Goal: Information Seeking & Learning: Learn about a topic

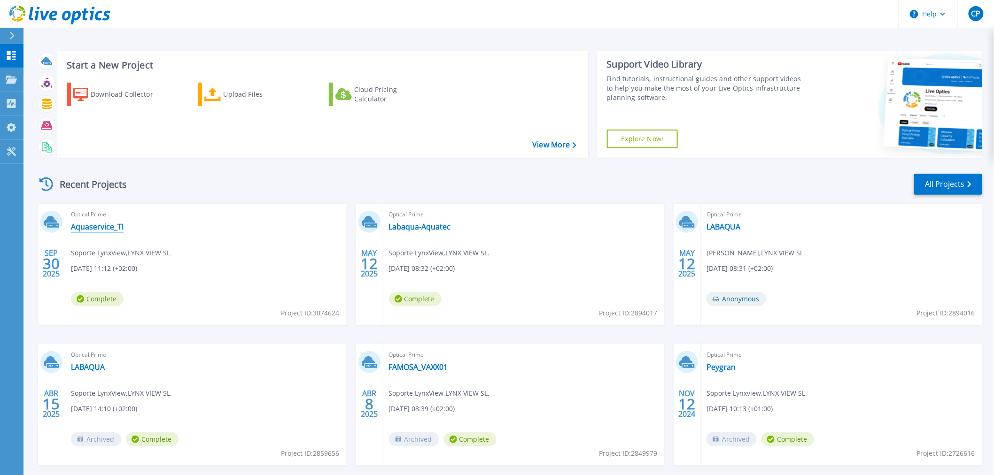
click at [94, 228] on link "Aquaservice_TI" at bounding box center [97, 226] width 53 height 9
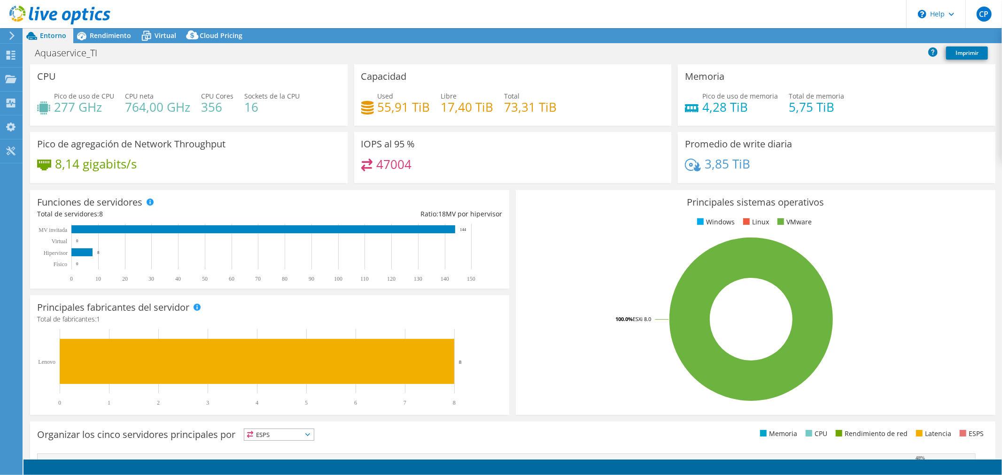
select select "USD"
click at [100, 38] on span "Rendimiento" at bounding box center [110, 35] width 41 height 9
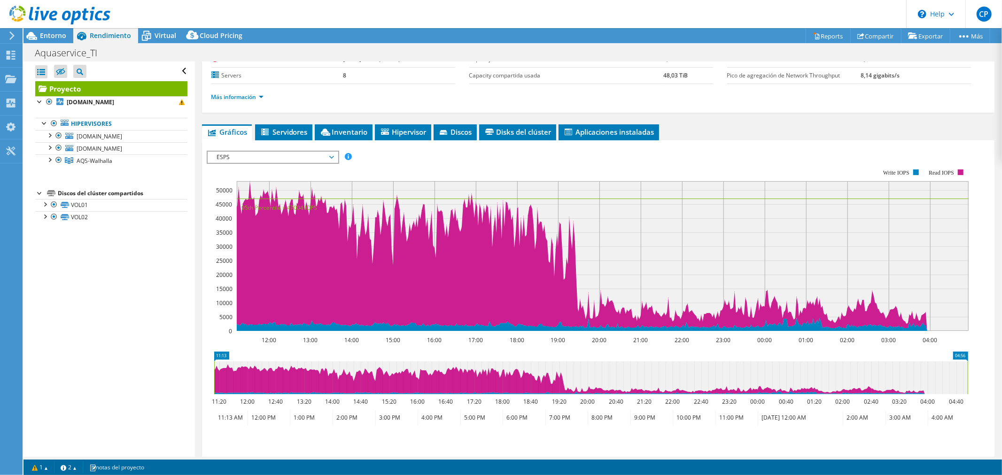
click at [301, 156] on span "ESPS" at bounding box center [272, 157] width 121 height 11
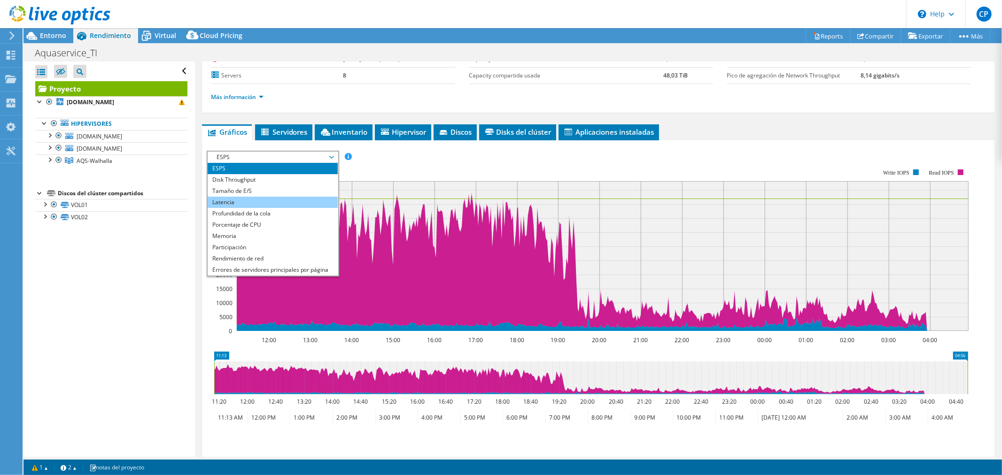
click at [265, 197] on li "Latencia" at bounding box center [273, 202] width 130 height 11
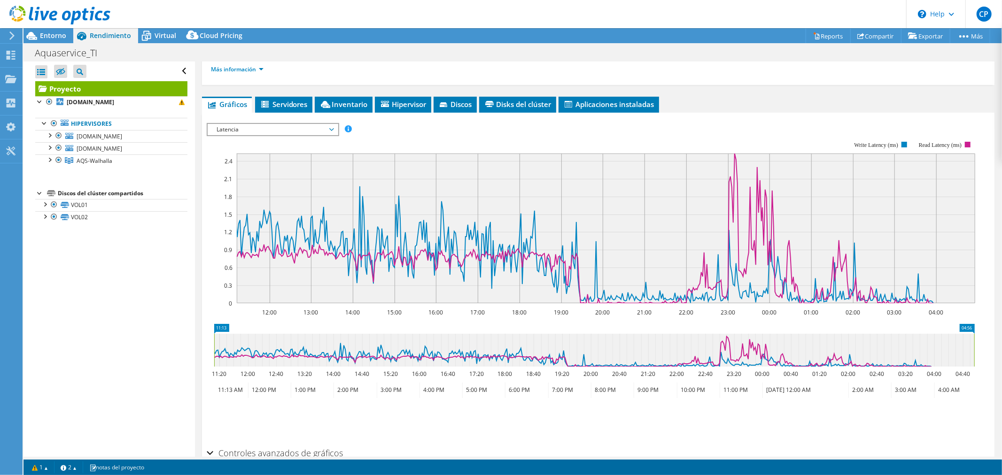
scroll to position [156, 0]
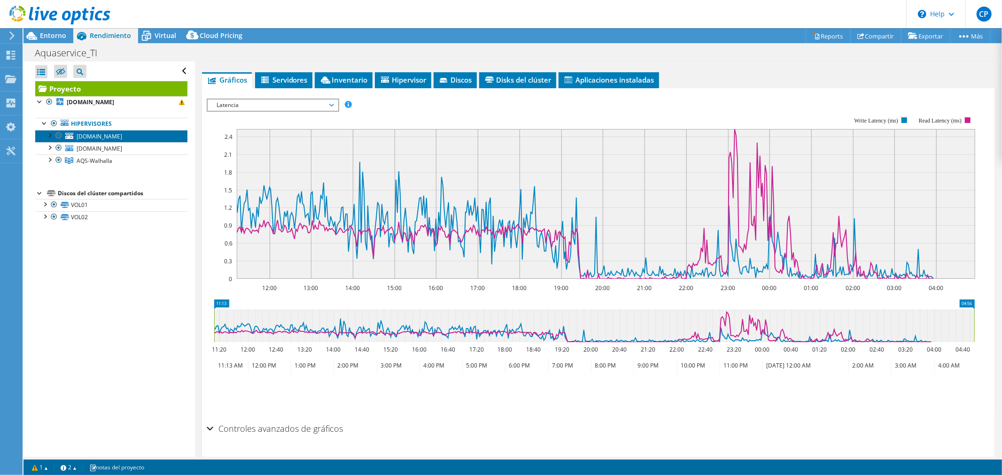
click at [122, 134] on span "valhanasv1.aquaservice.com" at bounding box center [100, 136] width 46 height 8
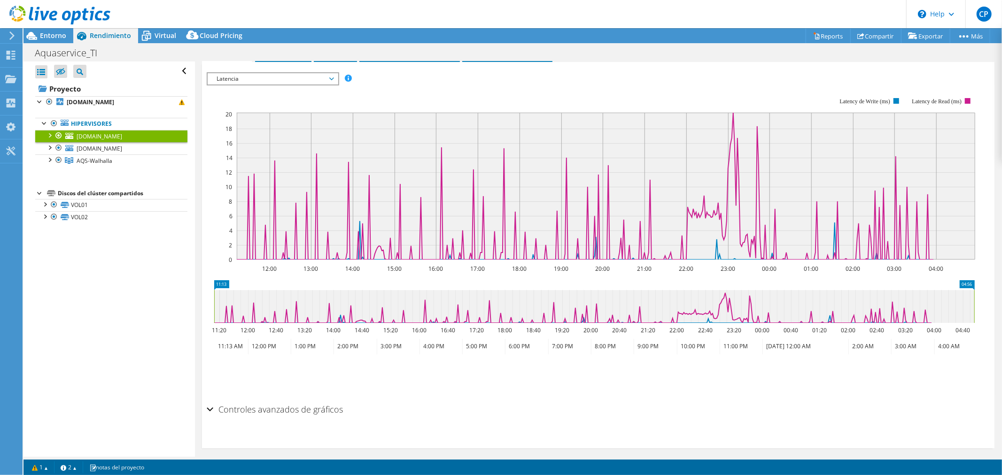
scroll to position [131, 0]
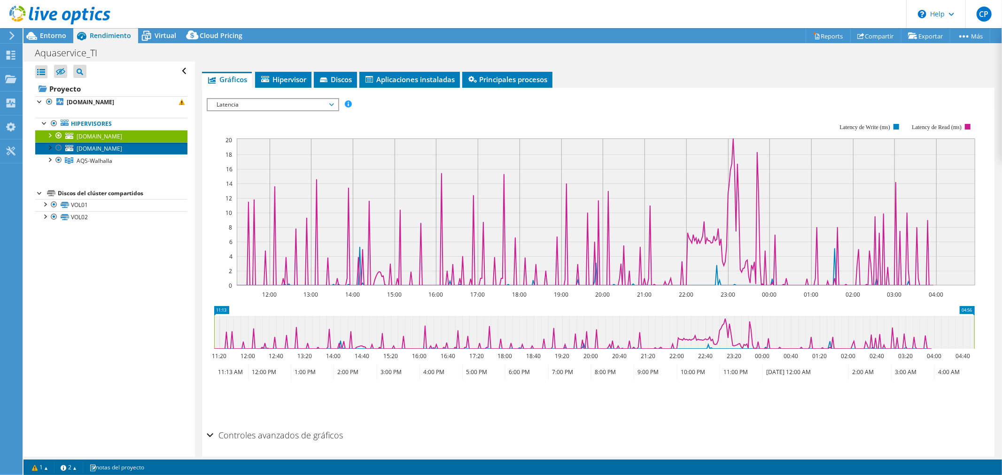
click at [122, 147] on span "valhanasv2.aquaservice.com" at bounding box center [100, 149] width 46 height 8
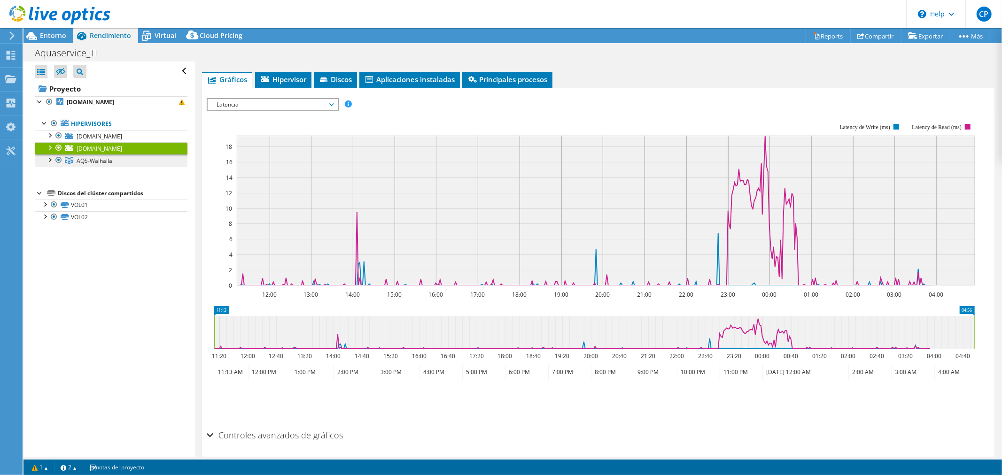
click at [95, 161] on span "AQS-Walhalla" at bounding box center [95, 161] width 36 height 8
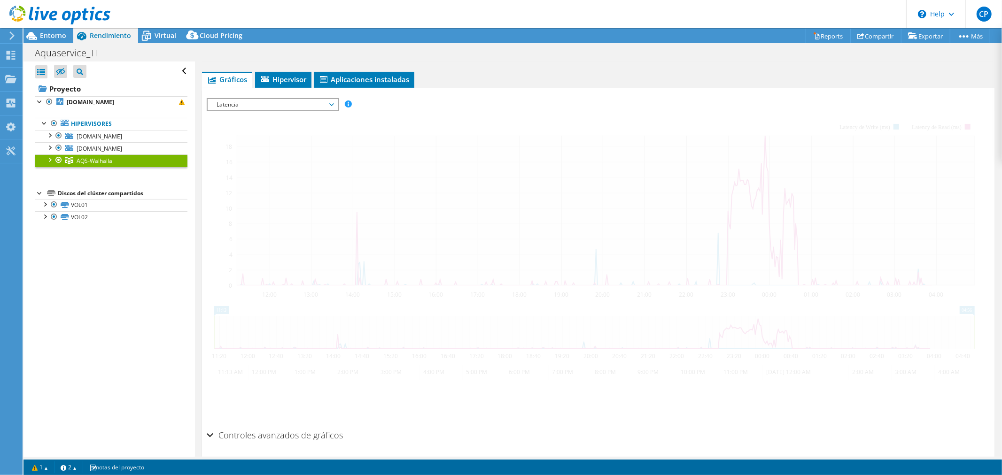
scroll to position [124, 0]
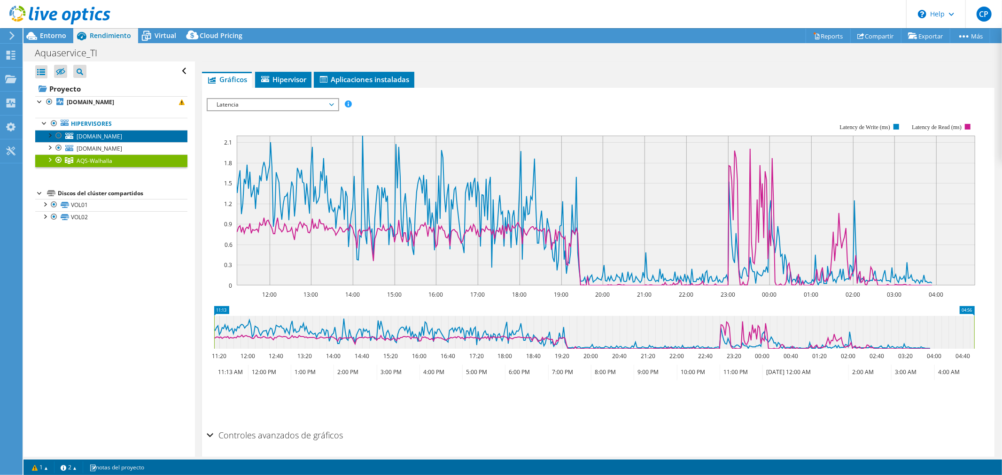
click at [96, 135] on span "valhanasv1.aquaservice.com" at bounding box center [100, 136] width 46 height 8
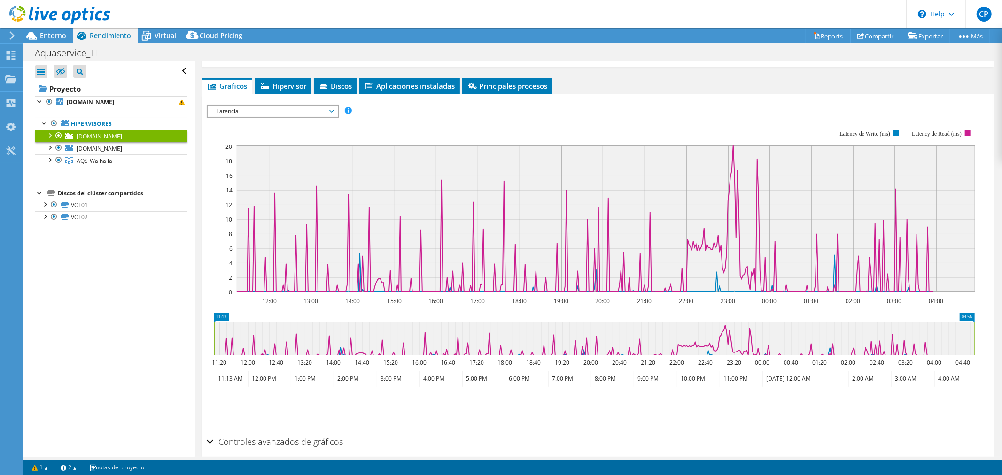
scroll to position [131, 0]
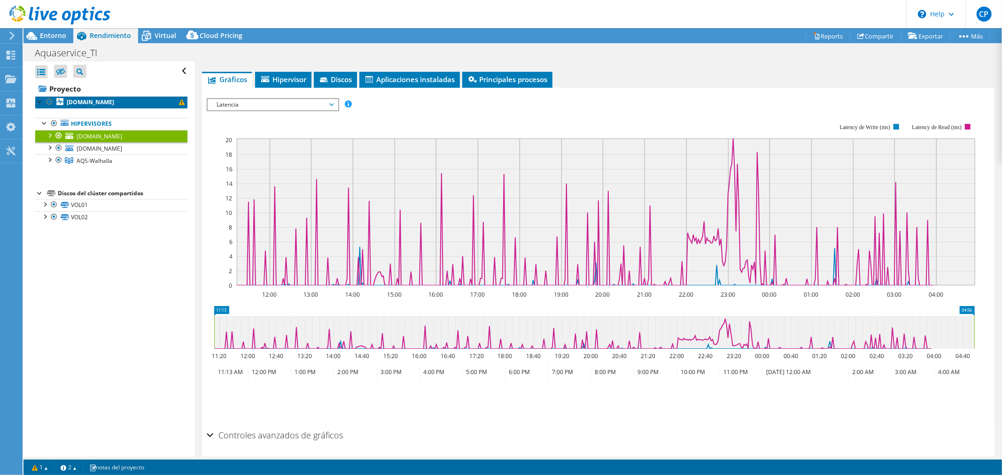
click at [114, 105] on b "valhanasv1.aquaservice.com" at bounding box center [90, 102] width 47 height 8
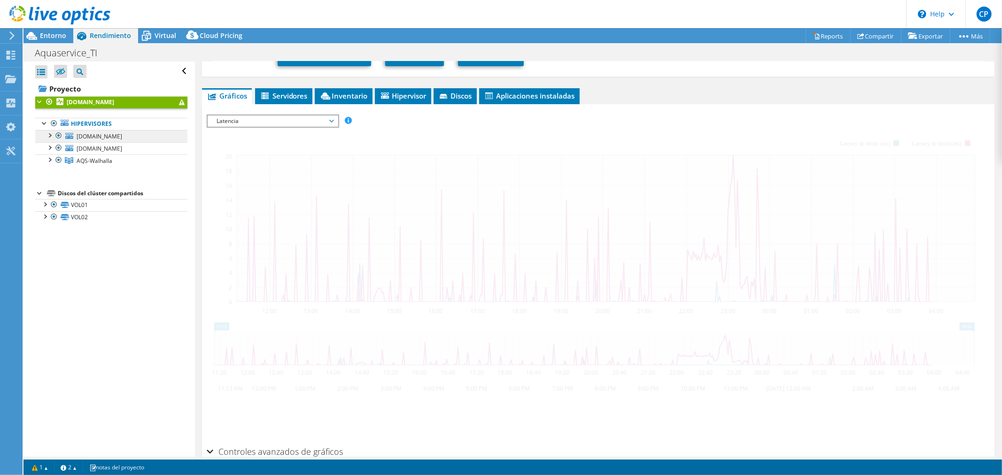
scroll to position [147, 0]
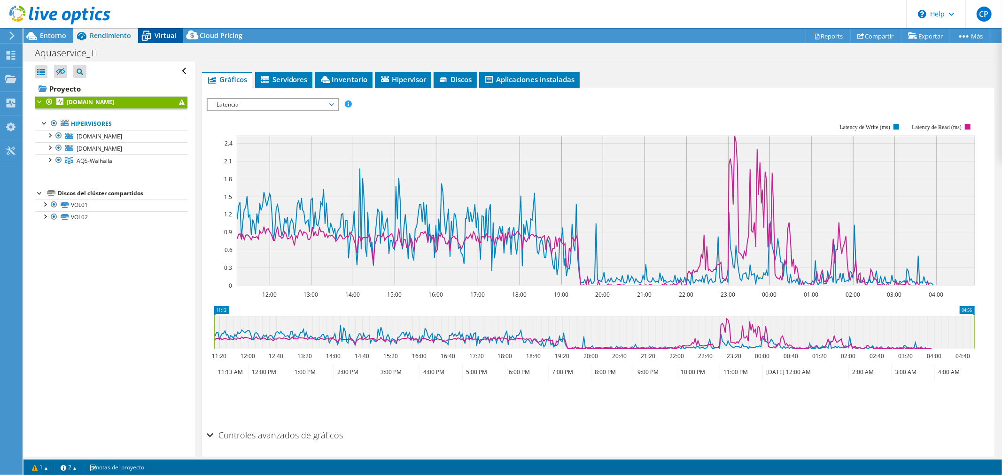
click at [158, 38] on span "Virtual" at bounding box center [165, 35] width 22 height 9
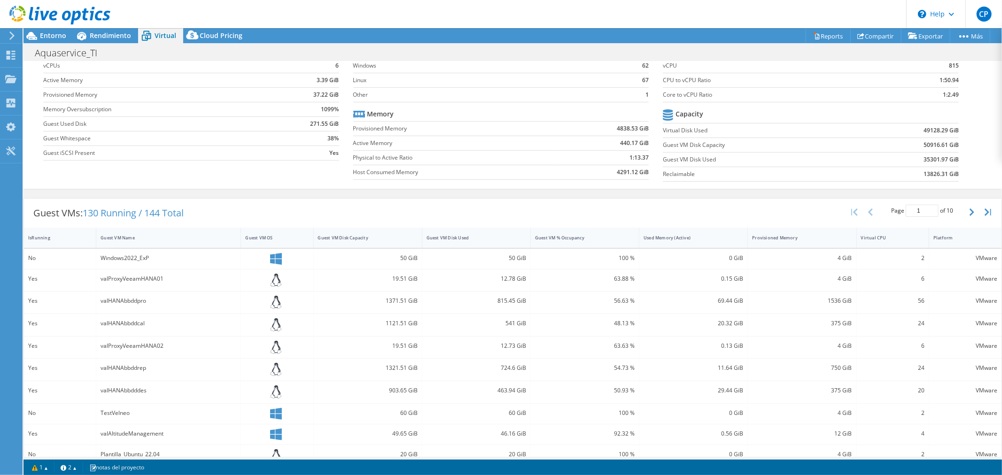
scroll to position [0, 0]
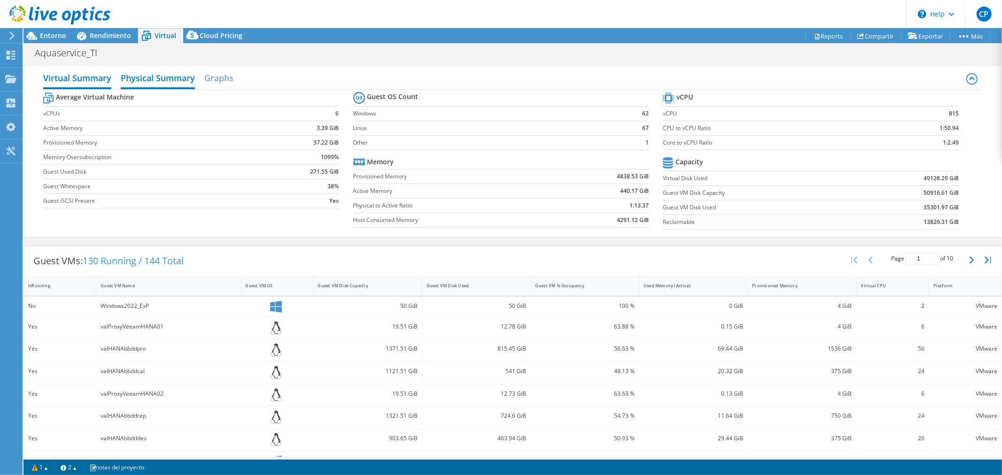
click at [164, 76] on h2 "Physical Summary" at bounding box center [158, 79] width 74 height 21
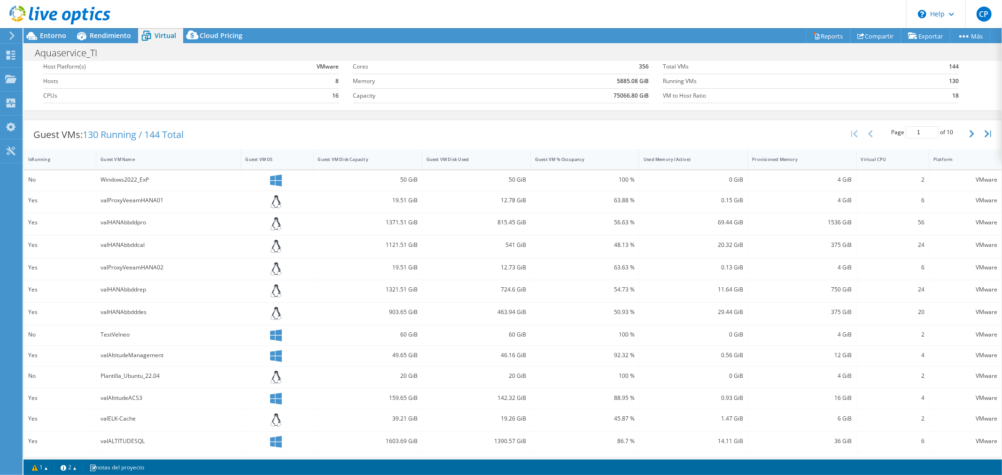
scroll to position [83, 0]
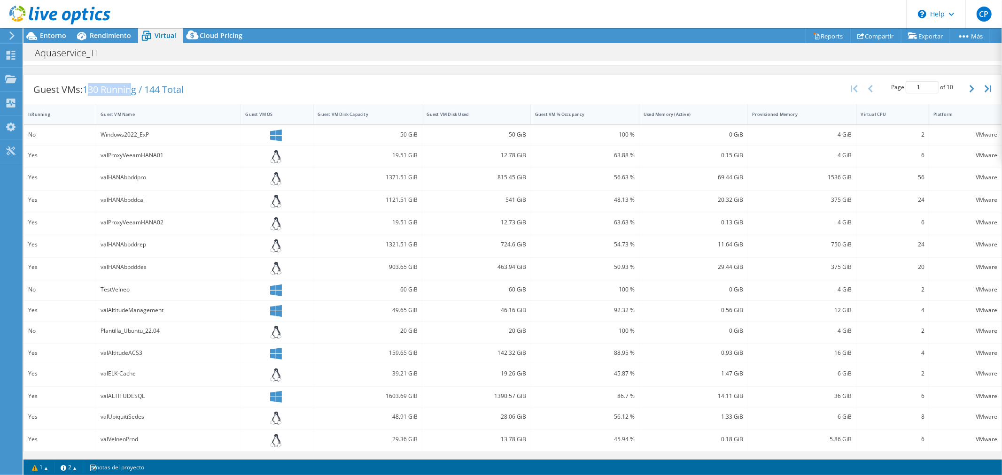
drag, startPoint x: 135, startPoint y: 89, endPoint x: 90, endPoint y: 89, distance: 45.1
click at [90, 89] on span "130 Running / 144 Total" at bounding box center [133, 89] width 101 height 13
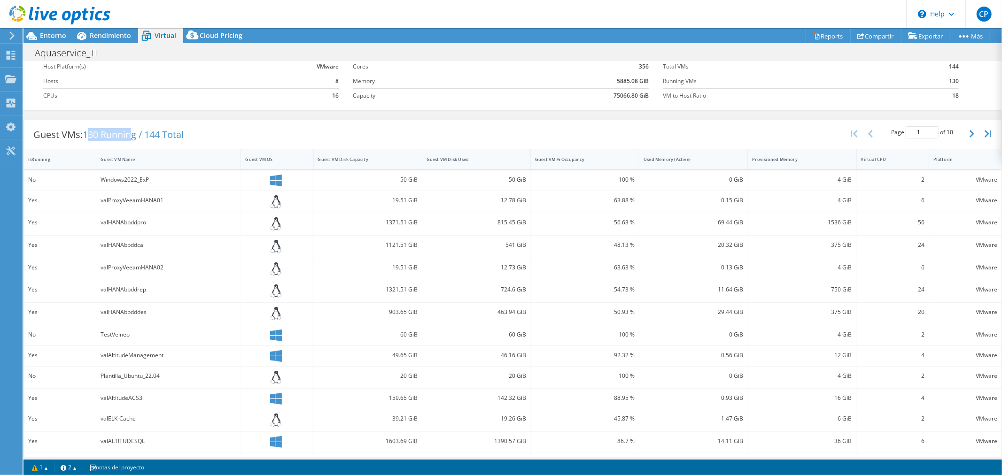
scroll to position [0, 0]
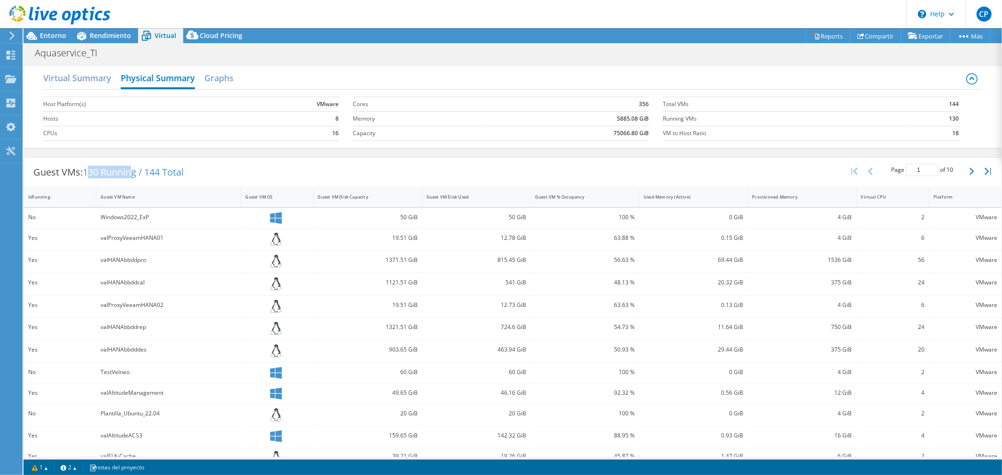
click at [40, 31] on div at bounding box center [55, 15] width 110 height 31
click at [51, 34] on span "Entorno" at bounding box center [53, 35] width 26 height 9
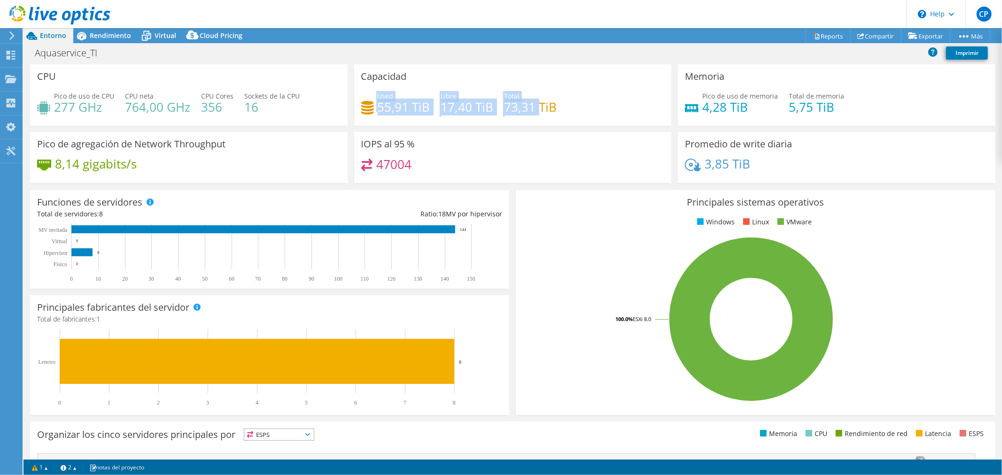
drag, startPoint x: 374, startPoint y: 106, endPoint x: 536, endPoint y: 103, distance: 162.5
click at [536, 103] on div "Used 55,91 TiB Libre 17,40 TiB Total 73,31 TiB" at bounding box center [512, 106] width 303 height 31
click at [528, 151] on div "IOPS al 95 % 47004" at bounding box center [512, 157] width 317 height 51
drag, startPoint x: 358, startPoint y: 142, endPoint x: 430, endPoint y: 141, distance: 71.8
click at [430, 141] on div "IOPS al 95 % 47004" at bounding box center [512, 157] width 317 height 51
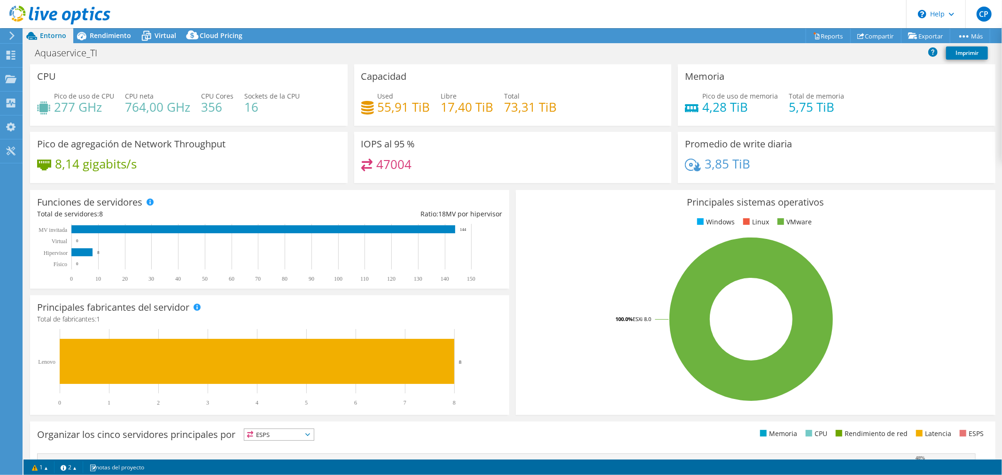
click at [441, 170] on div "47004" at bounding box center [512, 169] width 303 height 20
drag, startPoint x: 359, startPoint y: 142, endPoint x: 420, endPoint y: 142, distance: 60.6
click at [420, 142] on div "IOPS al 95 % 47004" at bounding box center [512, 157] width 317 height 51
drag, startPoint x: 376, startPoint y: 164, endPoint x: 415, endPoint y: 164, distance: 39.4
click at [415, 164] on div "47004" at bounding box center [512, 169] width 303 height 20
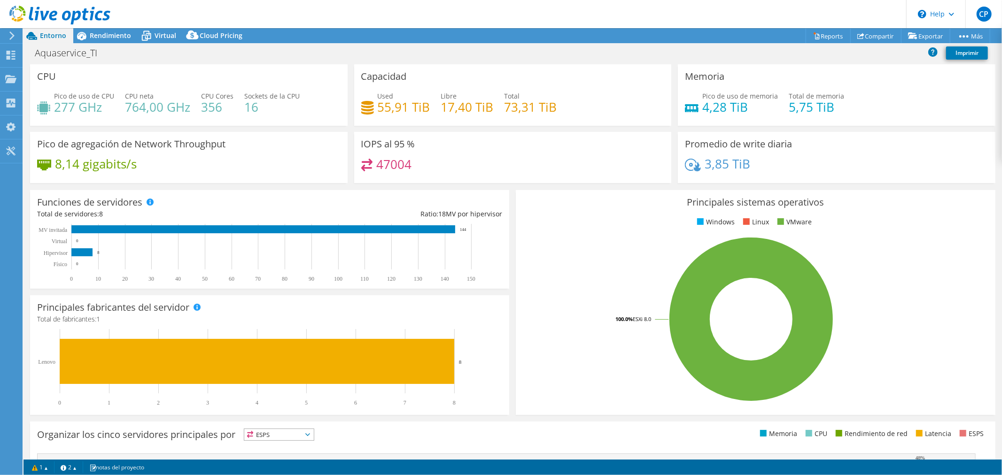
click at [424, 163] on div "47004" at bounding box center [512, 169] width 303 height 20
drag, startPoint x: 386, startPoint y: 144, endPoint x: 417, endPoint y: 146, distance: 30.1
click at [415, 144] on div "IOPS al 95 % 47004" at bounding box center [512, 157] width 317 height 51
drag, startPoint x: 373, startPoint y: 161, endPoint x: 412, endPoint y: 162, distance: 39.0
click at [412, 162] on div "47004" at bounding box center [512, 169] width 303 height 20
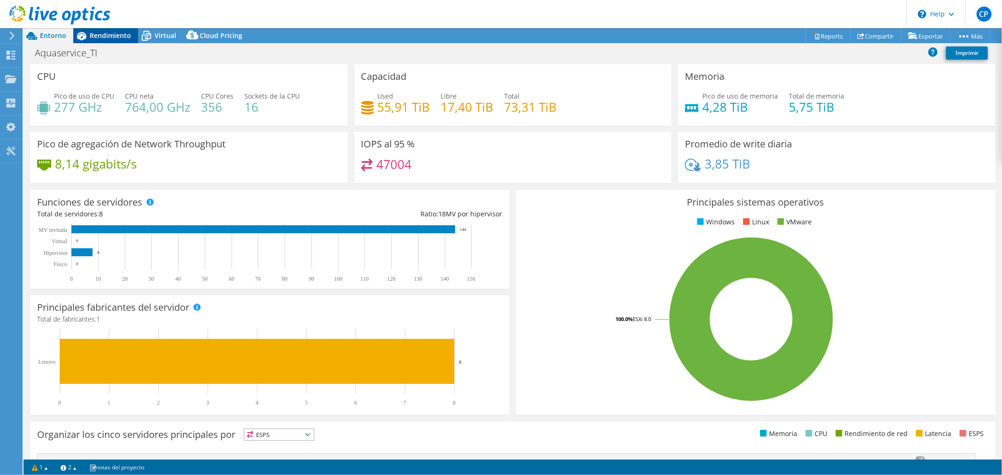
click at [108, 36] on span "Rendimiento" at bounding box center [110, 35] width 41 height 9
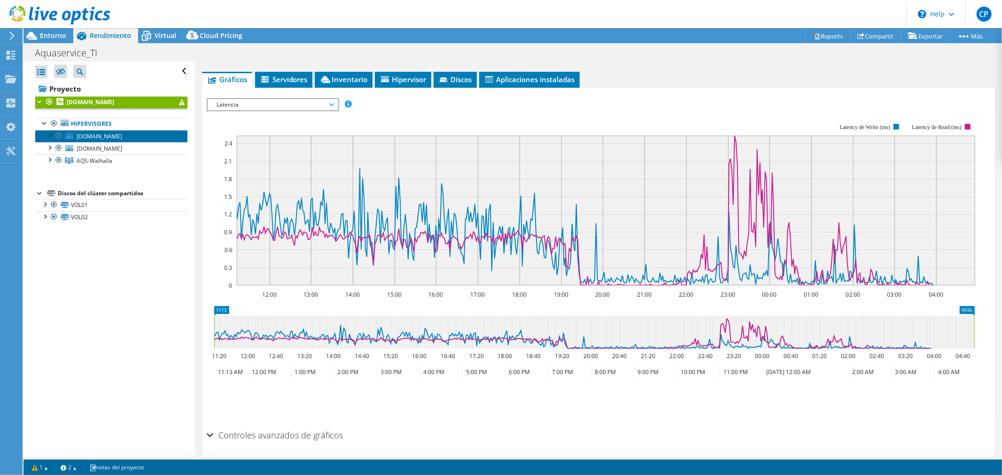
click at [154, 138] on link "valhanasv1.aquaservice.com" at bounding box center [111, 136] width 152 height 12
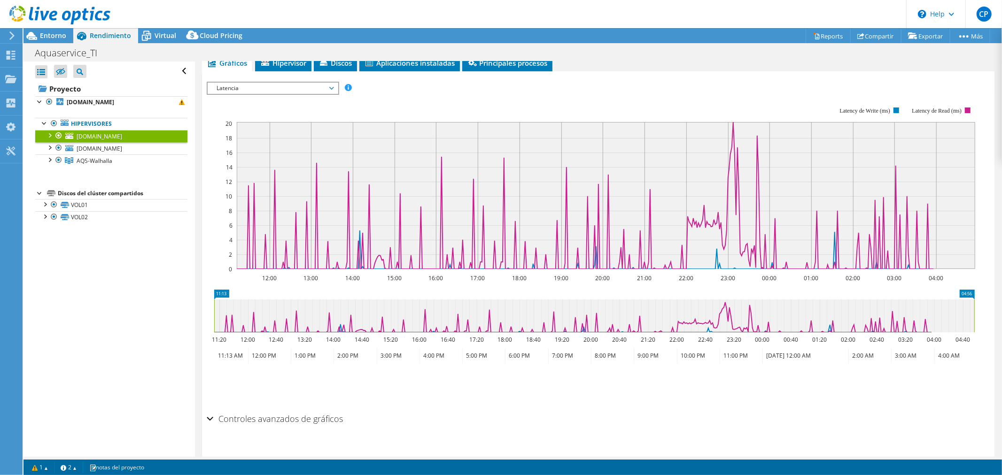
scroll to position [131, 0]
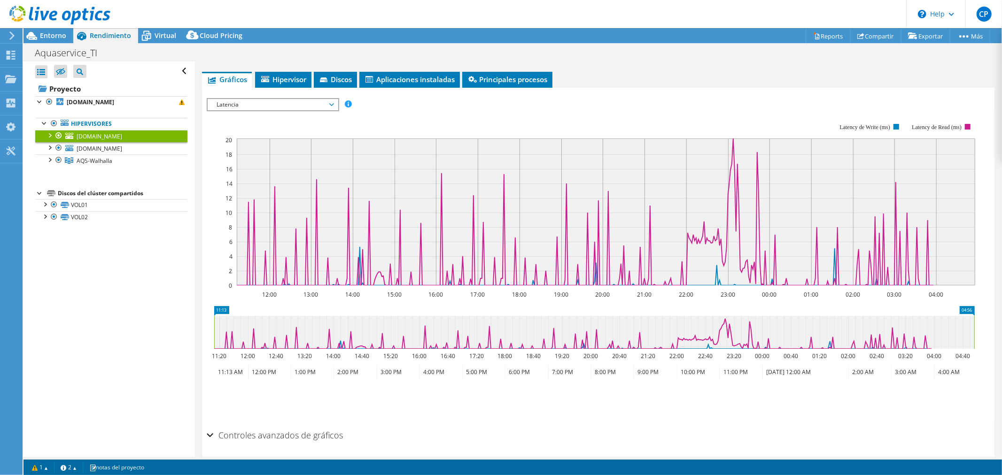
click at [249, 105] on span "Latencia" at bounding box center [272, 104] width 121 height 11
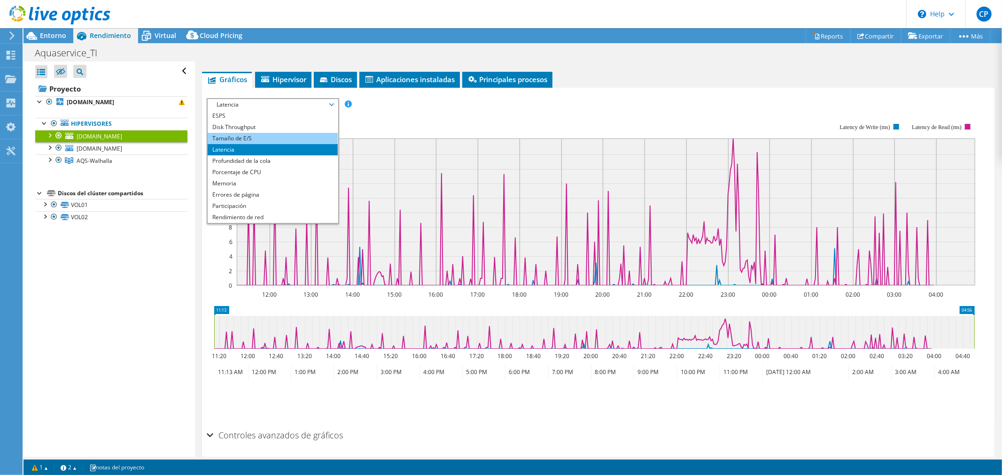
click at [239, 139] on li "Tamaño de E/S" at bounding box center [273, 138] width 130 height 11
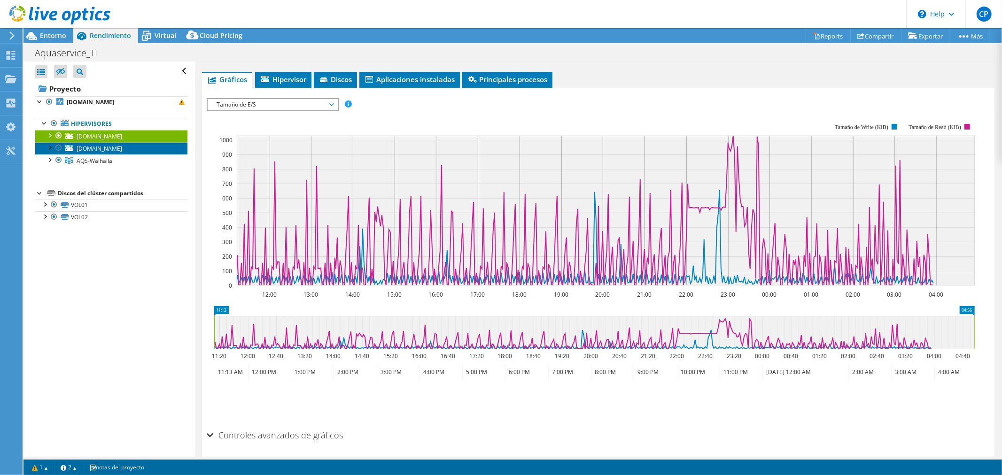
click at [122, 149] on span "valhanasv2.aquaservice.com" at bounding box center [100, 149] width 46 height 8
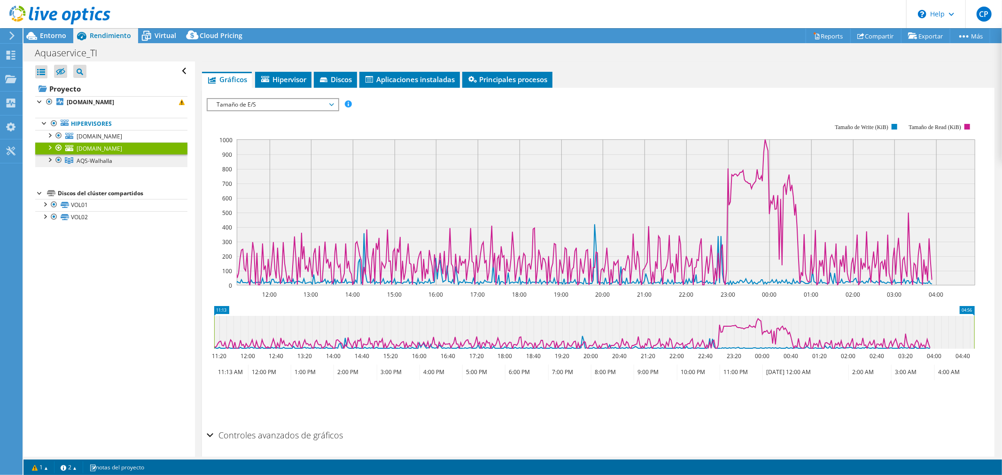
click at [97, 162] on span "AQS-Walhalla" at bounding box center [95, 161] width 36 height 8
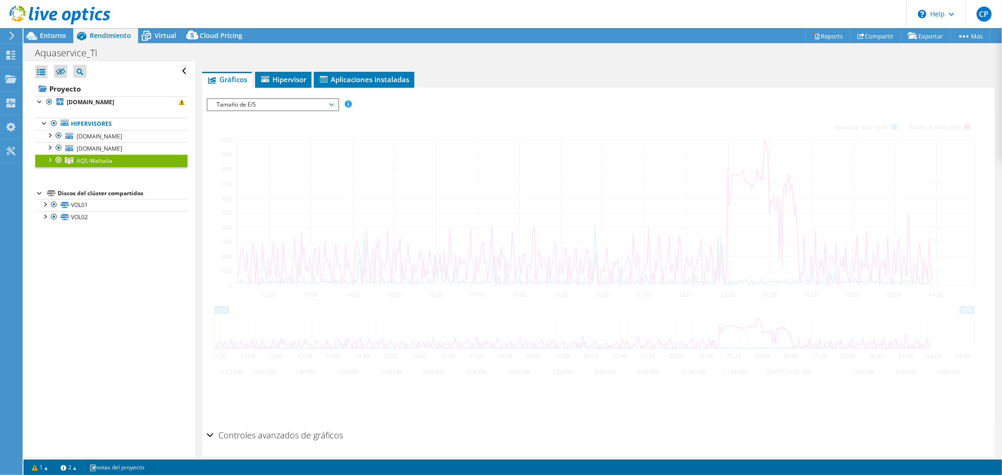
scroll to position [124, 0]
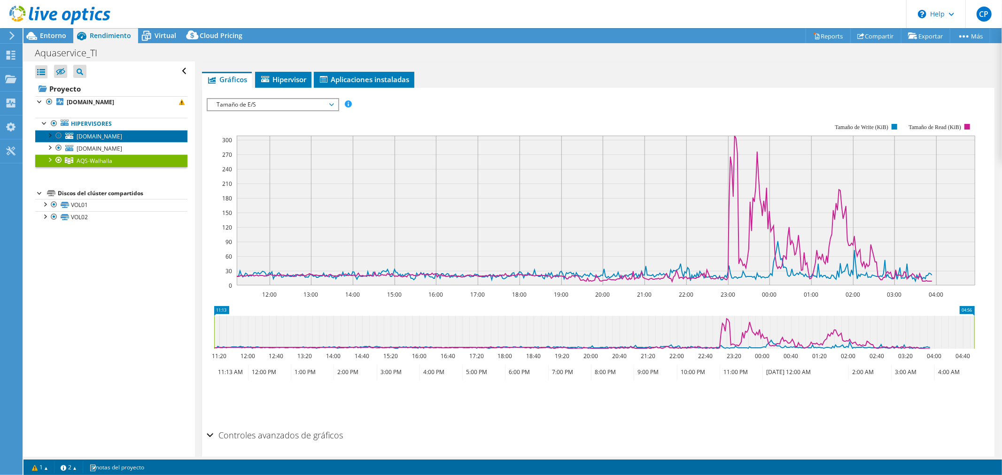
click at [113, 139] on span "valhanasv1.aquaservice.com" at bounding box center [100, 136] width 46 height 8
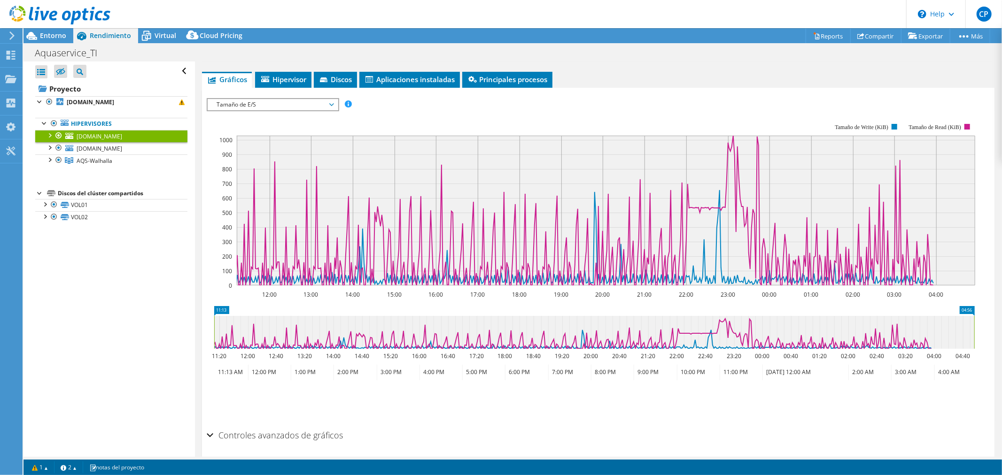
scroll to position [162, 0]
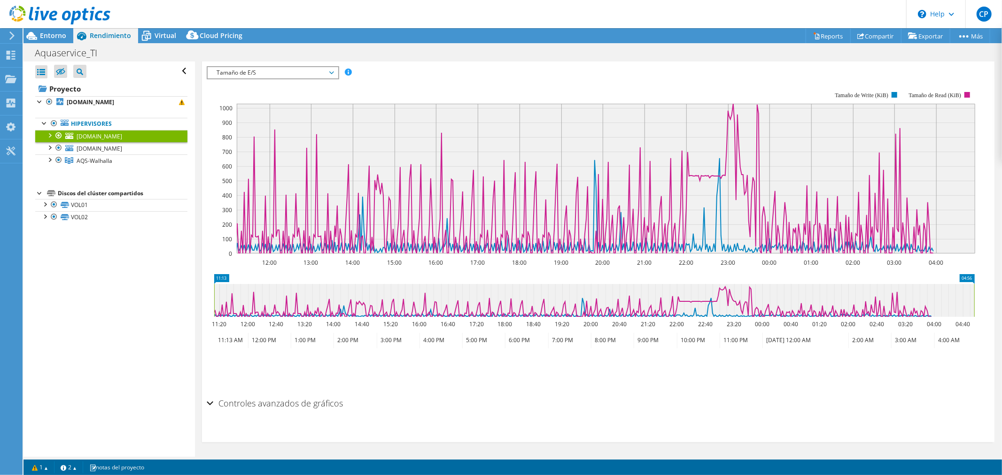
click at [313, 404] on h2 "Controles avanzados de gráficos" at bounding box center [275, 403] width 137 height 19
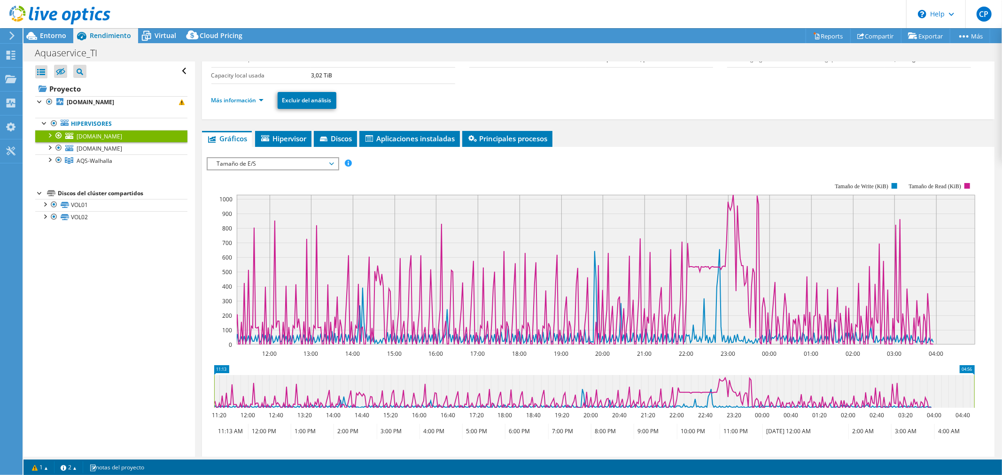
scroll to position [0, 0]
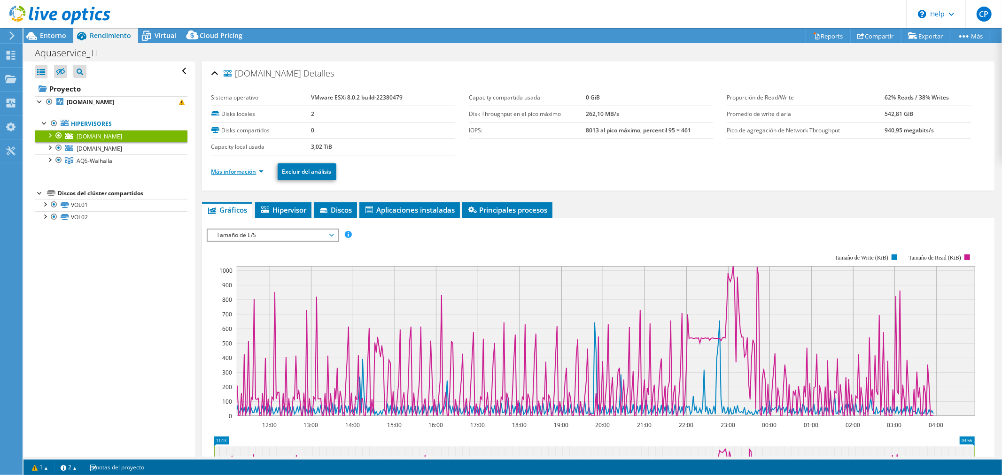
click at [260, 171] on link "Más información" at bounding box center [237, 172] width 52 height 8
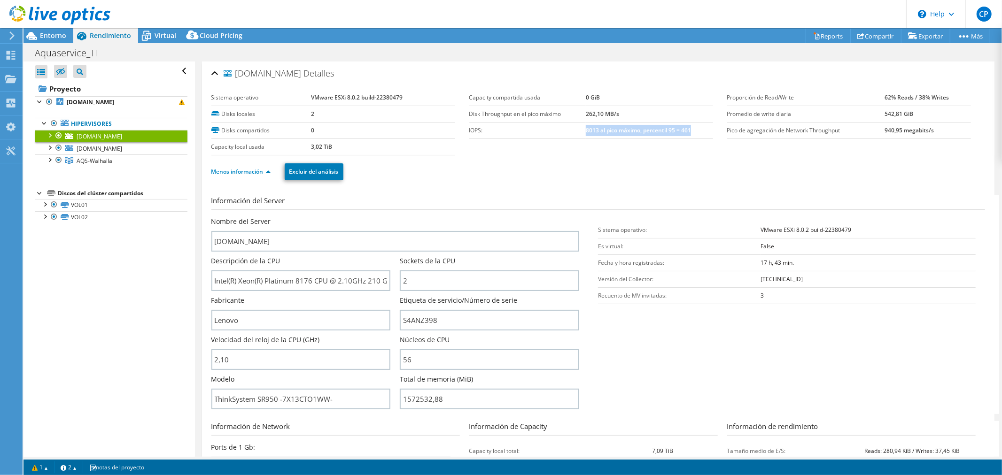
drag, startPoint x: 585, startPoint y: 130, endPoint x: 699, endPoint y: 131, distance: 113.6
click at [699, 131] on td "8013 al pico máximo, percentil 95 = 461" at bounding box center [649, 130] width 127 height 16
click at [673, 129] on b "8013 al pico máximo, percentil 95 = 461" at bounding box center [638, 130] width 105 height 8
drag, startPoint x: 645, startPoint y: 132, endPoint x: 686, endPoint y: 133, distance: 41.3
click at [686, 133] on b "8013 al pico máximo, percentil 95 = 461" at bounding box center [638, 130] width 105 height 8
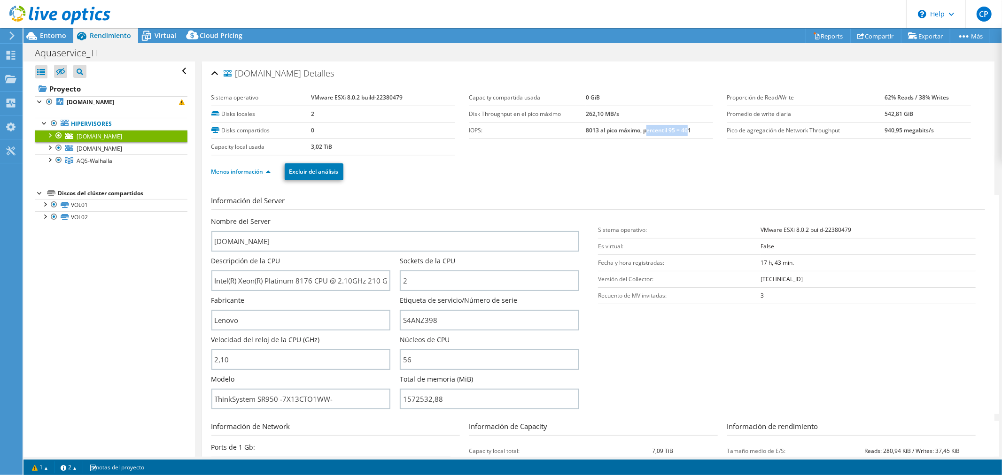
click at [663, 124] on td "8013 al pico máximo, percentil 95 = 461" at bounding box center [649, 130] width 127 height 16
click at [109, 147] on span "valhanasv2.aquaservice.com" at bounding box center [100, 149] width 46 height 8
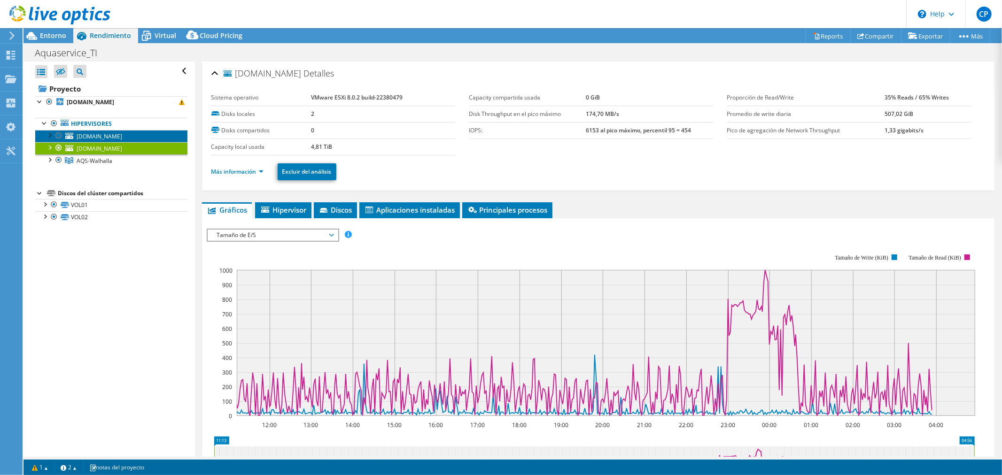
click at [122, 137] on span "valhanasv1.aquaservice.com" at bounding box center [100, 136] width 46 height 8
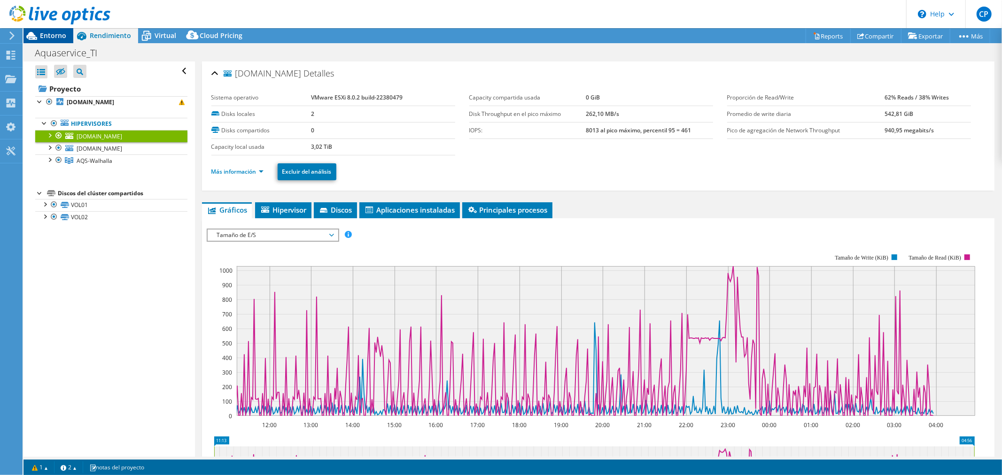
click at [46, 36] on span "Entorno" at bounding box center [53, 35] width 26 height 9
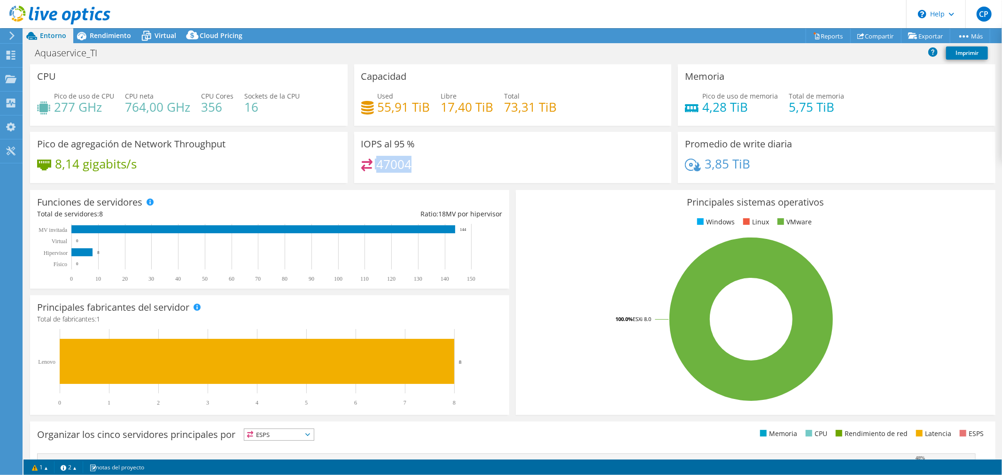
drag, startPoint x: 358, startPoint y: 165, endPoint x: 427, endPoint y: 170, distance: 69.2
click at [427, 170] on div "47004" at bounding box center [512, 169] width 303 height 20
click at [435, 167] on div "47004" at bounding box center [512, 169] width 303 height 20
click at [115, 35] on span "Rendimiento" at bounding box center [110, 35] width 41 height 9
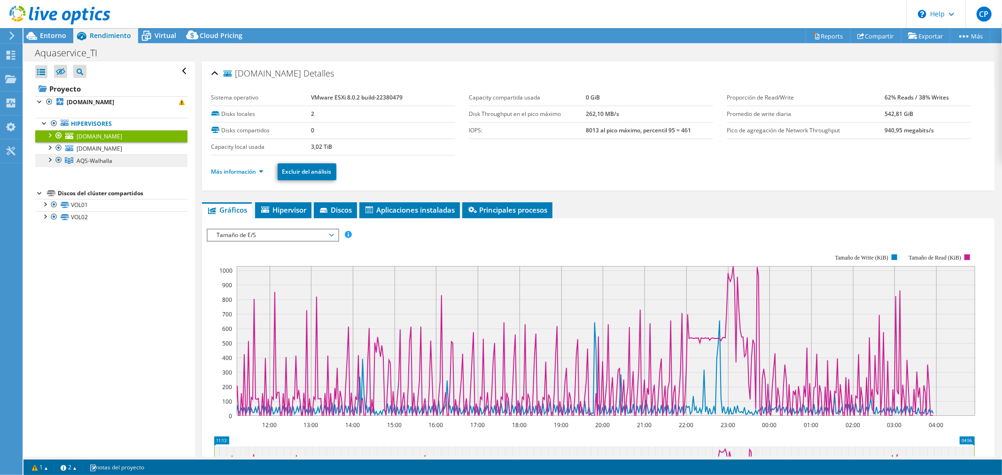
click at [94, 156] on link "AQS-Walhalla" at bounding box center [111, 160] width 152 height 12
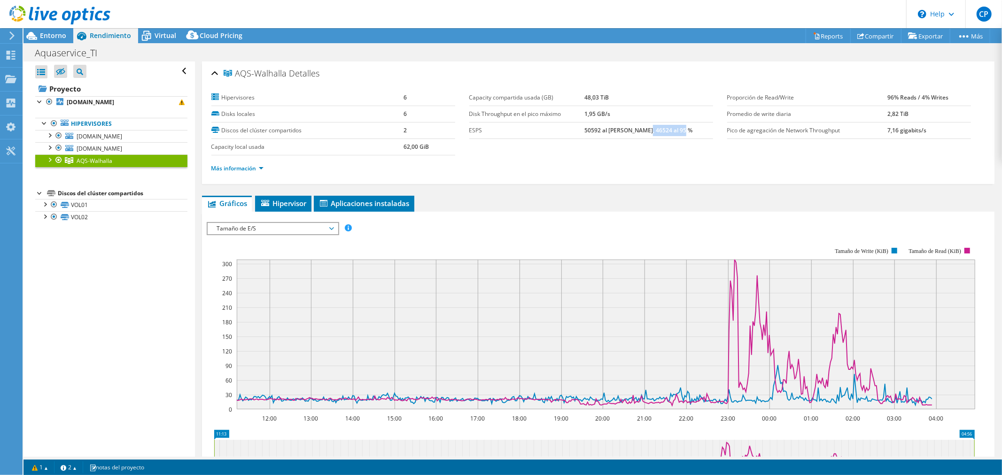
drag, startPoint x: 649, startPoint y: 130, endPoint x: 689, endPoint y: 130, distance: 39.4
click at [689, 130] on td "50592 al pico máximo, 46524 al 95 %" at bounding box center [648, 130] width 129 height 16
drag, startPoint x: 587, startPoint y: 129, endPoint x: 679, endPoint y: 129, distance: 91.1
click at [679, 129] on b "50592 al pico máximo, 46524 al 95 %" at bounding box center [638, 130] width 108 height 8
drag, startPoint x: 873, startPoint y: 116, endPoint x: 908, endPoint y: 112, distance: 34.5
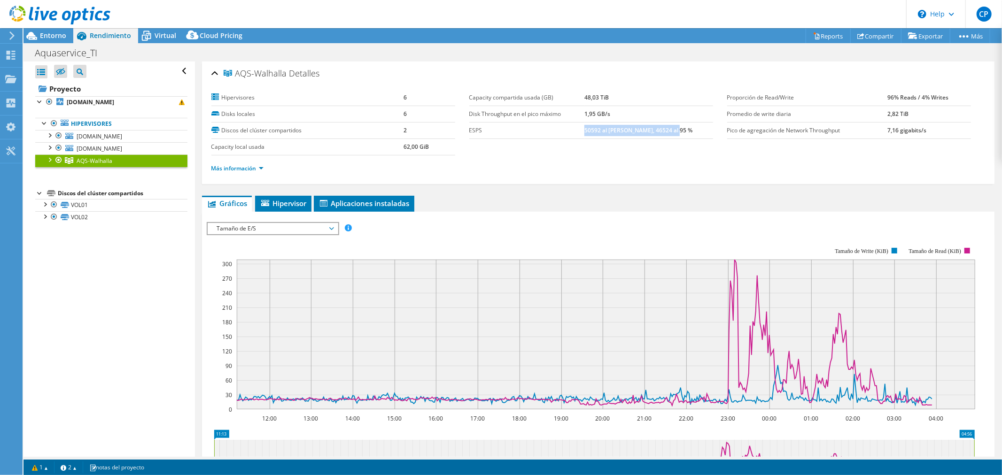
click at [908, 112] on tr "Promedio de write diaria 2,82 TiB" at bounding box center [849, 114] width 244 height 16
click at [286, 205] on span "Hipervisor" at bounding box center [283, 203] width 47 height 9
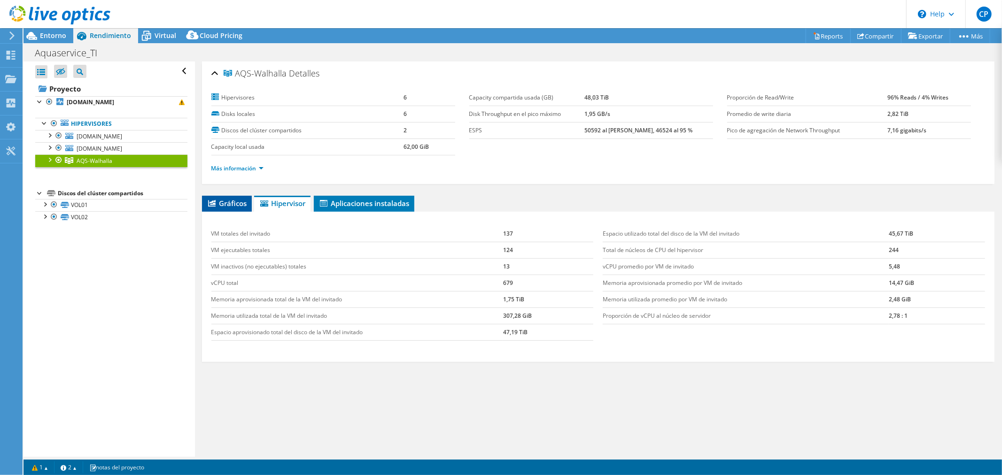
click at [232, 203] on span "Gráficos" at bounding box center [227, 203] width 40 height 9
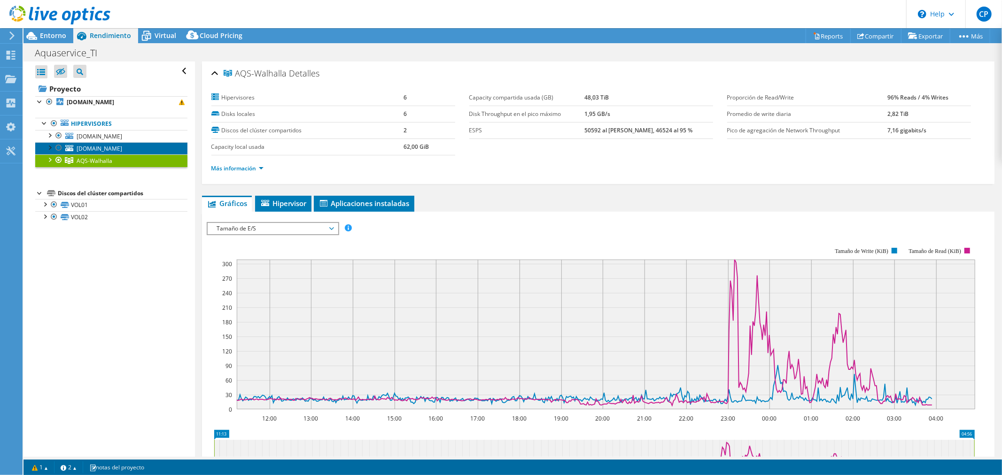
click at [107, 146] on span "valhanasv2.aquaservice.com" at bounding box center [100, 149] width 46 height 8
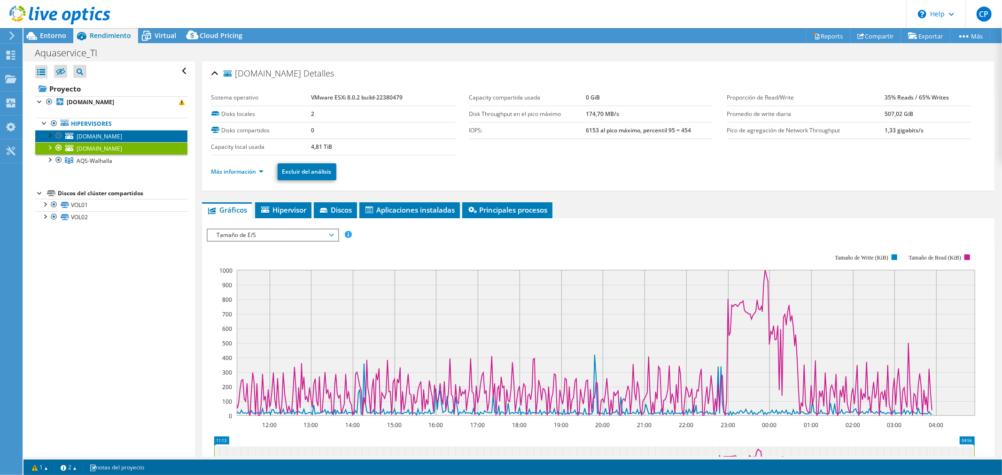
click at [109, 135] on span "valhanasv1.aquaservice.com" at bounding box center [100, 136] width 46 height 8
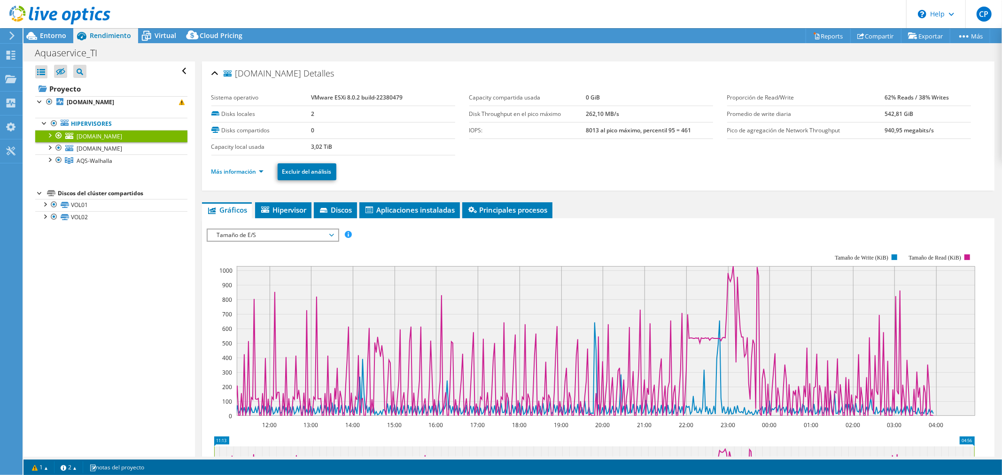
click at [252, 233] on span "Tamaño de E/S" at bounding box center [272, 235] width 121 height 11
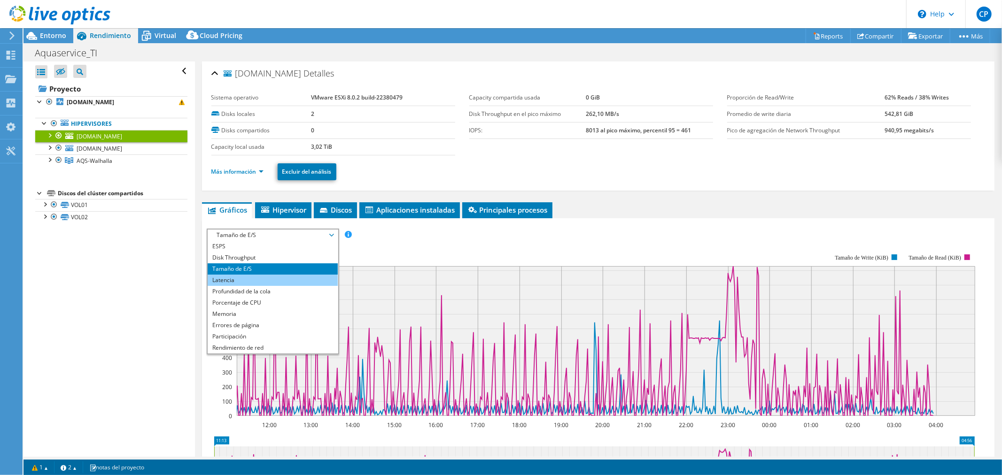
click at [251, 278] on li "Latencia" at bounding box center [273, 280] width 130 height 11
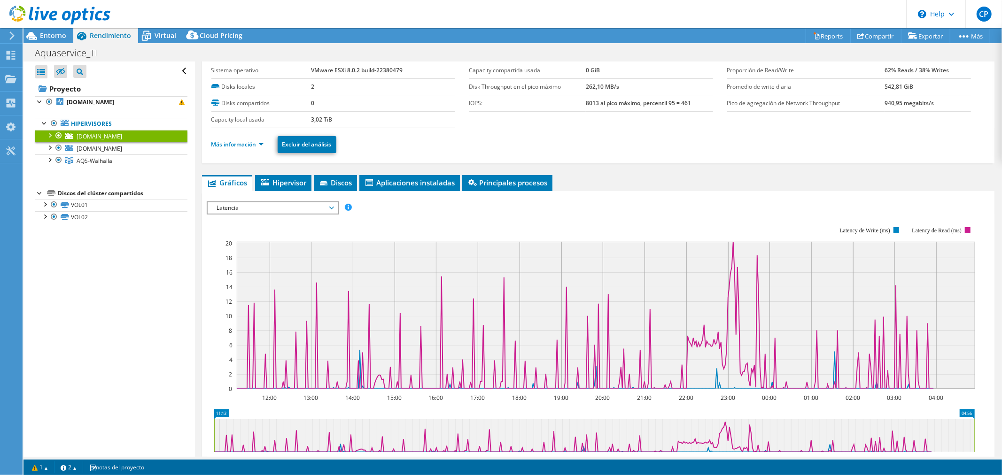
scroll to position [52, 0]
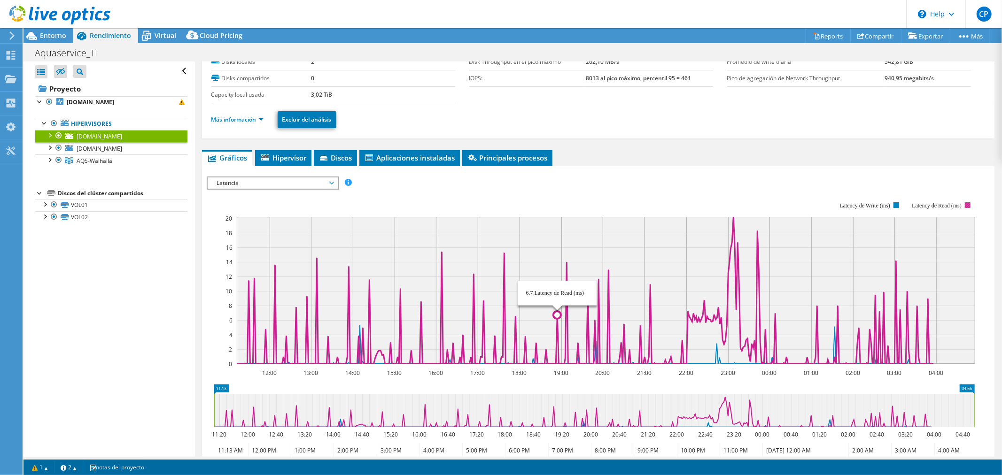
drag, startPoint x: 422, startPoint y: 321, endPoint x: 566, endPoint y: 345, distance: 146.1
click at [566, 345] on icon "12:00 13:00 14:00 15:00 16:00 17:00 18:00 19:00 20:00 21:00 22:00 23:00 00:00 0…" at bounding box center [594, 283] width 775 height 188
drag, startPoint x: 499, startPoint y: 343, endPoint x: 533, endPoint y: 350, distance: 34.9
click at [533, 350] on icon "12:00 13:00 14:00 15:00 16:00 17:00 18:00 19:00 20:00 21:00 22:00 23:00 00:00 0…" at bounding box center [594, 283] width 775 height 188
click at [505, 340] on icon at bounding box center [584, 290] width 697 height 147
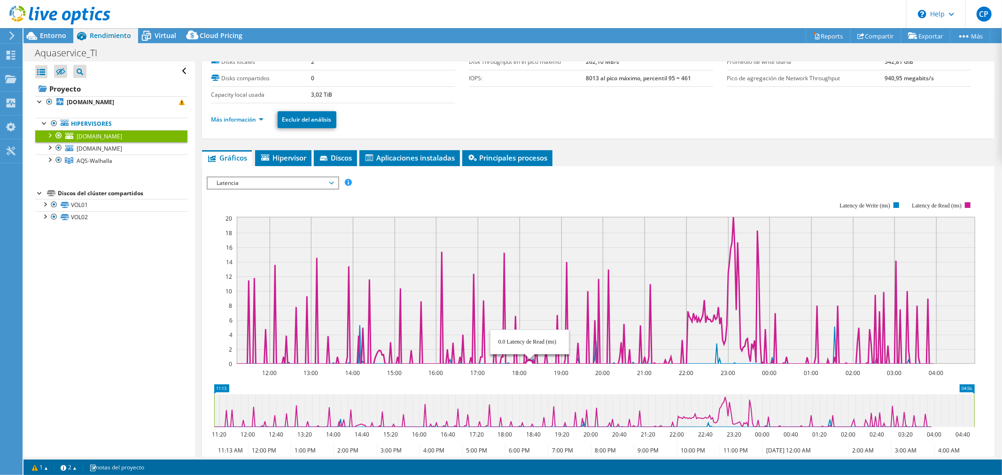
click at [529, 349] on rect at bounding box center [606, 290] width 738 height 147
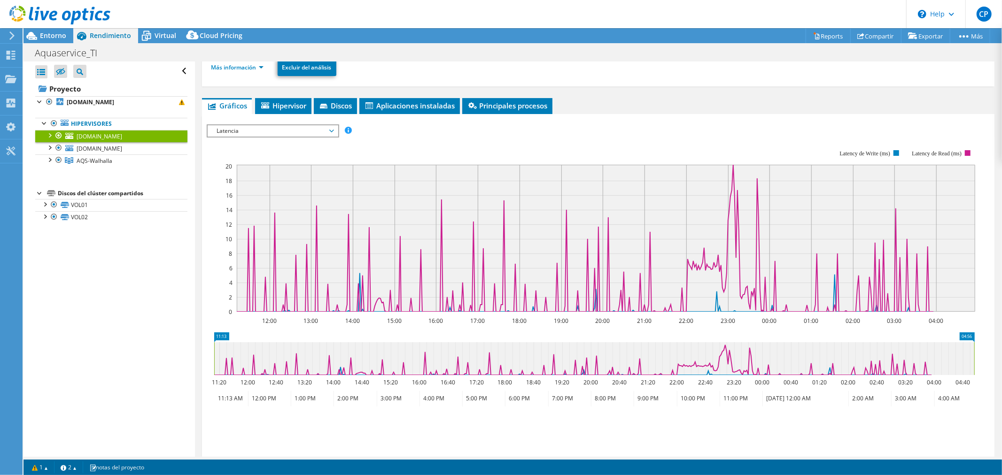
scroll to position [199, 0]
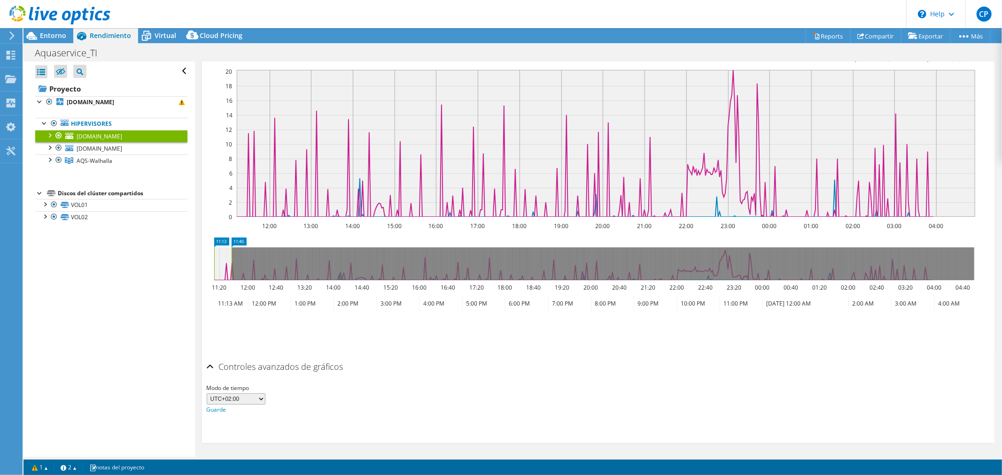
drag, startPoint x: 974, startPoint y: 255, endPoint x: 232, endPoint y: 257, distance: 742.4
click at [232, 257] on rect at bounding box center [232, 263] width 4 height 33
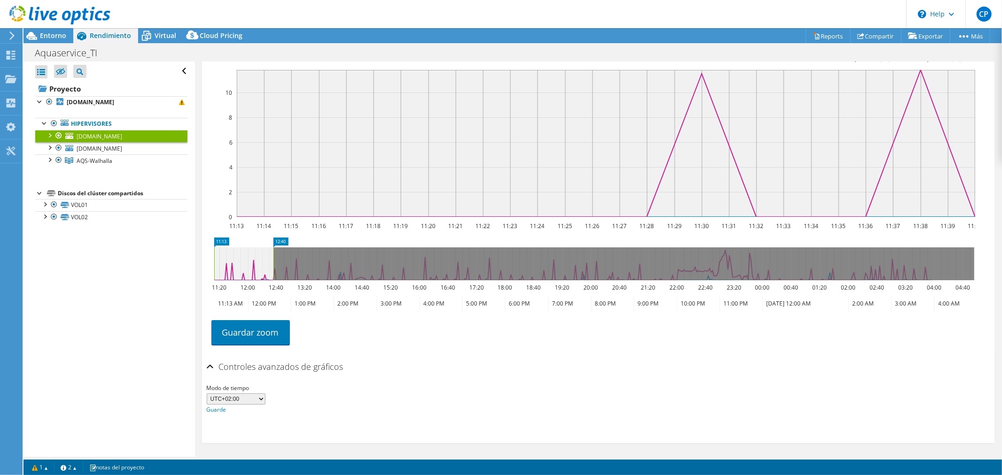
drag, startPoint x: 233, startPoint y: 258, endPoint x: 273, endPoint y: 264, distance: 40.4
click at [273, 264] on rect at bounding box center [273, 263] width 4 height 33
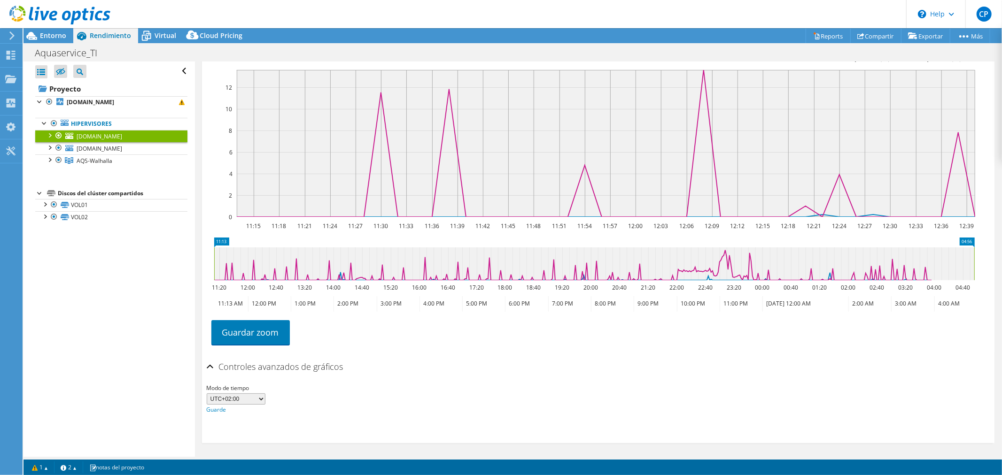
drag, startPoint x: 276, startPoint y: 256, endPoint x: 996, endPoint y: 296, distance: 721.0
click at [996, 296] on article "valhanasv1.aquaservice.com Detalles Sistema operativo VMware ESXi 8.0.2 build-2…" at bounding box center [598, 259] width 807 height 395
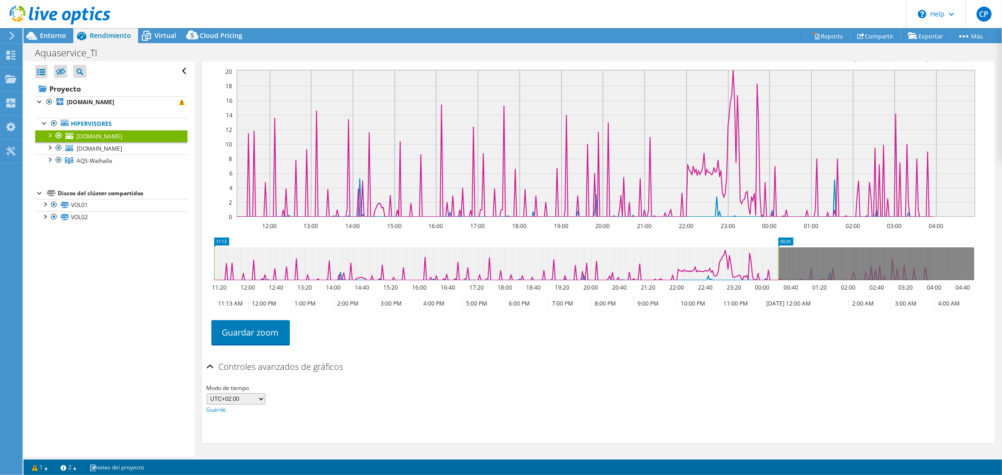
drag, startPoint x: 973, startPoint y: 266, endPoint x: 777, endPoint y: 269, distance: 195.8
click at [777, 269] on rect at bounding box center [778, 263] width 4 height 33
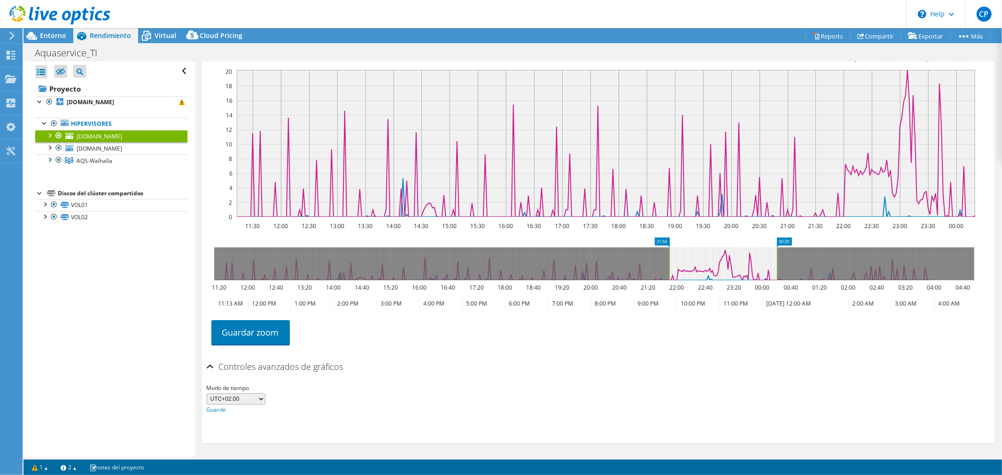
drag, startPoint x: 213, startPoint y: 259, endPoint x: 668, endPoint y: 286, distance: 455.8
click at [668, 286] on icon "00:20 21:50 11:20 12:00 12:40 13:20 14:00 14:40 15:20 16:00 16:40 17:20 18:00 1…" at bounding box center [594, 274] width 775 height 75
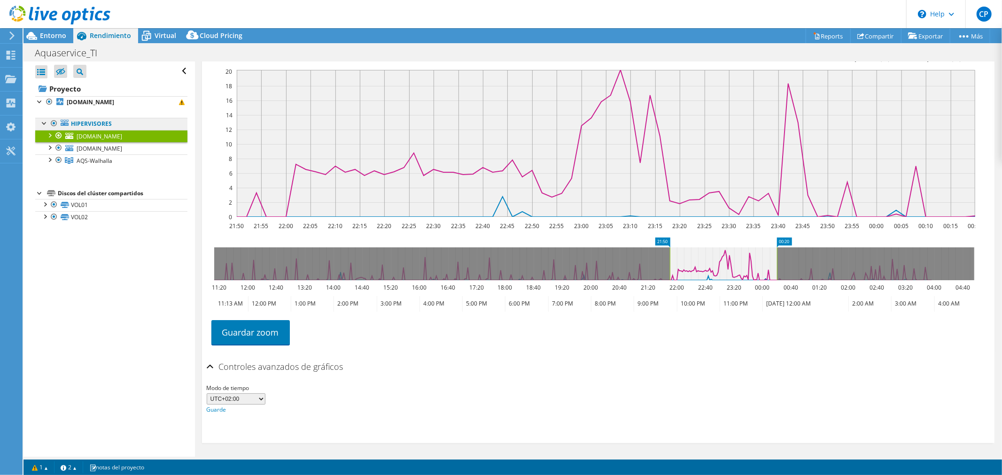
click at [94, 126] on link "Hipervisores" at bounding box center [111, 124] width 152 height 12
click at [69, 125] on link "Hipervisores" at bounding box center [111, 124] width 152 height 12
click at [86, 143] on link "valhanasv2.aquaservice.com" at bounding box center [111, 148] width 152 height 12
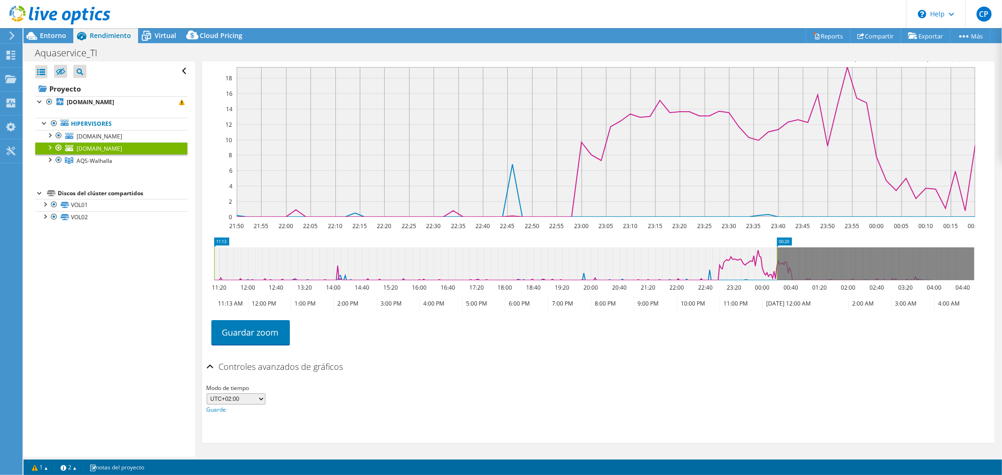
drag, startPoint x: 670, startPoint y: 258, endPoint x: 205, endPoint y: 258, distance: 464.4
click at [205, 258] on section "ESPS Disk Throughput Tamaño de E/S Latencia Profundidad de la cola Porcentaje d…" at bounding box center [598, 231] width 792 height 424
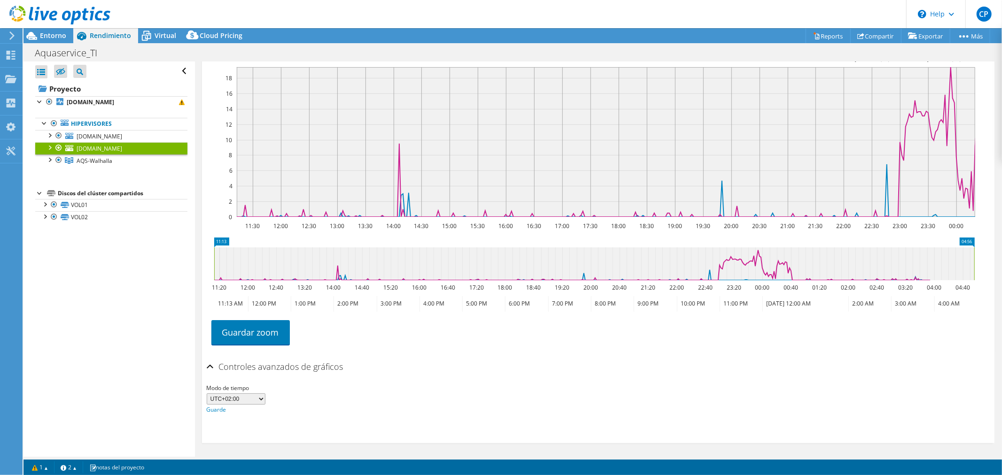
drag, startPoint x: 775, startPoint y: 257, endPoint x: 1024, endPoint y: 261, distance: 249.4
click at [1001, 261] on html "CP Usuario final CARLOS PORTO cporto@lynxview.es LYNX VIEW SL. My Profile Log O…" at bounding box center [501, 237] width 1002 height 475
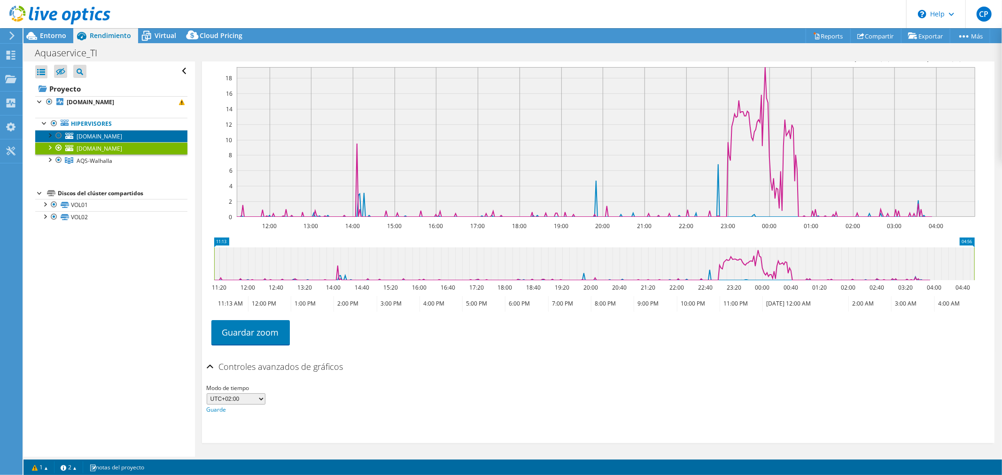
click at [113, 135] on span "valhanasv1.aquaservice.com" at bounding box center [100, 136] width 46 height 8
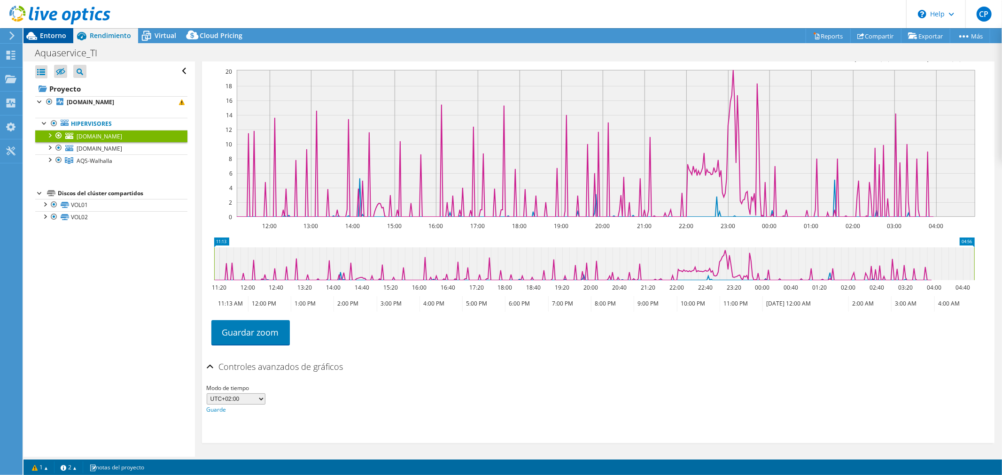
click at [59, 41] on div "Entorno" at bounding box center [48, 35] width 50 height 15
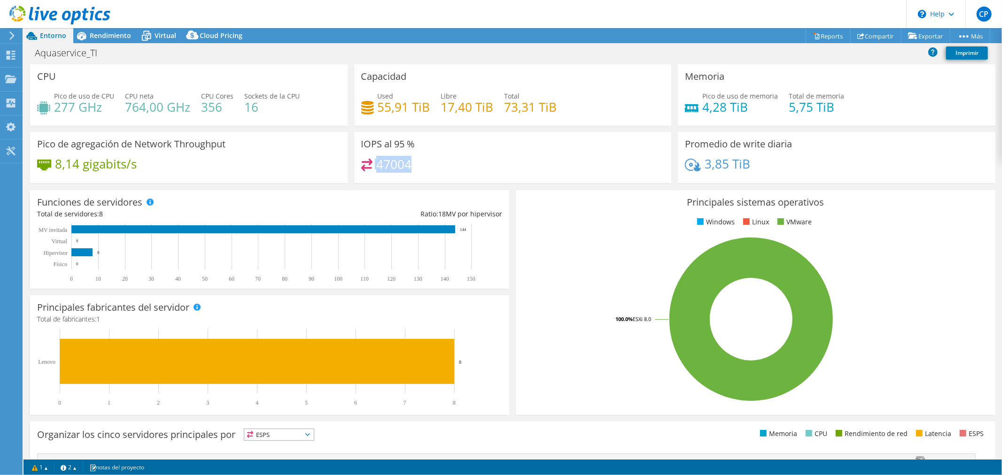
drag, startPoint x: 371, startPoint y: 162, endPoint x: 411, endPoint y: 162, distance: 39.4
click at [411, 162] on div "47004" at bounding box center [512, 169] width 303 height 20
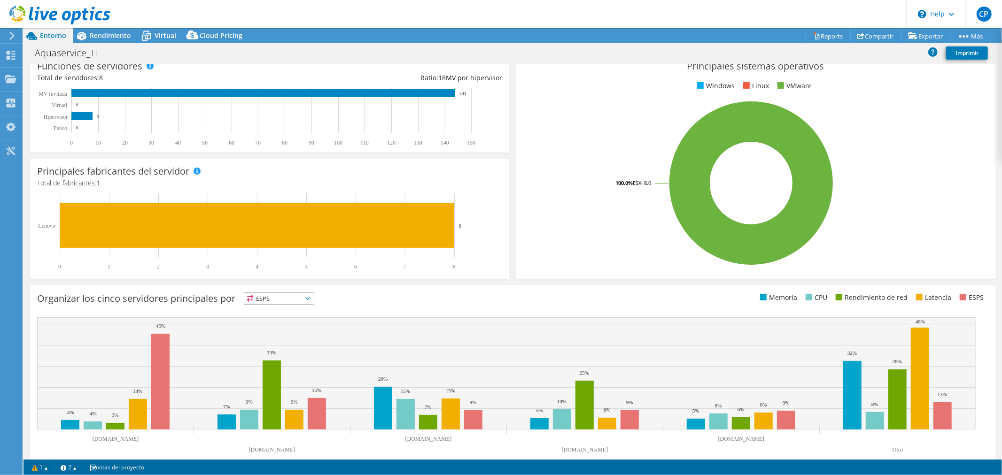
scroll to position [151, 0]
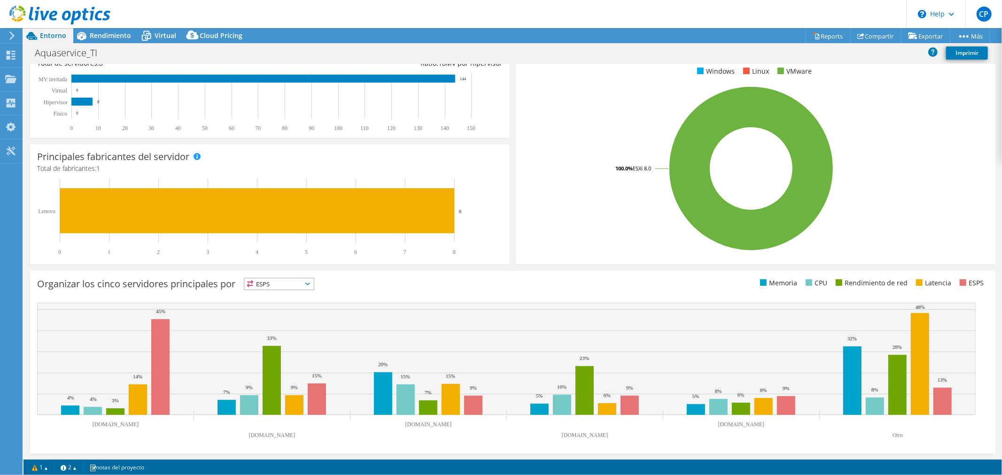
click at [276, 283] on span "ESPS" at bounding box center [278, 283] width 69 height 11
click at [278, 346] on li "Latencia" at bounding box center [278, 348] width 69 height 13
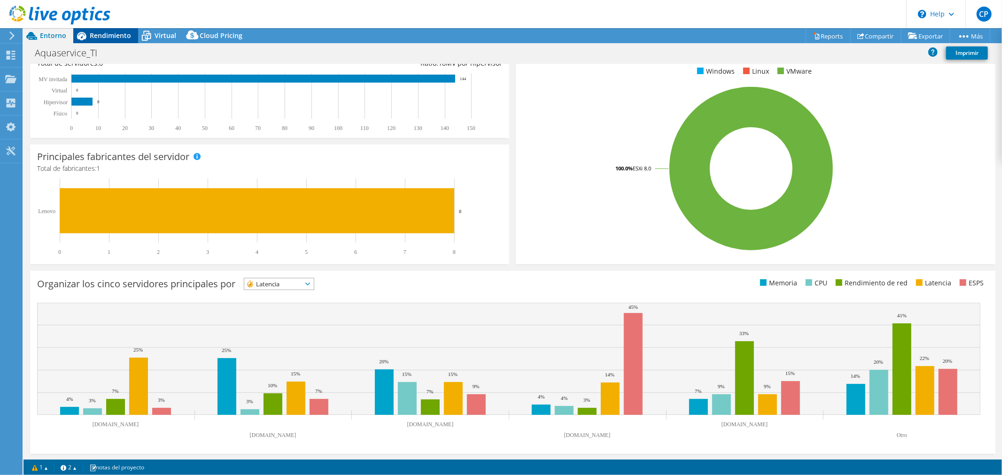
click at [101, 34] on span "Rendimiento" at bounding box center [110, 35] width 41 height 9
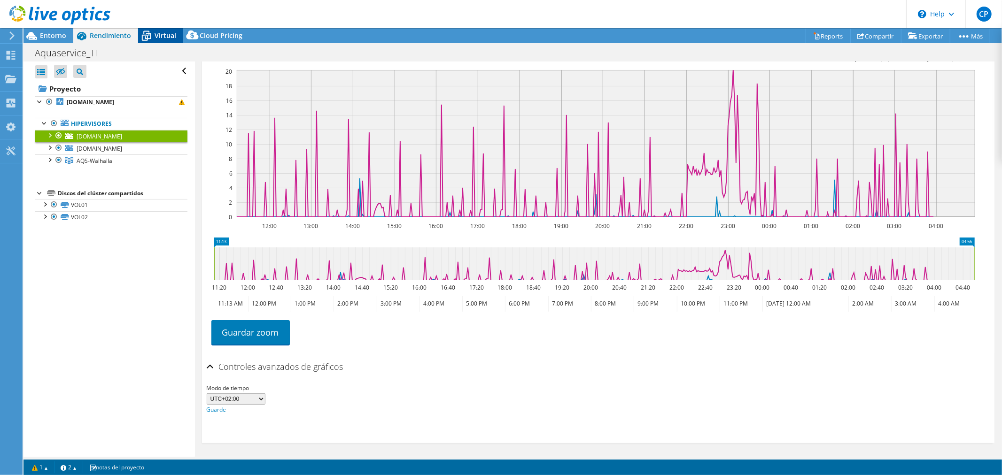
click at [150, 35] on icon at bounding box center [146, 36] width 16 height 16
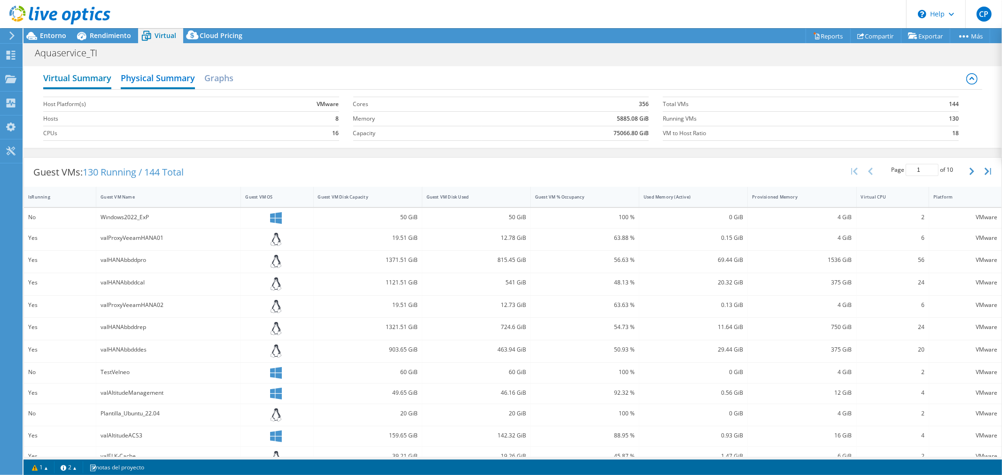
click at [57, 79] on h2 "Virtual Summary" at bounding box center [77, 79] width 68 height 21
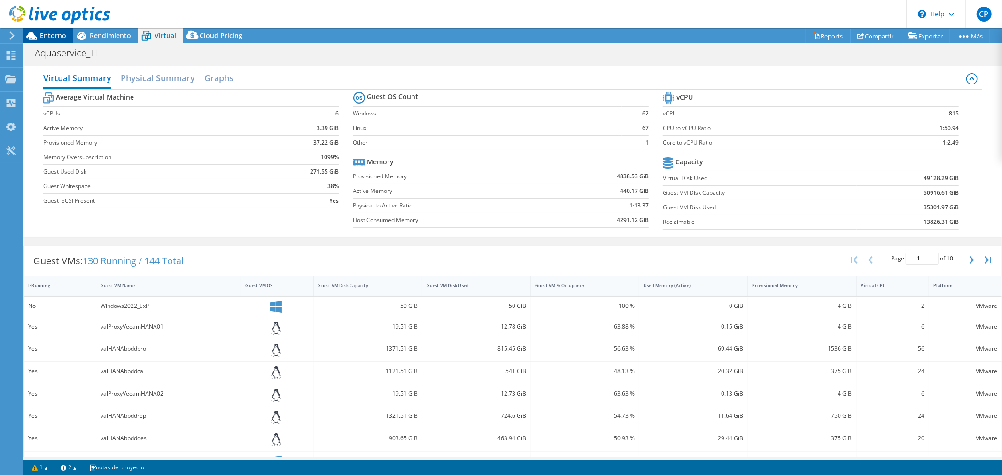
click at [40, 38] on span "Entorno" at bounding box center [53, 35] width 26 height 9
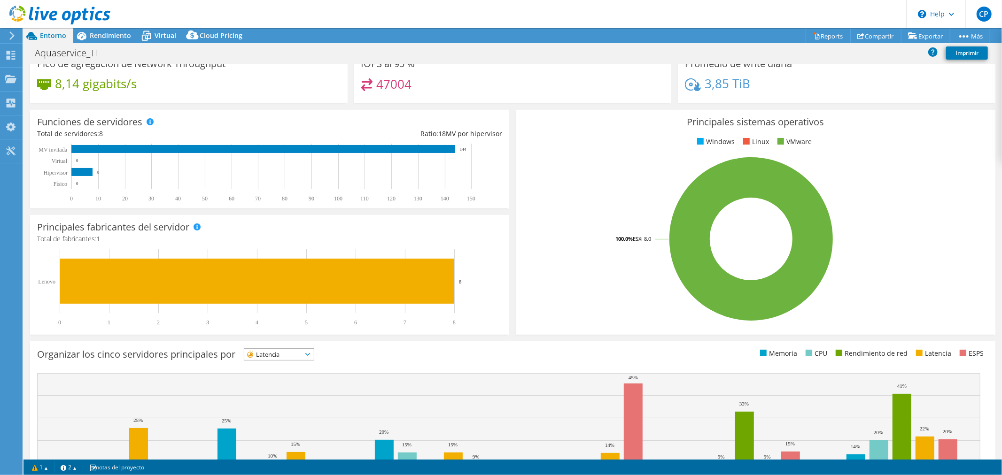
scroll to position [151, 0]
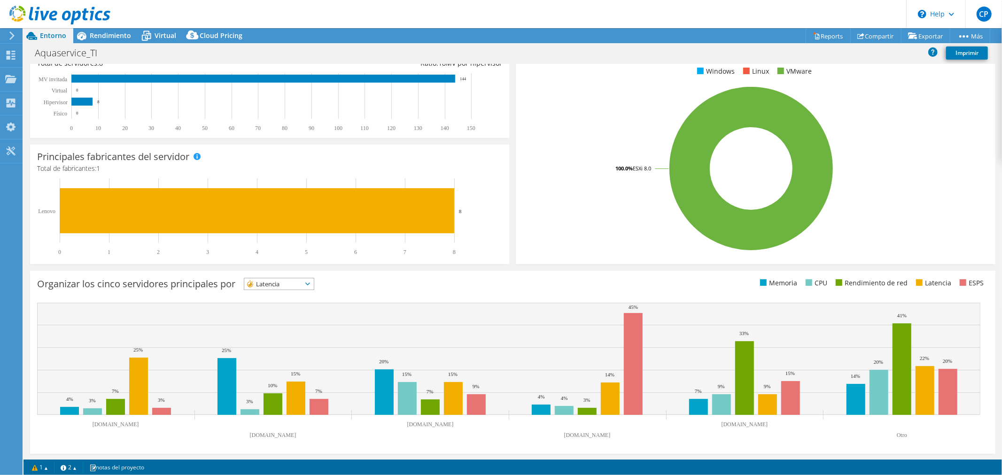
click at [287, 284] on span "Latencia" at bounding box center [273, 283] width 58 height 11
click at [280, 297] on li "ESPS" at bounding box center [278, 296] width 69 height 13
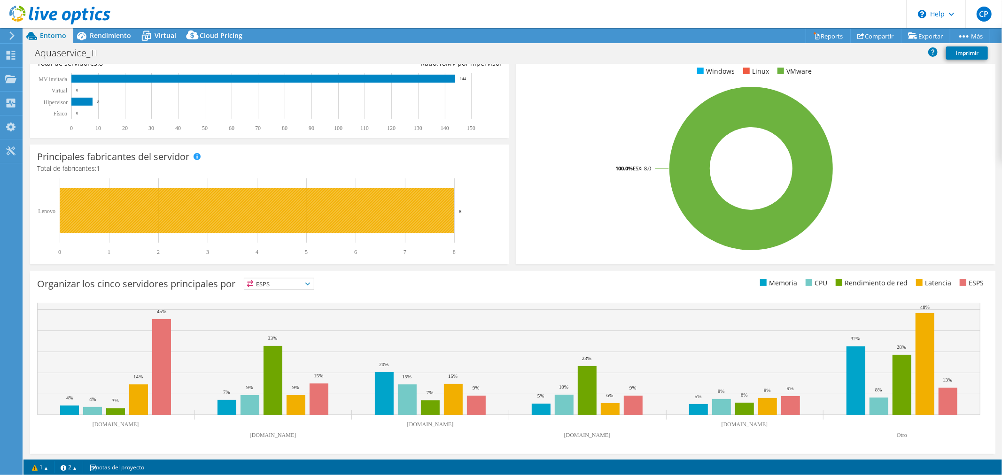
scroll to position [0, 0]
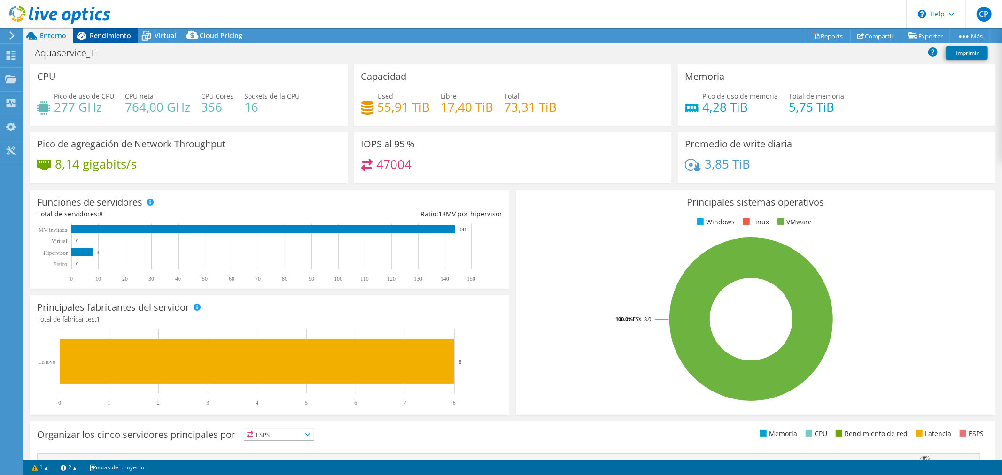
click at [97, 38] on span "Rendimiento" at bounding box center [110, 35] width 41 height 9
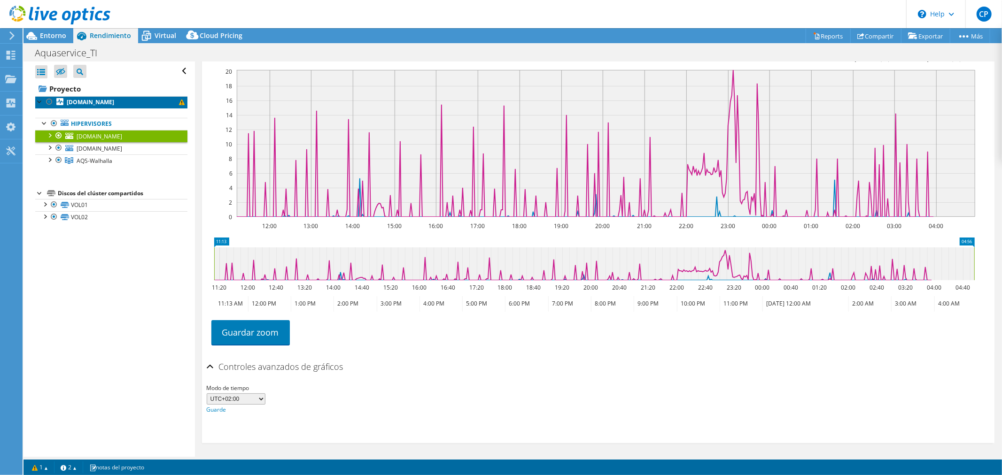
click at [149, 100] on link "valhanasv1.aquaservice.com" at bounding box center [111, 102] width 152 height 12
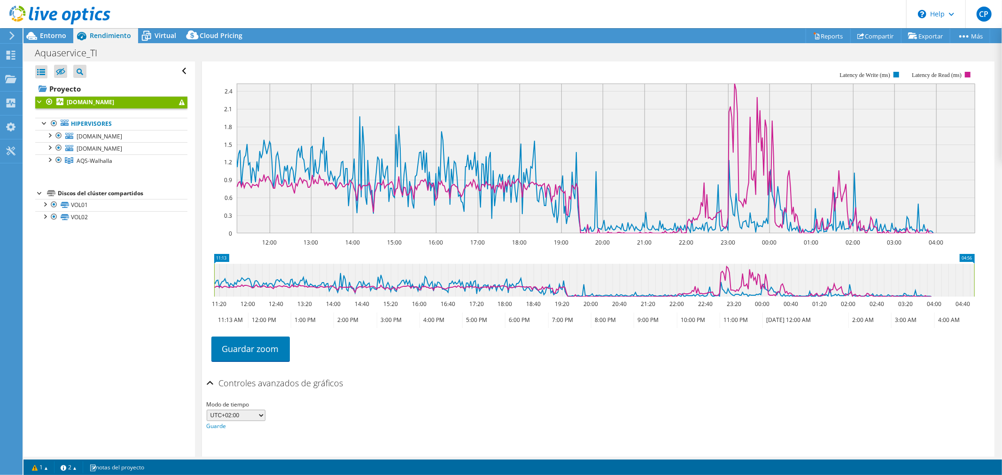
scroll to position [215, 0]
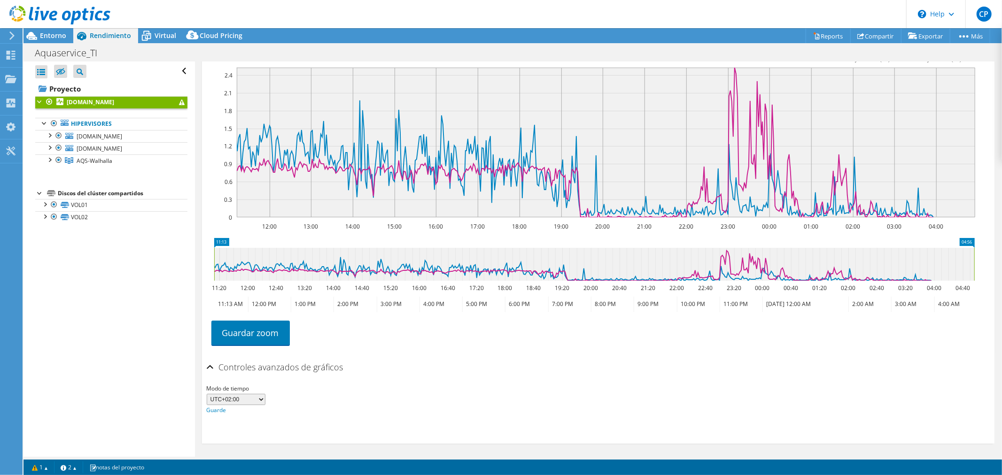
click at [179, 101] on span at bounding box center [182, 103] width 6 height 6
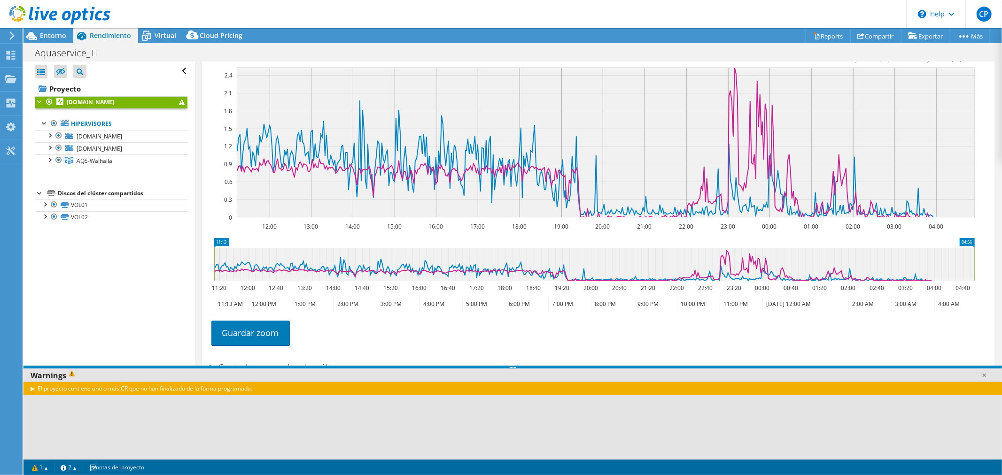
click at [179, 102] on span at bounding box center [182, 103] width 6 height 6
click at [33, 390] on div "El proyecto contiene uno o más CR que no han finalizado de la forma programada." at bounding box center [512, 389] width 978 height 14
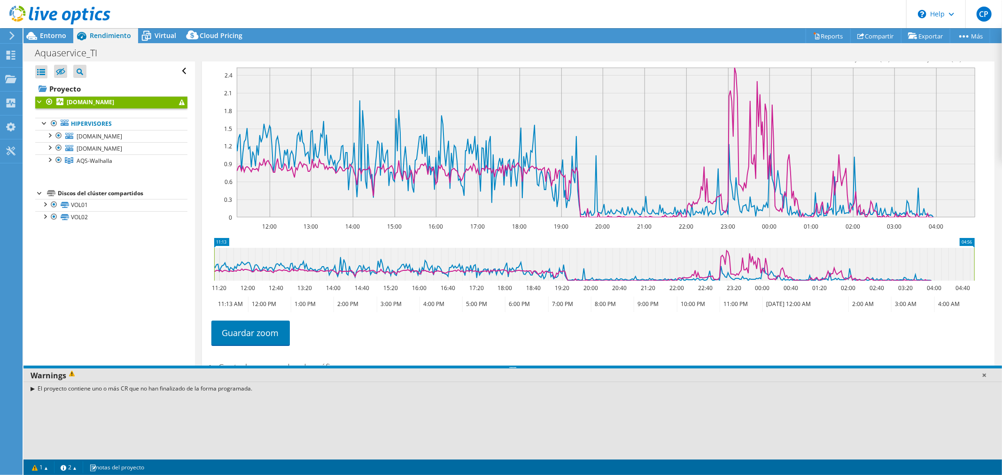
click at [983, 374] on link at bounding box center [983, 374] width 9 height 9
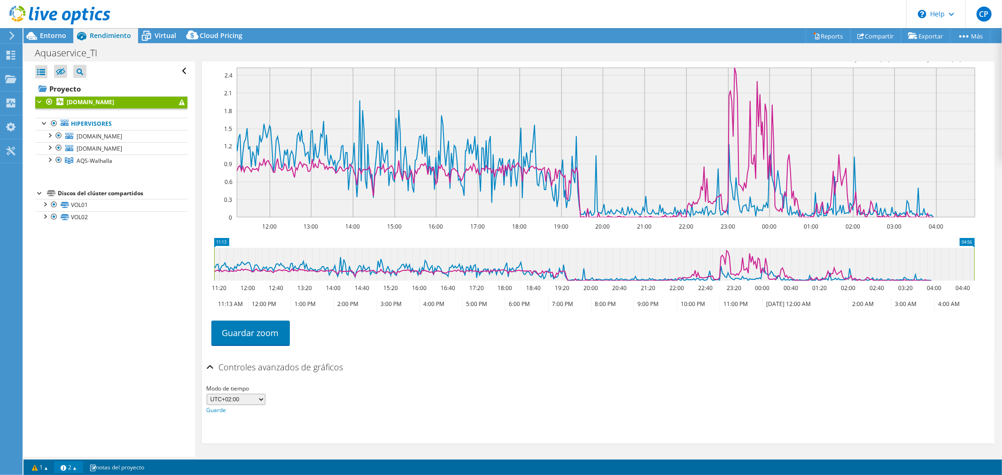
click at [63, 466] on link "2" at bounding box center [68, 468] width 29 height 12
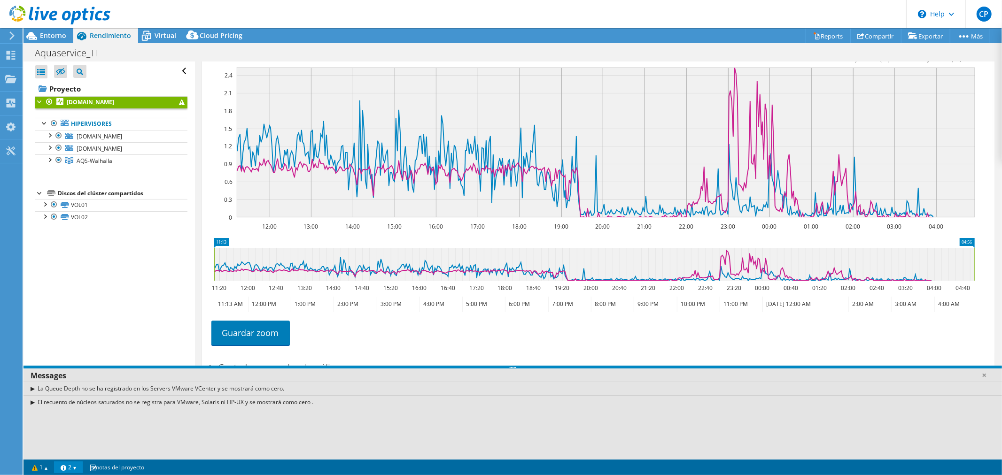
click at [63, 466] on link "2" at bounding box center [68, 468] width 29 height 12
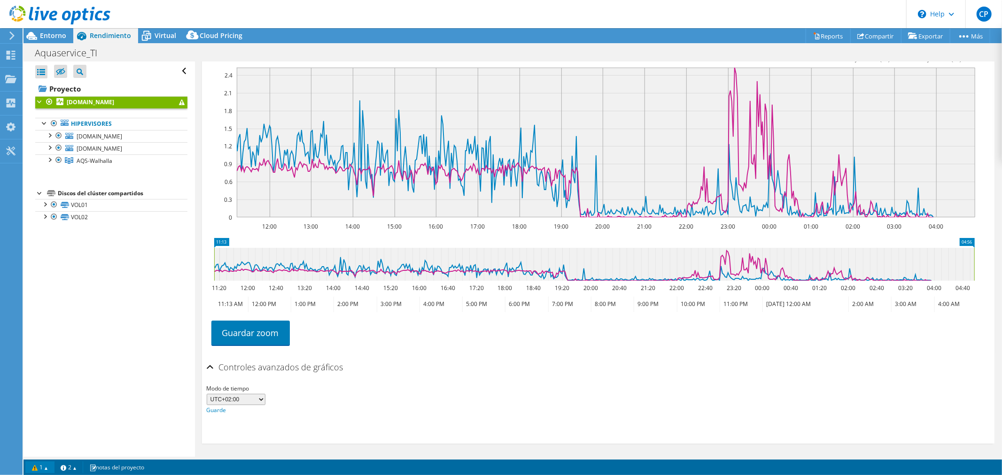
click at [38, 468] on link "1" at bounding box center [39, 468] width 29 height 12
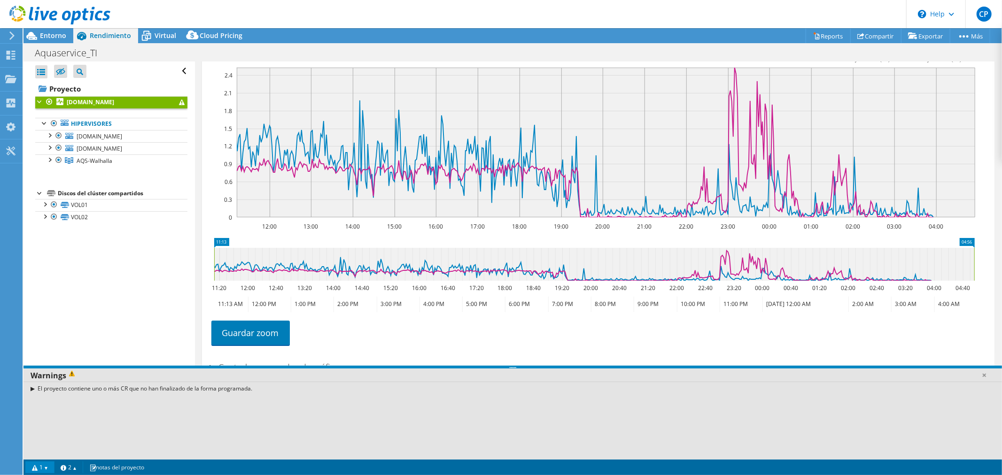
click at [38, 468] on link "1" at bounding box center [39, 468] width 29 height 12
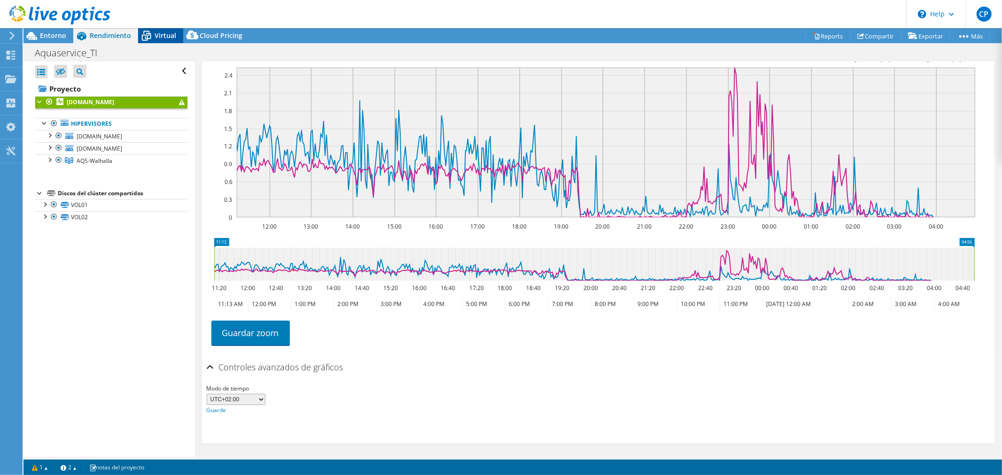
click at [152, 35] on icon at bounding box center [146, 36] width 16 height 16
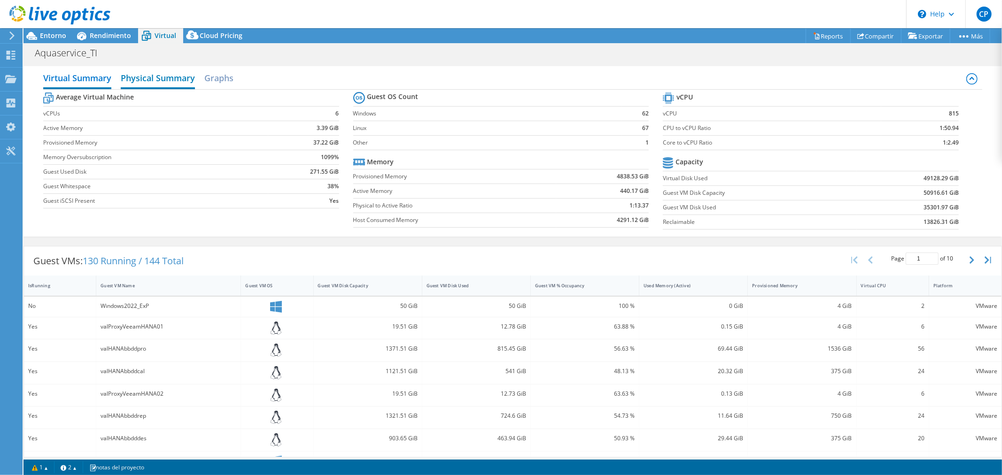
click at [158, 76] on h2 "Physical Summary" at bounding box center [158, 79] width 74 height 21
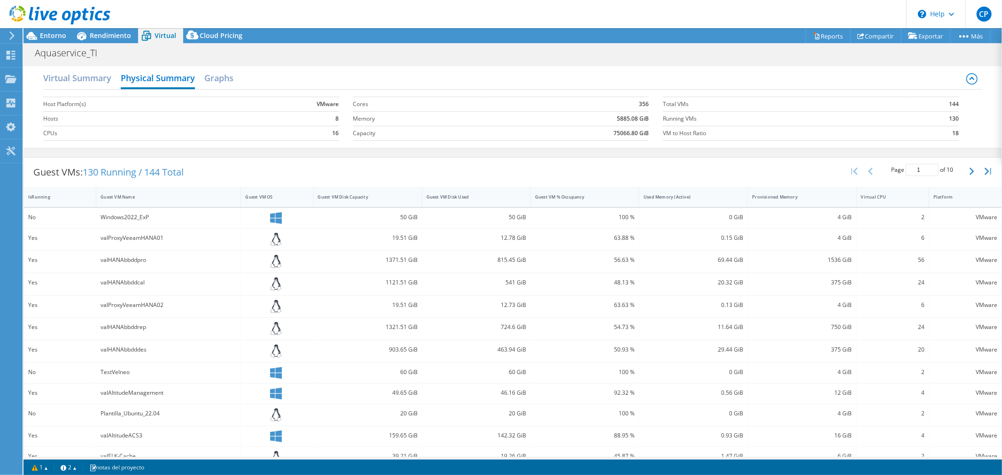
click at [308, 122] on td "8" at bounding box center [292, 118] width 94 height 15
click at [309, 138] on td "16" at bounding box center [292, 133] width 94 height 15
drag, startPoint x: 596, startPoint y: 104, endPoint x: 654, endPoint y: 106, distance: 57.8
click at [654, 106] on section "Cores 356 Memory 5885.08 GiB Capacity 75066.80 GiB" at bounding box center [508, 119] width 310 height 54
click at [567, 153] on div "Guest VMs: 130 Running / 144 Total Page 1 of 10 5 rows 10 rows 20 rows 25 rows …" at bounding box center [512, 346] width 978 height 387
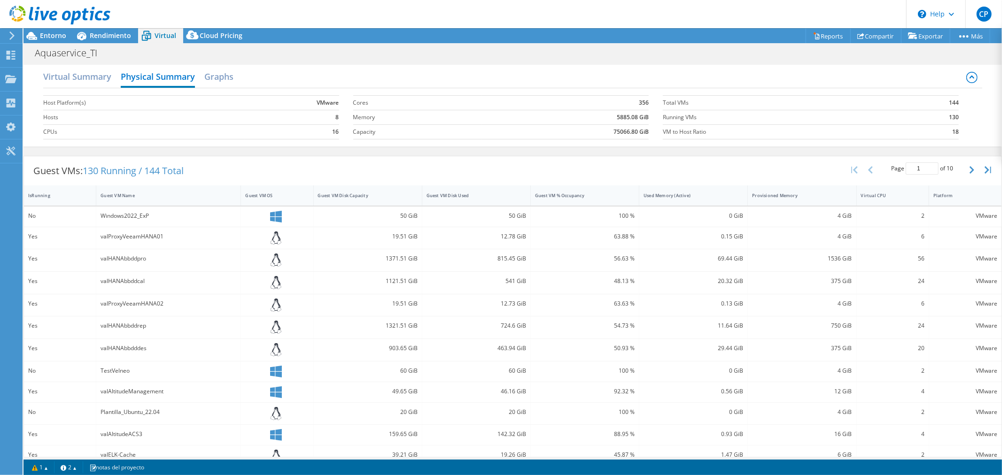
scroll to position [0, 0]
click at [82, 81] on h2 "Virtual Summary" at bounding box center [77, 79] width 68 height 21
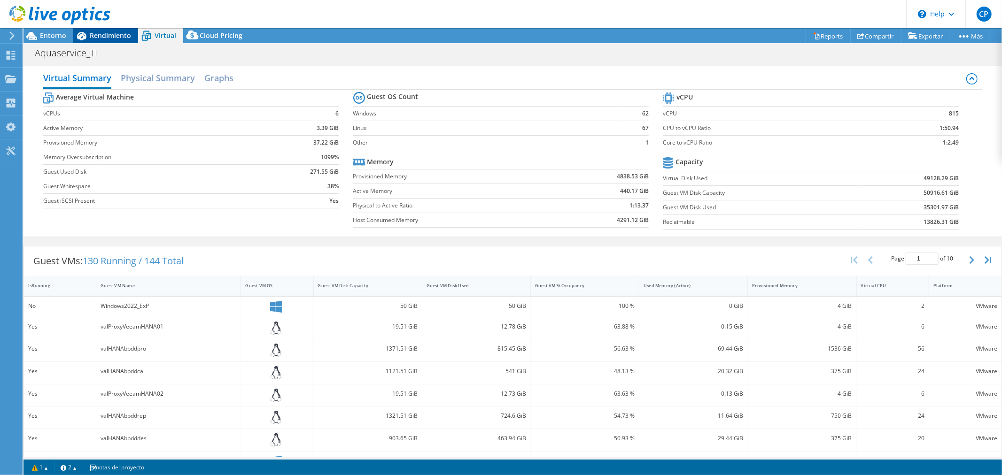
click at [98, 34] on span "Rendimiento" at bounding box center [110, 35] width 41 height 9
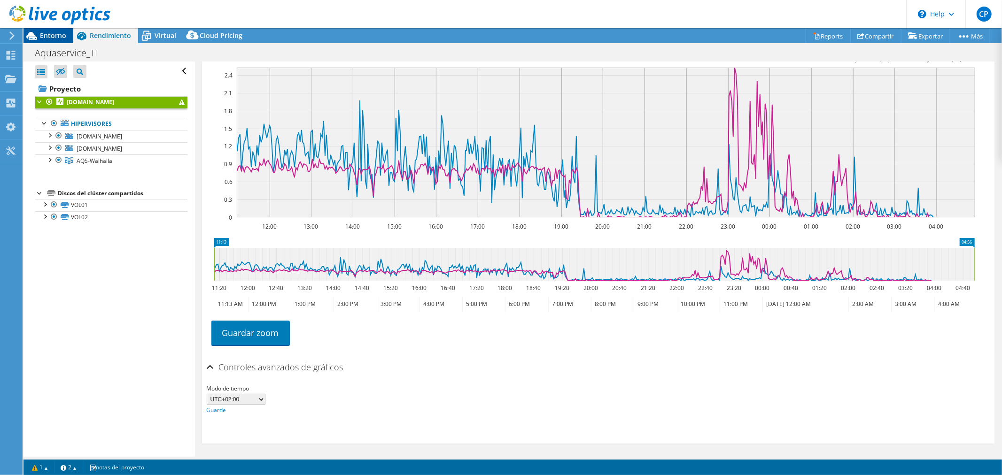
click at [48, 39] on span "Entorno" at bounding box center [53, 35] width 26 height 9
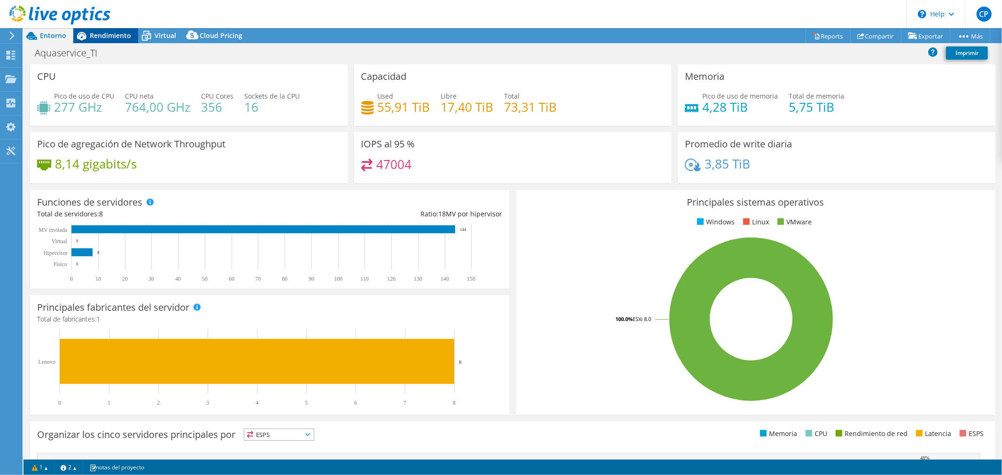
click at [117, 39] on span "Rendimiento" at bounding box center [110, 35] width 41 height 9
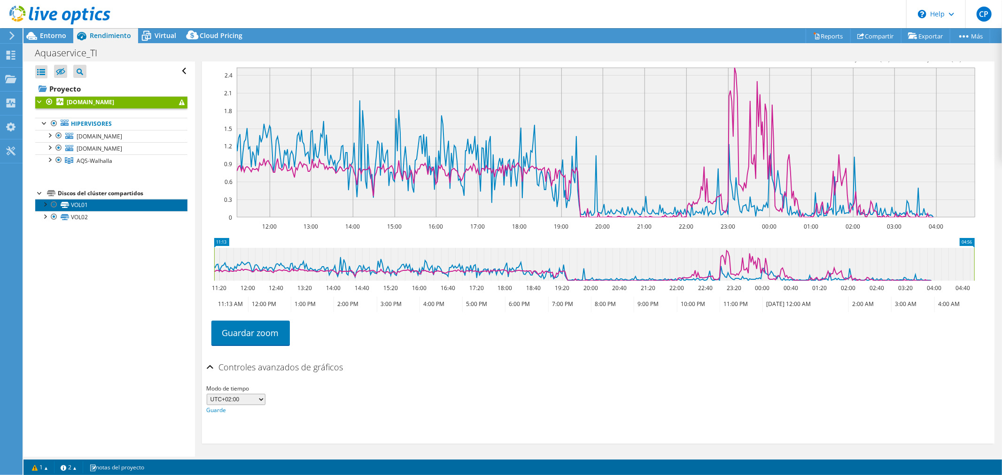
click at [80, 206] on link "VOL01" at bounding box center [111, 205] width 152 height 12
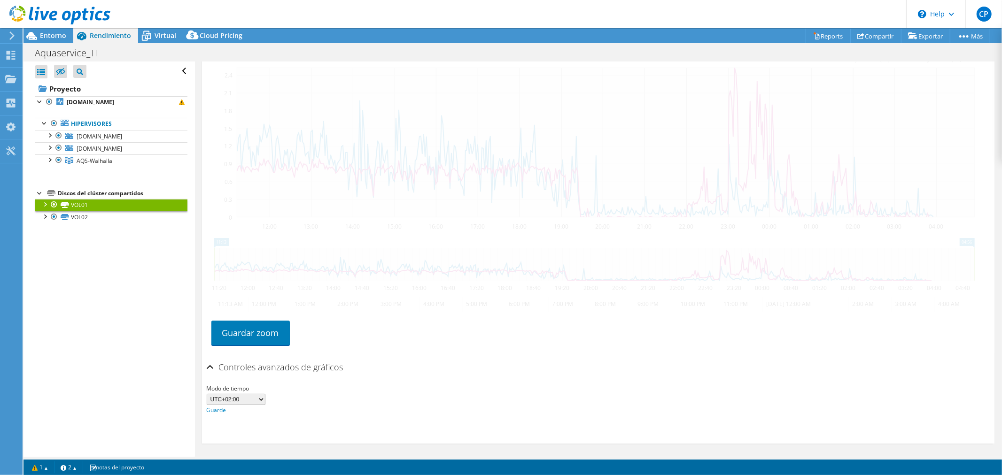
scroll to position [248, 0]
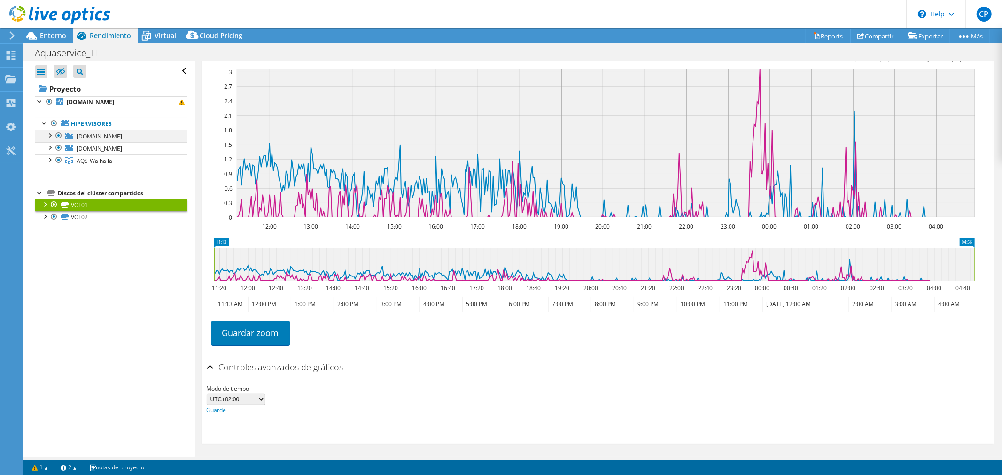
click at [50, 136] on div at bounding box center [49, 134] width 9 height 9
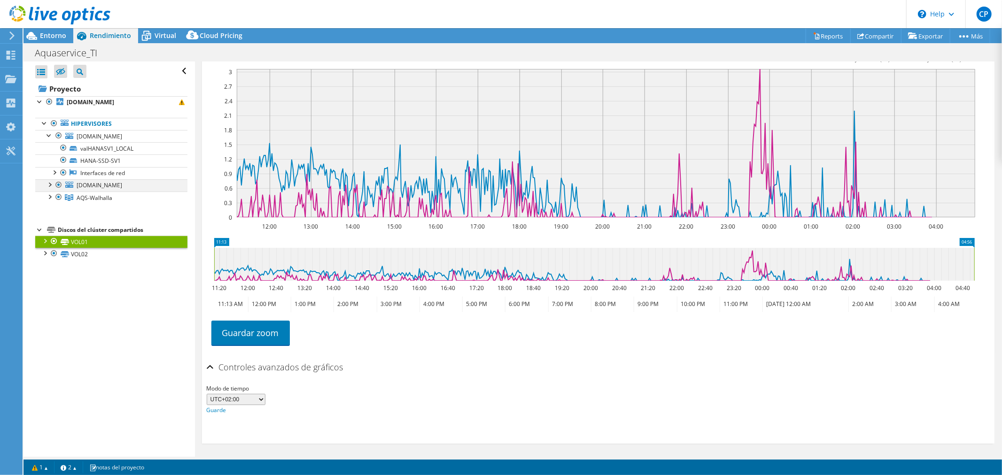
click at [50, 184] on div at bounding box center [49, 183] width 9 height 9
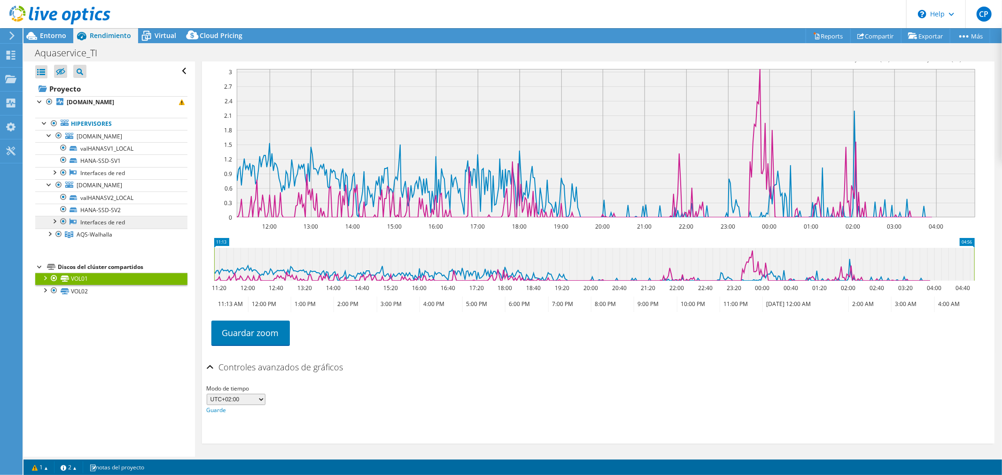
click at [85, 222] on link "Interfaces de red" at bounding box center [111, 222] width 152 height 12
click at [57, 223] on div at bounding box center [53, 220] width 9 height 9
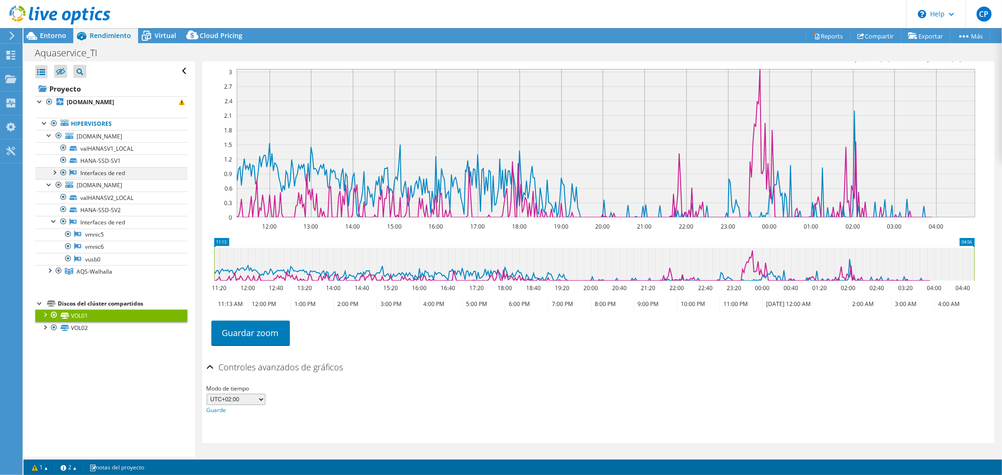
click at [56, 174] on div at bounding box center [53, 171] width 9 height 9
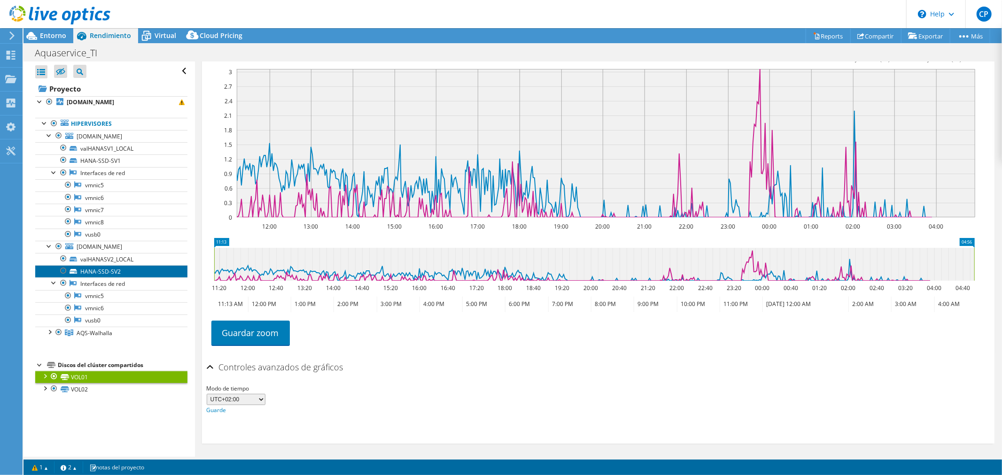
click at [104, 271] on link "HANA-SSD-SV2" at bounding box center [111, 271] width 152 height 12
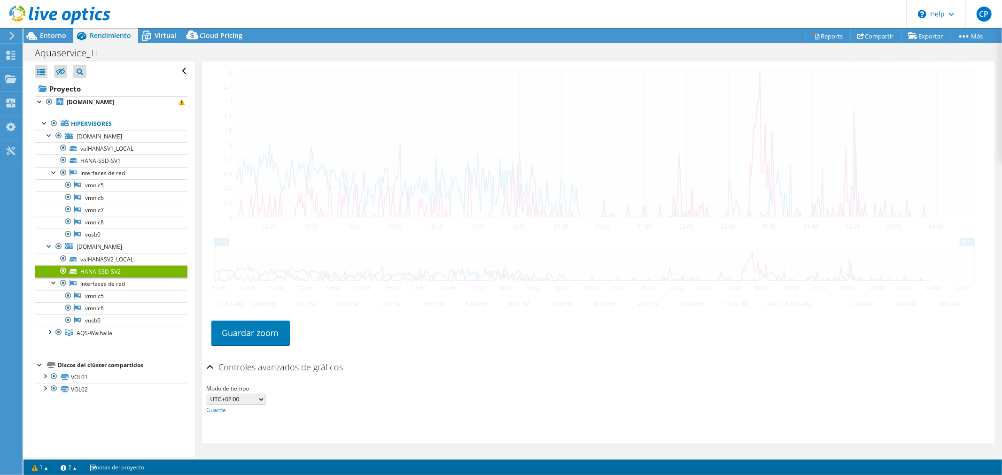
scroll to position [215, 0]
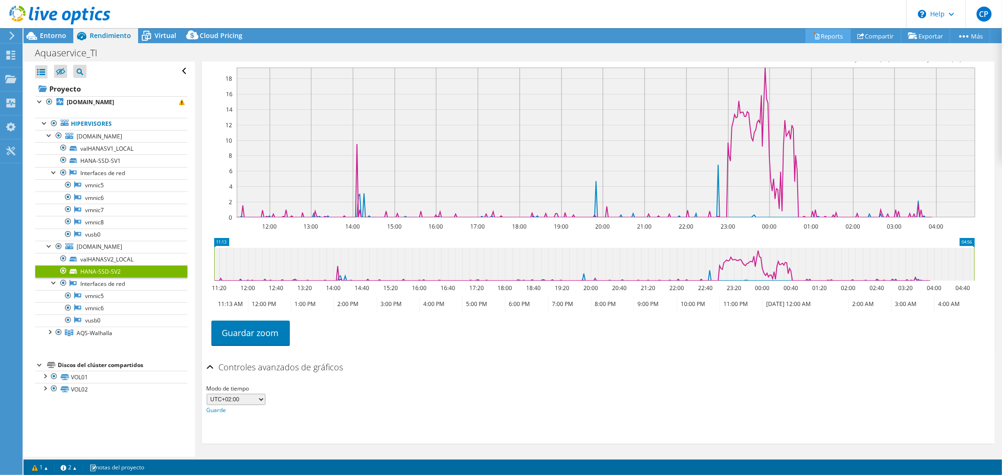
click at [829, 34] on link "Reports" at bounding box center [827, 36] width 45 height 15
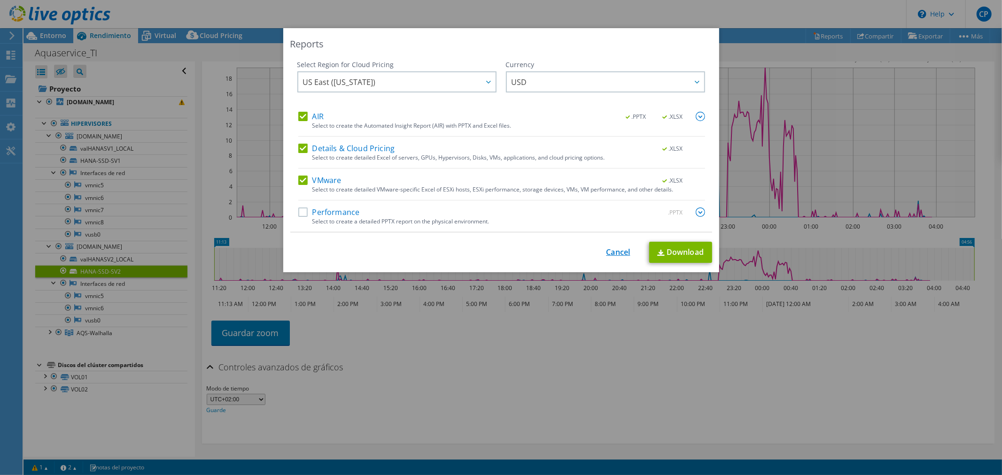
click at [617, 254] on link "Cancel" at bounding box center [618, 252] width 24 height 9
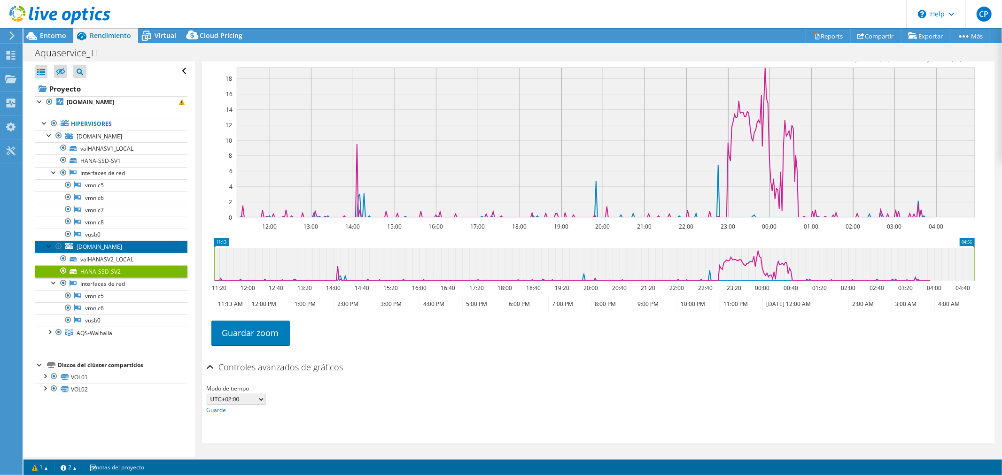
click at [132, 252] on link "valhanasv2.aquaservice.com" at bounding box center [111, 247] width 152 height 12
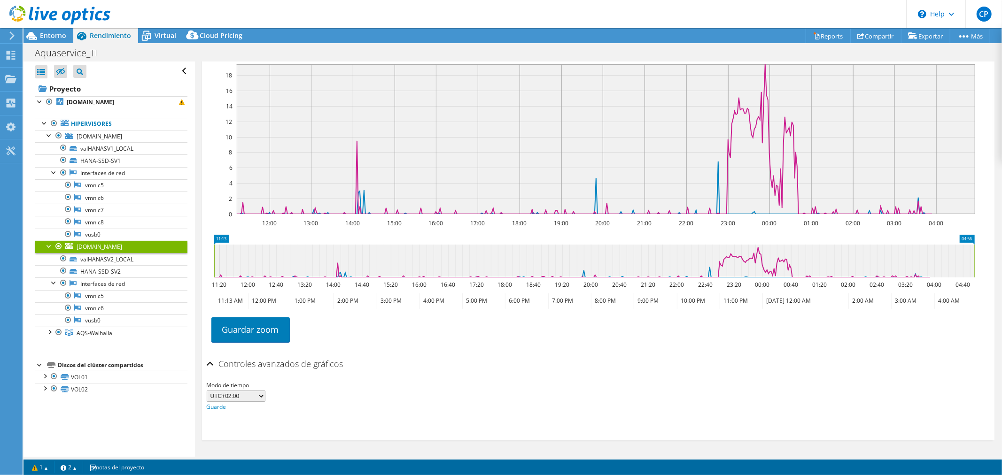
scroll to position [199, 0]
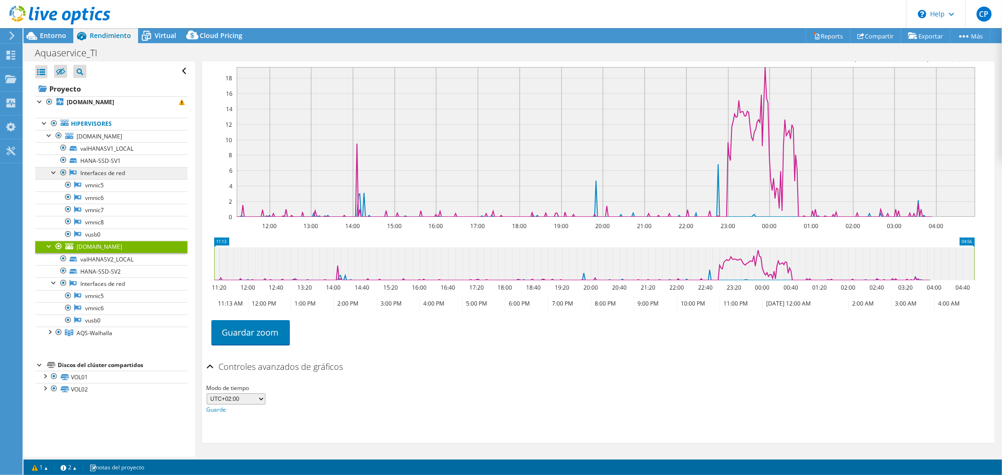
click at [114, 174] on link "Interfaces de red" at bounding box center [111, 173] width 152 height 12
click at [122, 137] on span "valhanasv1.aquaservice.com" at bounding box center [100, 136] width 46 height 8
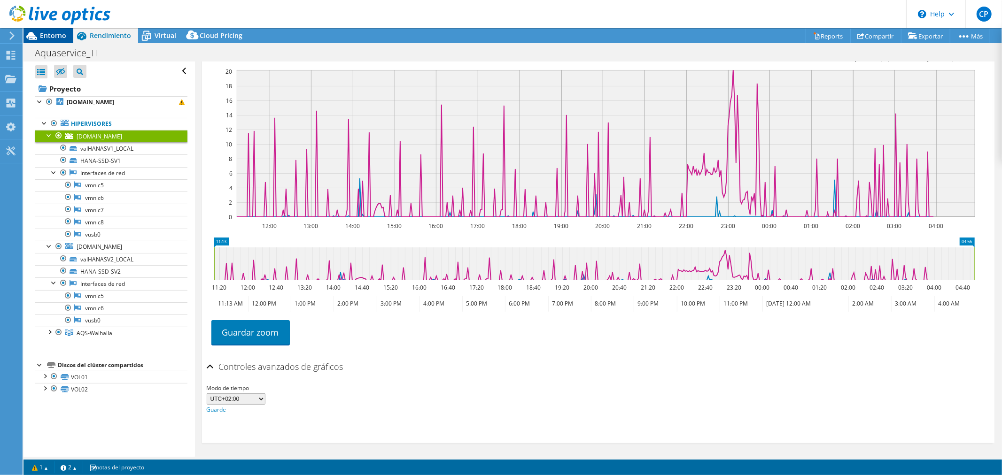
click at [46, 36] on span "Entorno" at bounding box center [53, 35] width 26 height 9
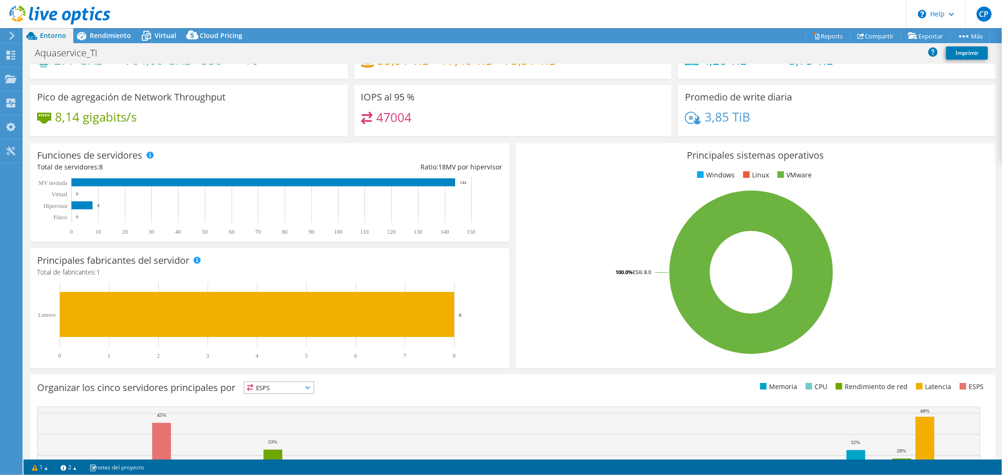
scroll to position [0, 0]
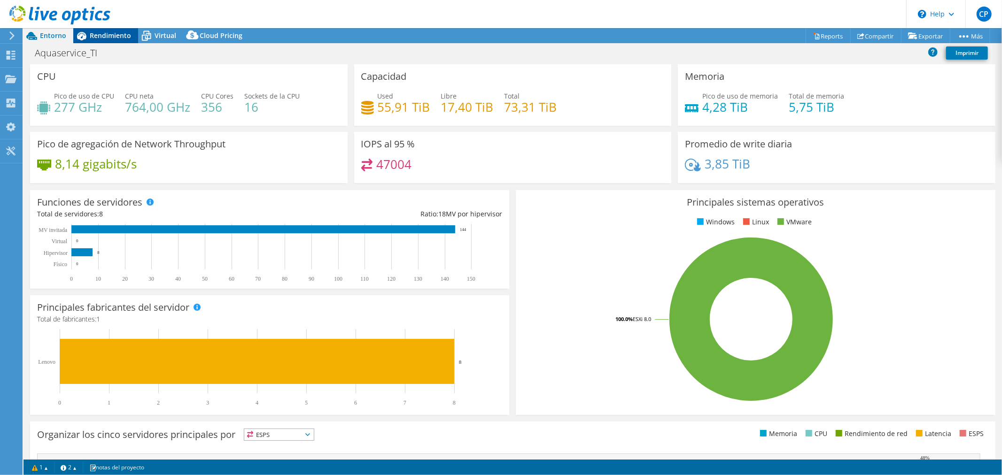
click at [121, 31] on span "Rendimiento" at bounding box center [110, 35] width 41 height 9
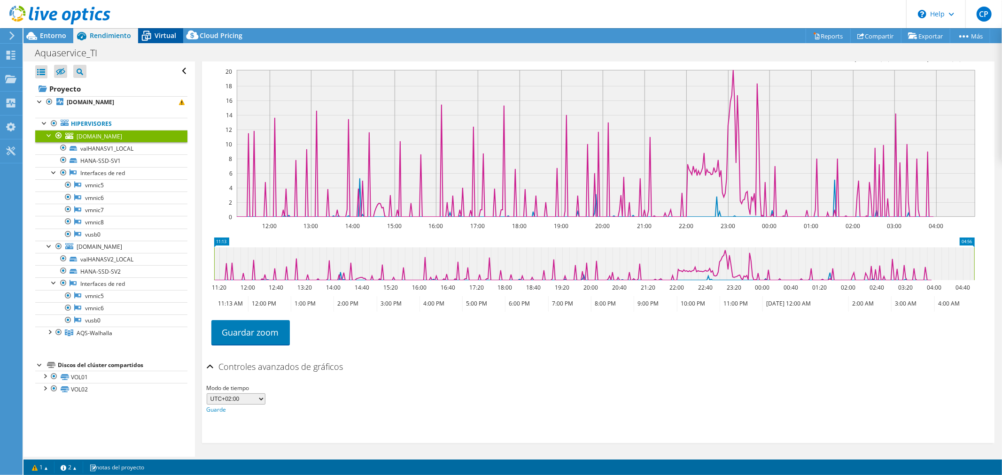
click at [168, 34] on span "Virtual" at bounding box center [165, 35] width 22 height 9
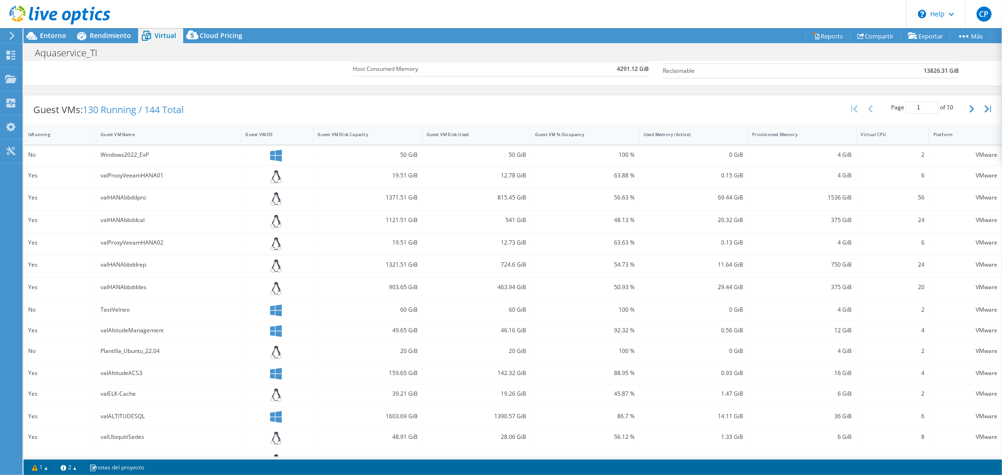
scroll to position [171, 0]
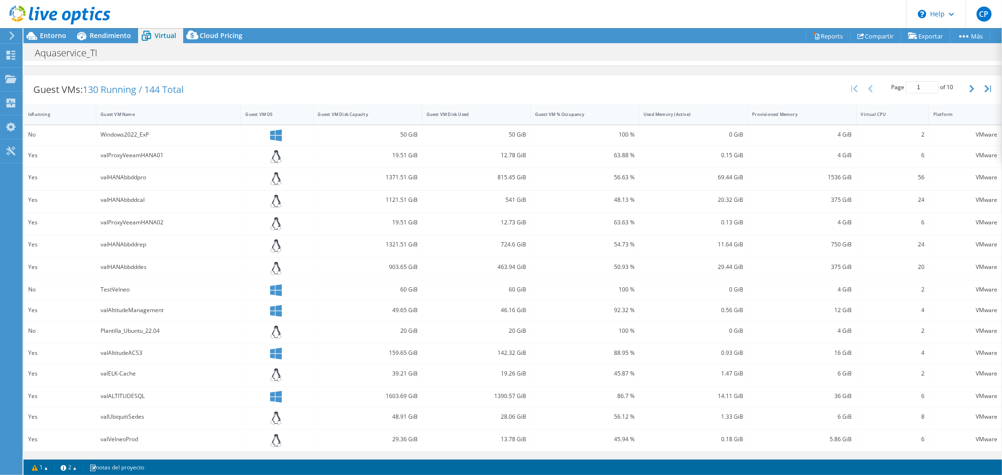
click at [369, 208] on div "1121.51 GiB" at bounding box center [368, 202] width 108 height 22
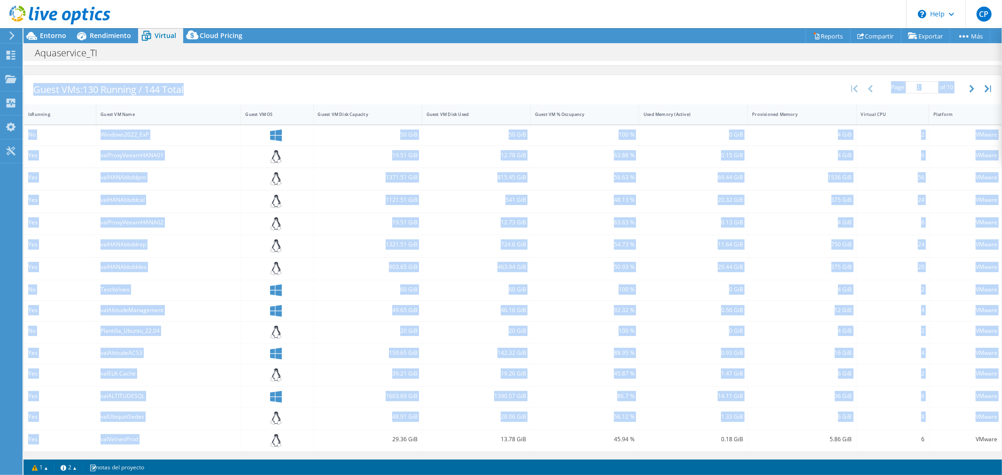
drag, startPoint x: 302, startPoint y: 456, endPoint x: 481, endPoint y: 456, distance: 178.9
click at [448, 458] on div "Acciones de proyecto Acciones de proyecto Reports Compartir Exportar vSAN Ready…" at bounding box center [512, 251] width 978 height 447
click at [295, 78] on div "Guest VMs: 130 Running / 144 Total Page 1 of 10 5 rows 10 rows 20 rows 25 rows …" at bounding box center [512, 89] width 977 height 29
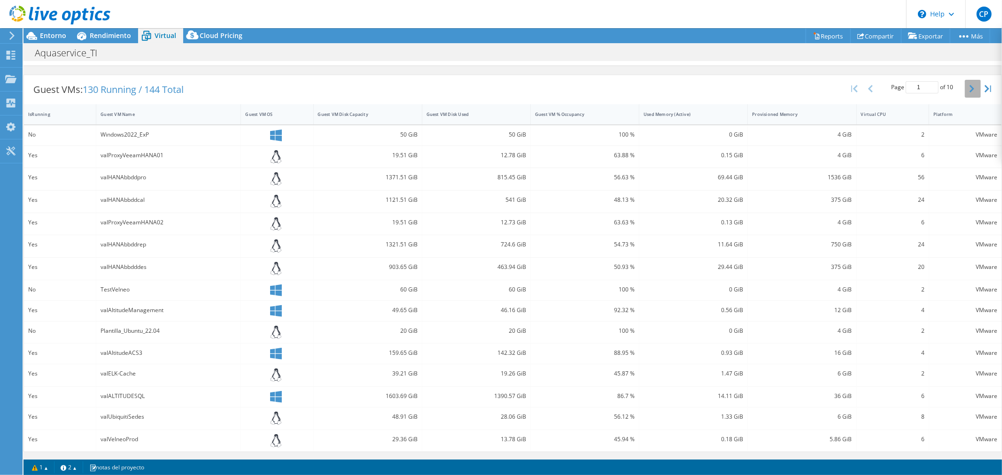
click at [969, 88] on icon "button" at bounding box center [971, 89] width 5 height 8
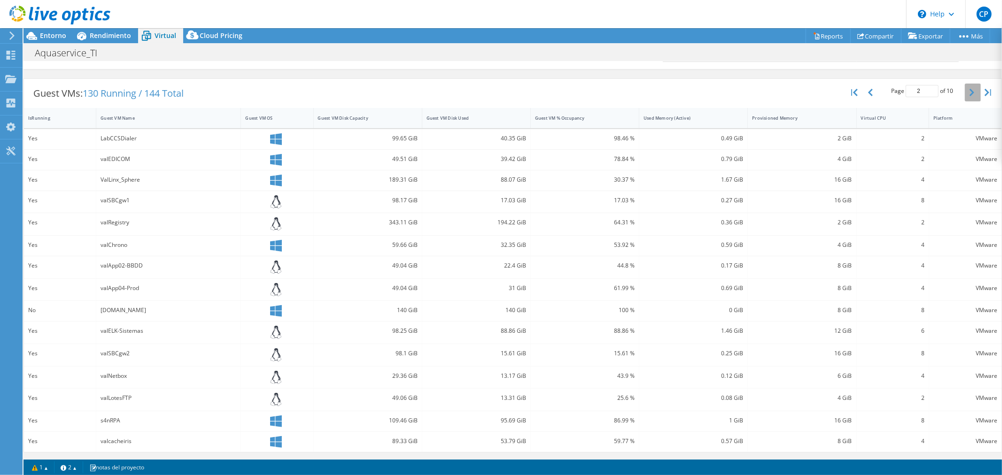
click at [969, 89] on icon "button" at bounding box center [971, 93] width 5 height 8
click at [965, 88] on button "button" at bounding box center [973, 95] width 16 height 18
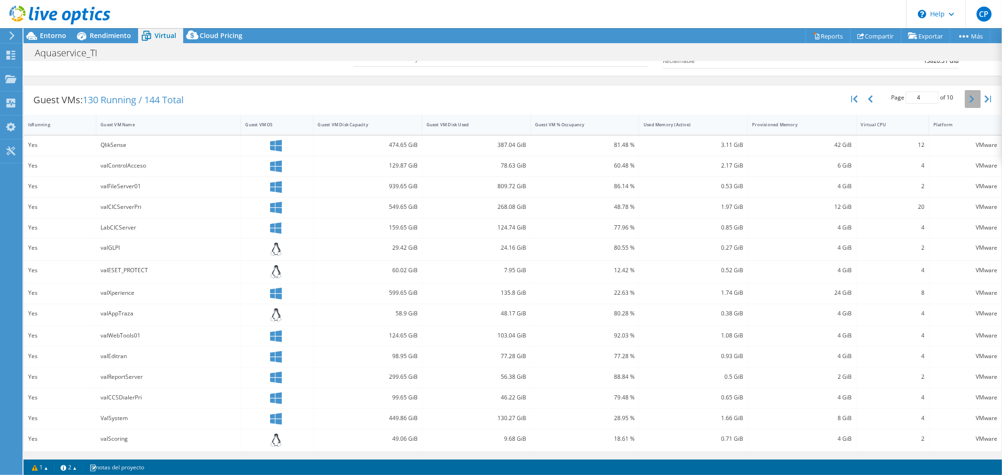
click at [964, 88] on div "Page 4 of 10 5 rows 10 rows 20 rows 25 rows 50 rows 100 rows" at bounding box center [921, 98] width 159 height 27
click at [969, 95] on icon "button" at bounding box center [971, 99] width 5 height 8
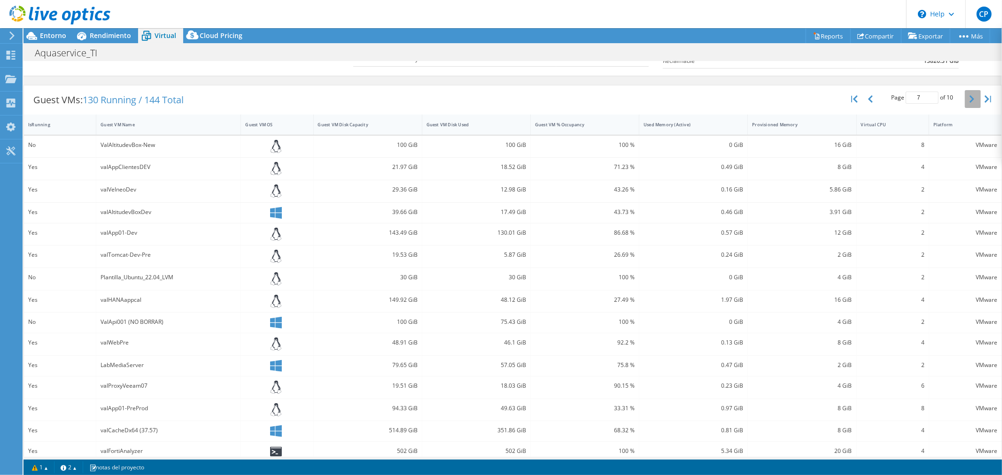
click at [969, 95] on icon "button" at bounding box center [971, 99] width 5 height 8
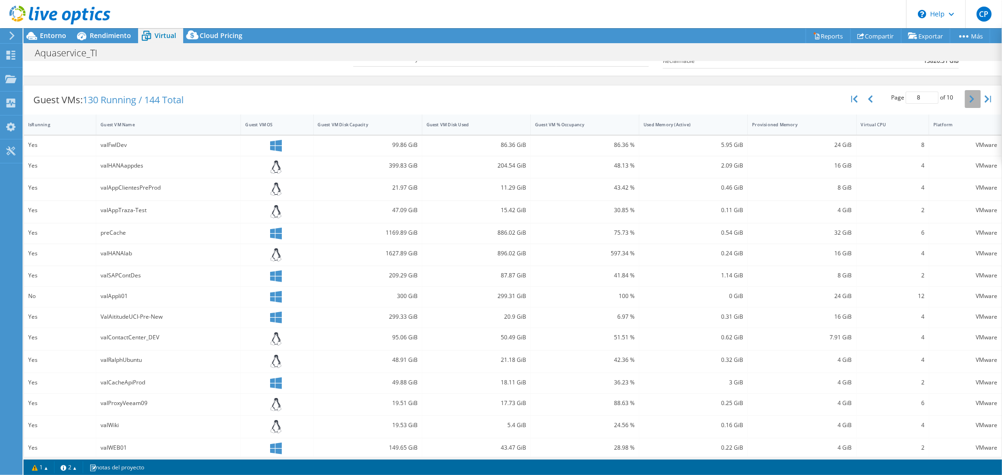
click at [969, 95] on icon "button" at bounding box center [971, 99] width 5 height 8
type input "10"
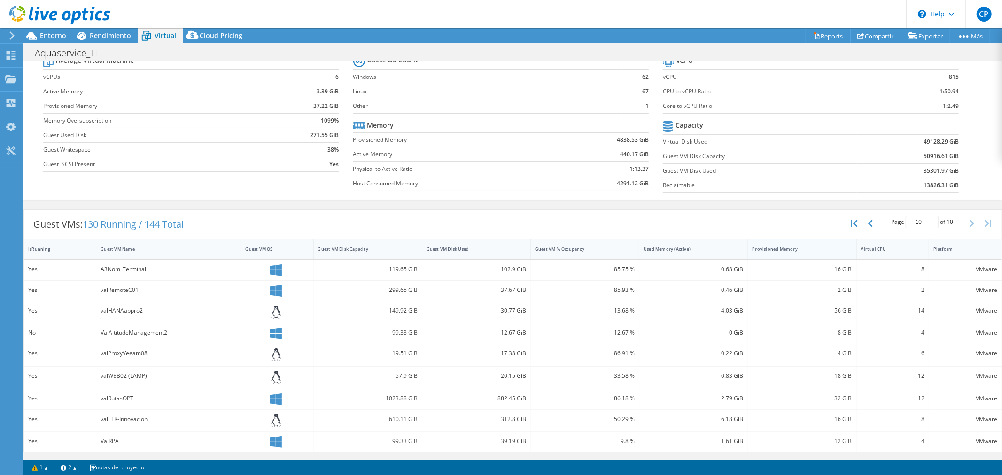
scroll to position [0, 0]
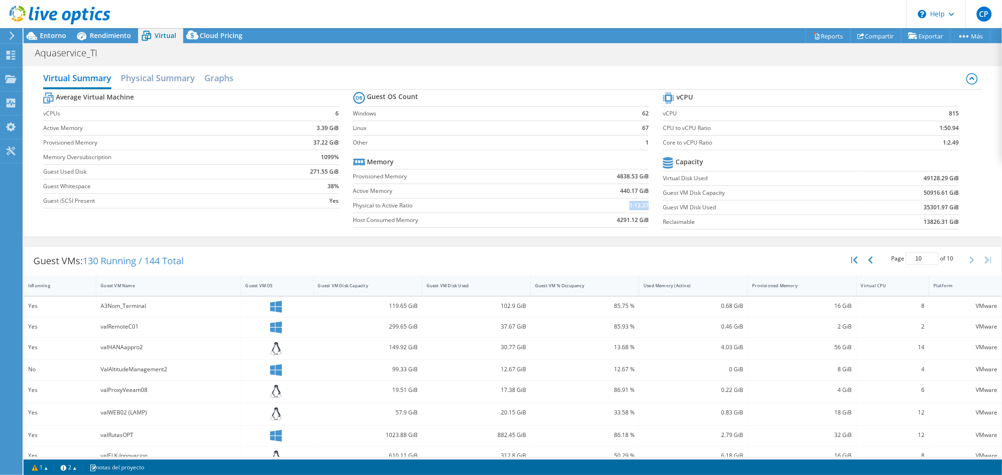
drag, startPoint x: 622, startPoint y: 206, endPoint x: 642, endPoint y: 205, distance: 20.7
click at [642, 205] on td "1:13.37" at bounding box center [602, 205] width 93 height 15
drag, startPoint x: 329, startPoint y: 130, endPoint x: 339, endPoint y: 130, distance: 9.9
click at [339, 130] on section "Average Virtual Machine vCPUs 6 Active Memory 3.39 GiB Provisioned Memory 37.22…" at bounding box center [198, 151] width 310 height 123
click at [260, 214] on div "Average Virtual Machine vCPUs 6 Active Memory 3.39 GiB Provisioned Memory 37.22…" at bounding box center [512, 162] width 939 height 145
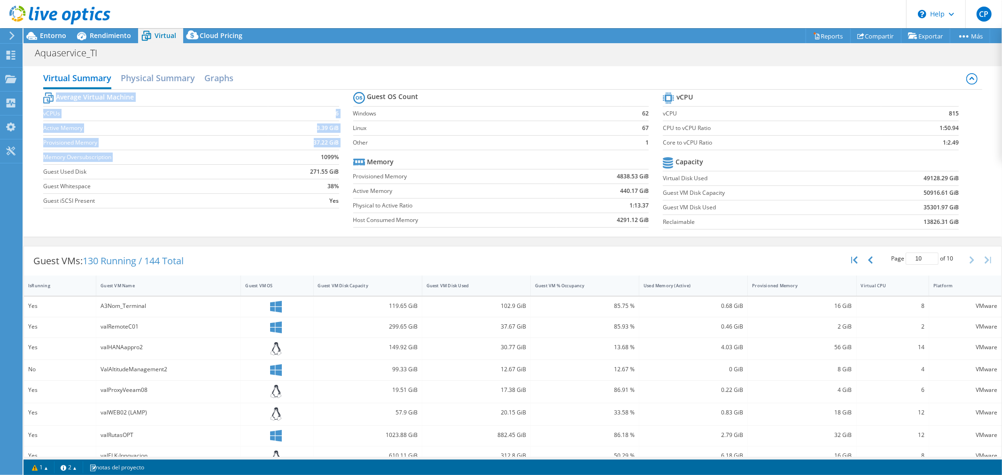
drag, startPoint x: 309, startPoint y: 157, endPoint x: 345, endPoint y: 157, distance: 35.7
click at [345, 157] on section "Average Virtual Machine vCPUs 6 Active Memory 3.39 GiB Provisioned Memory 37.22…" at bounding box center [198, 151] width 310 height 123
click at [298, 219] on div "Average Virtual Machine vCPUs 6 Active Memory 3.39 GiB Provisioned Memory 37.22…" at bounding box center [512, 162] width 939 height 145
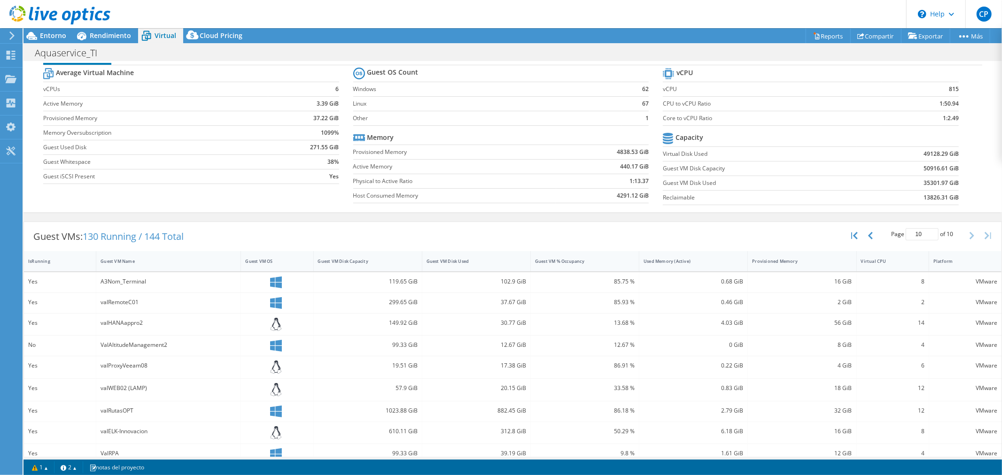
scroll to position [37, 0]
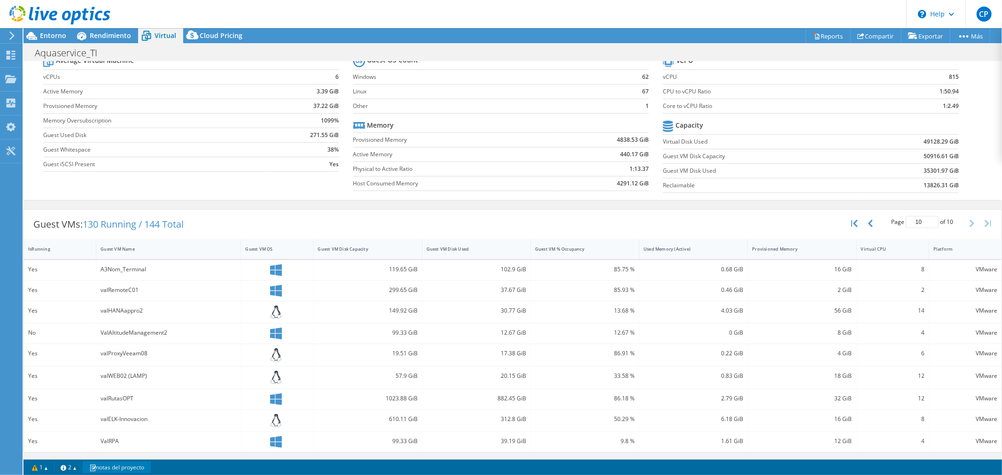
click at [132, 467] on link "notas del proyecto" at bounding box center [117, 468] width 68 height 12
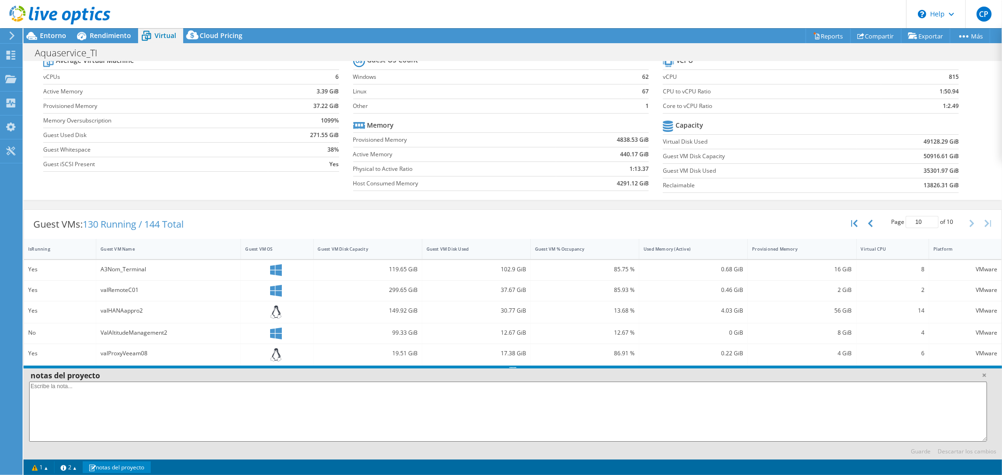
click at [132, 467] on link "notas del proyecto" at bounding box center [117, 468] width 68 height 12
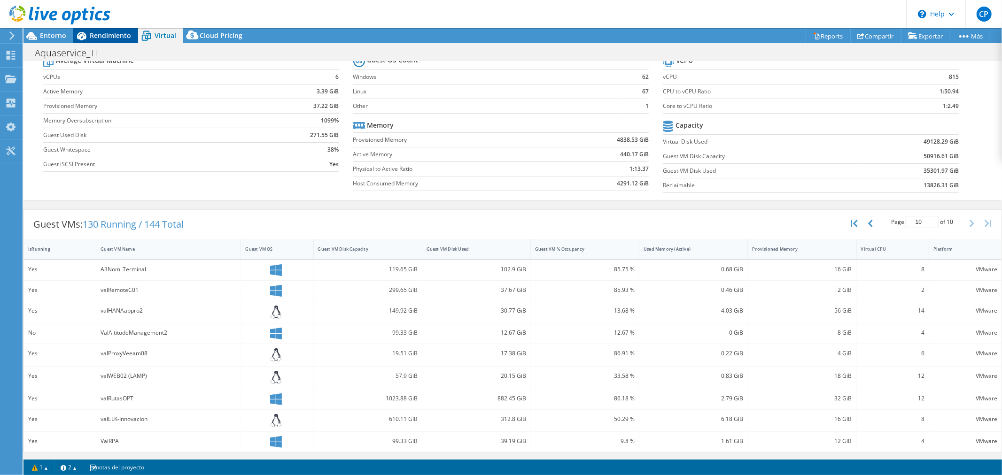
click at [108, 36] on span "Rendimiento" at bounding box center [110, 35] width 41 height 9
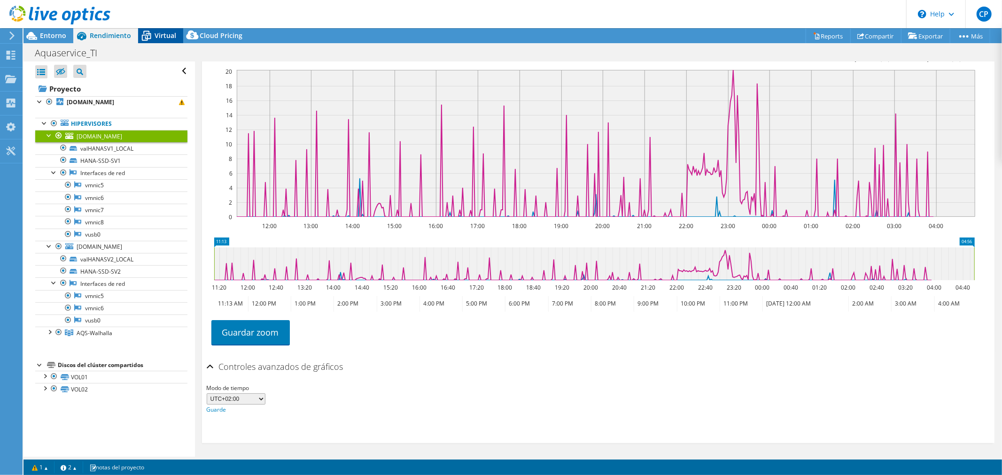
click at [152, 36] on icon at bounding box center [146, 36] width 16 height 16
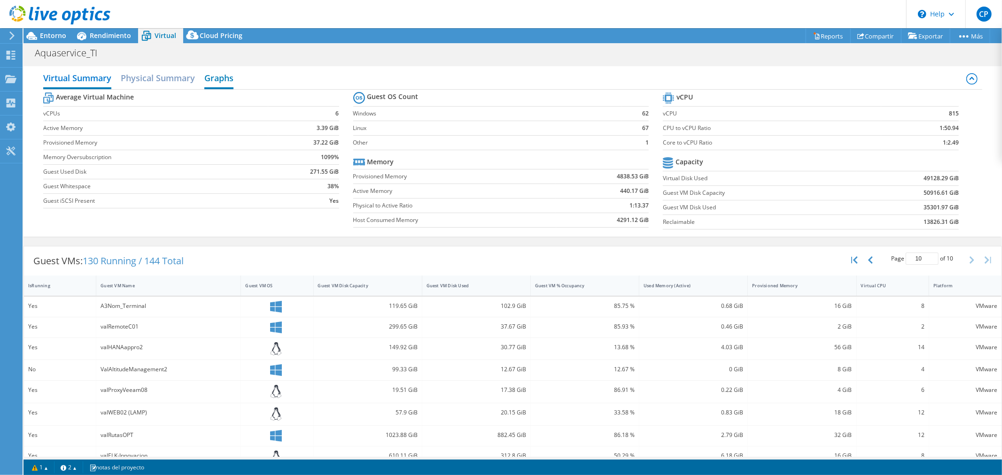
click at [220, 78] on h2 "Graphs" at bounding box center [218, 79] width 29 height 21
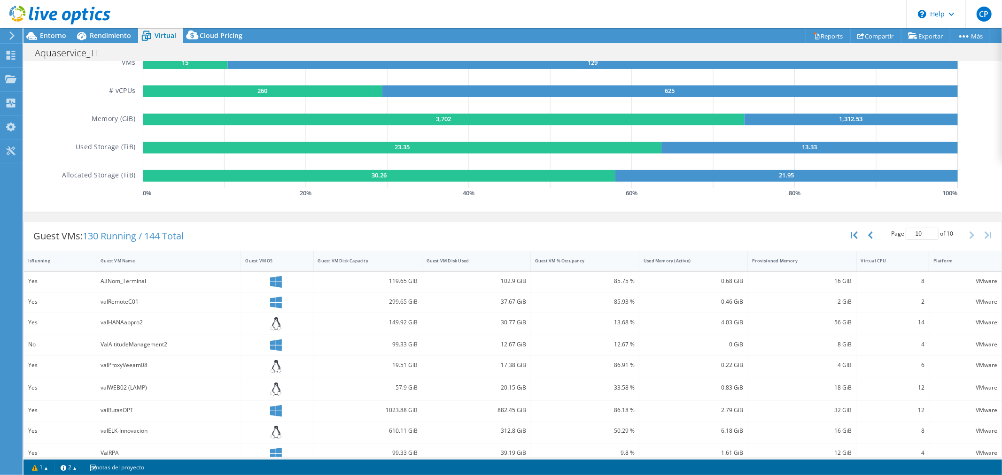
scroll to position [109, 0]
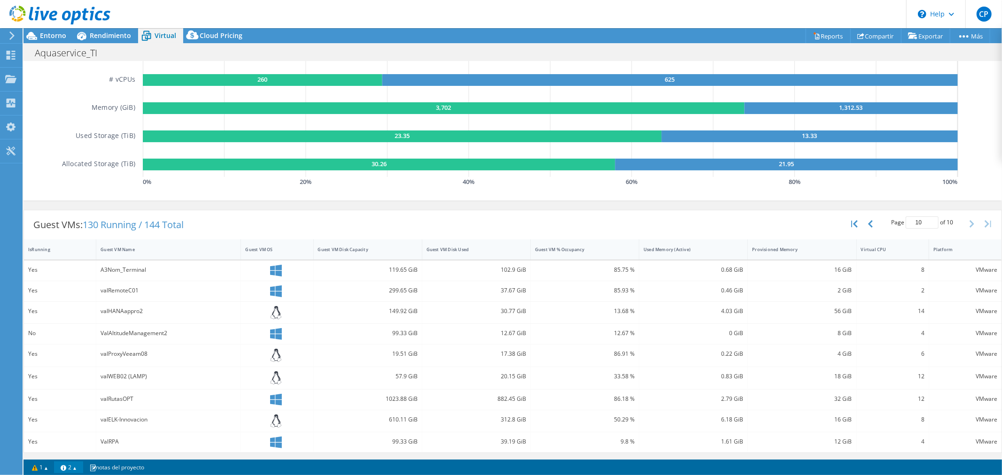
click at [76, 467] on link "2" at bounding box center [68, 468] width 29 height 12
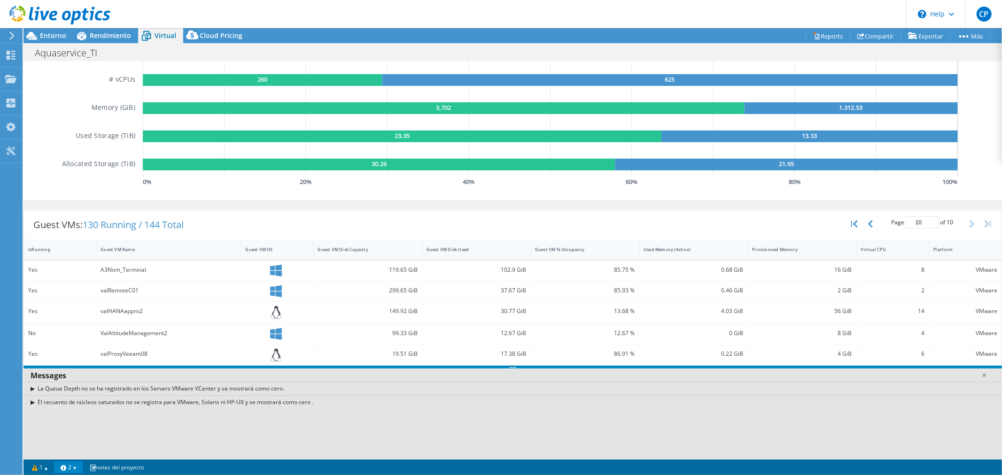
click at [27, 402] on div "El recuento de núcleos saturados no se registra para VMware, Solaris ni HP-UX y…" at bounding box center [512, 402] width 978 height 14
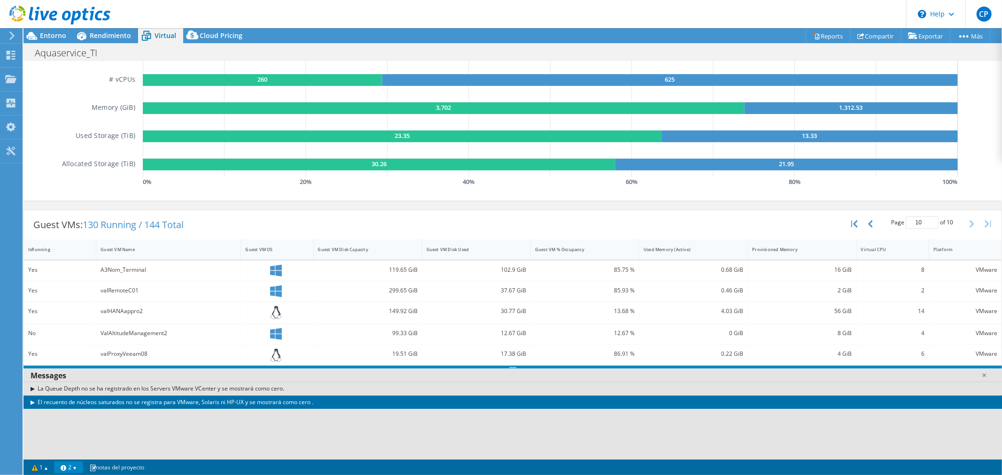
click at [32, 401] on div "El recuento de núcleos saturados no se registra para VMware, Solaris ni HP-UX y…" at bounding box center [512, 402] width 978 height 14
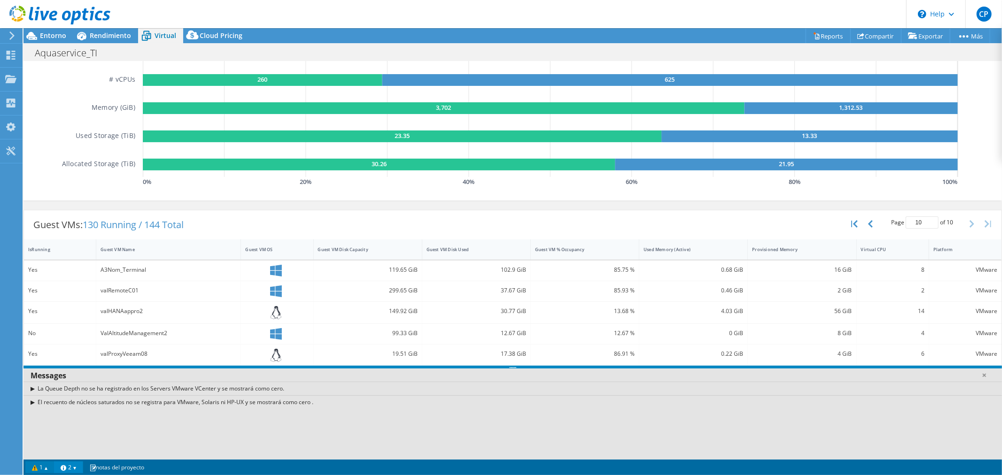
click at [34, 470] on link "1" at bounding box center [39, 468] width 29 height 12
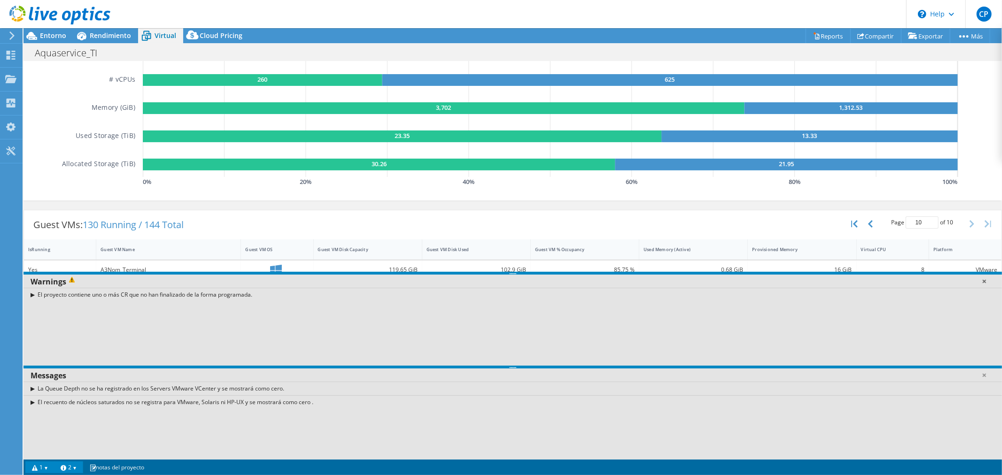
click at [984, 281] on link at bounding box center [983, 281] width 9 height 9
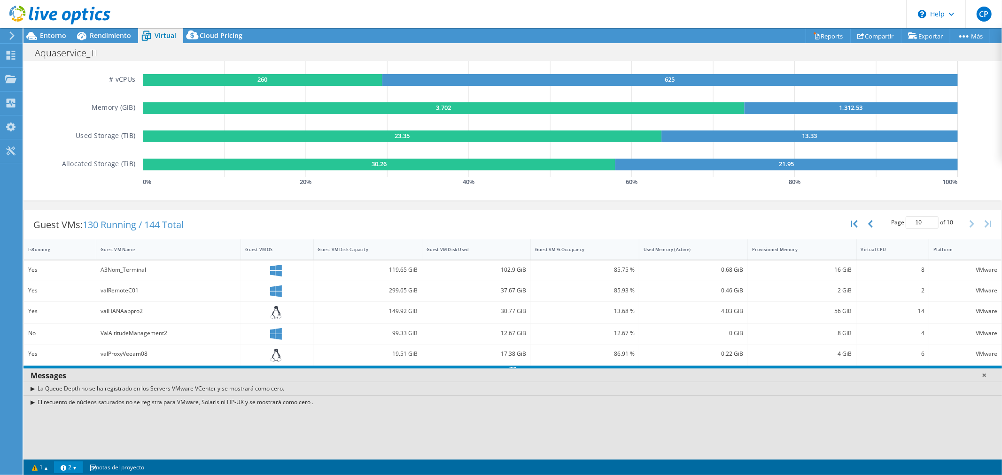
click at [987, 378] on link at bounding box center [983, 374] width 9 height 9
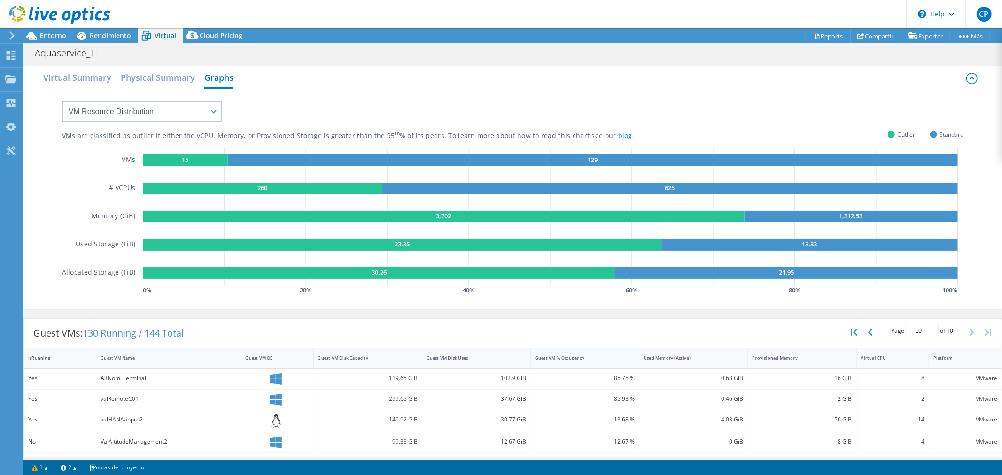
scroll to position [0, 0]
click at [88, 82] on h2 "Virtual Summary" at bounding box center [77, 79] width 68 height 21
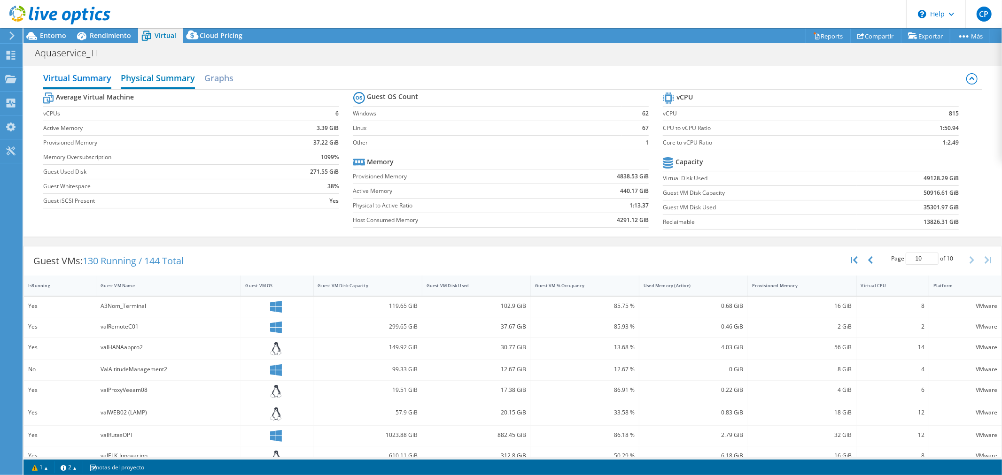
click at [137, 76] on h2 "Physical Summary" at bounding box center [158, 79] width 74 height 21
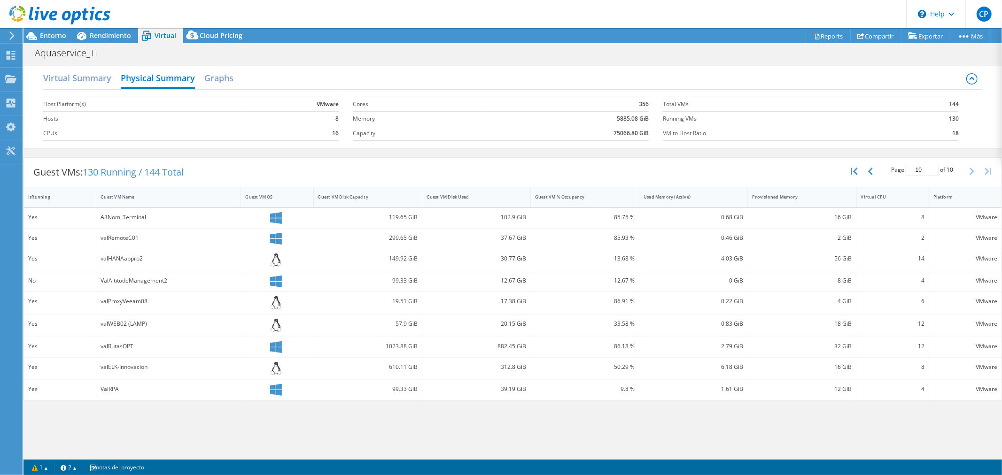
click at [898, 256] on div "14" at bounding box center [892, 259] width 63 height 10
click at [100, 79] on h2 "Virtual Summary" at bounding box center [77, 79] width 68 height 21
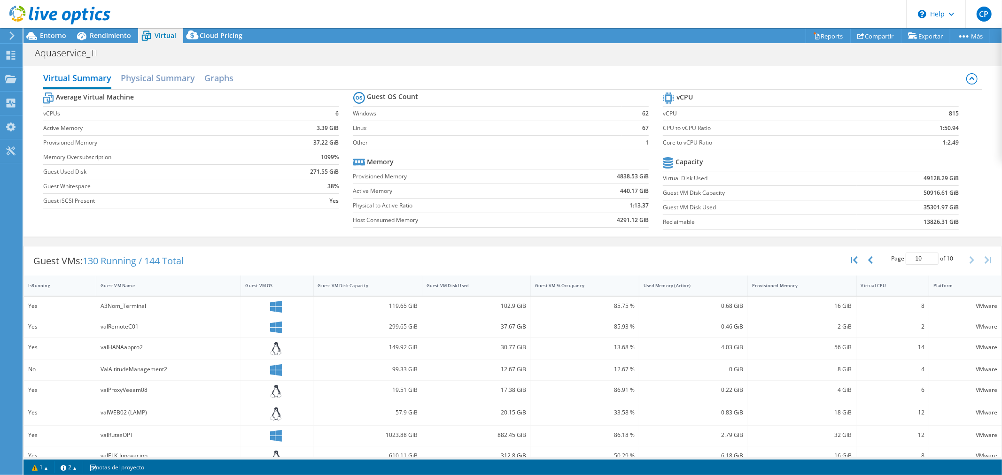
click at [160, 38] on span "Virtual" at bounding box center [165, 35] width 22 height 9
click at [163, 79] on h2 "Physical Summary" at bounding box center [158, 79] width 74 height 21
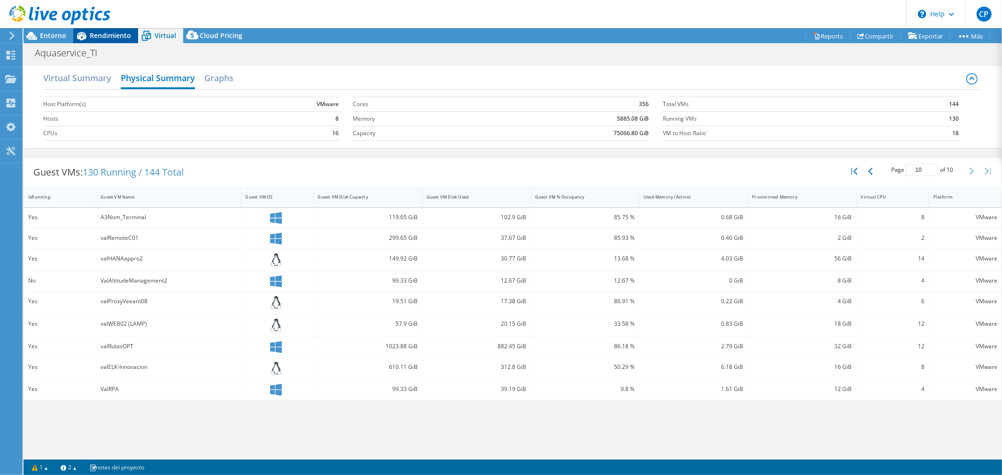
click at [101, 35] on span "Rendimiento" at bounding box center [110, 35] width 41 height 9
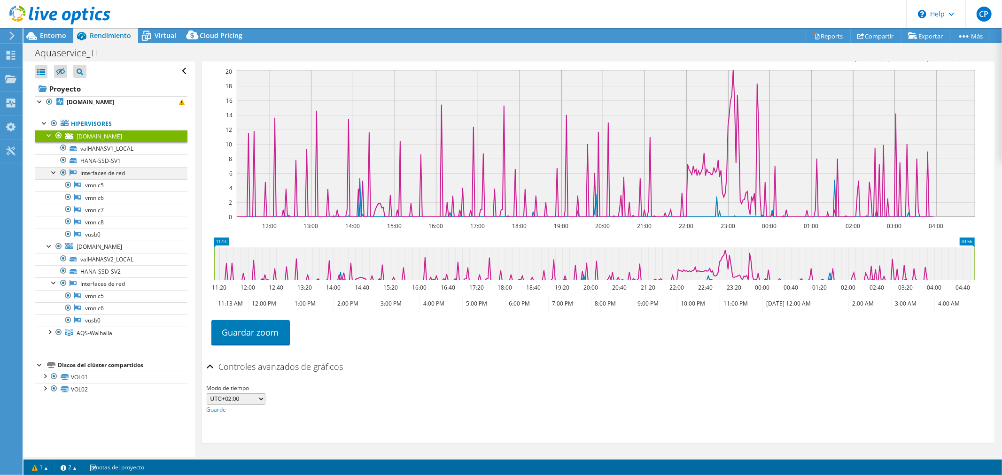
click at [50, 175] on div at bounding box center [53, 171] width 9 height 9
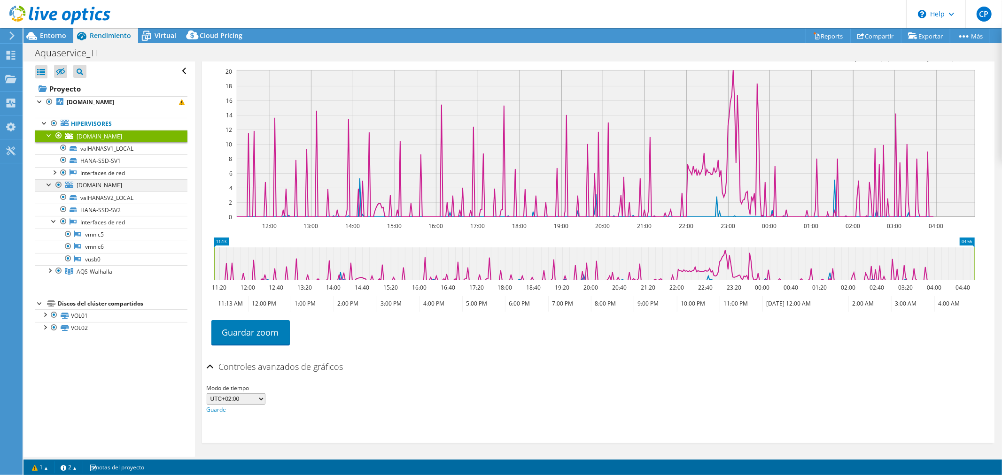
click at [52, 184] on div at bounding box center [49, 183] width 9 height 9
click at [49, 184] on div at bounding box center [49, 183] width 9 height 9
click at [112, 150] on link "valHANASV1_LOCAL" at bounding box center [111, 148] width 152 height 12
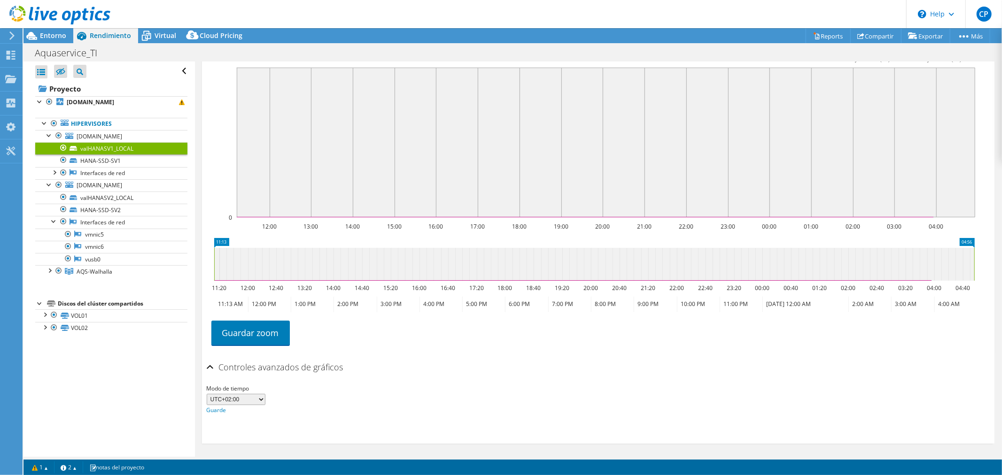
scroll to position [215, 0]
click at [122, 138] on span "valhanasv1.aquaservice.com" at bounding box center [100, 136] width 46 height 8
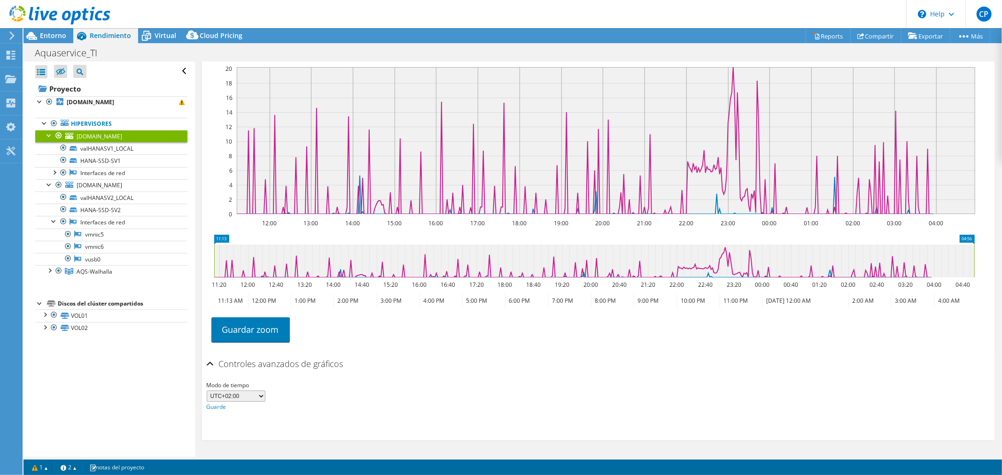
scroll to position [199, 0]
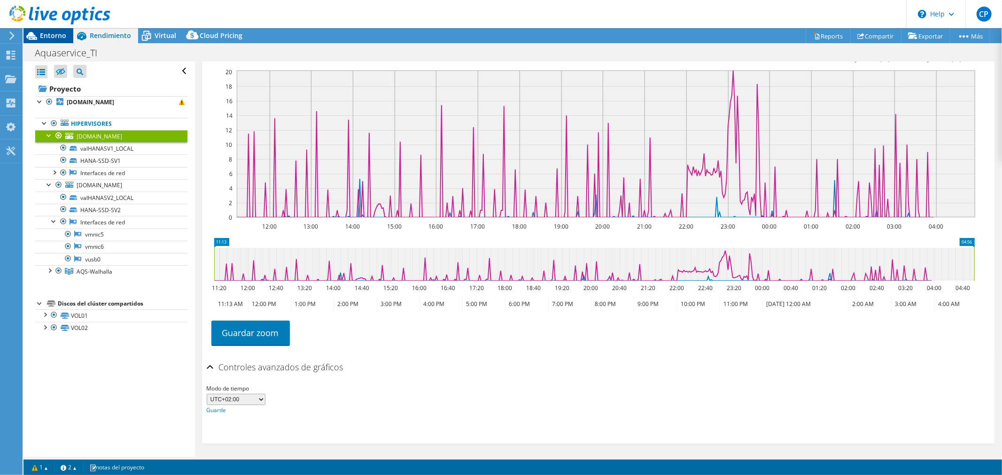
click at [46, 39] on span "Entorno" at bounding box center [53, 35] width 26 height 9
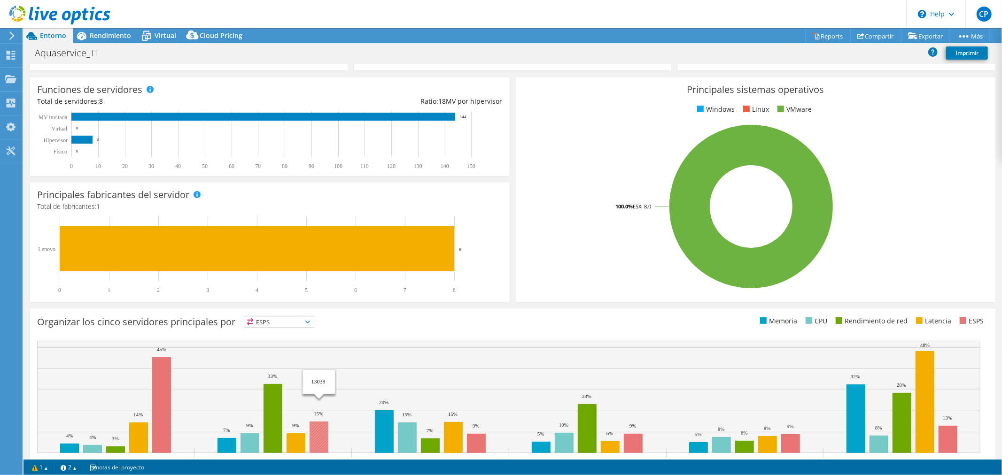
scroll to position [151, 0]
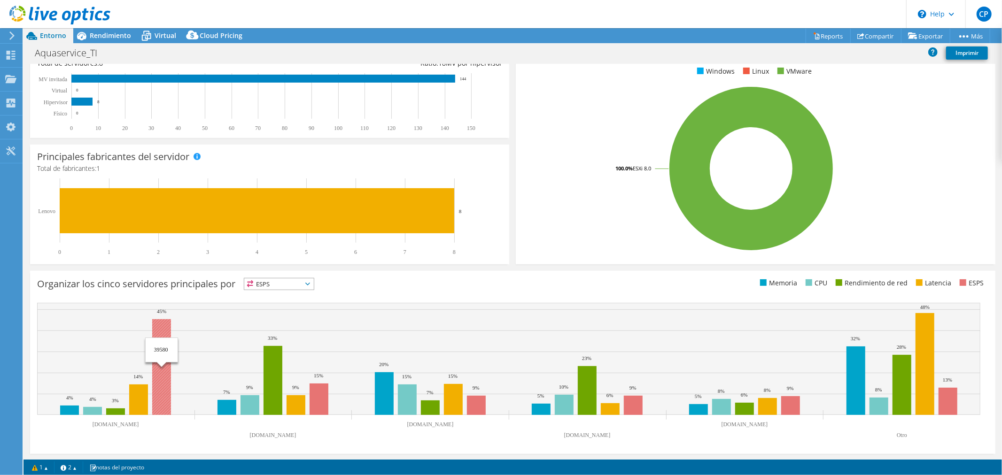
click at [162, 378] on rect at bounding box center [161, 367] width 19 height 96
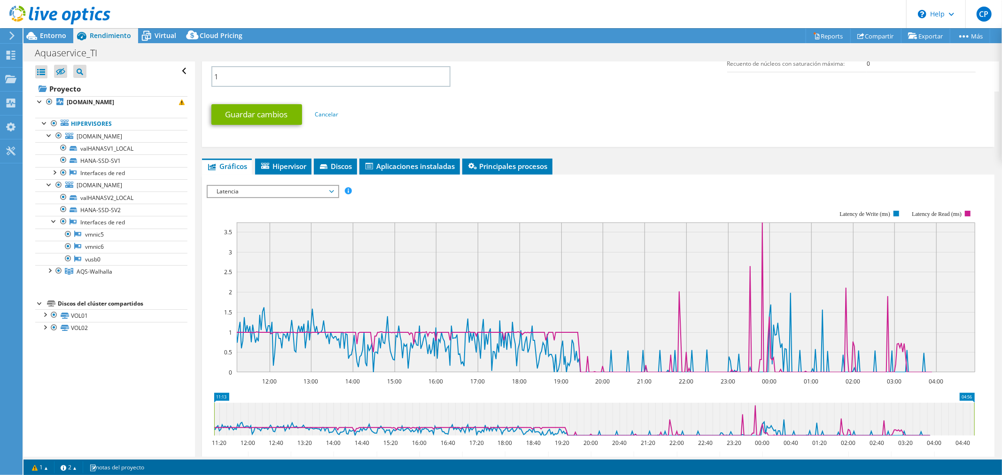
scroll to position [522, 0]
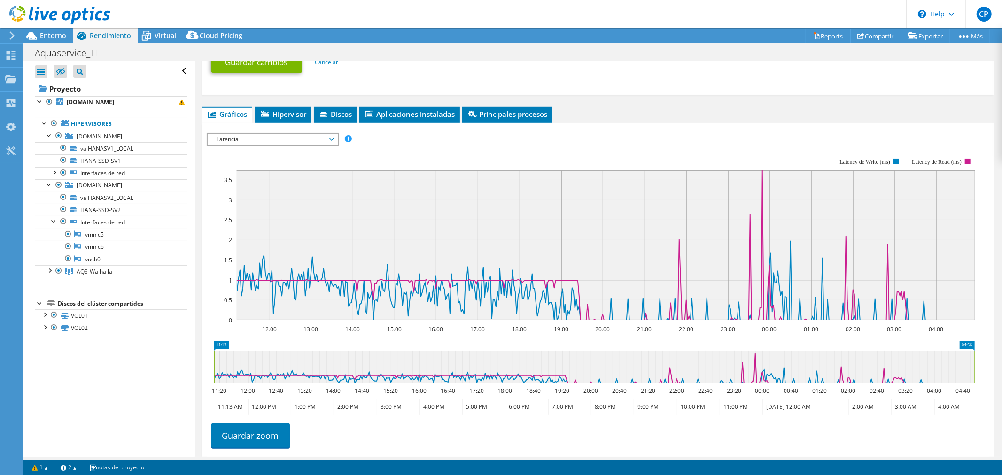
click at [284, 137] on span "Latencia" at bounding box center [272, 139] width 121 height 11
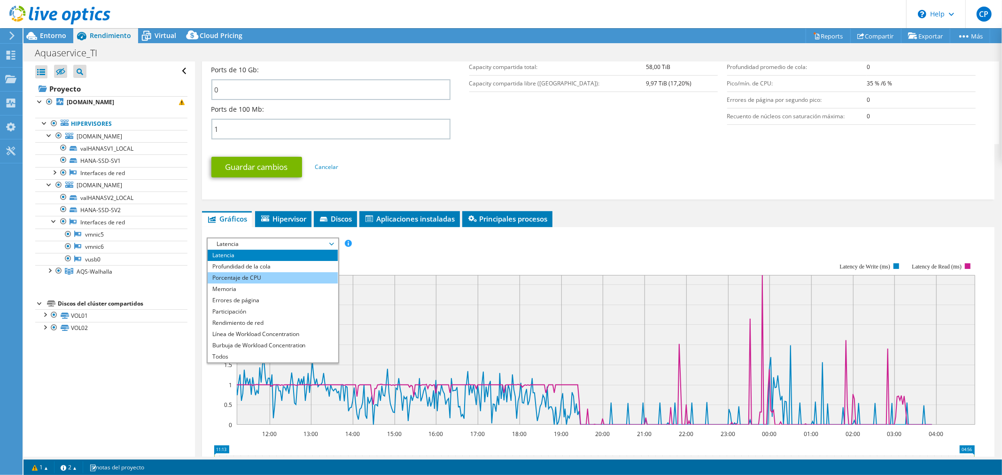
scroll to position [470, 0]
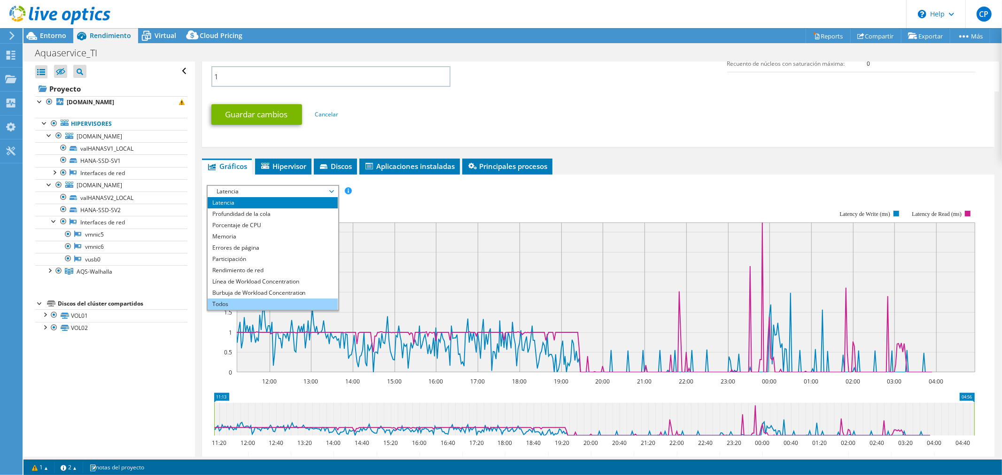
click at [248, 299] on li "Todos" at bounding box center [273, 304] width 130 height 11
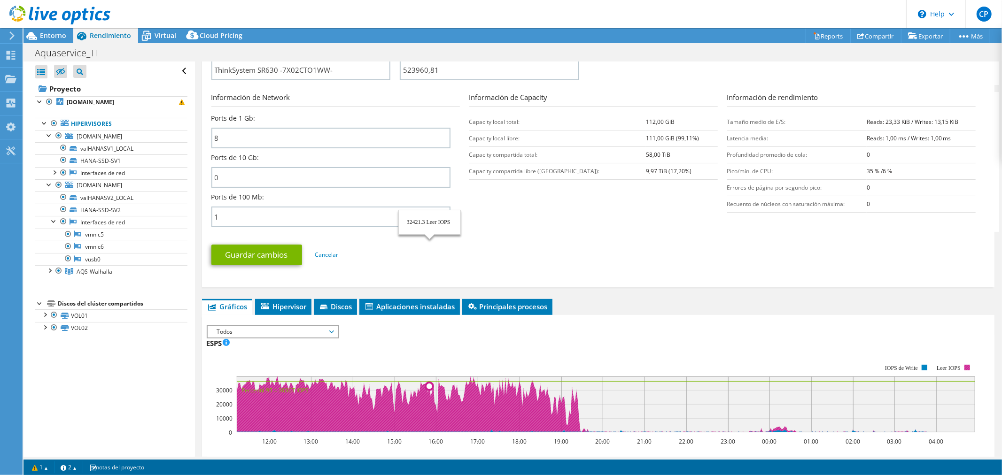
scroll to position [313, 0]
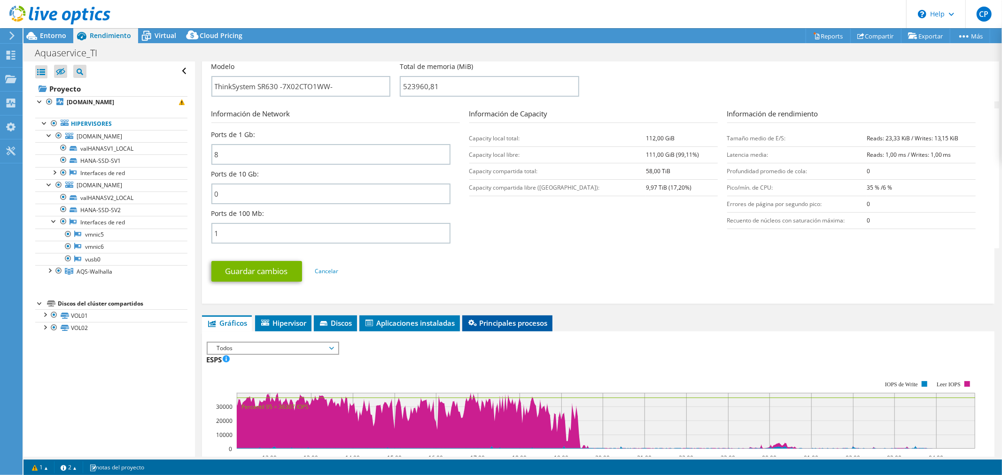
click at [498, 320] on span "Principales procesos" at bounding box center [507, 322] width 81 height 9
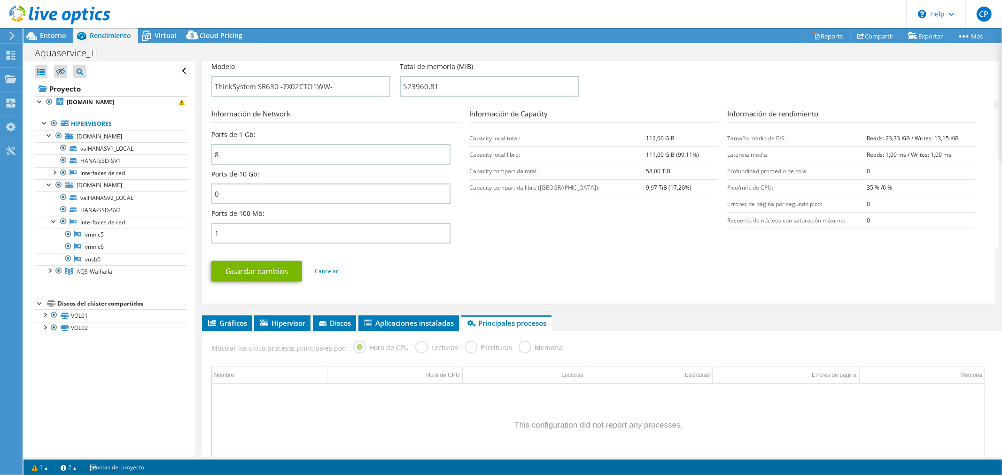
scroll to position [420, 0]
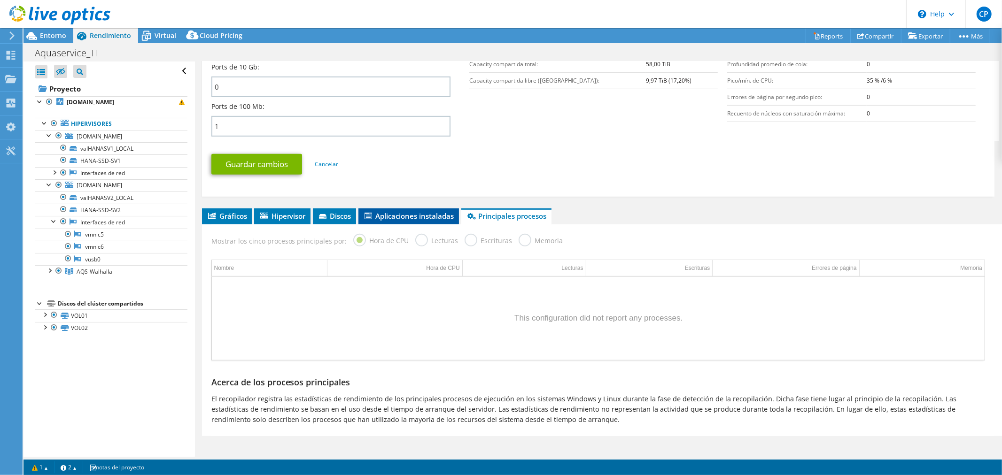
click at [381, 212] on span "Aplicaciones instaladas" at bounding box center [408, 215] width 91 height 9
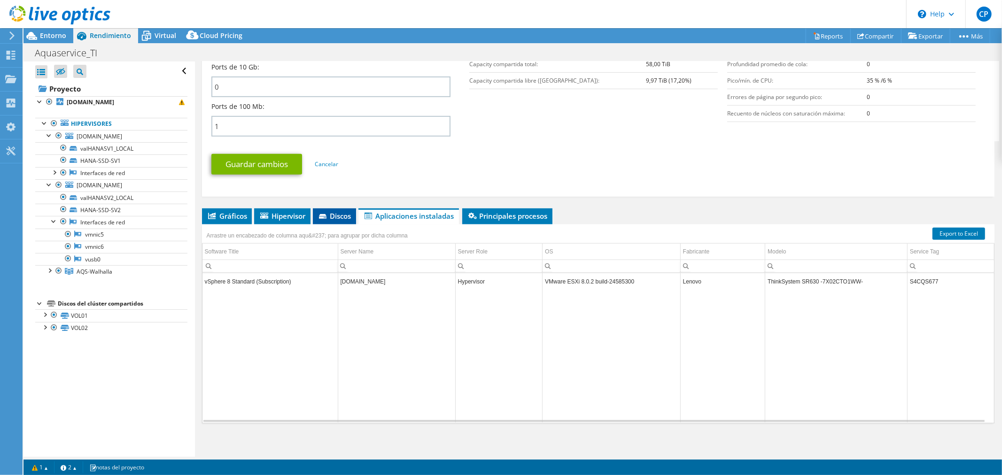
click at [326, 214] on icon at bounding box center [323, 216] width 8 height 5
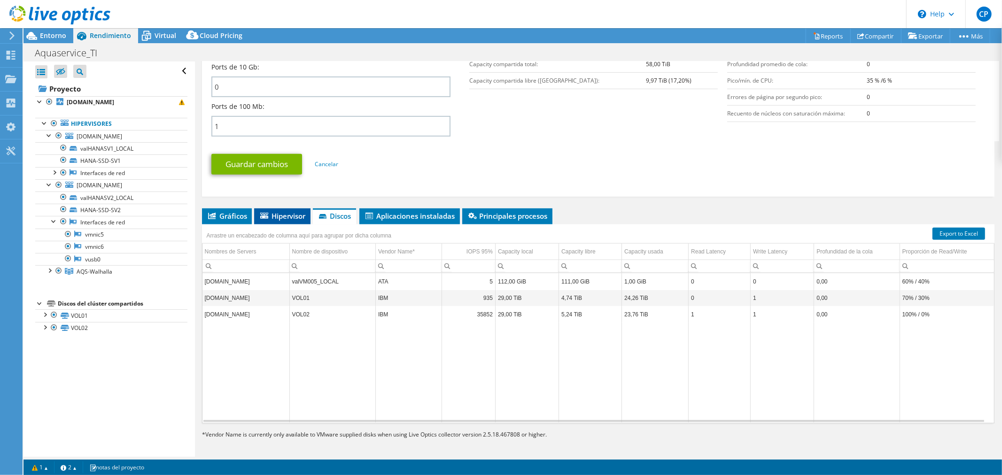
click at [286, 211] on span "Hipervisor" at bounding box center [282, 215] width 47 height 9
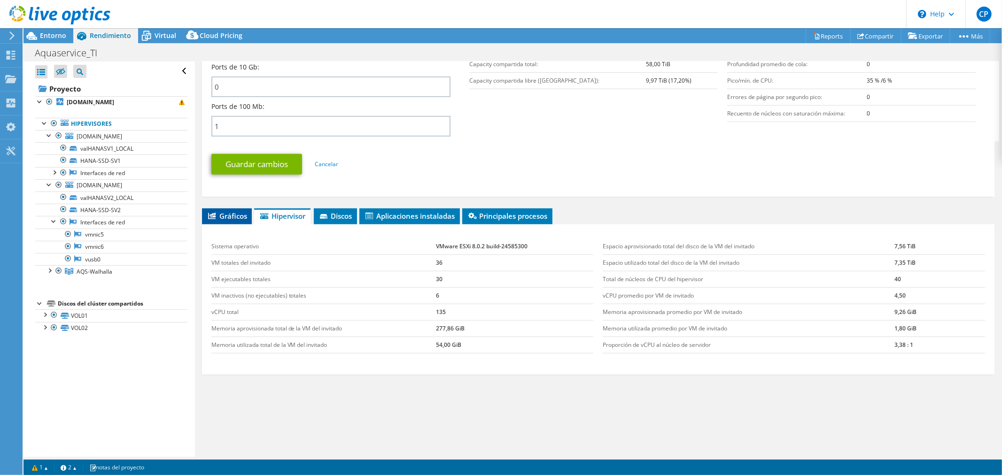
click at [232, 216] on span "Gráficos" at bounding box center [227, 215] width 40 height 9
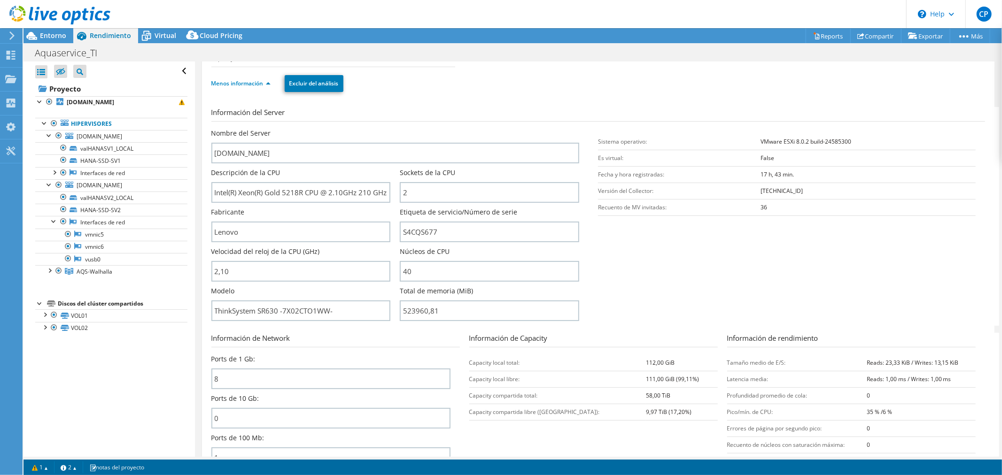
scroll to position [104, 0]
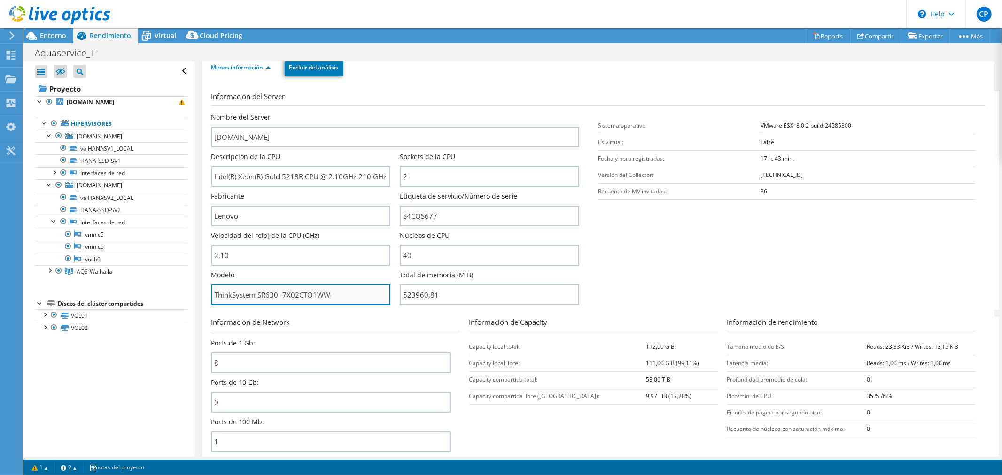
drag, startPoint x: 283, startPoint y: 293, endPoint x: 327, endPoint y: 294, distance: 44.6
click at [327, 294] on input "ThinkSystem SR630 -7X02CTO1WW-" at bounding box center [300, 295] width 179 height 21
drag, startPoint x: 283, startPoint y: 294, endPoint x: 327, endPoint y: 297, distance: 44.7
click at [327, 297] on input "ThinkSystem SR630 -7X02CTO1WW-" at bounding box center [300, 295] width 179 height 21
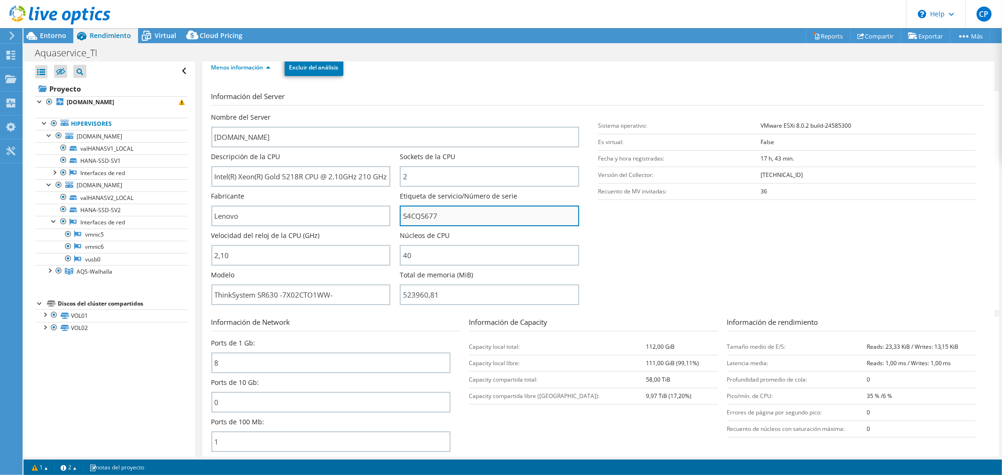
drag, startPoint x: 452, startPoint y: 209, endPoint x: 402, endPoint y: 212, distance: 49.8
click at [402, 212] on input "S4CQS677" at bounding box center [489, 216] width 179 height 21
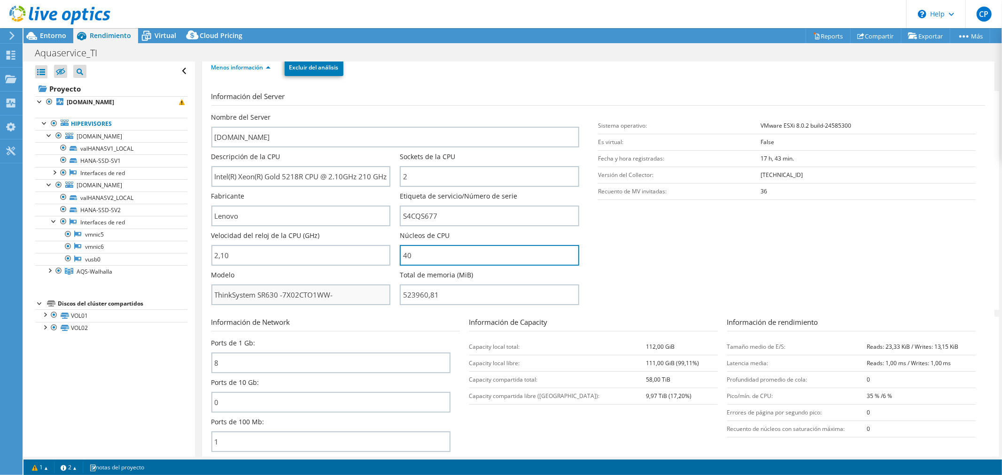
drag, startPoint x: 420, startPoint y: 255, endPoint x: 368, endPoint y: 284, distance: 59.3
click at [396, 113] on div "Nombre del Server valvm005.aquaservice.com Descripción de la CPU Intel(R) Xeon(…" at bounding box center [400, 113] width 378 height 0
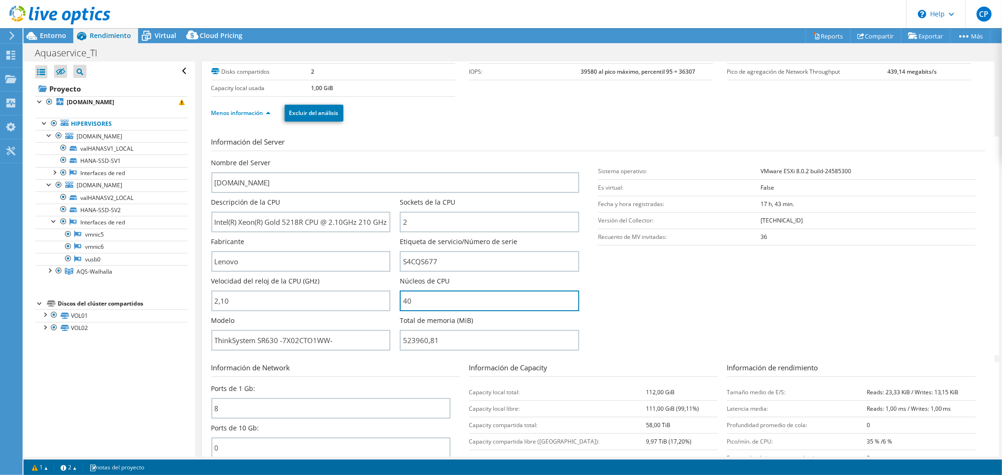
scroll to position [0, 0]
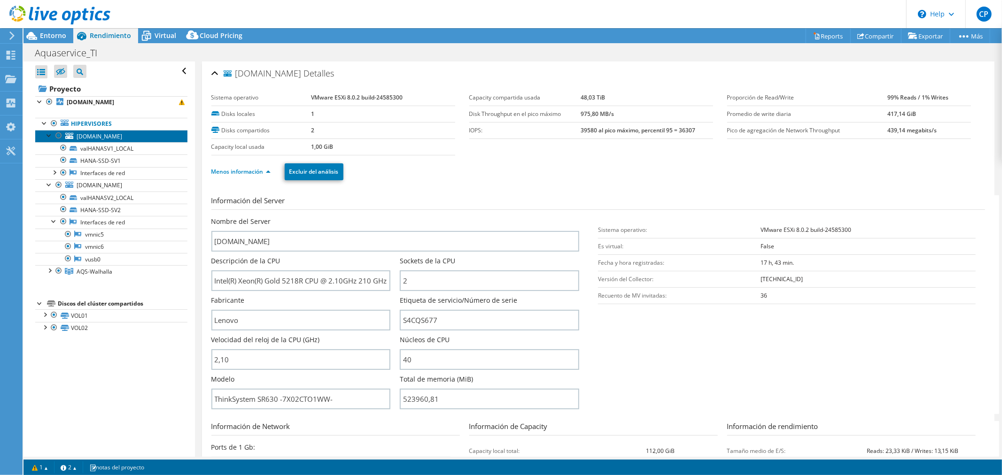
click at [122, 135] on span "valhanasv1.aquaservice.com" at bounding box center [100, 136] width 46 height 8
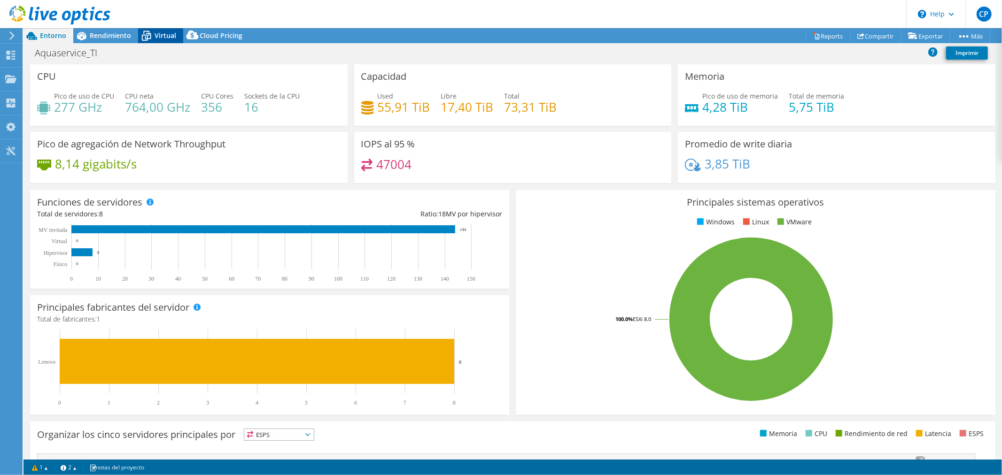
click at [154, 32] on span "Virtual" at bounding box center [165, 35] width 22 height 9
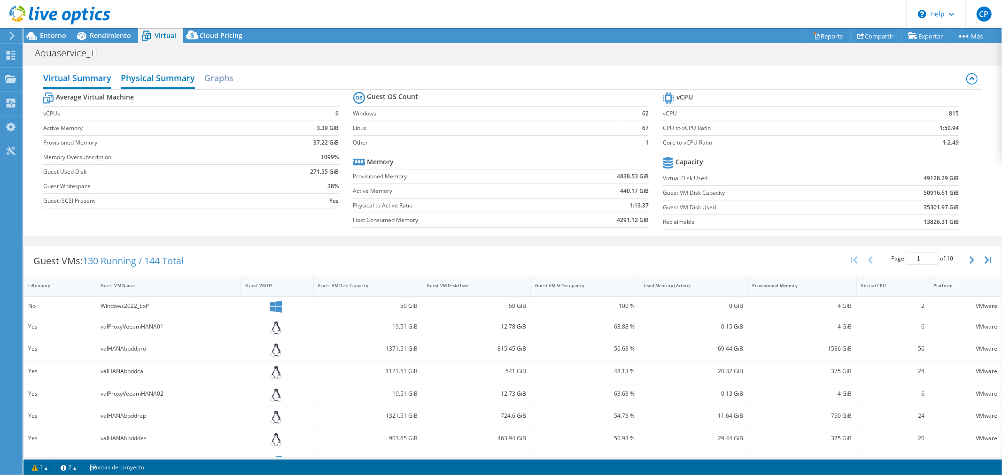
click at [152, 77] on h2 "Physical Summary" at bounding box center [158, 79] width 74 height 21
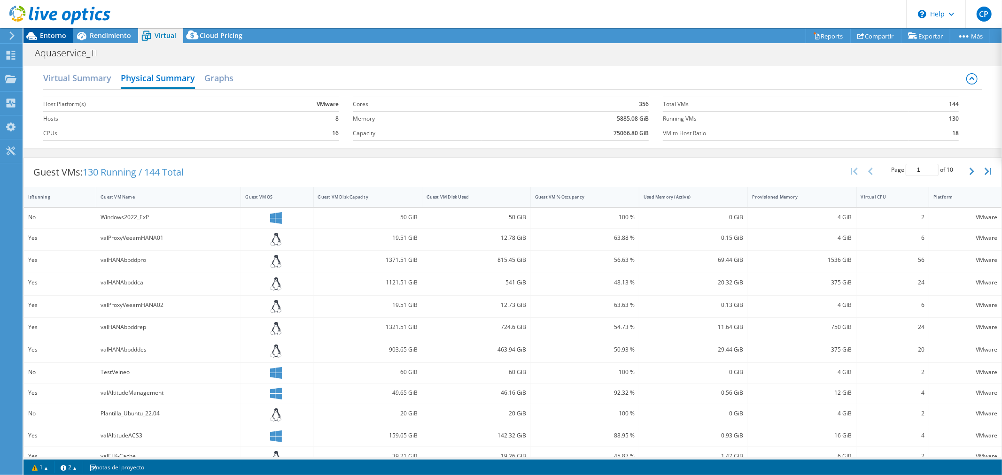
click at [48, 34] on span "Entorno" at bounding box center [53, 35] width 26 height 9
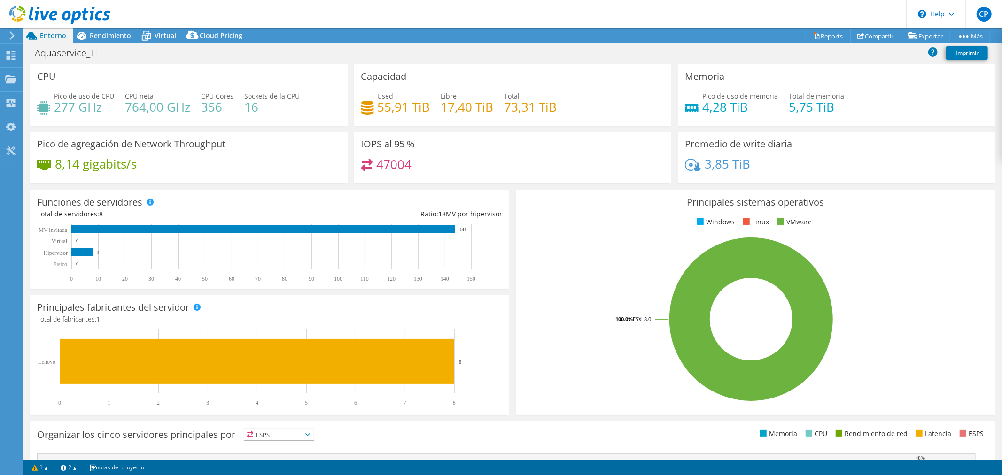
click at [63, 77] on div "CPU Pico de uso de CPU 277 GHz CPU neta 764,00 GHz CPU Cores 356 Sockets de la …" at bounding box center [188, 95] width 317 height 62
click at [54, 55] on h1 "Aquaservice_TI" at bounding box center [71, 53] width 81 height 10
click at [109, 34] on span "Rendimiento" at bounding box center [110, 35] width 41 height 9
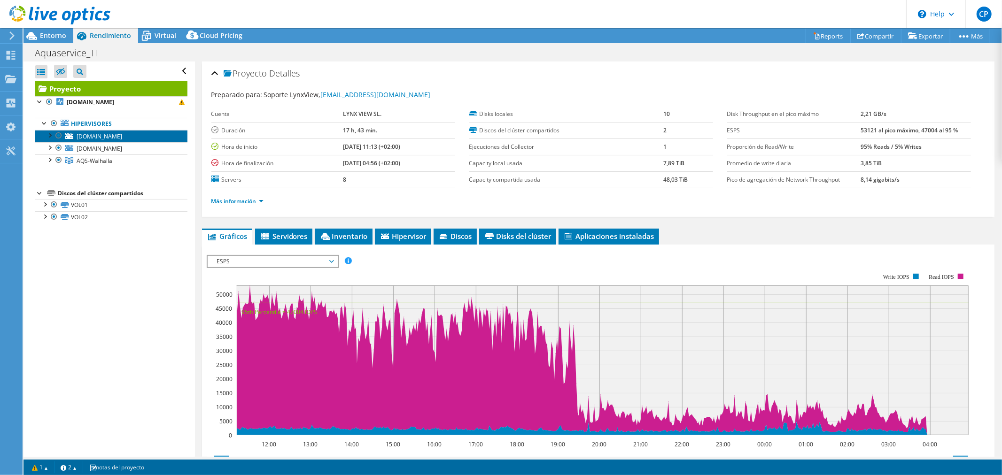
click at [122, 138] on span "valhanasv1.aquaservice.com" at bounding box center [100, 136] width 46 height 8
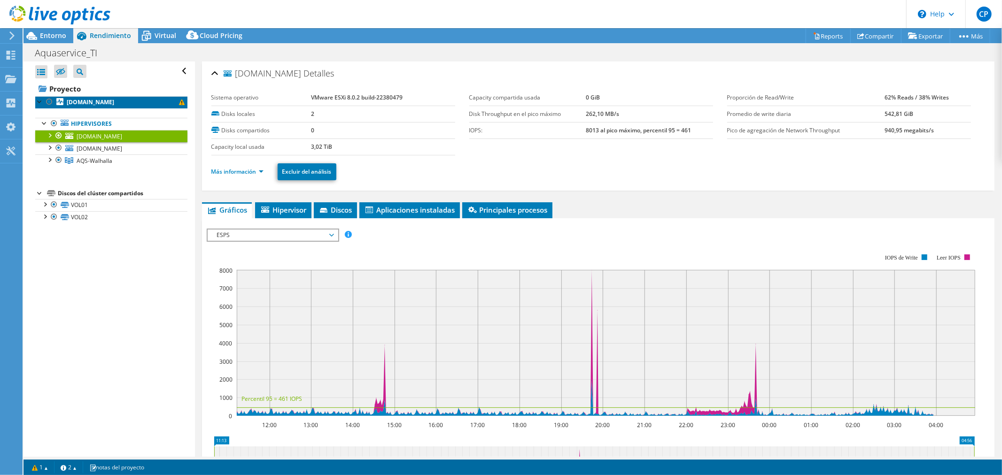
click at [114, 100] on b "valhanasv1.aquaservice.com" at bounding box center [90, 102] width 47 height 8
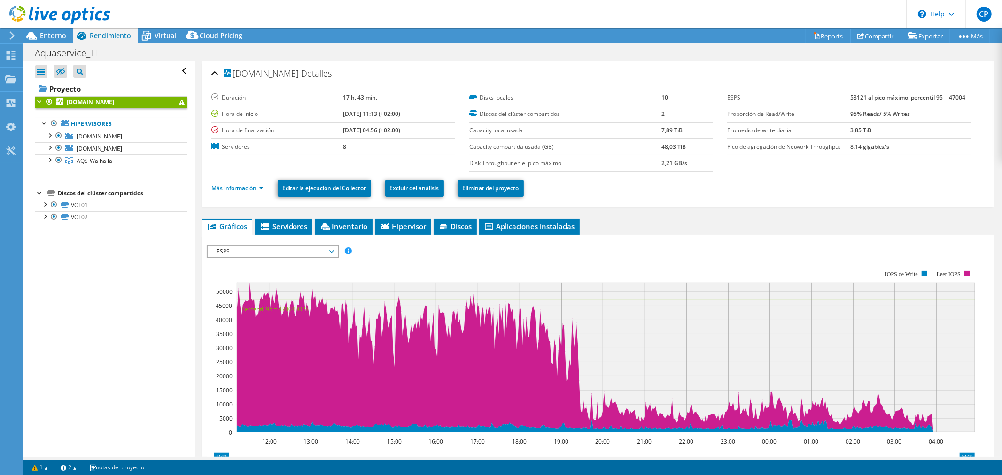
click at [266, 249] on span "ESPS" at bounding box center [272, 251] width 121 height 11
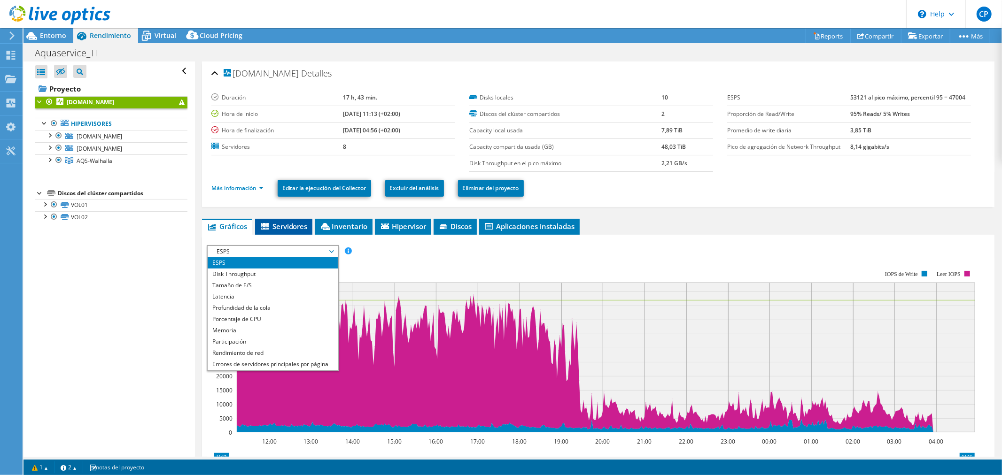
drag, startPoint x: 266, startPoint y: 249, endPoint x: 276, endPoint y: 228, distance: 23.1
click at [268, 249] on span "ESPS" at bounding box center [272, 251] width 121 height 11
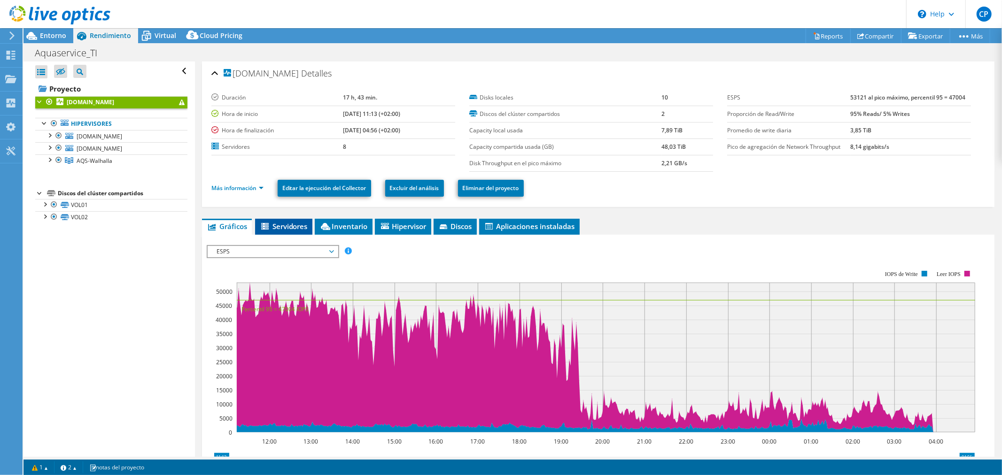
click at [278, 222] on span "Servidores" at bounding box center [284, 226] width 48 height 9
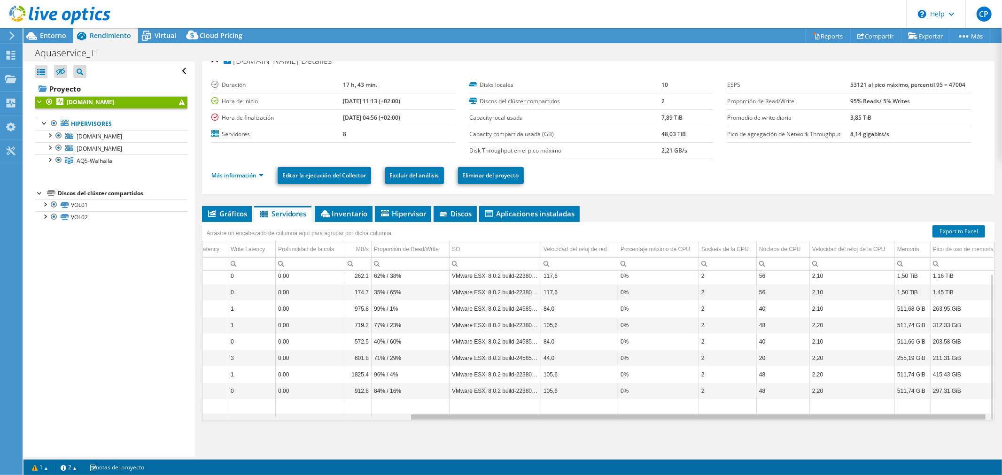
scroll to position [3, 283]
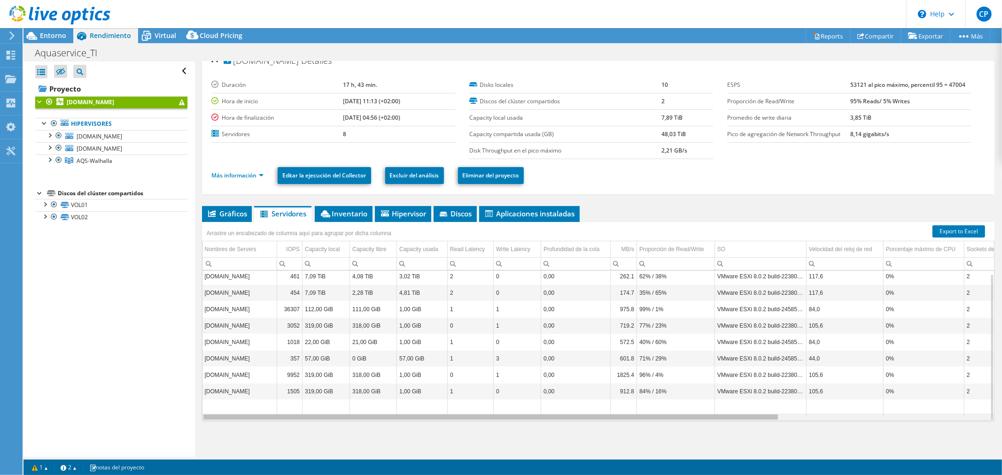
drag, startPoint x: 402, startPoint y: 416, endPoint x: 554, endPoint y: 449, distance: 155.4
click at [554, 449] on body "CP Usuario final CARLOS PORTO cporto@lynxview.es LYNX VIEW SL. My Profile Log O…" at bounding box center [501, 237] width 1002 height 475
click at [250, 273] on td "valhanasv1.aquaservice.com" at bounding box center [239, 276] width 75 height 16
click at [249, 278] on td "valhanasv1.aquaservice.com" at bounding box center [239, 276] width 75 height 16
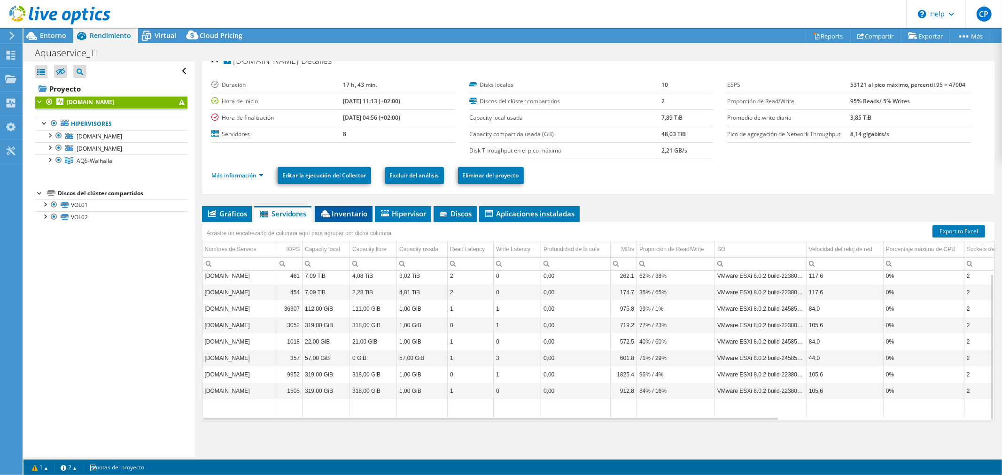
click at [354, 208] on li "Inventario" at bounding box center [344, 214] width 58 height 16
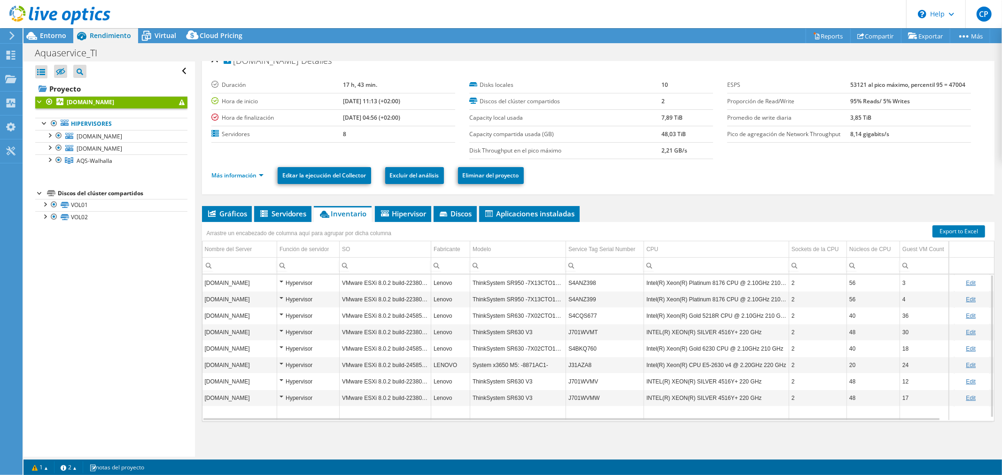
click at [280, 282] on div "Hypervisor" at bounding box center [307, 283] width 57 height 11
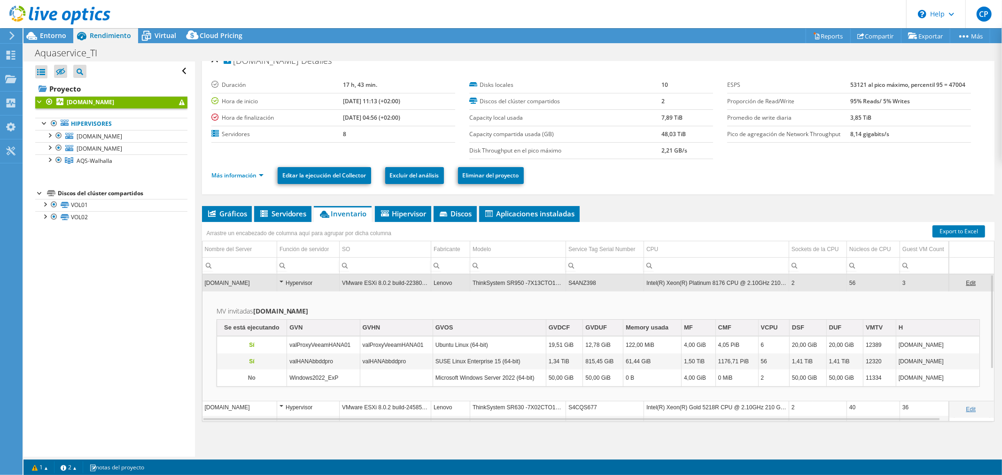
click at [280, 282] on div "Hypervisor" at bounding box center [307, 283] width 57 height 11
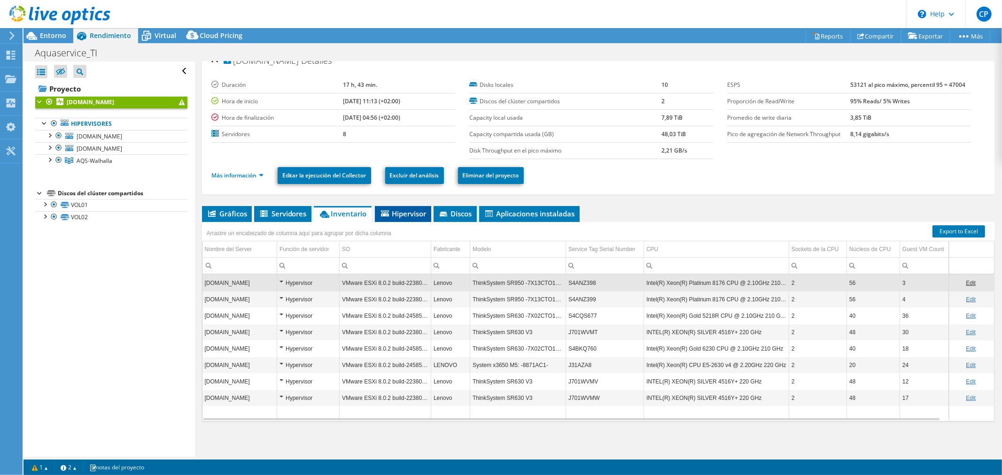
click at [407, 213] on span "Hipervisor" at bounding box center [402, 213] width 47 height 9
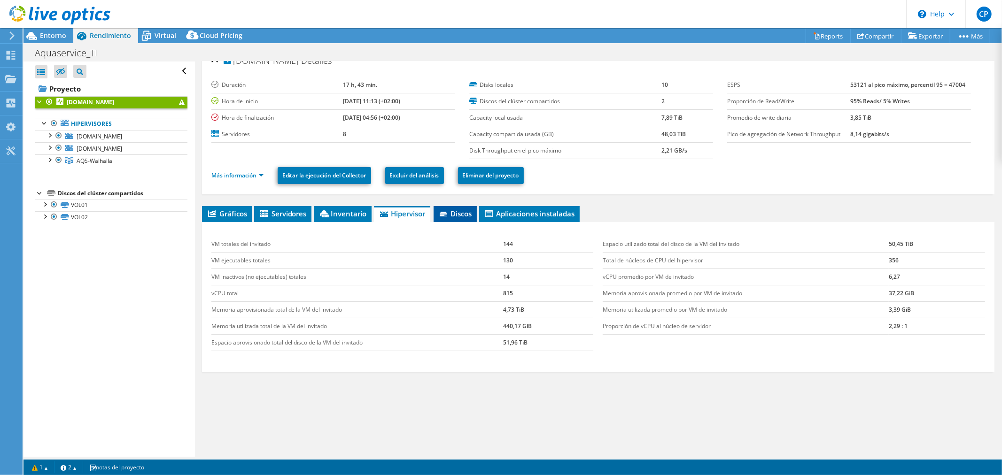
click at [457, 213] on span "Discos" at bounding box center [455, 213] width 34 height 9
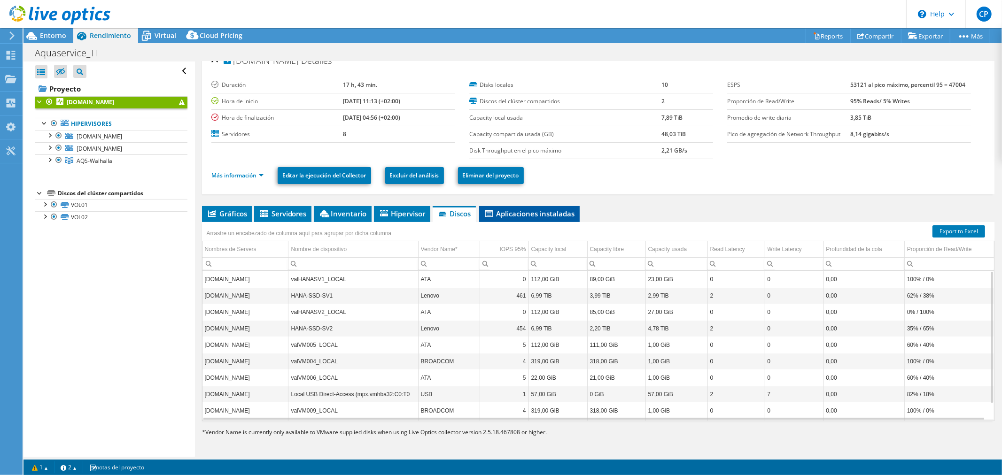
click at [511, 215] on span "Aplicaciones instaladas" at bounding box center [529, 213] width 91 height 9
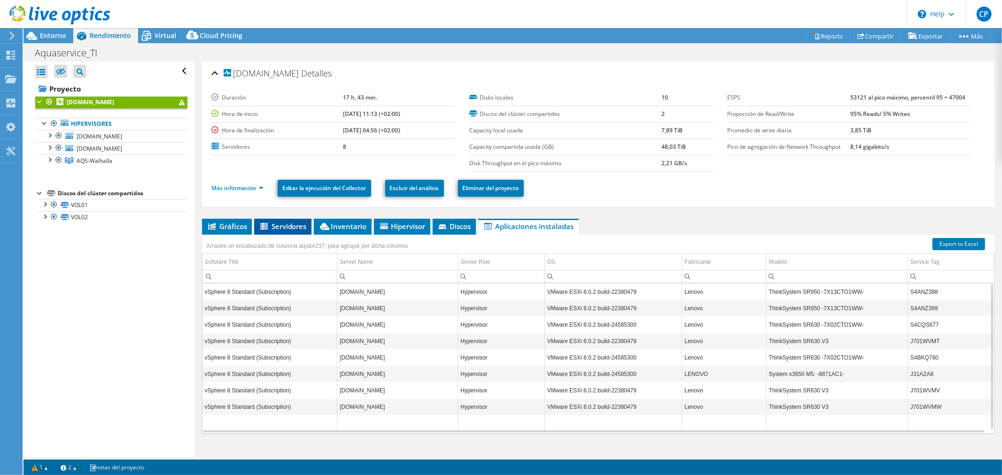
click at [276, 224] on span "Servidores" at bounding box center [283, 226] width 48 height 9
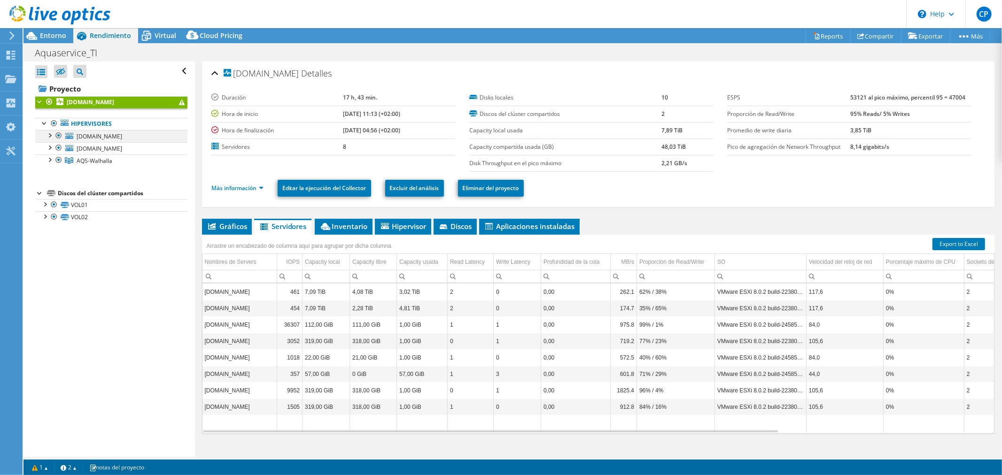
click at [49, 135] on div at bounding box center [49, 134] width 9 height 9
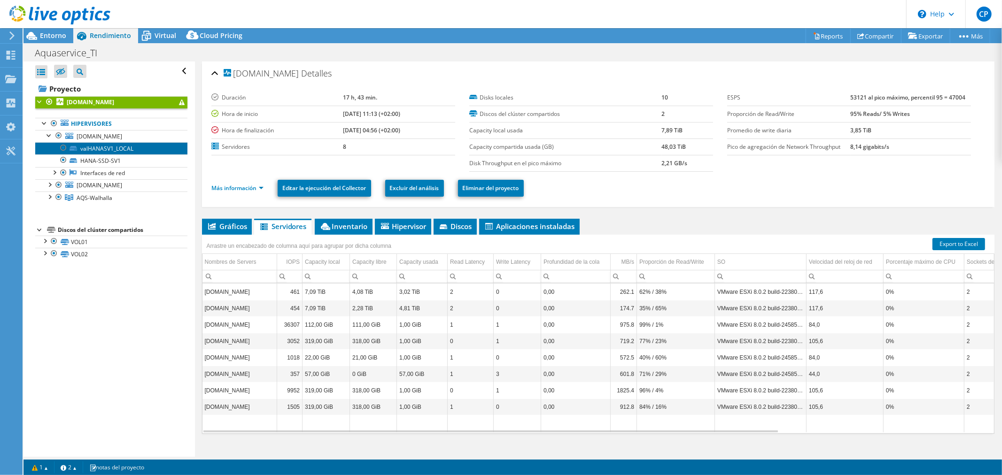
click at [100, 151] on link "valHANASV1_LOCAL" at bounding box center [111, 148] width 152 height 12
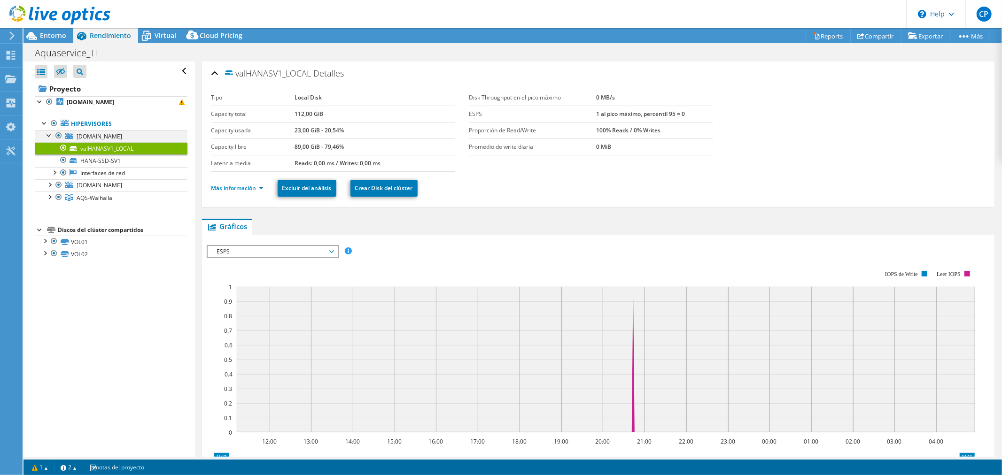
click at [48, 136] on div at bounding box center [49, 134] width 9 height 9
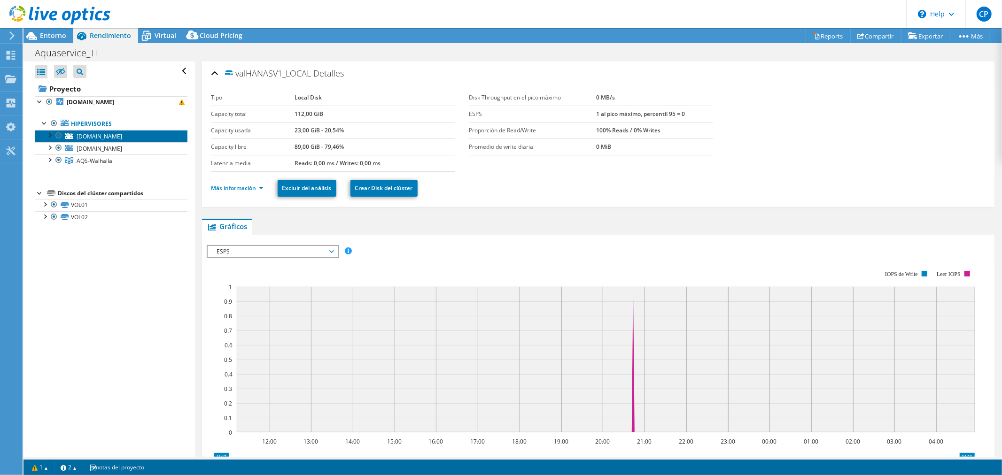
click at [100, 135] on span "valhanasv1.aquaservice.com" at bounding box center [100, 136] width 46 height 8
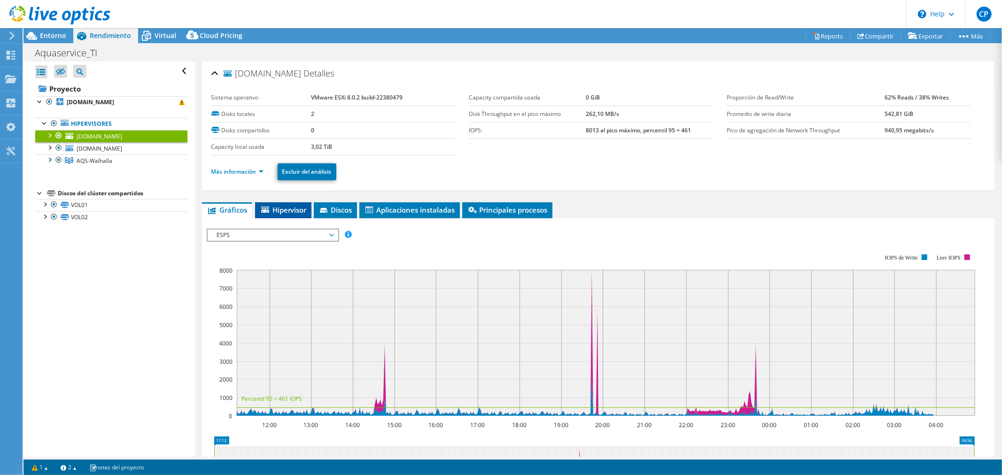
click at [276, 209] on span "Hipervisor" at bounding box center [283, 209] width 47 height 9
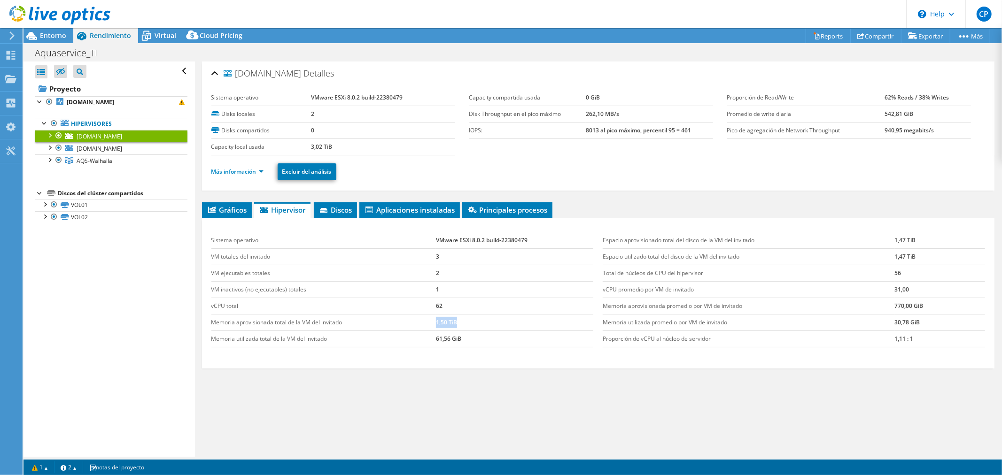
drag, startPoint x: 453, startPoint y: 325, endPoint x: 466, endPoint y: 325, distance: 13.1
click at [466, 325] on tr "Memoria aprovisionada total de la VM del invitado 1,50 TiB" at bounding box center [402, 322] width 382 height 16
click at [249, 176] on li "Más información" at bounding box center [240, 172] width 58 height 10
click at [246, 170] on link "Más información" at bounding box center [237, 172] width 52 height 8
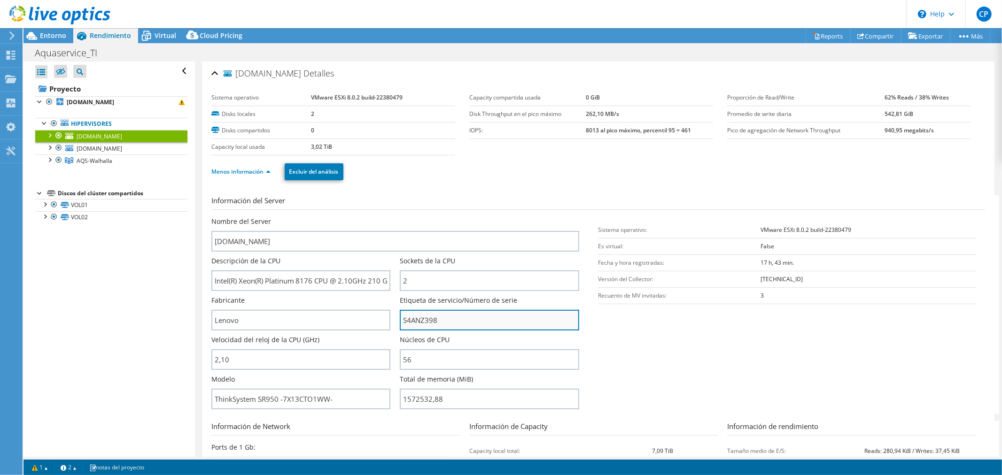
drag, startPoint x: 447, startPoint y: 320, endPoint x: 400, endPoint y: 318, distance: 47.0
click at [400, 318] on input "S4ANZ398" at bounding box center [489, 320] width 179 height 21
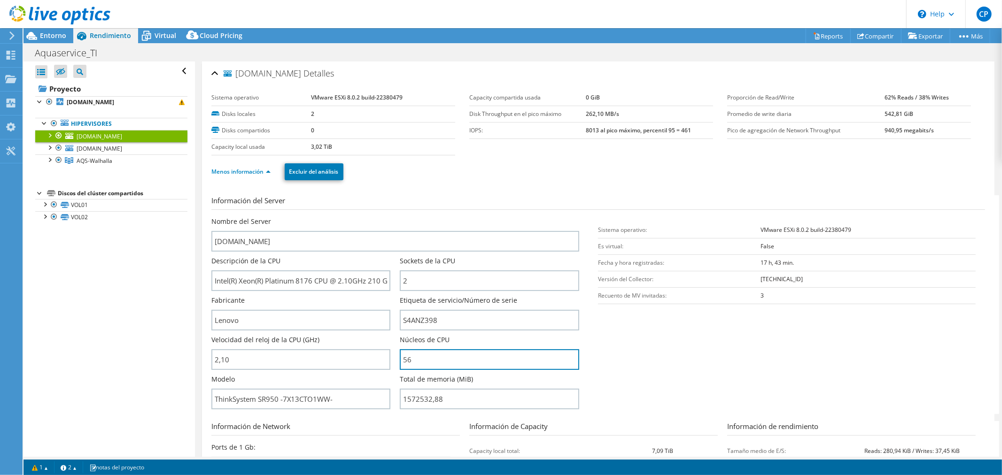
drag, startPoint x: 420, startPoint y: 359, endPoint x: 391, endPoint y: 359, distance: 28.6
click at [391, 217] on div "Nombre del Server valhanasv1.aquaservice.com Descripción de la CPU Intel(R) Xeo…" at bounding box center [400, 217] width 378 height 0
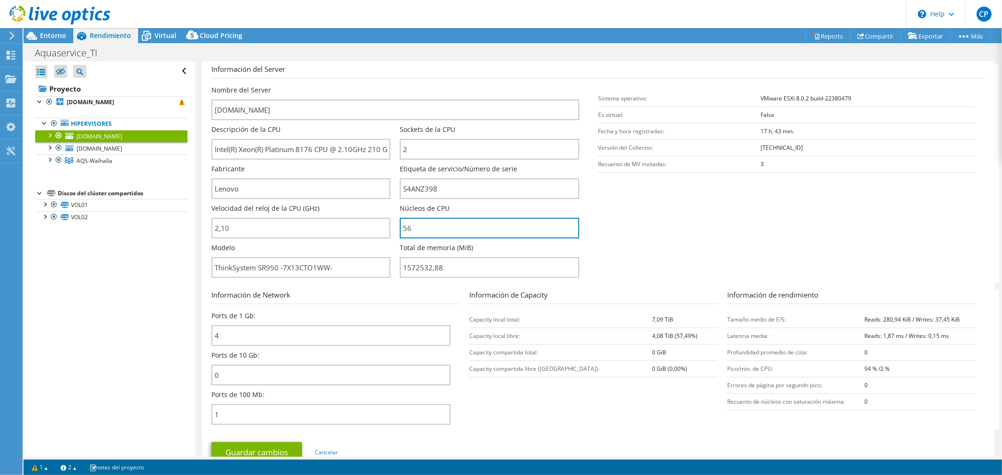
scroll to position [156, 0]
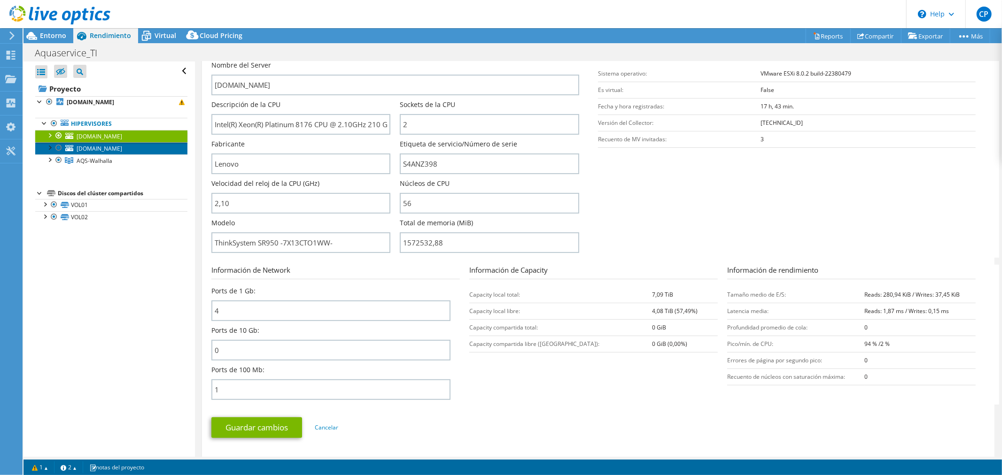
click at [104, 148] on span "valhanasv2.aquaservice.com" at bounding box center [100, 149] width 46 height 8
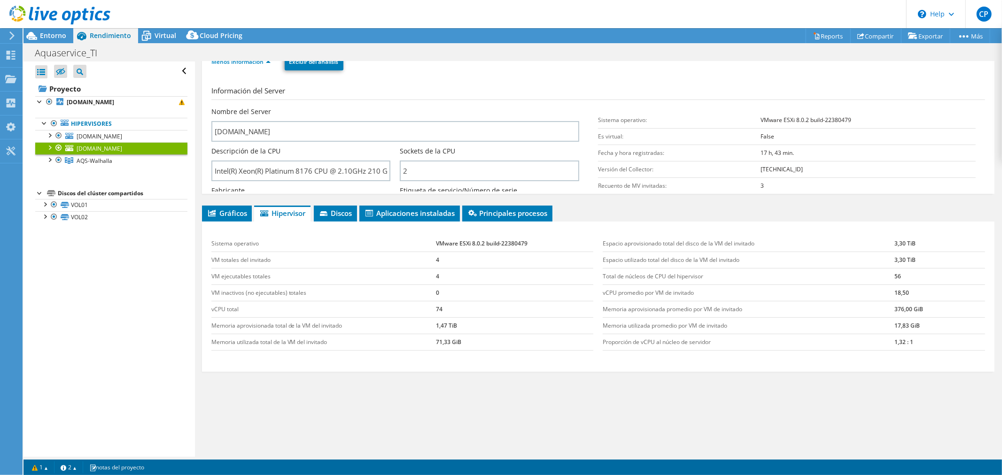
scroll to position [0, 0]
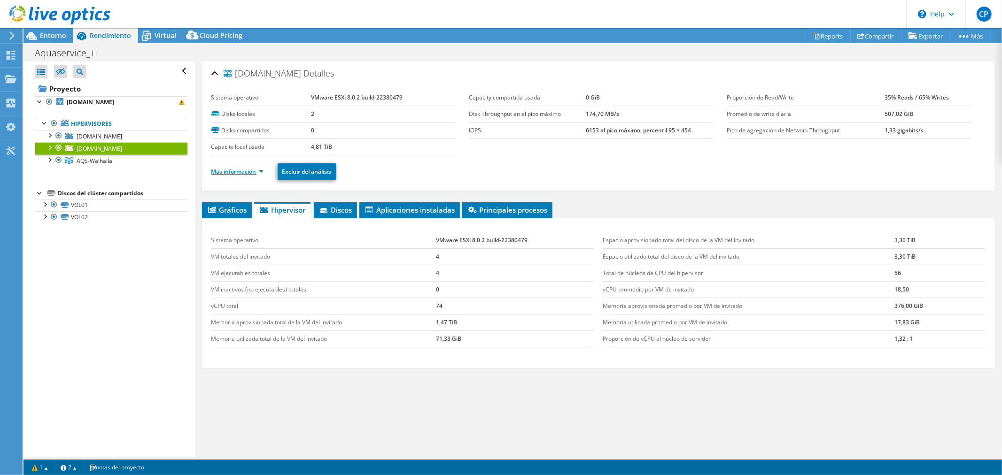
click at [232, 171] on link "Más información" at bounding box center [237, 172] width 52 height 8
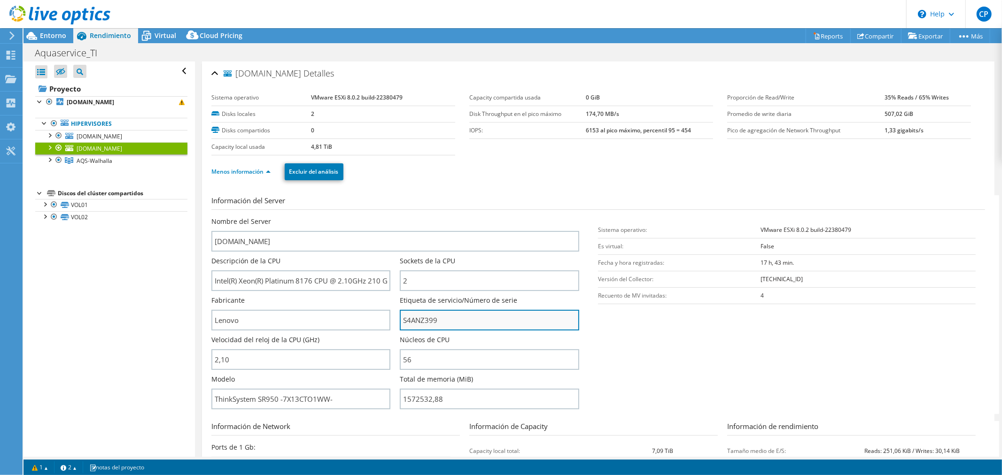
drag, startPoint x: 444, startPoint y: 320, endPoint x: 401, endPoint y: 320, distance: 43.7
click at [401, 320] on input "S4ANZ399" at bounding box center [489, 320] width 179 height 21
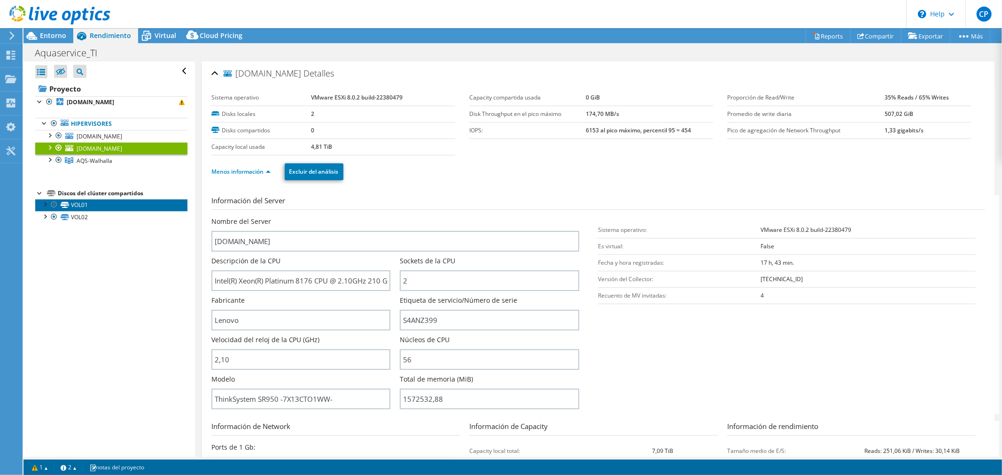
click at [102, 203] on link "VOL01" at bounding box center [111, 205] width 152 height 12
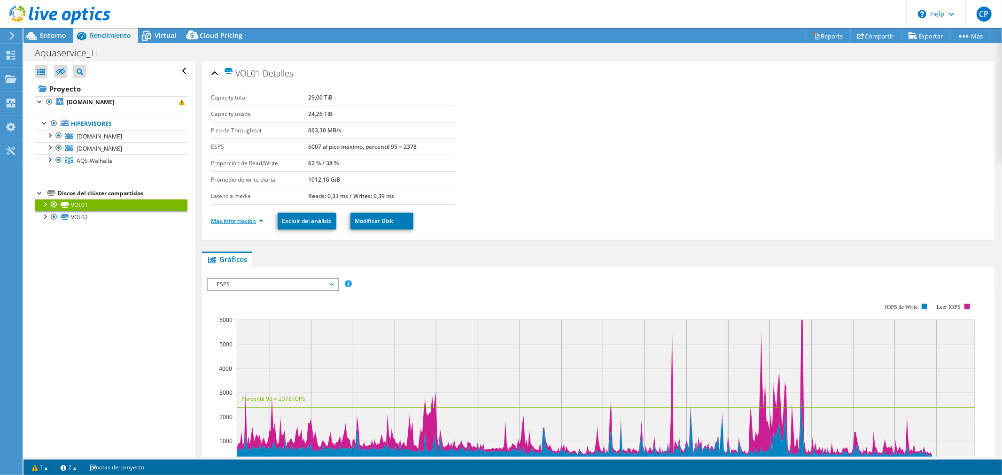
click at [227, 223] on link "Más información" at bounding box center [237, 221] width 52 height 8
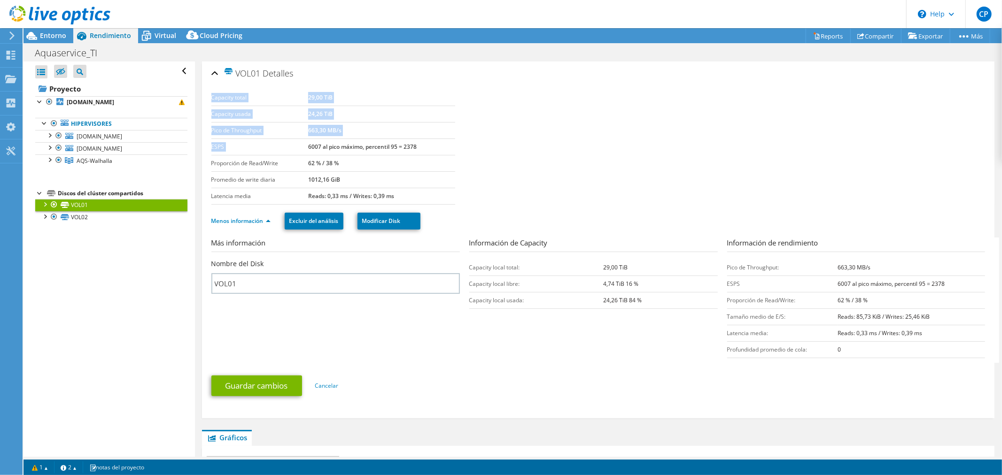
drag, startPoint x: 412, startPoint y: 146, endPoint x: 471, endPoint y: 146, distance: 59.2
click at [471, 146] on section "Capacity total 29,00 TiB Capacity usada 24,26 TiB Pico de Throughput 663,30 MB/…" at bounding box center [597, 147] width 773 height 115
click at [561, 214] on ul "Menos información Excluir del análisis Modificar Disk" at bounding box center [597, 219] width 773 height 19
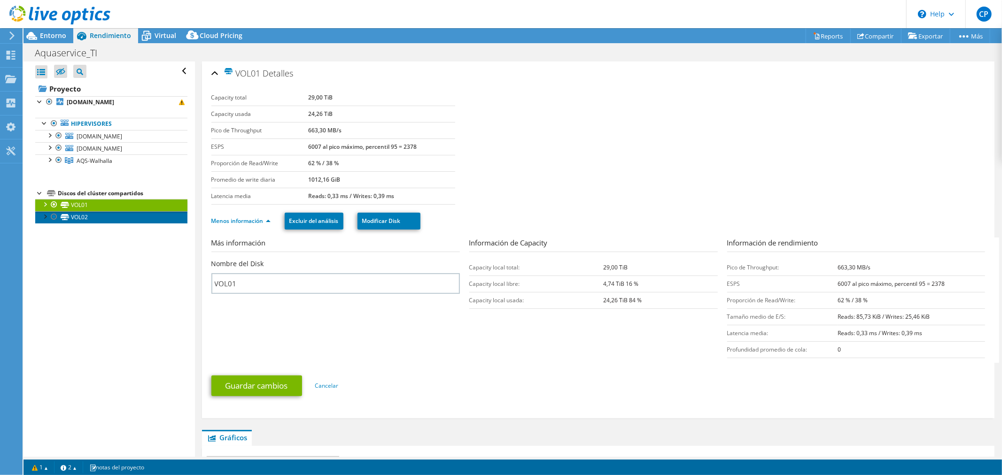
click at [73, 217] on link "VOL02" at bounding box center [111, 217] width 152 height 12
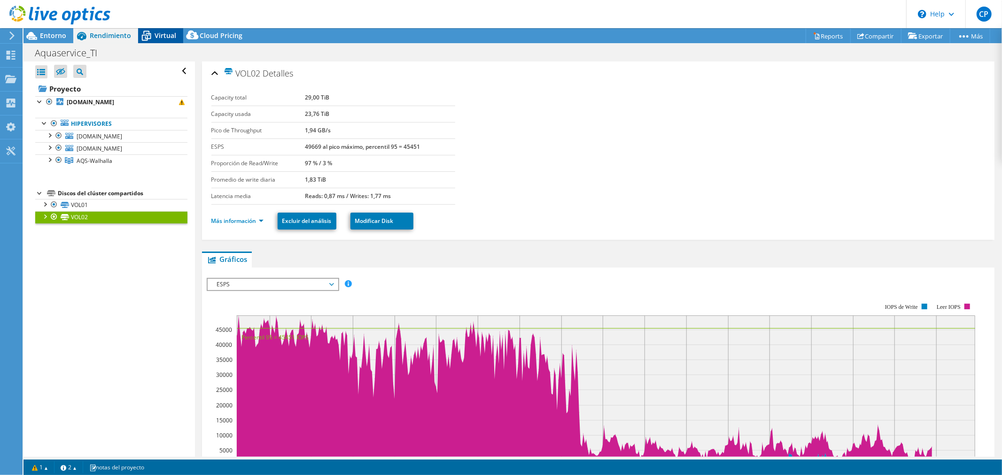
click at [155, 35] on span "Virtual" at bounding box center [165, 35] width 22 height 9
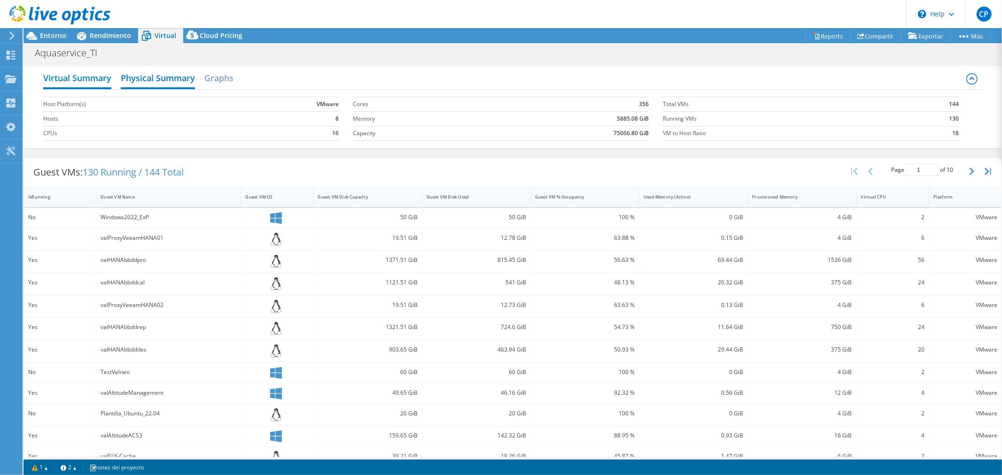
click at [87, 72] on h2 "Virtual Summary" at bounding box center [77, 79] width 68 height 21
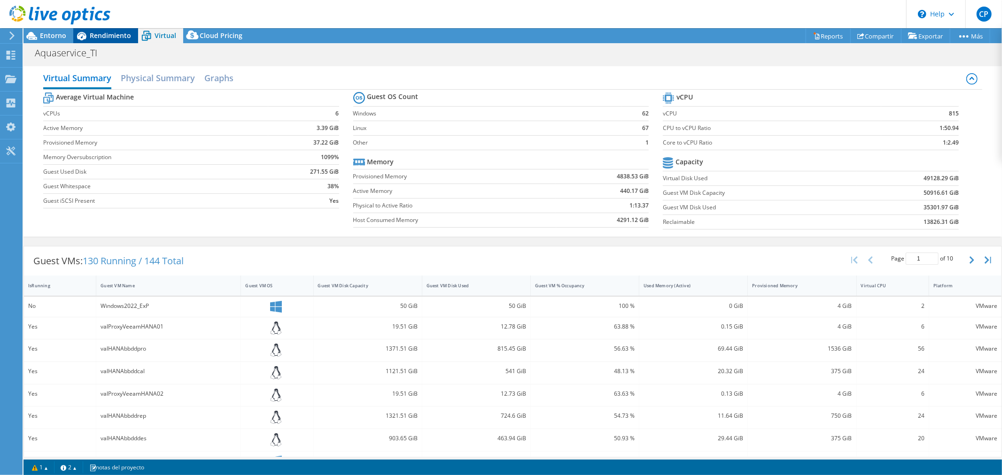
click at [112, 34] on span "Rendimiento" at bounding box center [110, 35] width 41 height 9
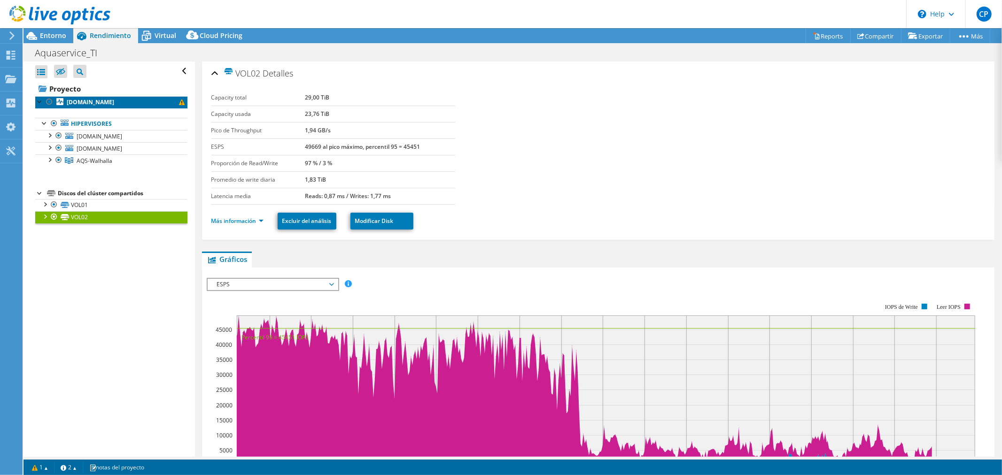
click at [107, 102] on b "valhanasv1.aquaservice.com" at bounding box center [90, 102] width 47 height 8
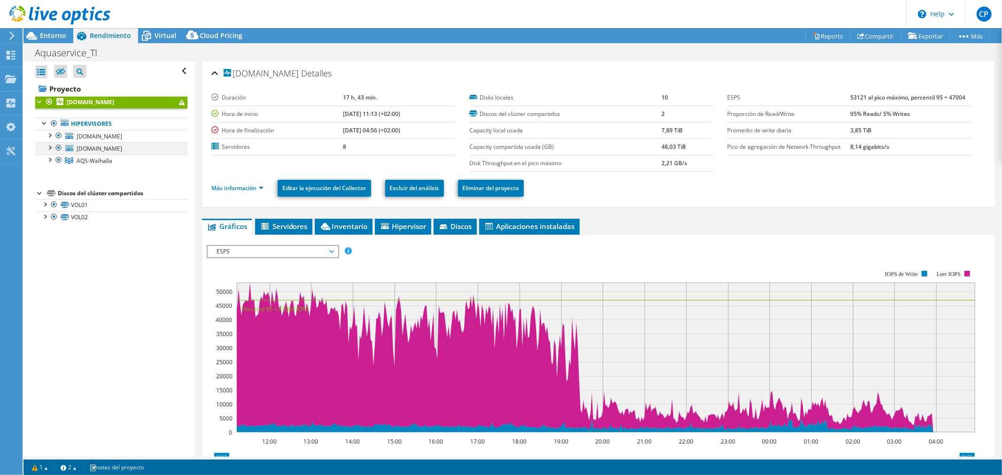
click at [52, 149] on div at bounding box center [49, 146] width 9 height 9
click at [51, 137] on div at bounding box center [49, 134] width 9 height 9
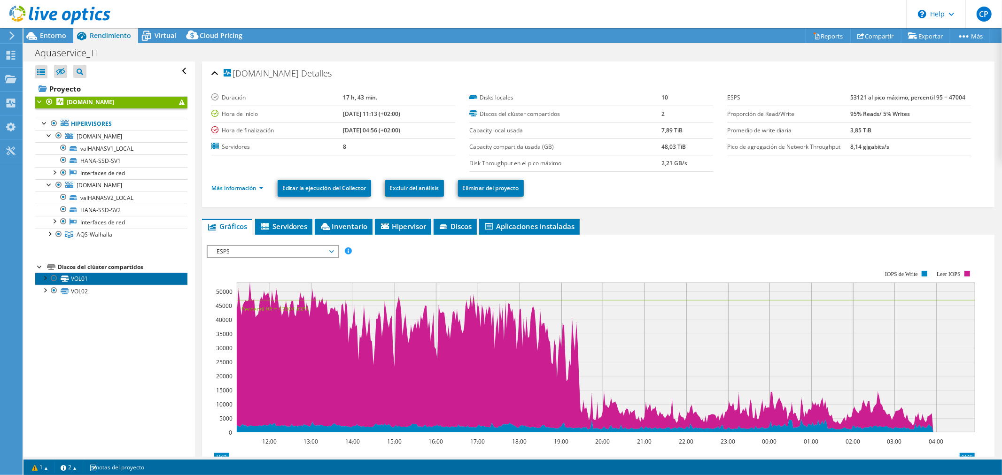
click at [80, 282] on link "VOL01" at bounding box center [111, 279] width 152 height 12
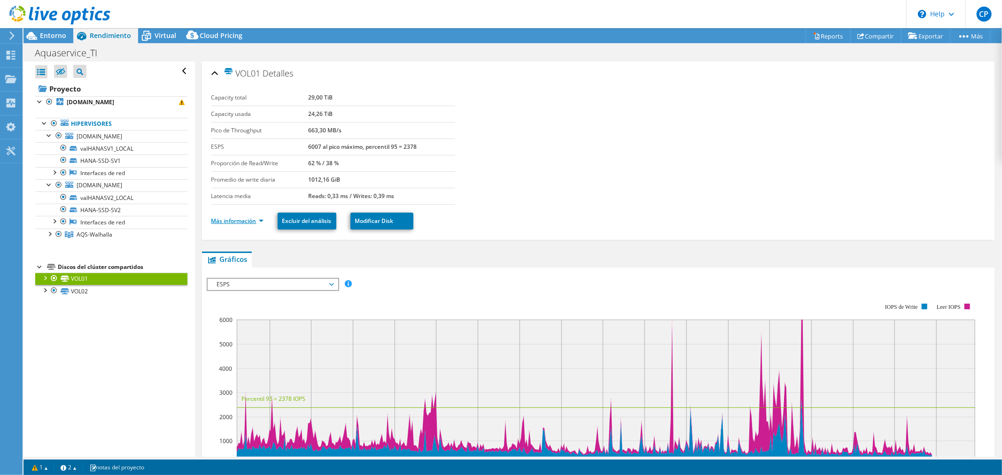
click at [237, 217] on link "Más información" at bounding box center [237, 221] width 52 height 8
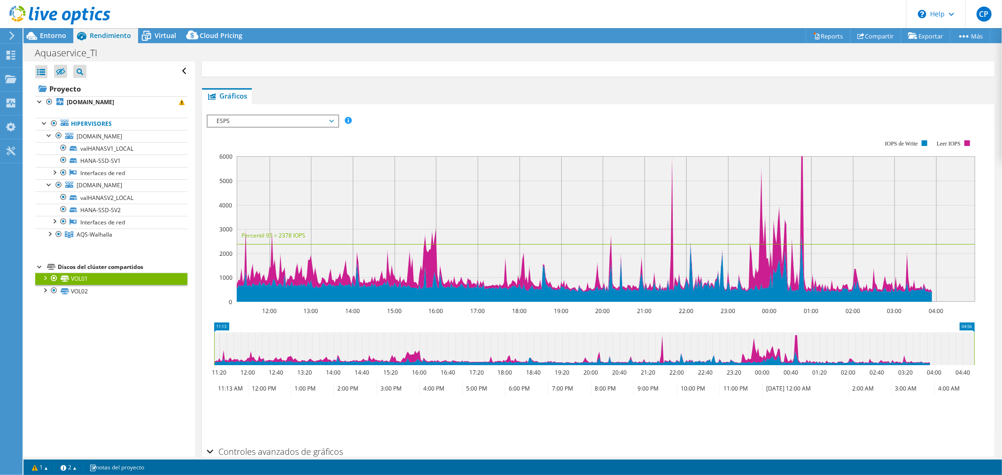
scroll to position [365, 0]
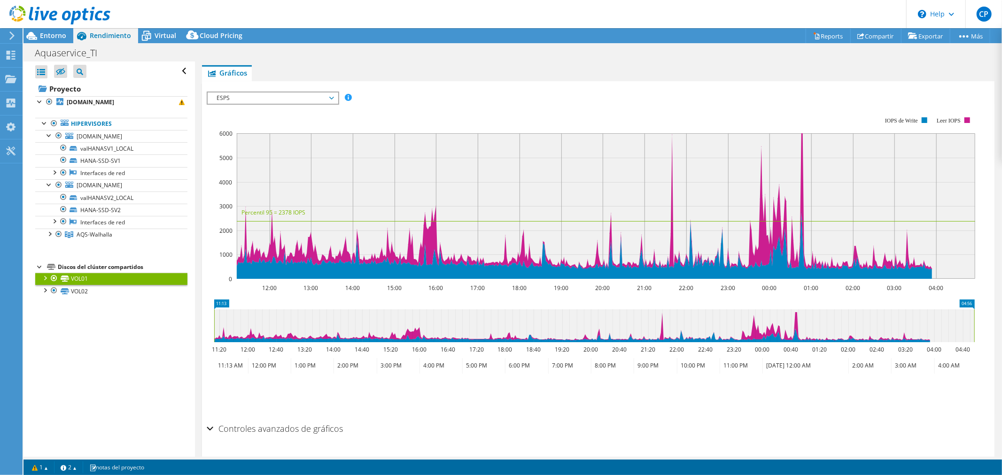
click at [311, 94] on span "ESPS" at bounding box center [272, 98] width 121 height 11
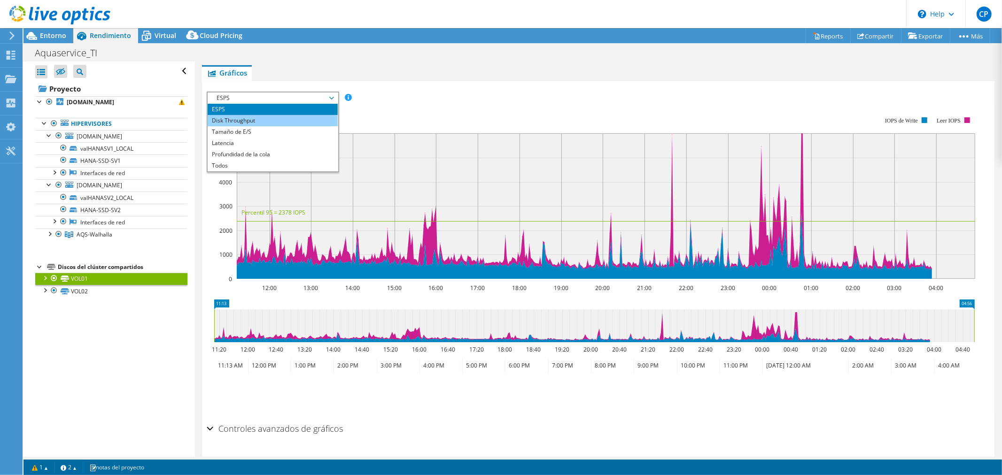
click at [293, 115] on li "Disk Throughput" at bounding box center [273, 120] width 130 height 11
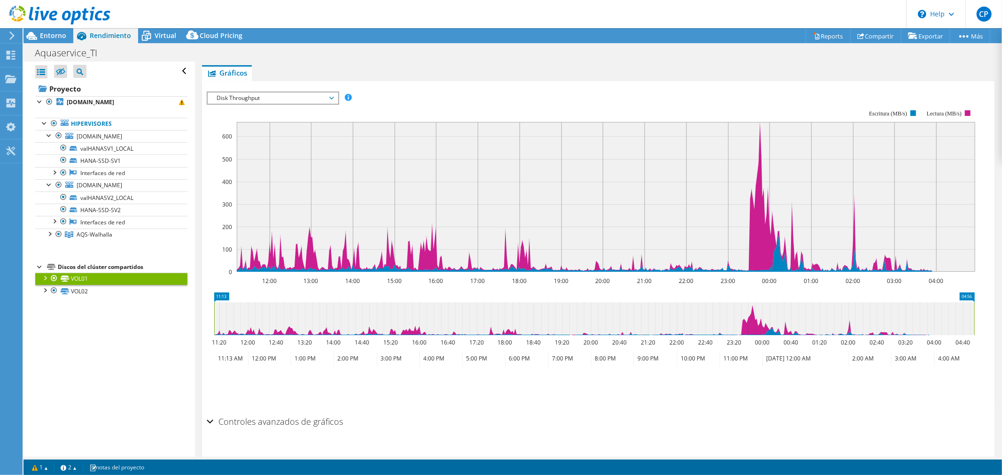
scroll to position [383, 0]
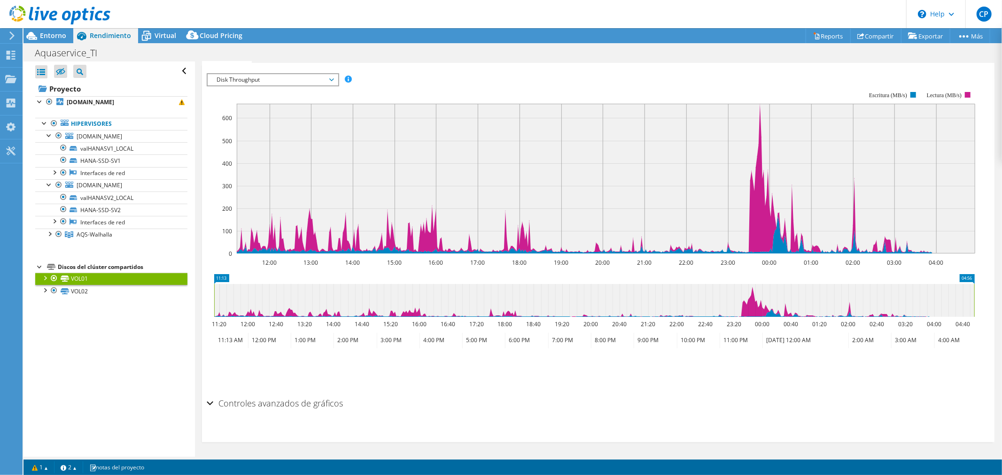
click at [313, 399] on h2 "Controles avanzados de gráficos" at bounding box center [275, 403] width 137 height 19
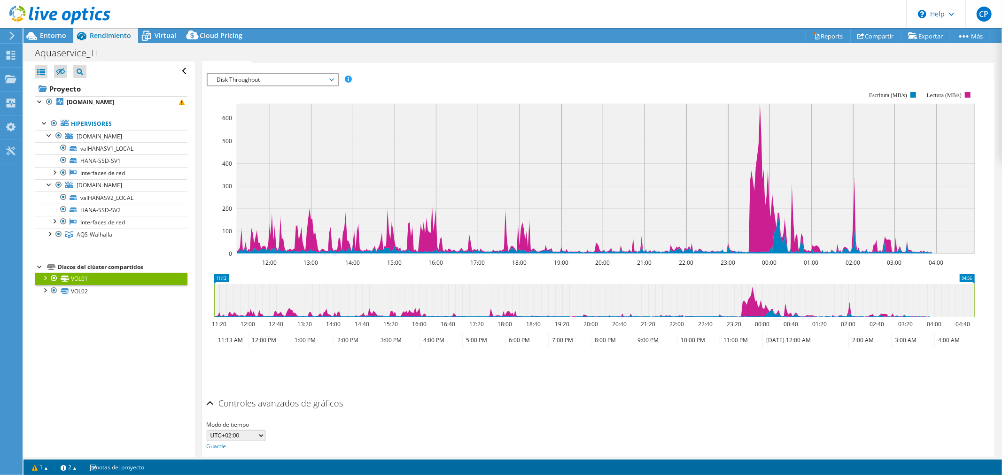
scroll to position [420, 0]
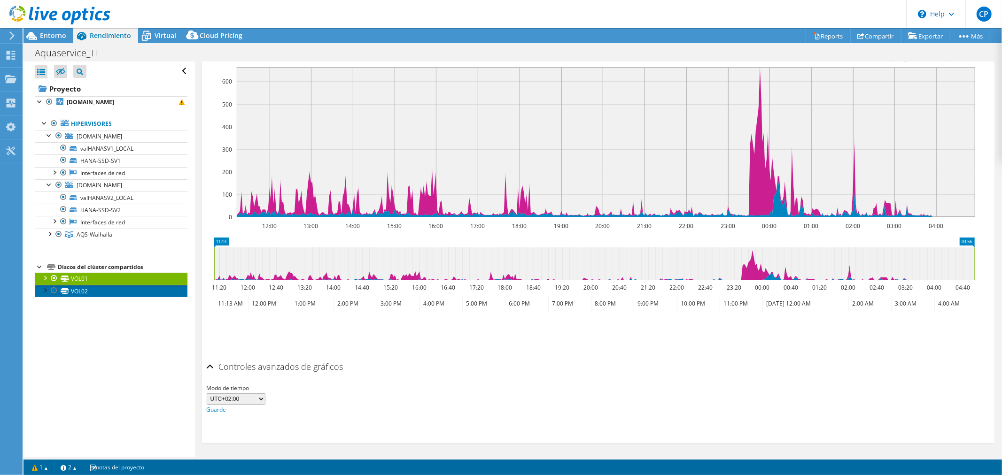
click at [106, 290] on link "VOL02" at bounding box center [111, 291] width 152 height 12
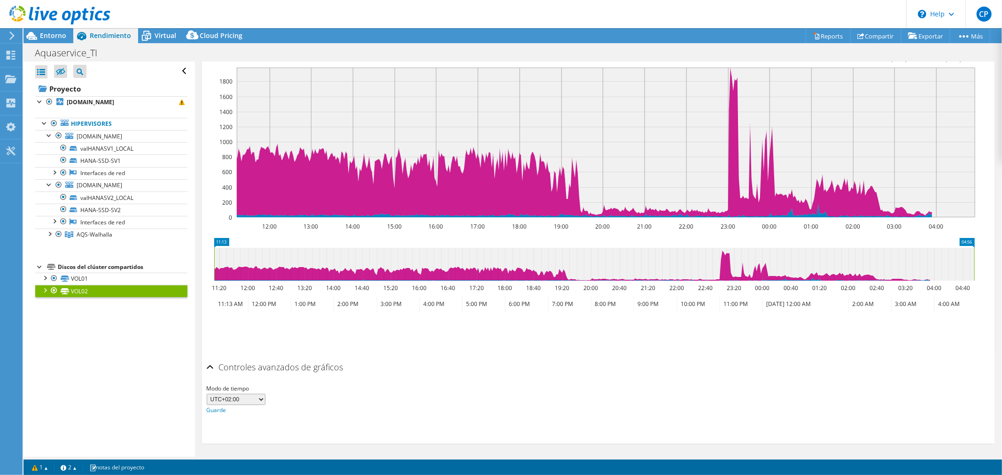
scroll to position [241, 0]
click at [51, 233] on div at bounding box center [49, 233] width 9 height 9
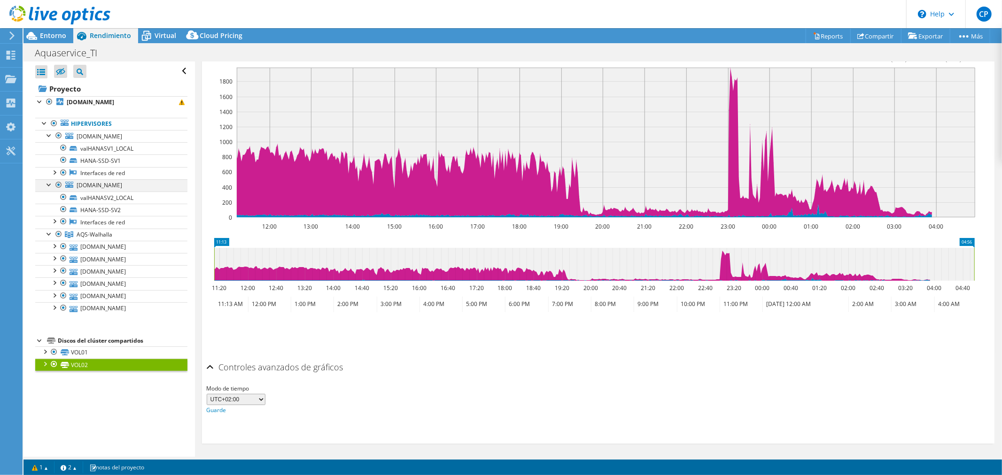
click at [47, 184] on div at bounding box center [49, 183] width 9 height 9
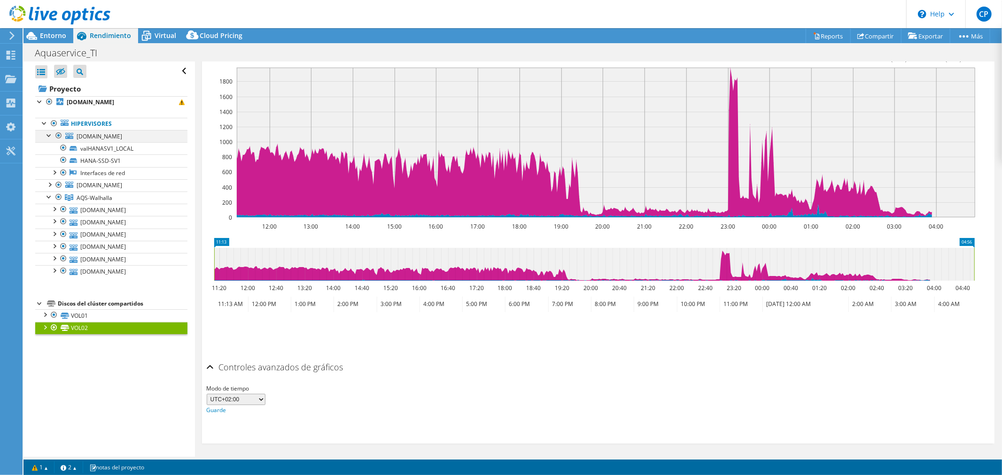
click at [47, 133] on div at bounding box center [49, 134] width 9 height 9
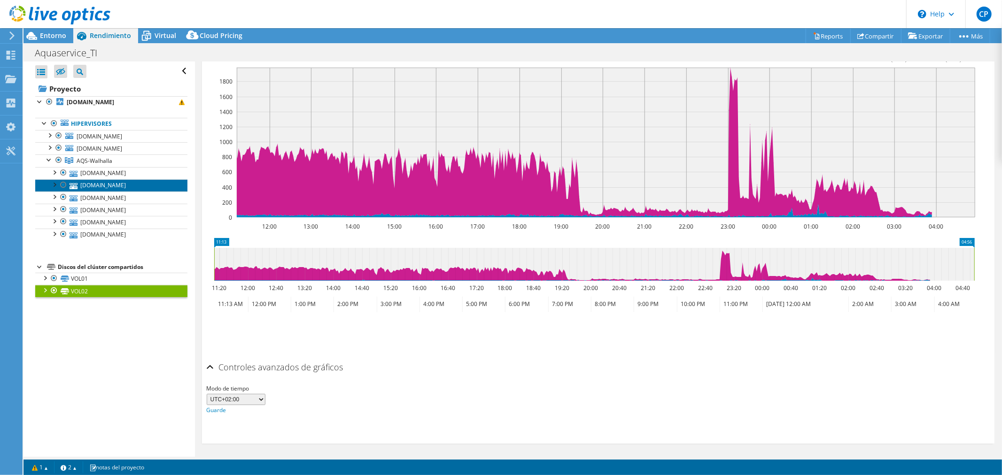
click at [125, 188] on link "valvm004.aquaservice.com" at bounding box center [111, 185] width 152 height 12
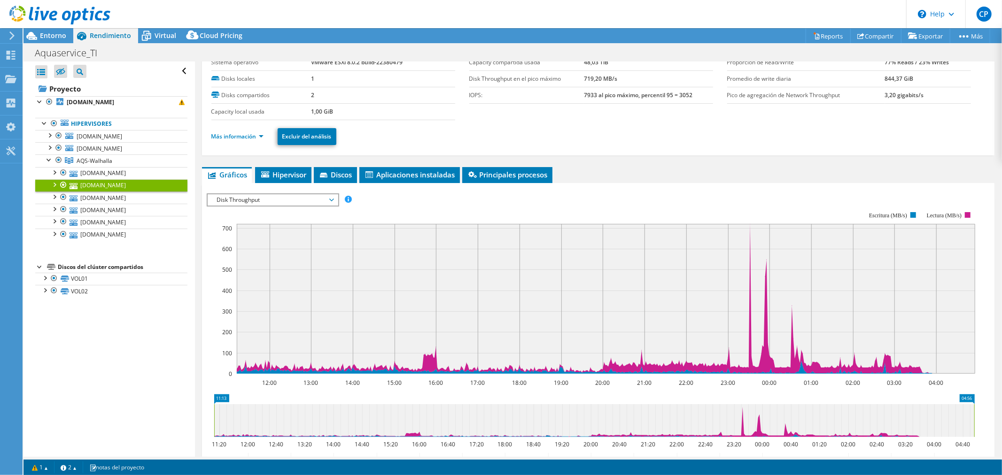
scroll to position [0, 0]
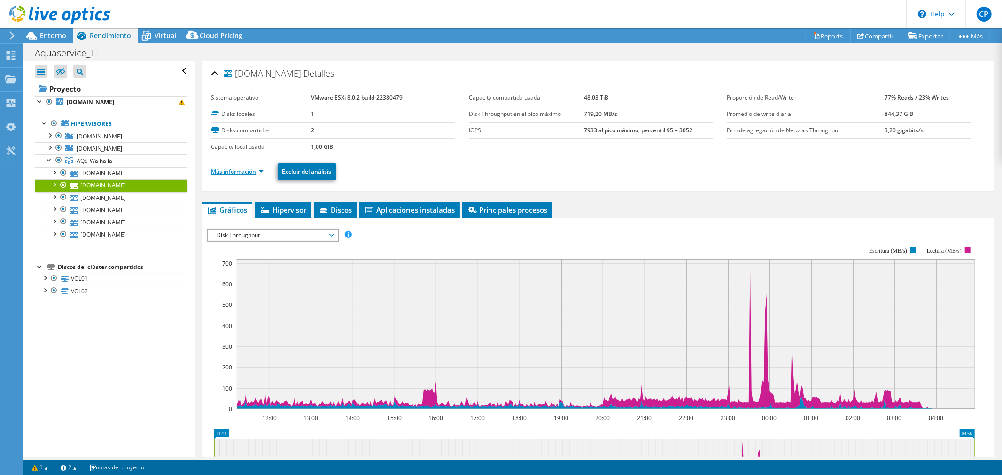
click at [232, 168] on link "Más información" at bounding box center [237, 172] width 52 height 8
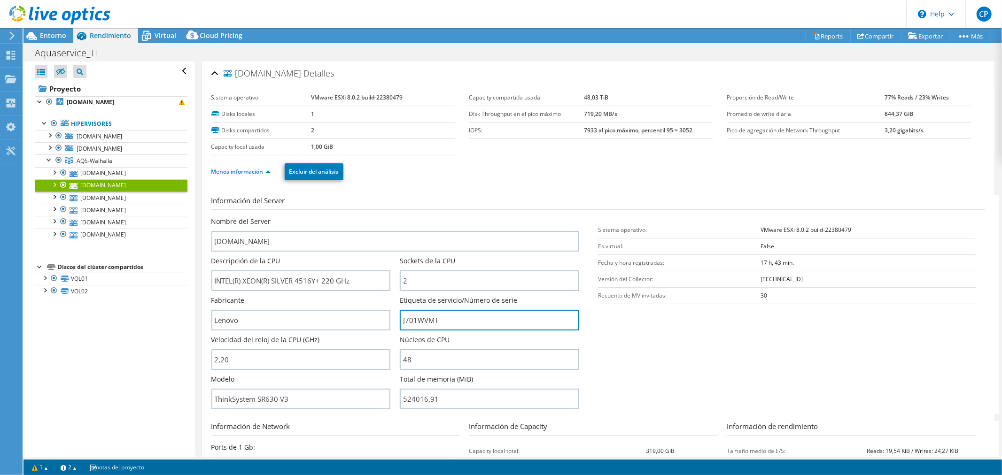
drag, startPoint x: 431, startPoint y: 321, endPoint x: 402, endPoint y: 317, distance: 29.4
click at [394, 217] on div "Nombre del Server valvm004.aquaservice.com Descripción de la CPU INTEL(R) XEON(…" at bounding box center [400, 217] width 378 height 0
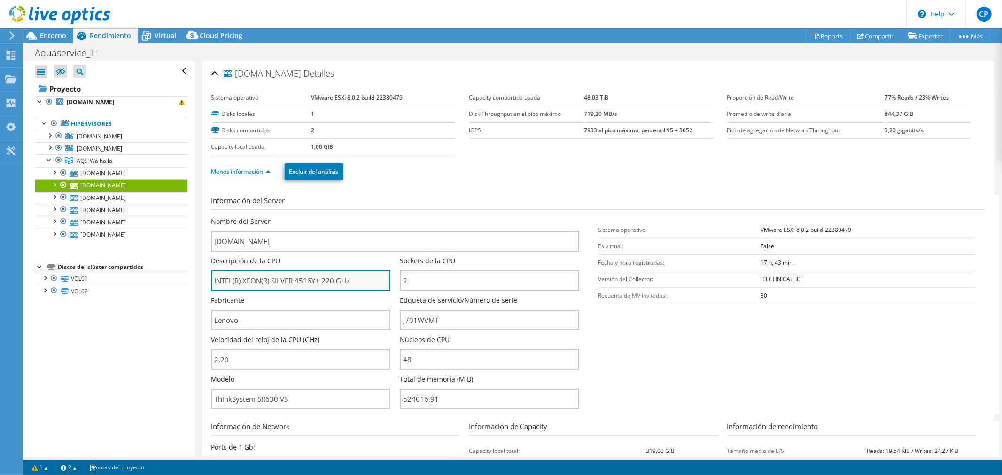
drag, startPoint x: 273, startPoint y: 278, endPoint x: 320, endPoint y: 278, distance: 47.0
click at [319, 278] on input "INTEL(R) XEON(R) SILVER 4516Y+ 220 GHz" at bounding box center [300, 280] width 179 height 21
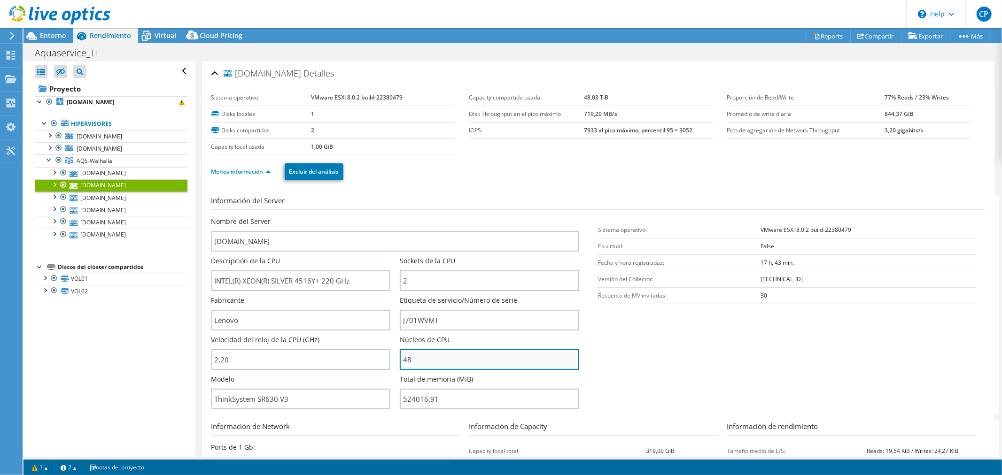
drag, startPoint x: 399, startPoint y: 356, endPoint x: 415, endPoint y: 360, distance: 16.4
click at [415, 360] on input "48" at bounding box center [489, 359] width 179 height 21
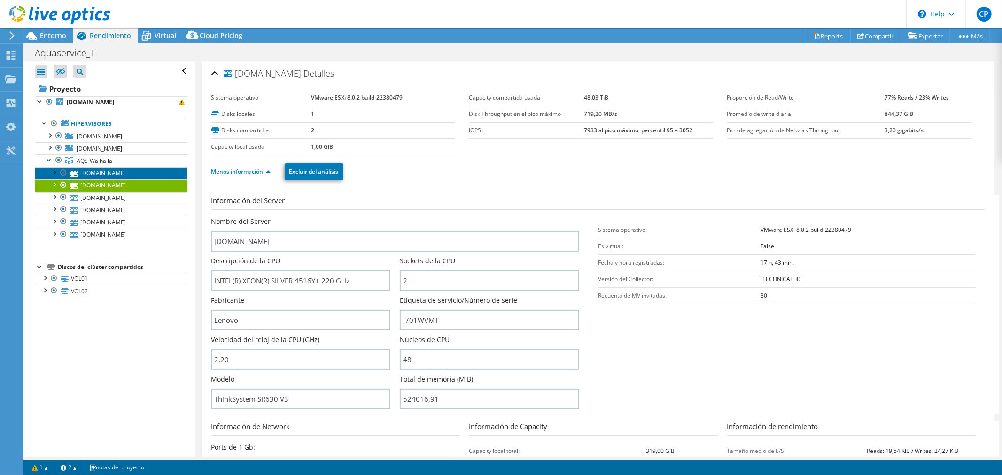
click at [127, 172] on link "valvm005.aquaservice.com" at bounding box center [111, 173] width 152 height 12
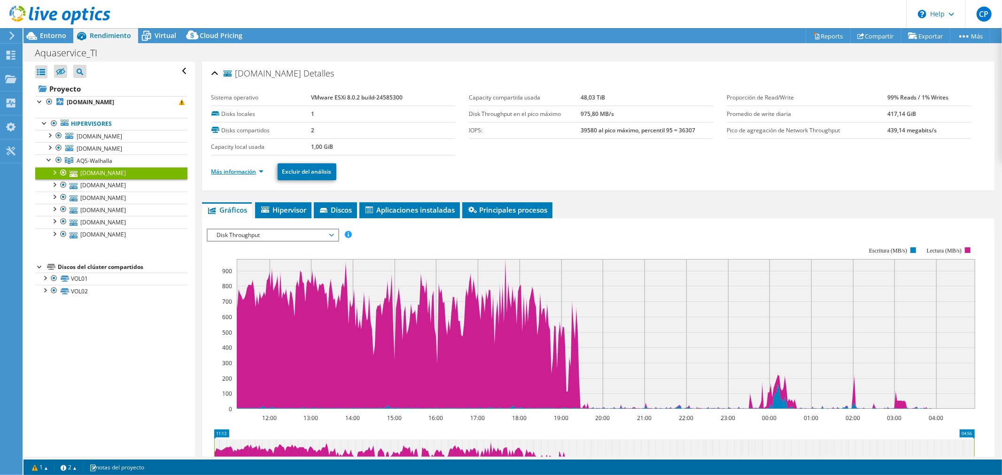
click at [228, 168] on link "Más información" at bounding box center [237, 172] width 52 height 8
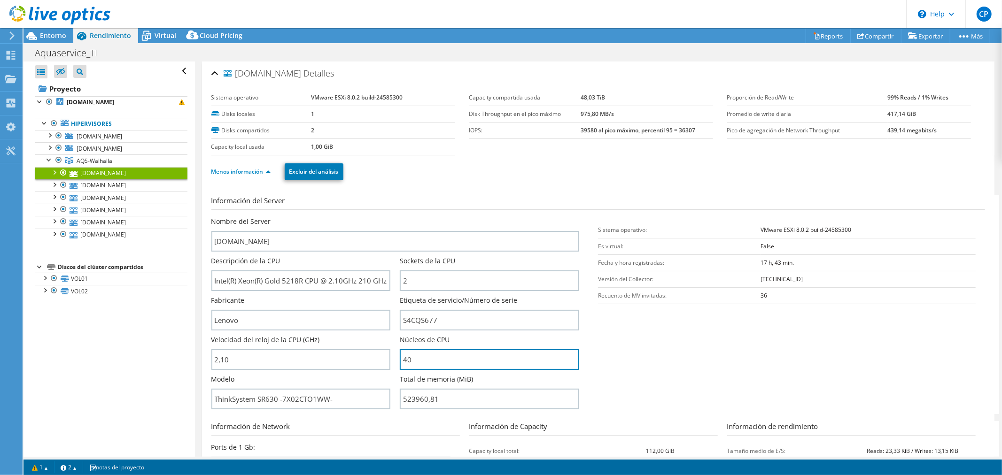
drag, startPoint x: 409, startPoint y: 350, endPoint x: 393, endPoint y: 349, distance: 16.0
click at [393, 217] on div "Nombre del Server valvm005.aquaservice.com Descripción de la CPU Intel(R) Xeon(…" at bounding box center [400, 217] width 378 height 0
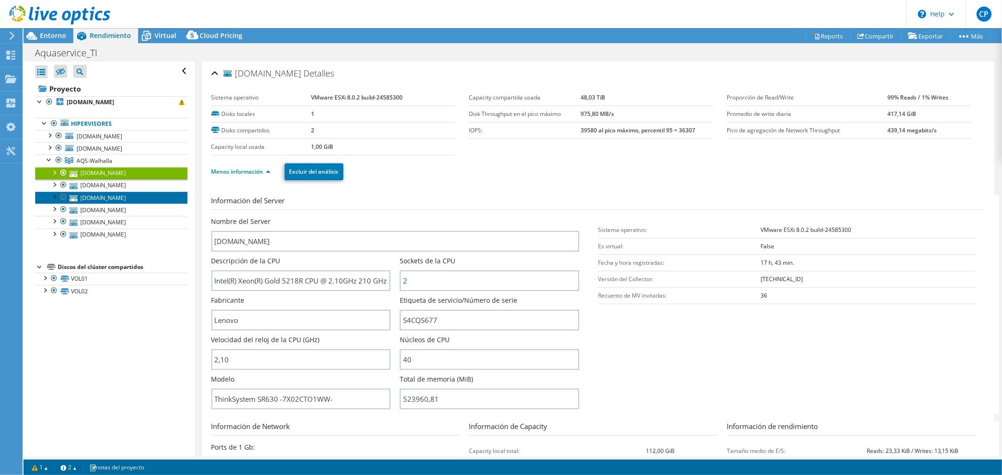
click at [133, 197] on link "valvm006.aquaservice.com" at bounding box center [111, 198] width 152 height 12
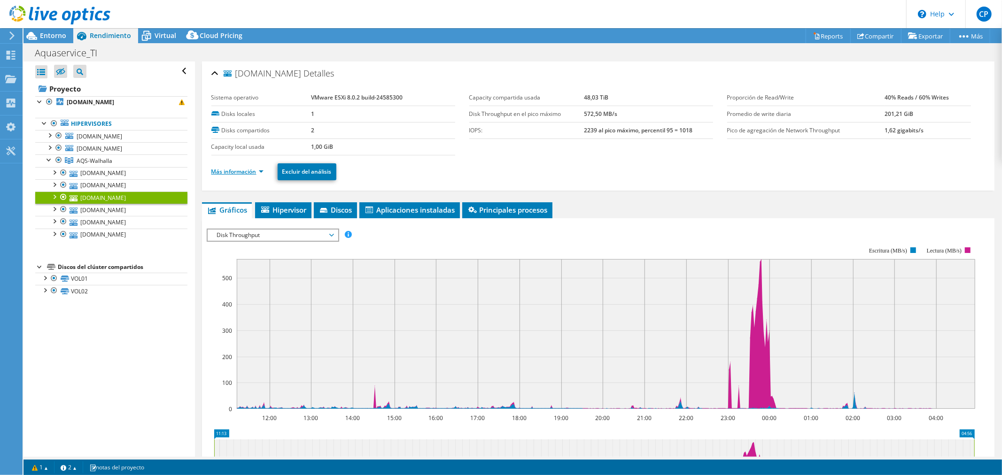
click at [231, 171] on link "Más información" at bounding box center [237, 172] width 52 height 8
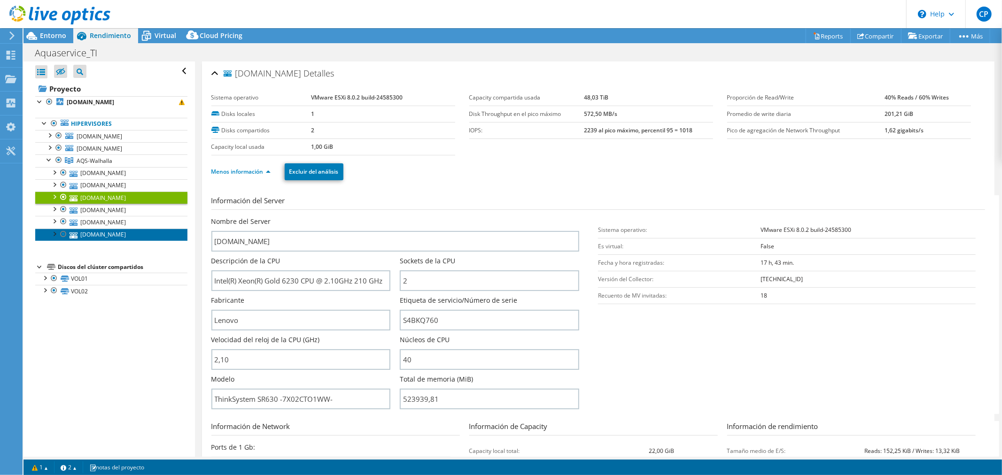
click at [127, 236] on link "valvm008.aquaservice.com" at bounding box center [111, 235] width 152 height 12
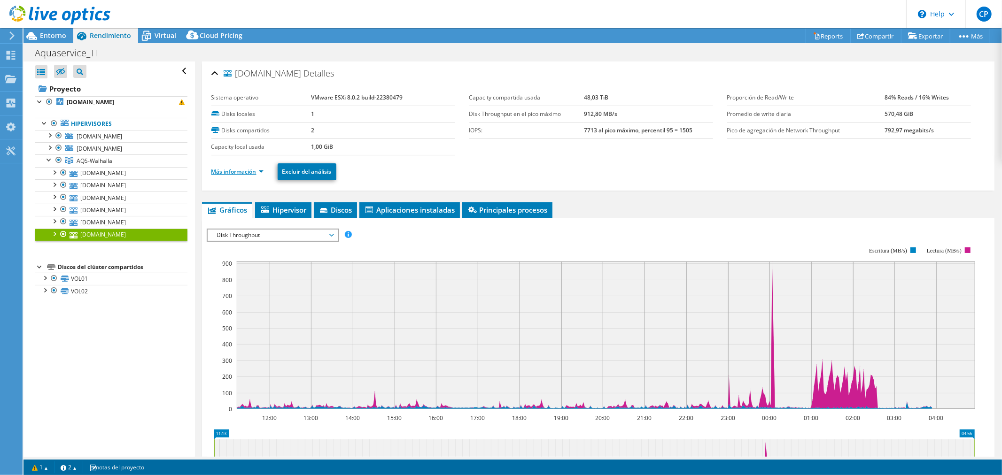
click at [246, 170] on link "Más información" at bounding box center [237, 172] width 52 height 8
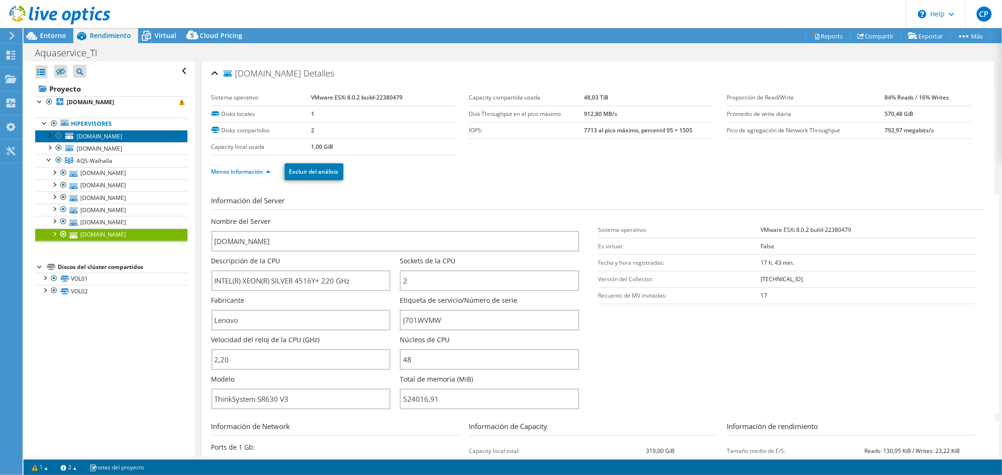
click at [137, 140] on link "valhanasv1.aquaservice.com" at bounding box center [111, 136] width 152 height 12
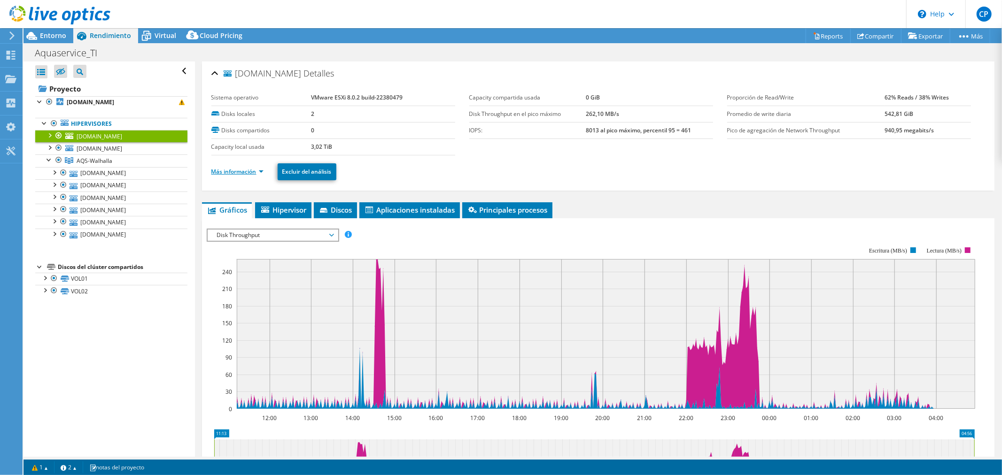
click at [232, 168] on link "Más información" at bounding box center [237, 172] width 52 height 8
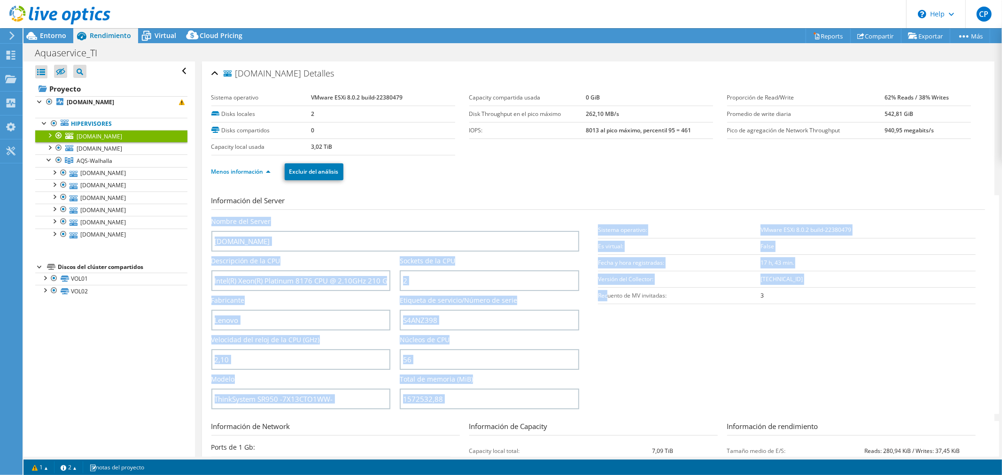
drag, startPoint x: 603, startPoint y: 297, endPoint x: 846, endPoint y: 345, distance: 247.5
click at [846, 345] on section "Información del Server Nombre del Server valhanasv1.aquaservice.com Descripción…" at bounding box center [600, 304] width 778 height 219
click at [122, 151] on span "valhanasv2.aquaservice.com" at bounding box center [100, 149] width 46 height 8
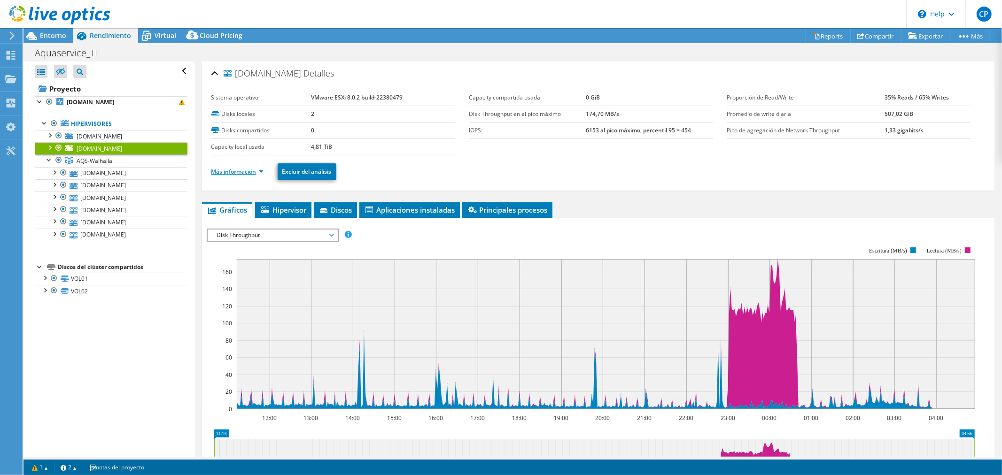
click at [235, 170] on link "Más información" at bounding box center [237, 172] width 52 height 8
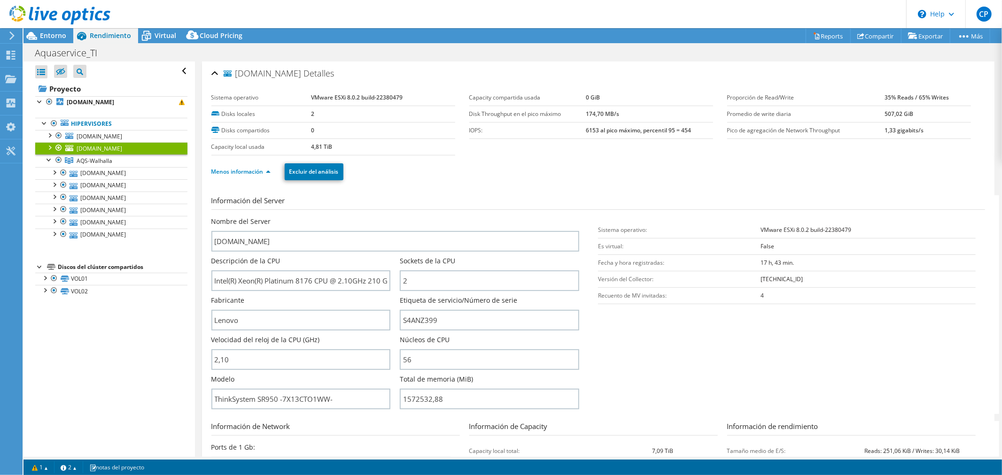
click at [623, 297] on td "Recuento de MV invitadas:" at bounding box center [679, 295] width 162 height 16
click at [760, 297] on b "4" at bounding box center [761, 296] width 3 height 8
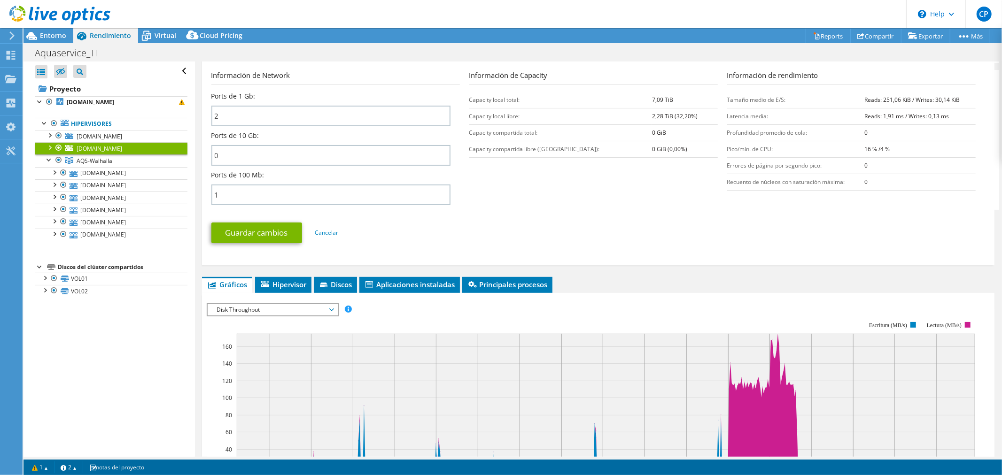
scroll to position [417, 0]
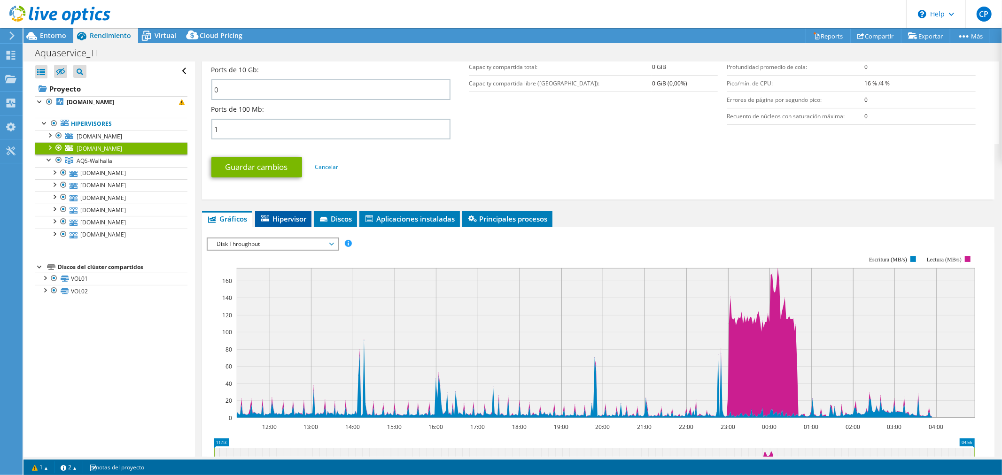
click at [270, 214] on span "Hipervisor" at bounding box center [283, 218] width 47 height 9
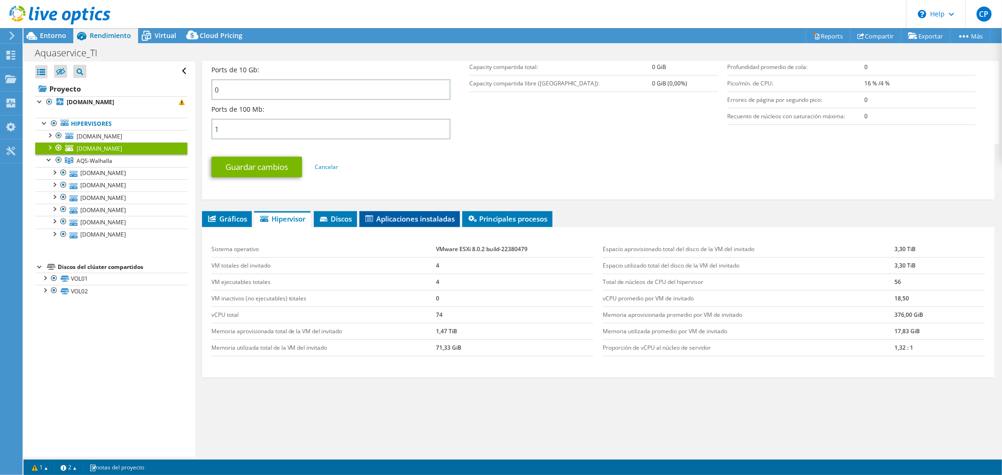
click at [388, 214] on span "Aplicaciones instaladas" at bounding box center [409, 218] width 91 height 9
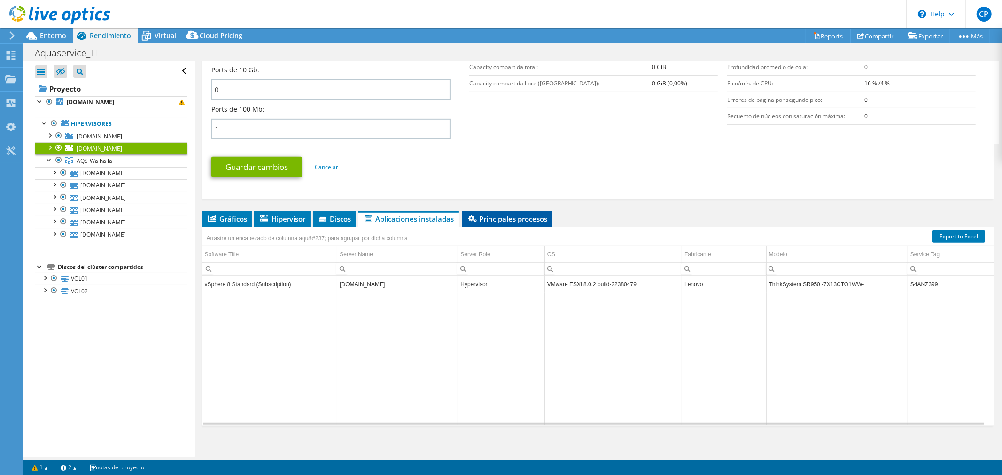
click at [505, 214] on span "Principales procesos" at bounding box center [507, 218] width 81 height 9
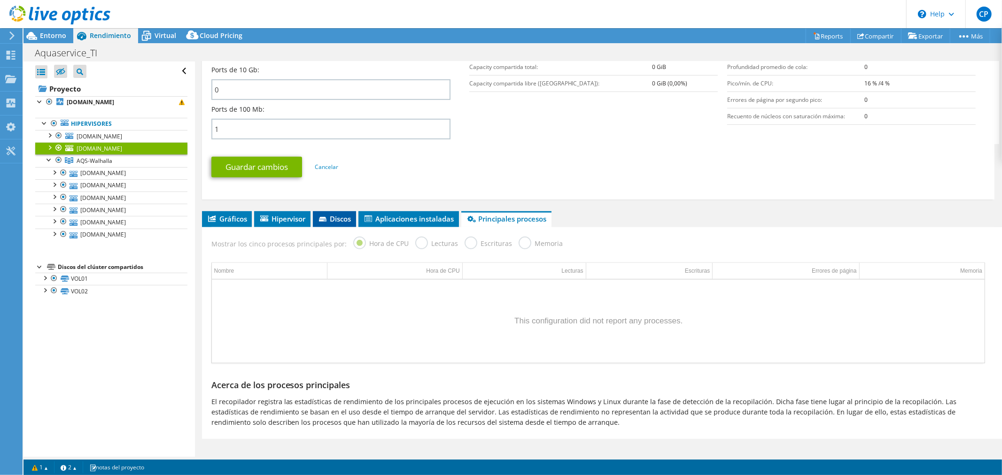
click at [327, 214] on span "Discos" at bounding box center [334, 218] width 34 height 9
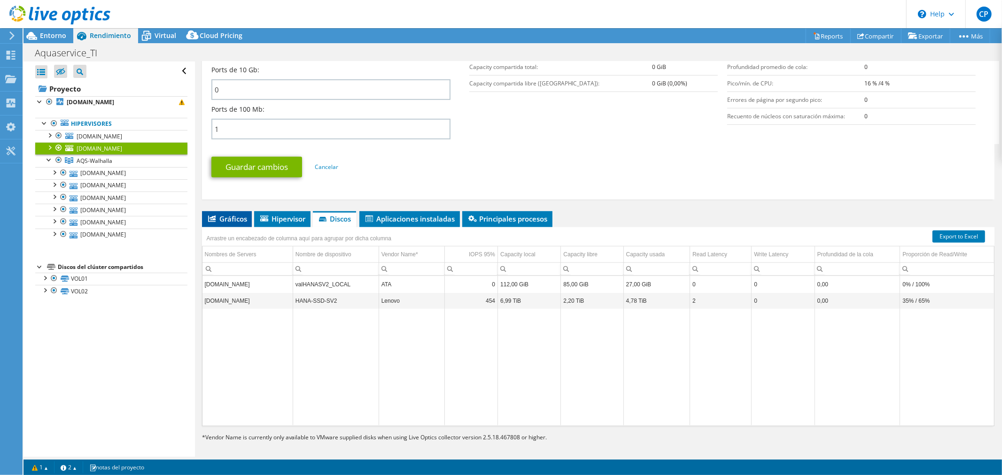
click at [242, 217] on span "Gráficos" at bounding box center [227, 218] width 40 height 9
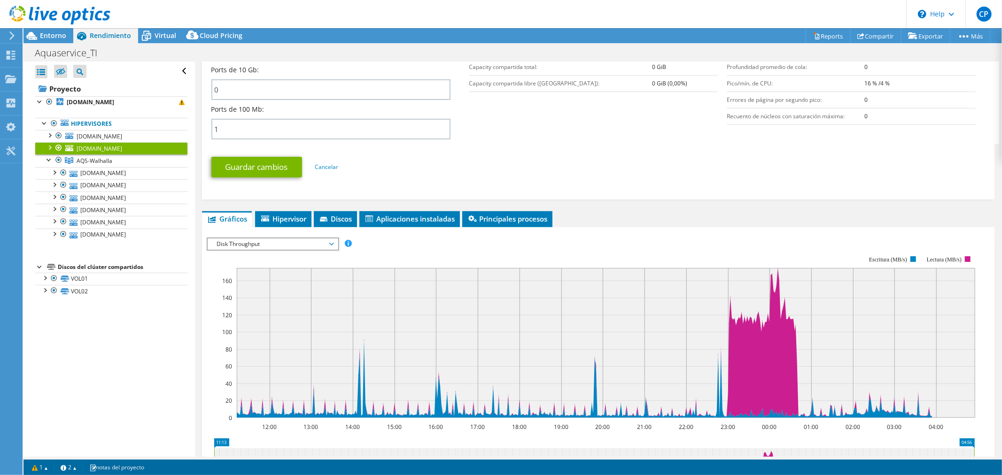
drag, startPoint x: 308, startPoint y: 239, endPoint x: 301, endPoint y: 245, distance: 9.3
click at [306, 239] on span "Disk Throughput" at bounding box center [272, 244] width 121 height 11
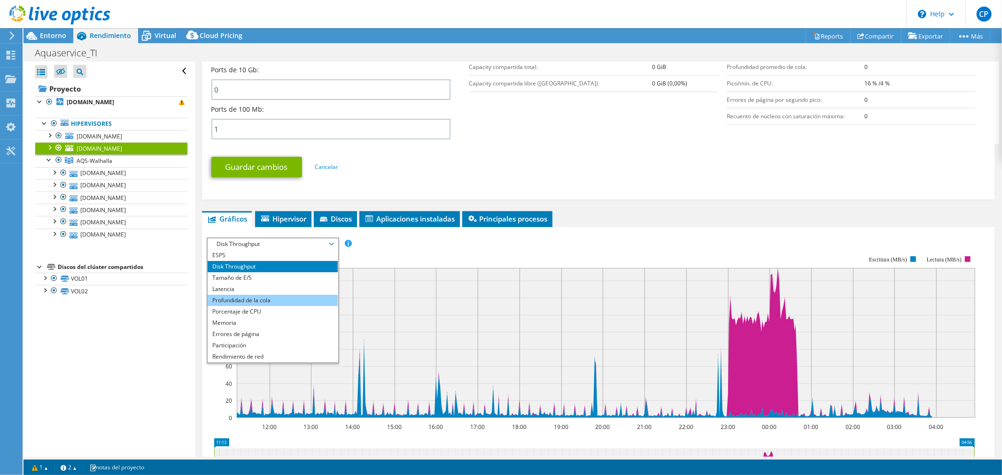
click at [287, 295] on li "Profundidad de la cola" at bounding box center [273, 300] width 130 height 11
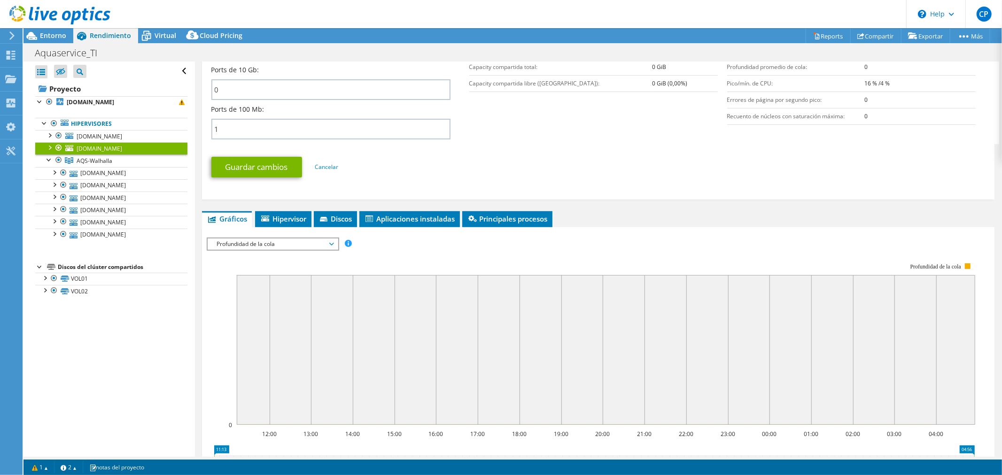
click at [289, 240] on span "Profundidad de la cola" at bounding box center [272, 244] width 121 height 11
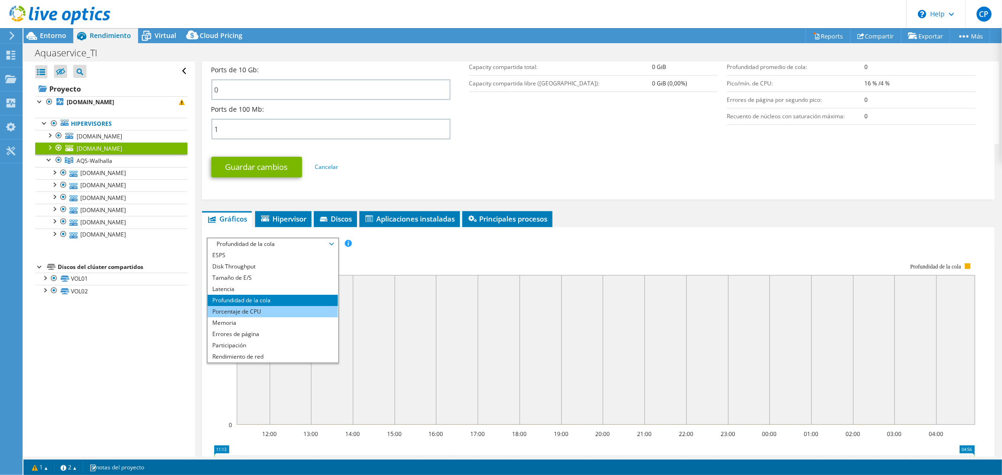
click at [286, 306] on li "Porcentaje de CPU" at bounding box center [273, 311] width 130 height 11
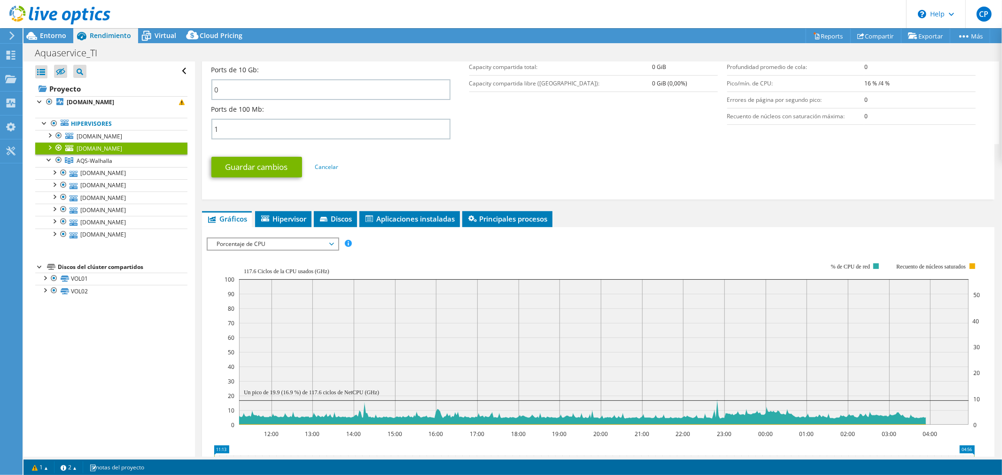
click at [283, 241] on span "Porcentaje de CPU" at bounding box center [272, 244] width 121 height 11
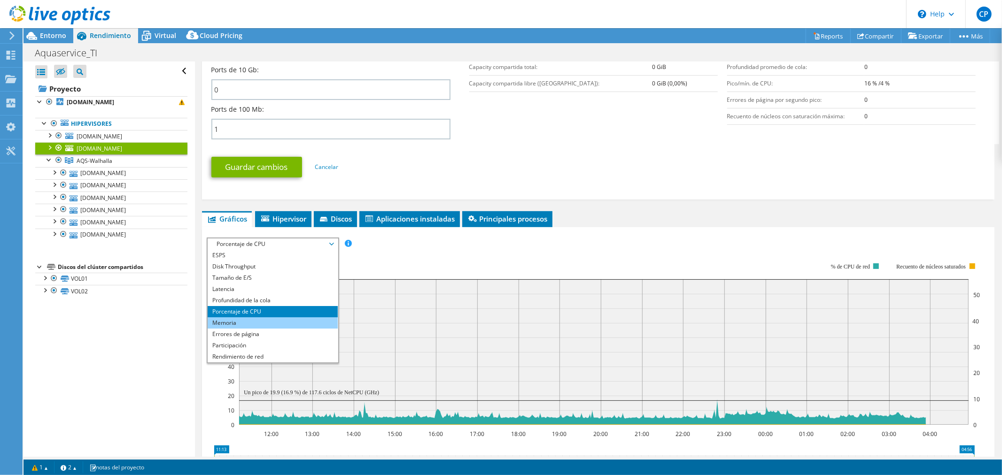
click at [270, 317] on li "Memoria" at bounding box center [273, 322] width 130 height 11
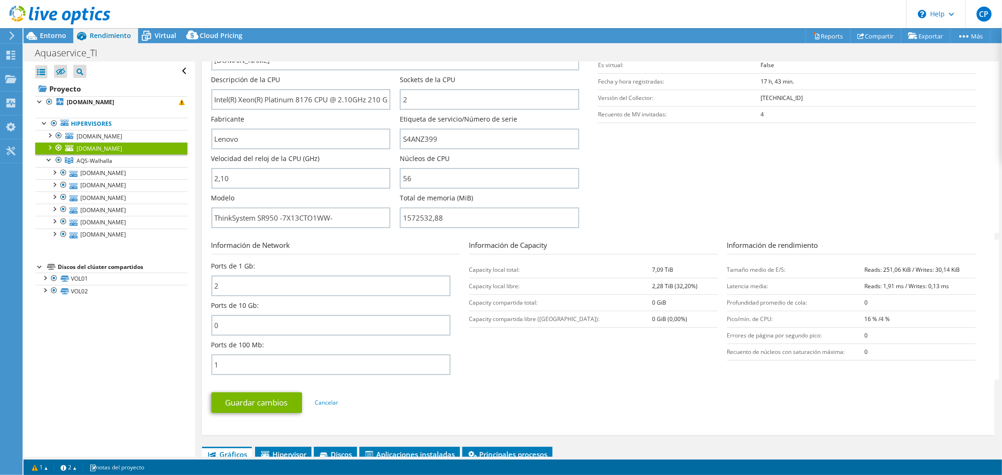
scroll to position [156, 0]
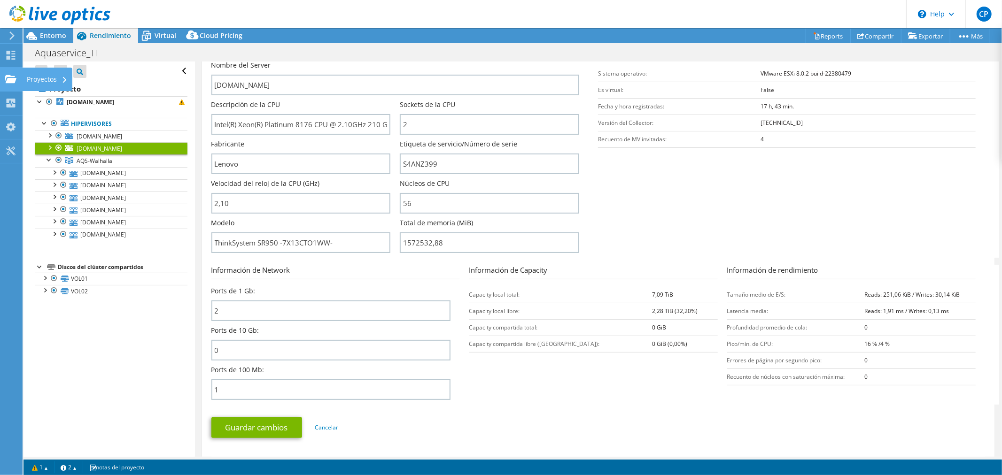
click at [8, 76] on use at bounding box center [10, 79] width 11 height 8
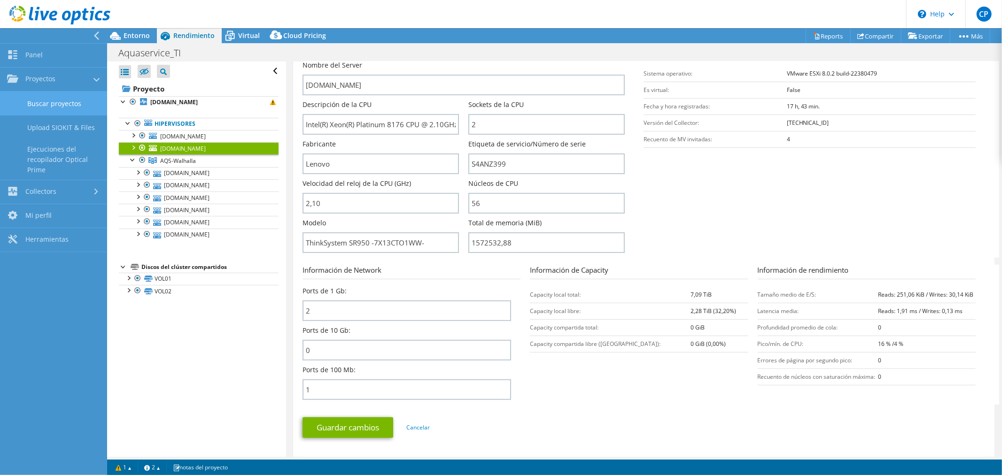
click at [63, 108] on link "Buscar proyectos" at bounding box center [53, 104] width 107 height 24
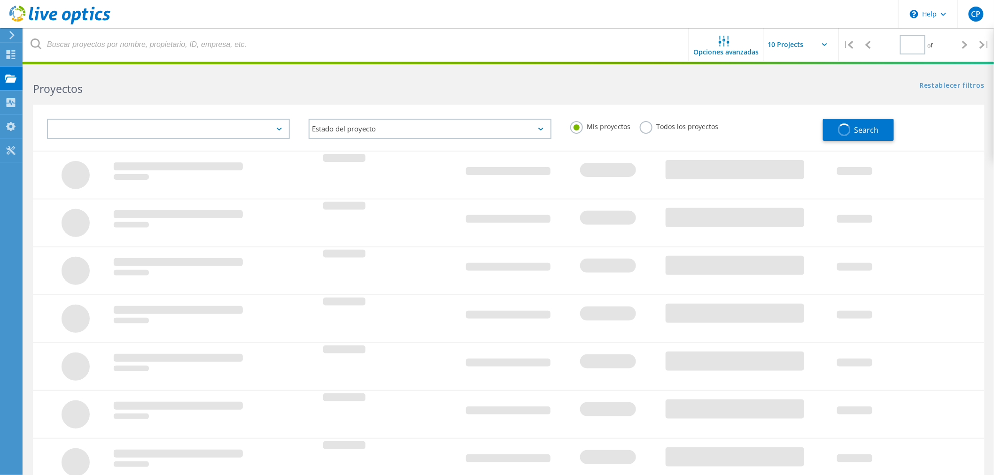
type input "1"
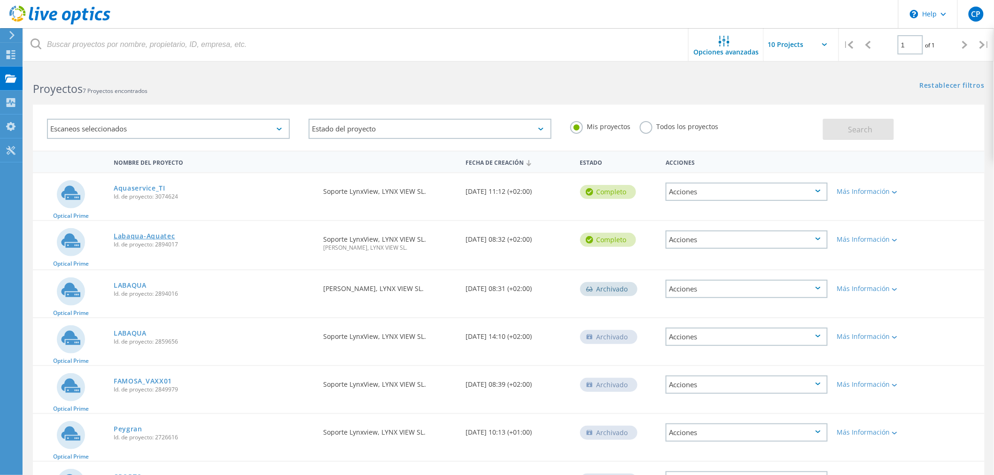
click at [147, 233] on link "Labaqua-Aquatec" at bounding box center [145, 236] width 62 height 7
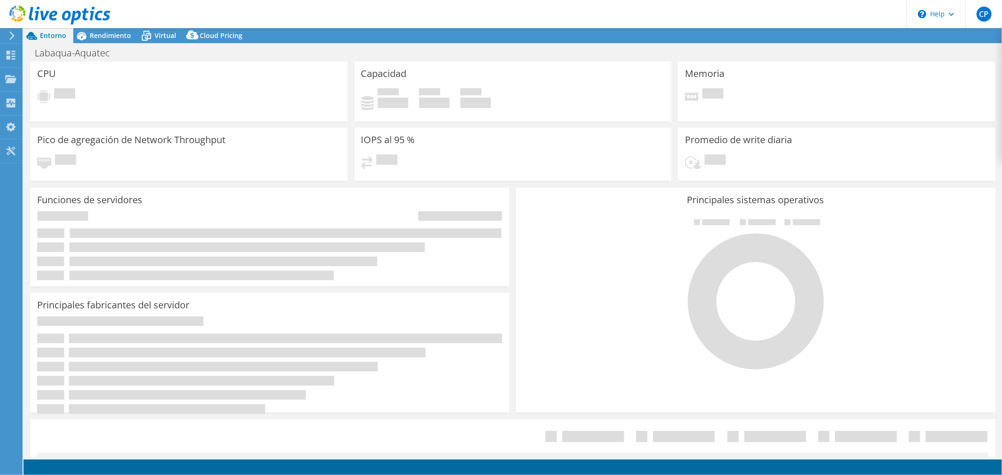
select select "USD"
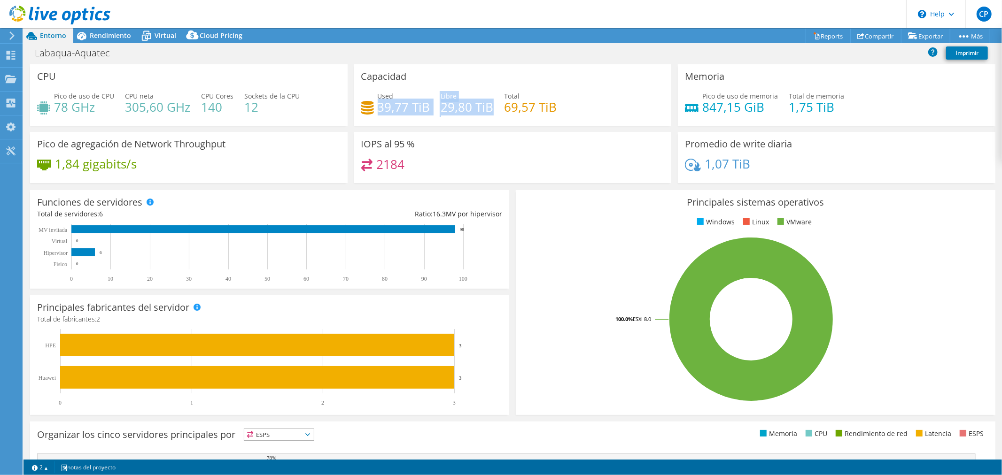
drag, startPoint x: 398, startPoint y: 104, endPoint x: 496, endPoint y: 105, distance: 97.7
click at [492, 105] on div "Used 39,77 TiB Libre 29,80 TiB Total 69,57 TiB" at bounding box center [512, 106] width 303 height 31
click at [456, 130] on div "Capacidad Used 39,77 TiB Libre 29,80 TiB Total 69,57 TiB" at bounding box center [513, 98] width 324 height 68
click at [97, 36] on span "Rendimiento" at bounding box center [110, 35] width 41 height 9
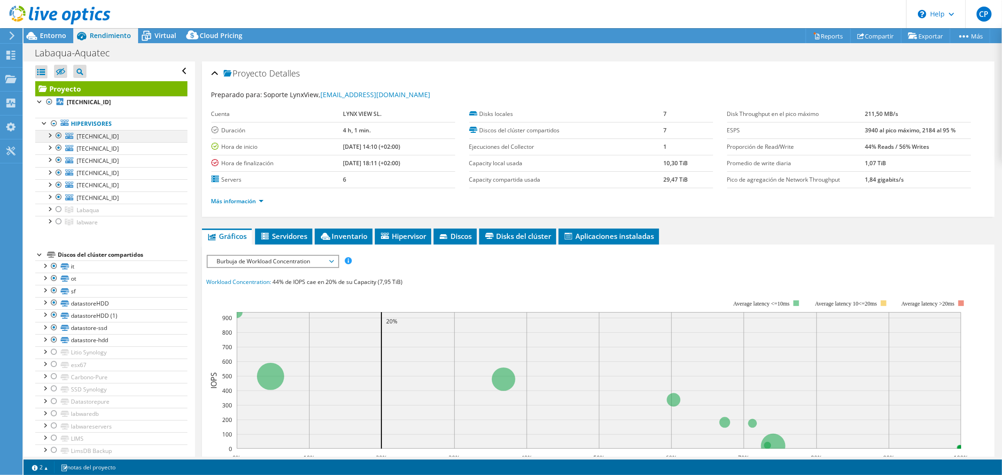
click at [55, 133] on div at bounding box center [58, 135] width 9 height 11
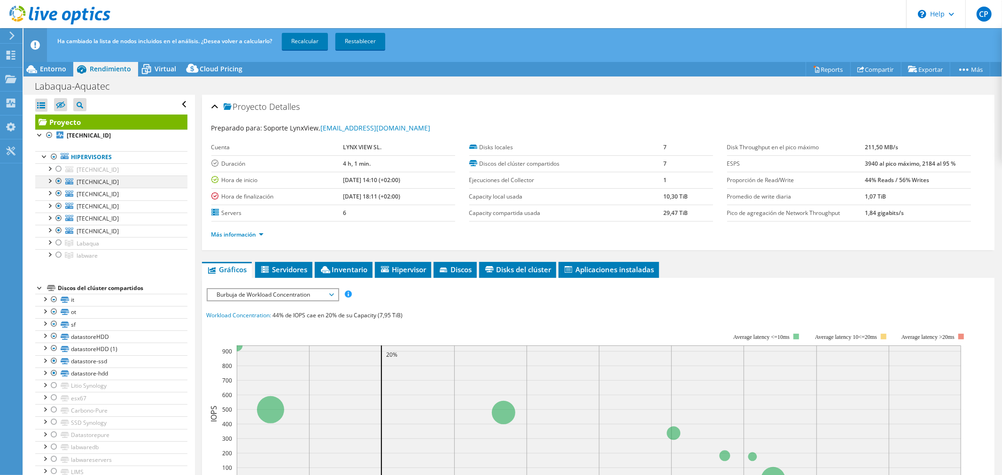
click at [59, 181] on div at bounding box center [58, 181] width 9 height 11
click at [60, 198] on div at bounding box center [58, 193] width 9 height 11
click at [312, 36] on link "Recalcular" at bounding box center [305, 41] width 46 height 17
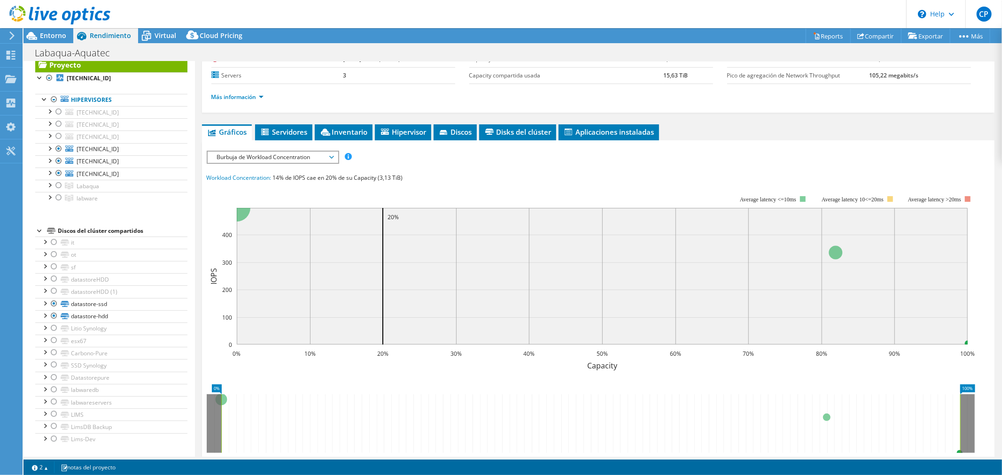
scroll to position [104, 0]
click at [302, 156] on span "Burbuja de Workload Concentration" at bounding box center [272, 157] width 121 height 11
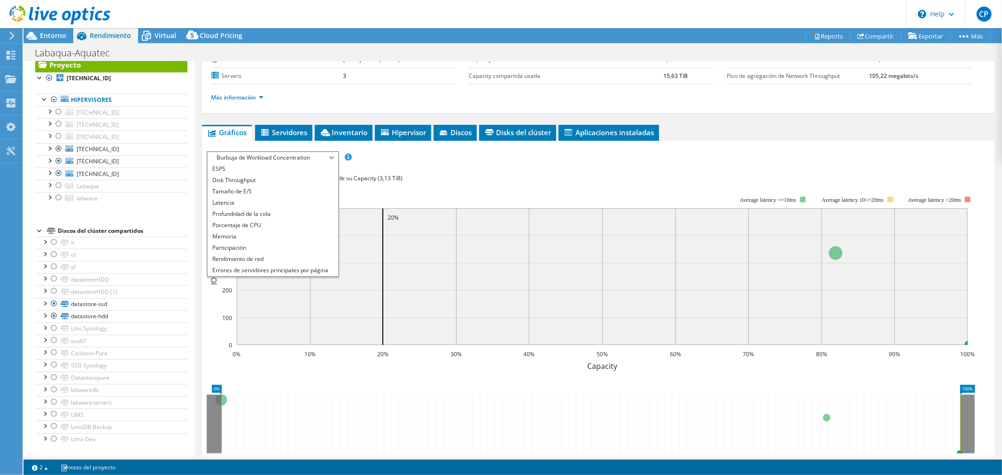
click at [655, 184] on rect at bounding box center [591, 278] width 768 height 188
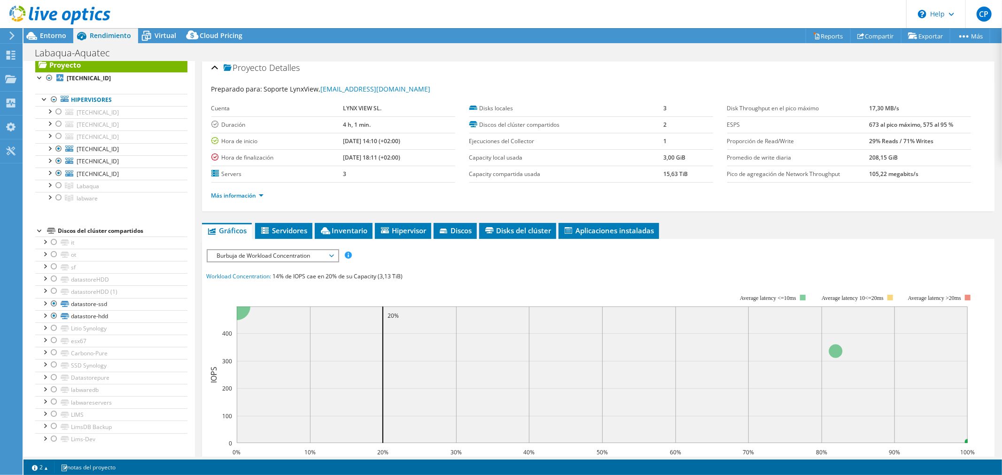
scroll to position [0, 0]
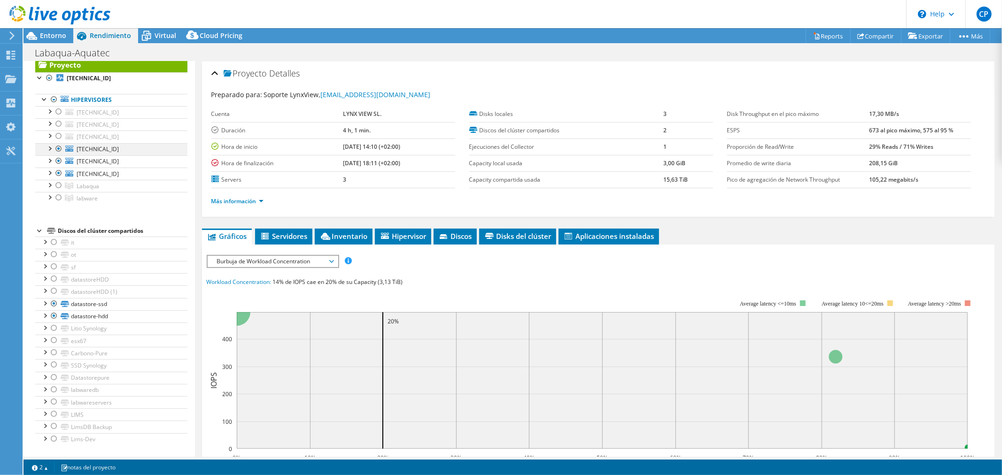
click at [50, 147] on div at bounding box center [49, 147] width 9 height 9
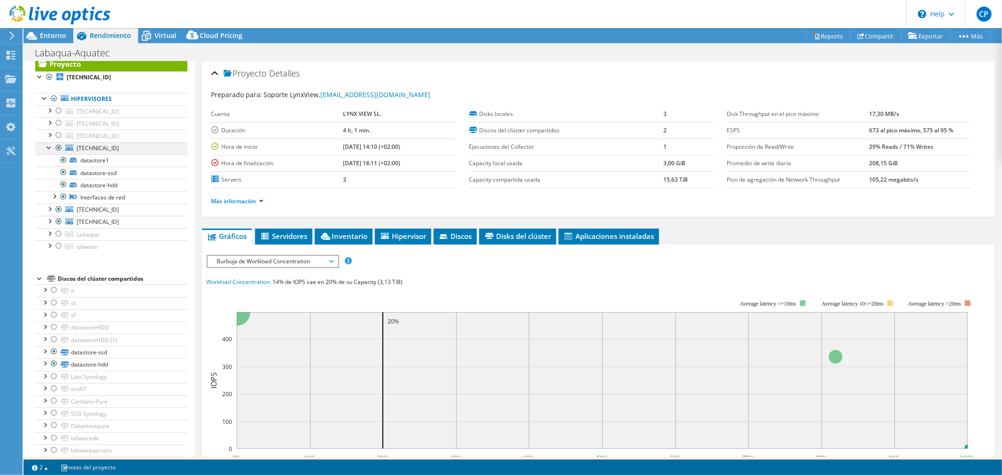
click at [49, 149] on div at bounding box center [49, 146] width 9 height 9
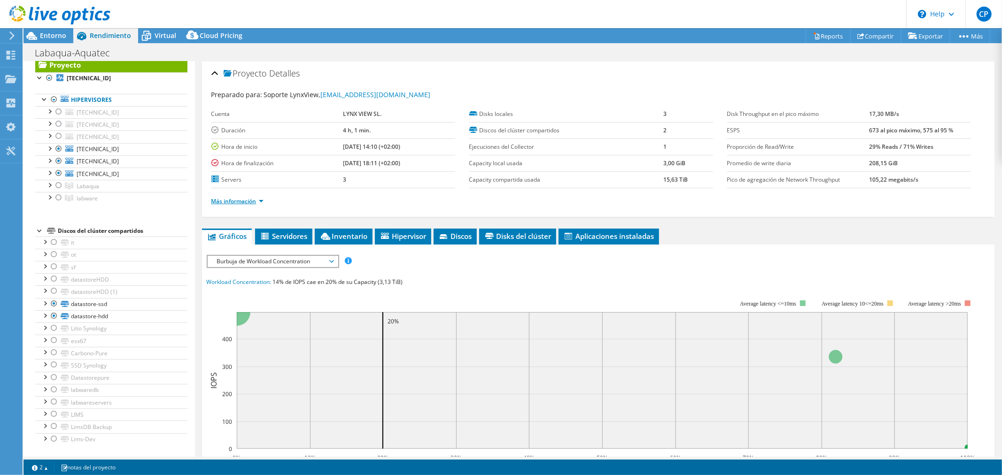
click at [226, 197] on link "Más información" at bounding box center [237, 201] width 52 height 8
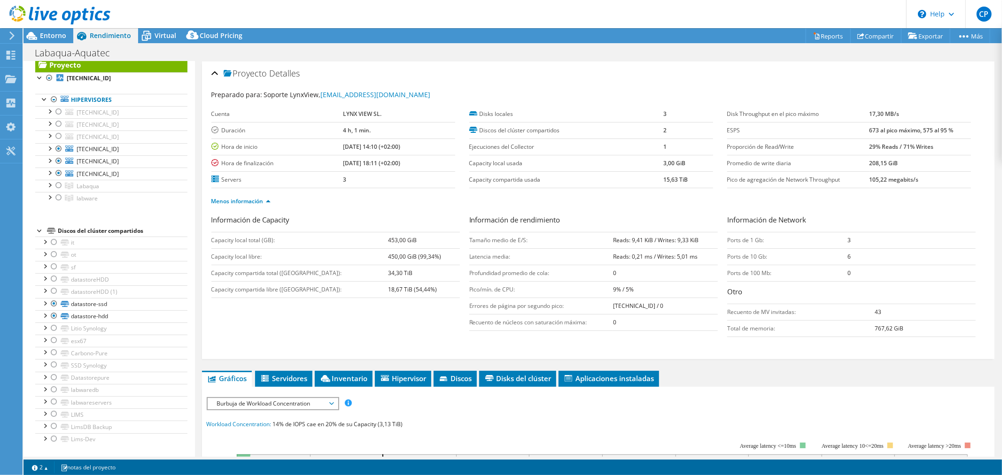
drag, startPoint x: 924, startPoint y: 311, endPoint x: 929, endPoint y: 310, distance: 4.8
click at [929, 310] on tr "Recuento de MV invitadas: 43" at bounding box center [851, 312] width 248 height 16
click at [829, 350] on div "Información de Capacity Capacity local total ([GEOGRAPHIC_DATA]): 453,00 GiB Ca…" at bounding box center [597, 286] width 773 height 142
drag, startPoint x: 857, startPoint y: 311, endPoint x: 912, endPoint y: 311, distance: 55.4
click at [912, 311] on tr "Recuento de MV invitadas: 43" at bounding box center [851, 312] width 248 height 16
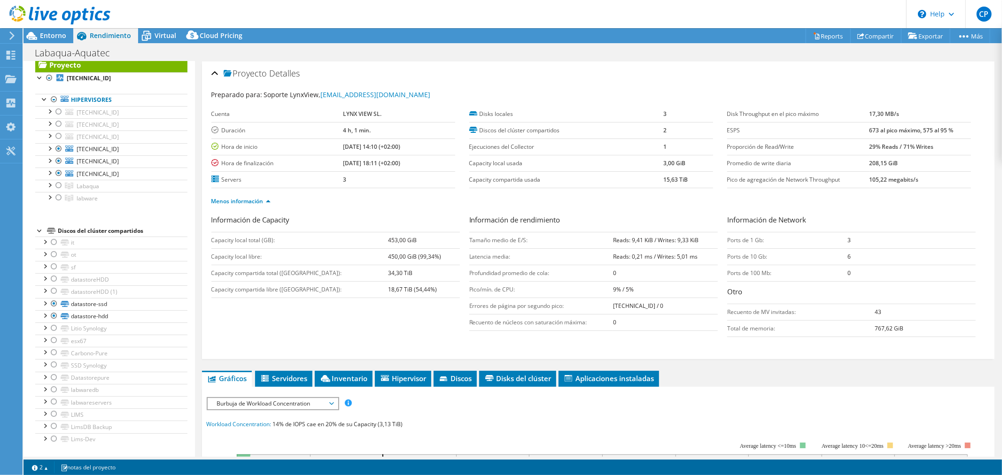
click at [818, 341] on form "Información de Capacity Capacity local total ([GEOGRAPHIC_DATA]): 453,00 GiB Ca…" at bounding box center [597, 280] width 773 height 131
click at [898, 316] on tr "Recuento de MV invitadas: 43" at bounding box center [851, 312] width 248 height 16
click at [861, 368] on div "Proyecto Detalles Preparado para: Soporte LynxView, [EMAIL_ADDRESS][DOMAIN_NAME…" at bounding box center [598, 436] width 806 height 748
drag, startPoint x: 864, startPoint y: 315, endPoint x: 886, endPoint y: 315, distance: 21.6
click at [886, 315] on tr "Recuento de MV invitadas: 43" at bounding box center [851, 312] width 248 height 16
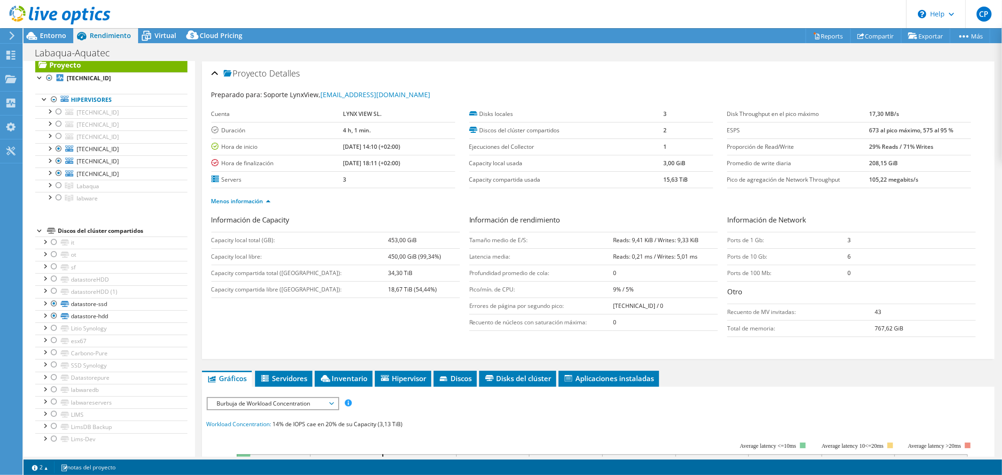
click at [839, 340] on div "Información de Network Ports de 1 Gb: 3 Ports de 10 Gb: 6 Ports de 100 Mb: 0 Ot…" at bounding box center [856, 278] width 258 height 127
click at [351, 377] on span "Inventario" at bounding box center [343, 378] width 48 height 9
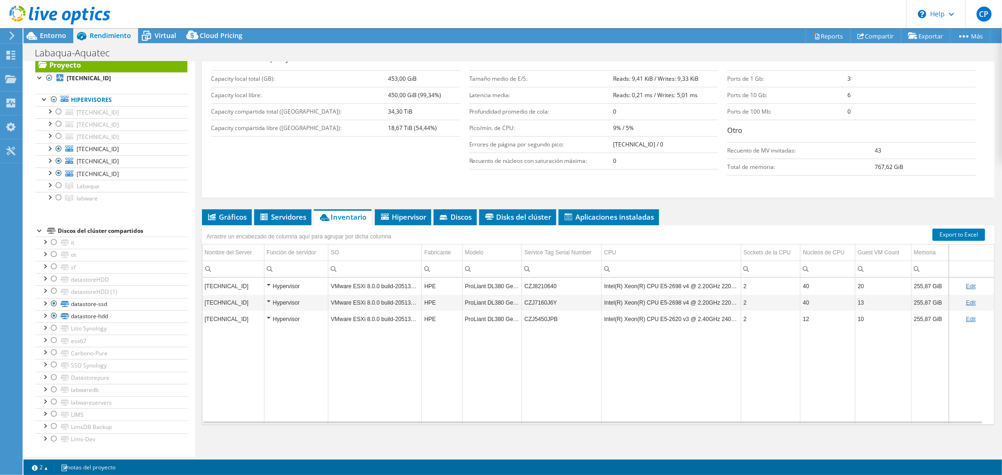
scroll to position [164, 0]
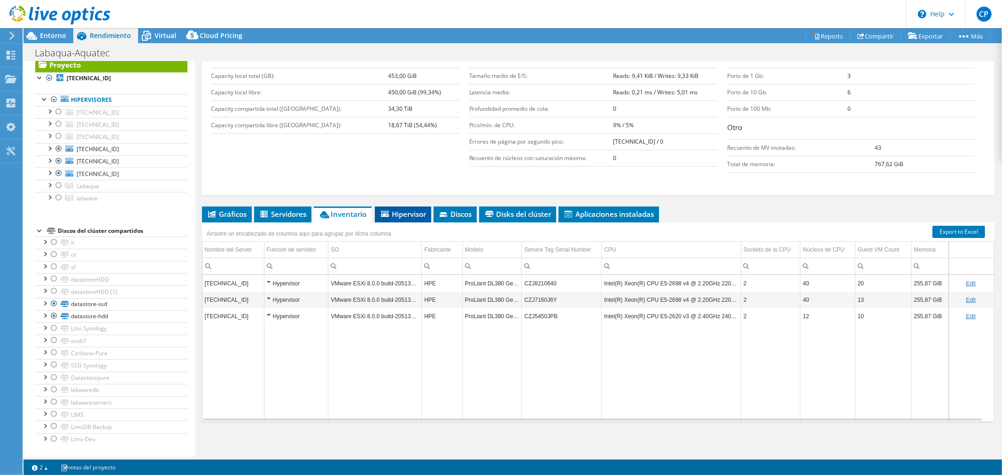
click at [410, 215] on span "Hipervisor" at bounding box center [402, 213] width 47 height 9
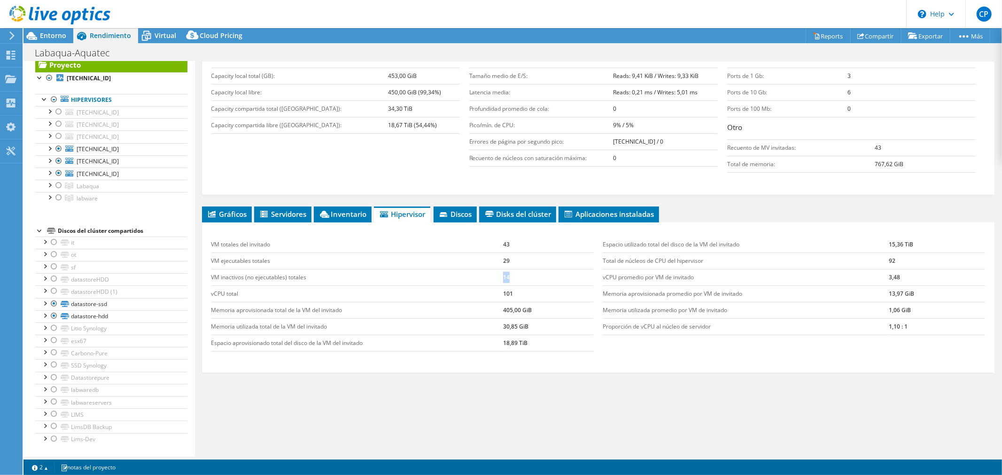
drag, startPoint x: 508, startPoint y: 279, endPoint x: 514, endPoint y: 280, distance: 6.3
click at [514, 279] on tr "VM inactivos (no ejecutables) totales 14" at bounding box center [402, 277] width 382 height 16
click at [478, 279] on td "VM inactivos (no ejecutables) totales" at bounding box center [357, 277] width 292 height 16
drag, startPoint x: 476, startPoint y: 262, endPoint x: 509, endPoint y: 266, distance: 33.2
click at [510, 263] on tr "VM ejecutables totales 29" at bounding box center [402, 261] width 382 height 16
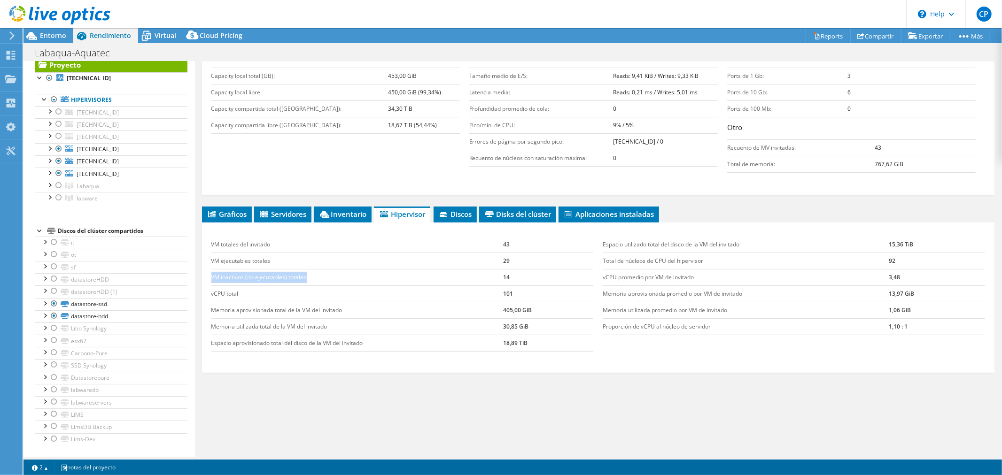
drag, startPoint x: 306, startPoint y: 275, endPoint x: 211, endPoint y: 277, distance: 94.4
click at [211, 277] on td "VM inactivos (no ejecutables) totales" at bounding box center [357, 277] width 292 height 16
click at [60, 186] on div at bounding box center [58, 185] width 9 height 11
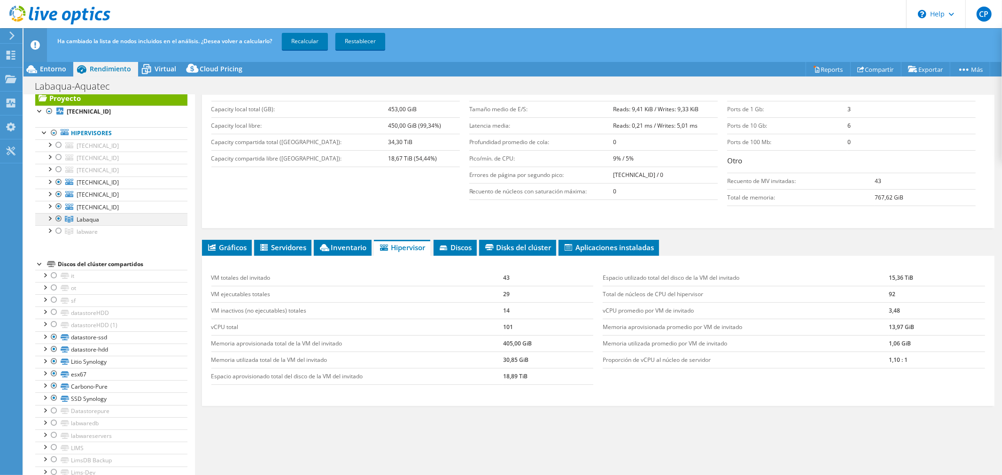
click at [48, 220] on div at bounding box center [49, 217] width 9 height 9
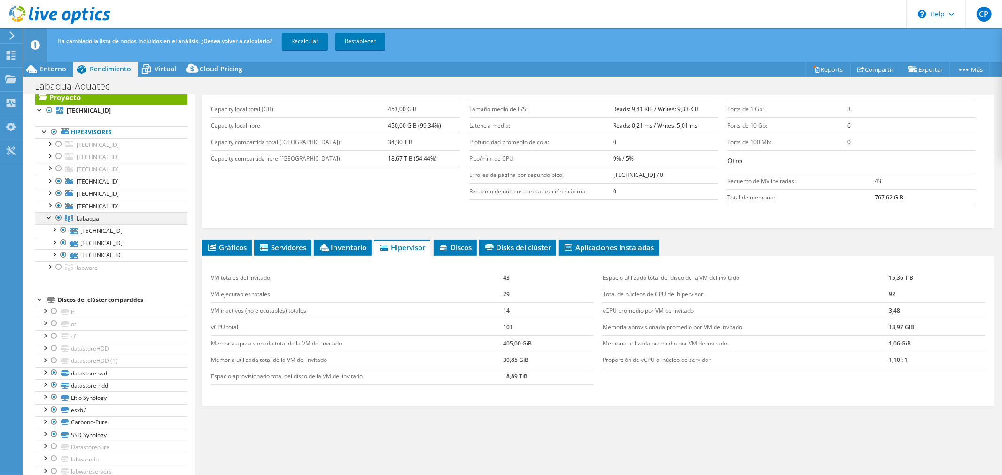
click at [48, 220] on div at bounding box center [49, 216] width 9 height 9
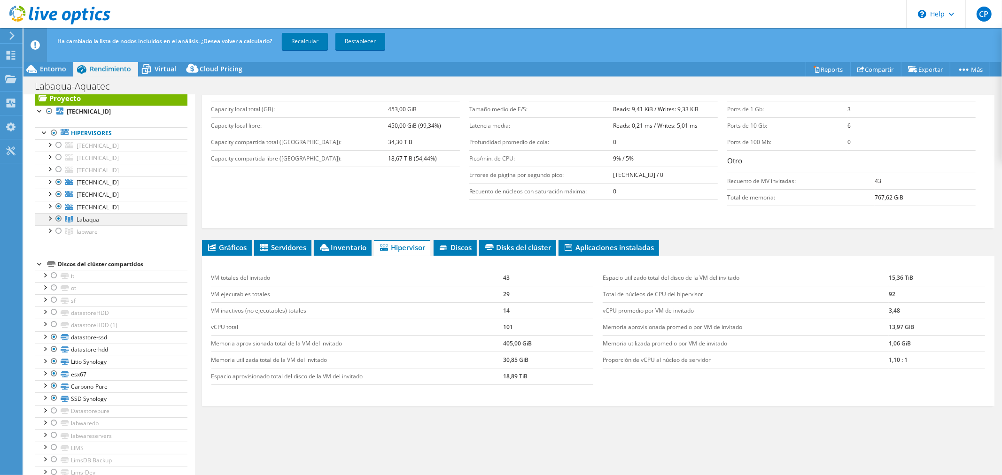
click at [56, 219] on div at bounding box center [58, 218] width 9 height 11
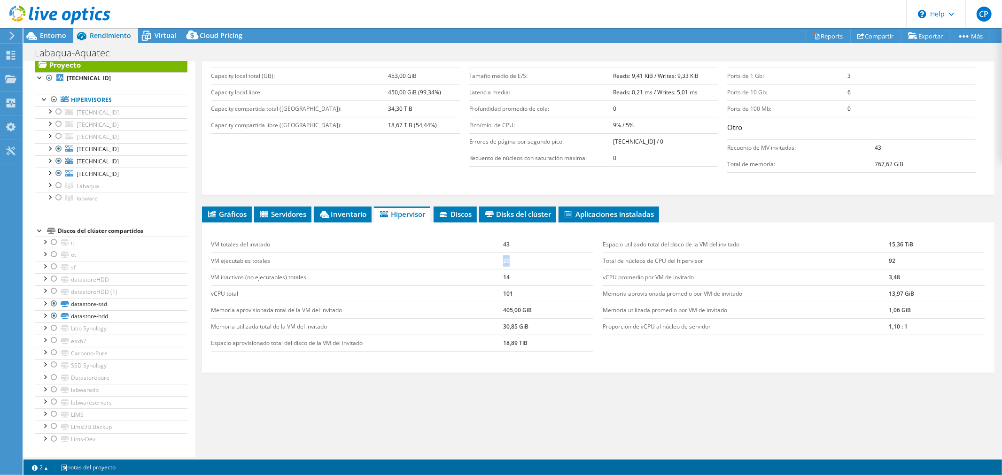
drag, startPoint x: 490, startPoint y: 262, endPoint x: 515, endPoint y: 262, distance: 24.4
click at [515, 262] on tr "VM ejecutables totales 29" at bounding box center [402, 261] width 382 height 16
click at [340, 210] on span "Inventario" at bounding box center [342, 213] width 48 height 9
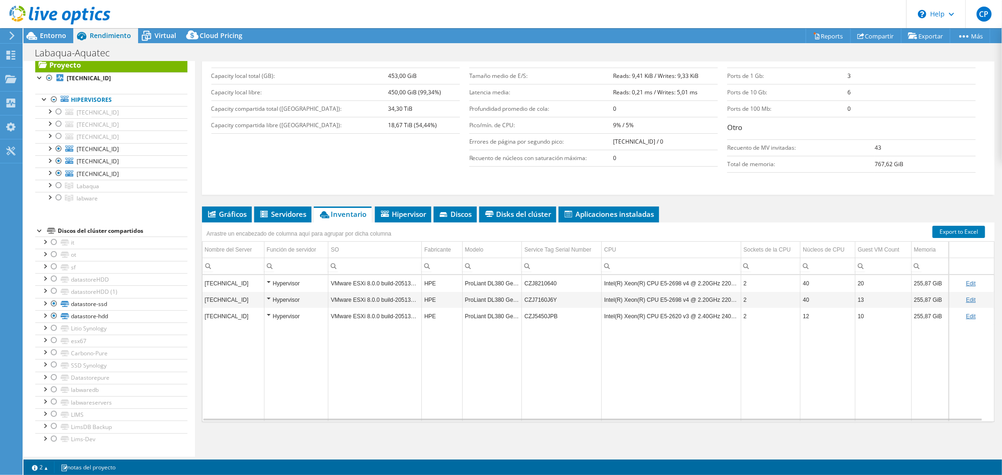
click at [268, 280] on div "Hypervisor" at bounding box center [296, 283] width 59 height 11
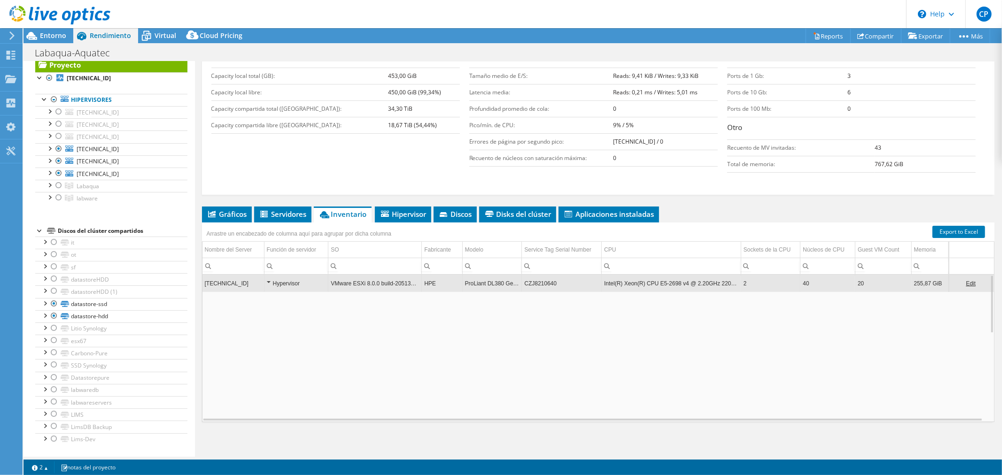
click at [268, 280] on div "Hypervisor" at bounding box center [296, 283] width 59 height 11
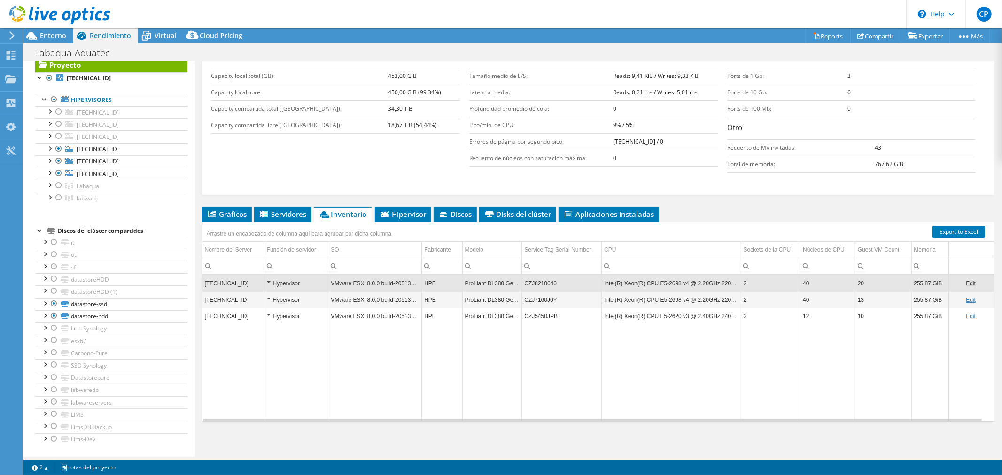
click at [965, 282] on link "Edit" at bounding box center [970, 283] width 10 height 7
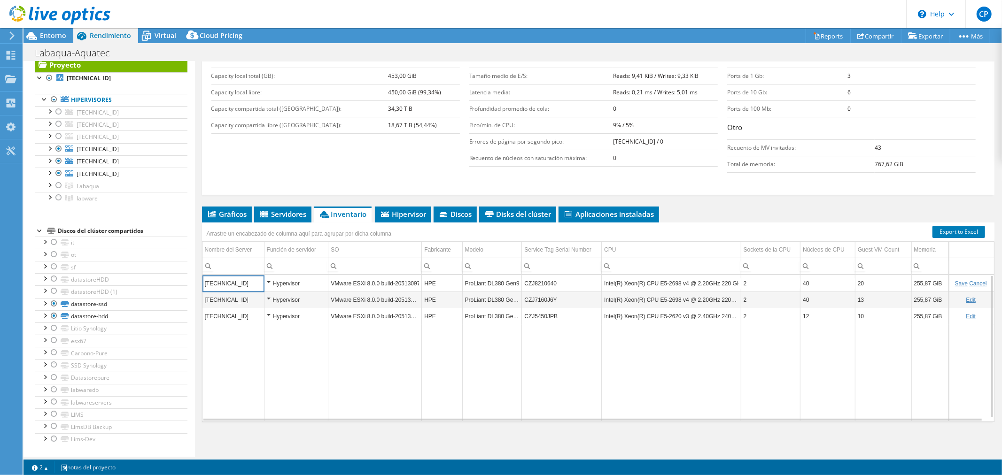
click at [969, 282] on link "Cancel" at bounding box center [977, 283] width 17 height 7
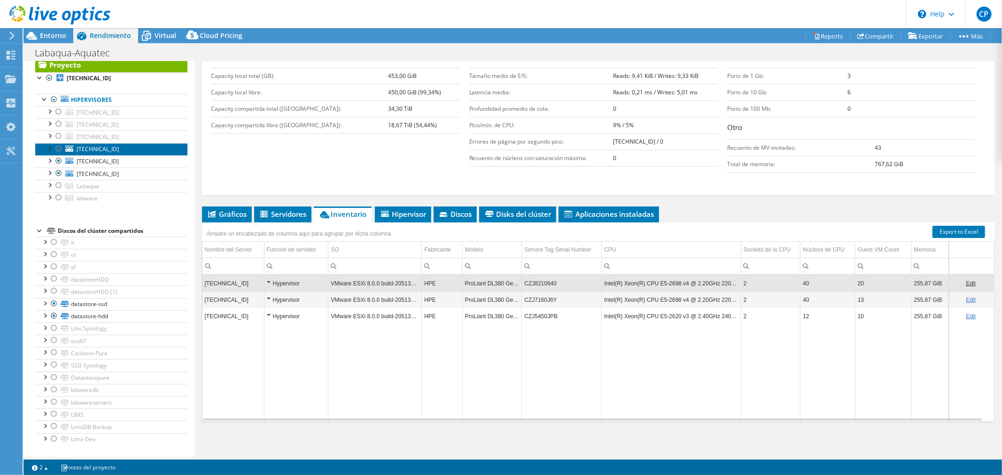
click at [113, 152] on link "[TECHNICAL_ID]" at bounding box center [111, 149] width 152 height 12
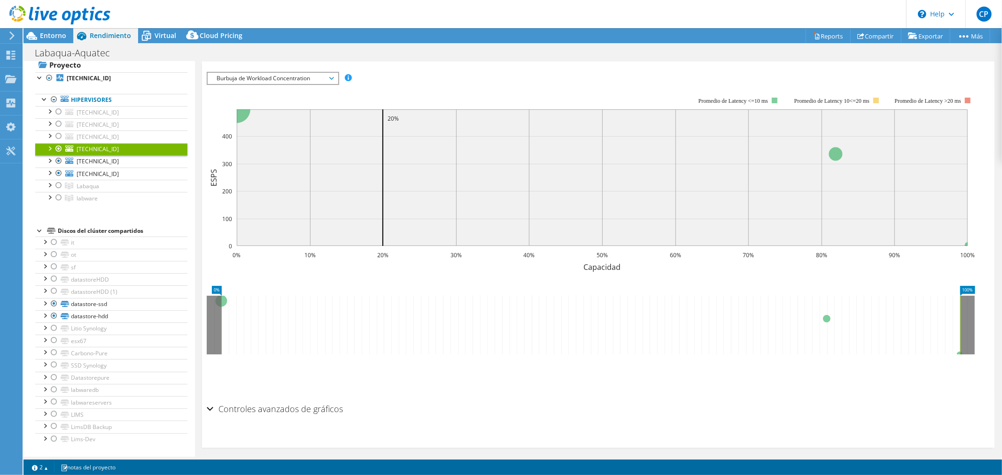
scroll to position [162, 0]
click at [261, 406] on h2 "Controles avanzados de gráficos" at bounding box center [275, 403] width 137 height 19
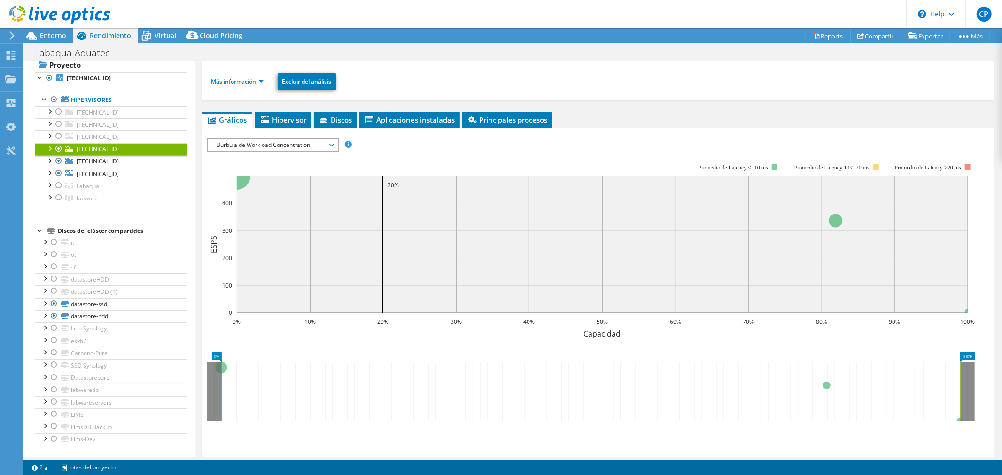
scroll to position [0, 0]
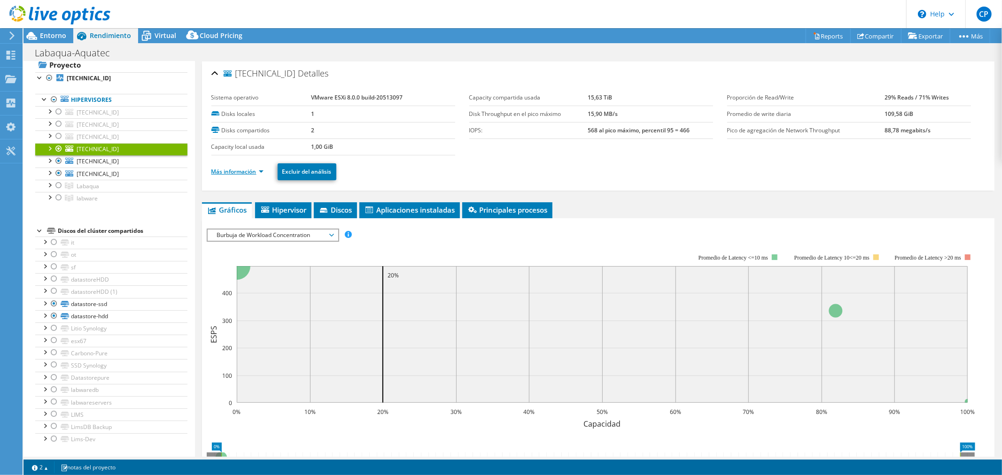
click at [232, 171] on link "Más información" at bounding box center [237, 172] width 52 height 8
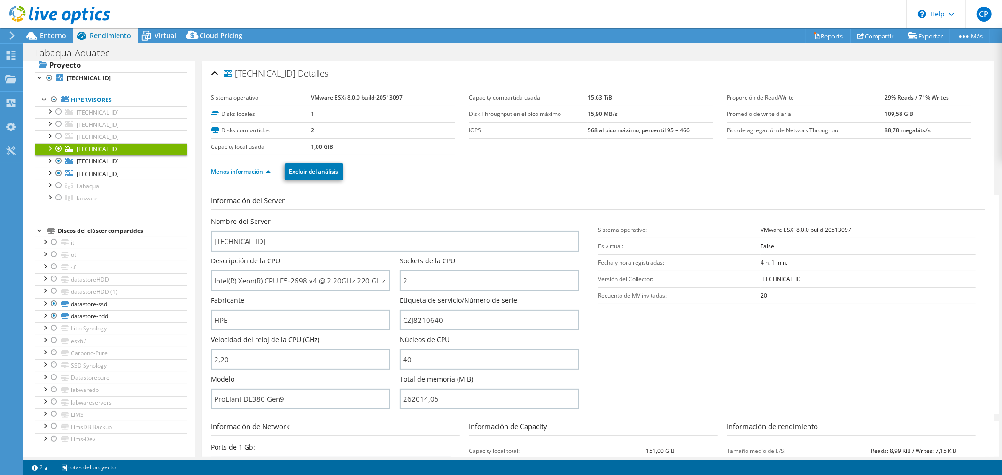
drag, startPoint x: 772, startPoint y: 288, endPoint x: 796, endPoint y: 288, distance: 24.9
click at [796, 288] on tr "Recuento de MV invitadas: 20" at bounding box center [787, 295] width 378 height 16
click at [756, 318] on section "Información del Server Nombre del Server [TECHNICAL_ID] Descripción de la CPU I…" at bounding box center [600, 304] width 778 height 219
click at [97, 160] on span "[TECHNICAL_ID]" at bounding box center [98, 161] width 42 height 8
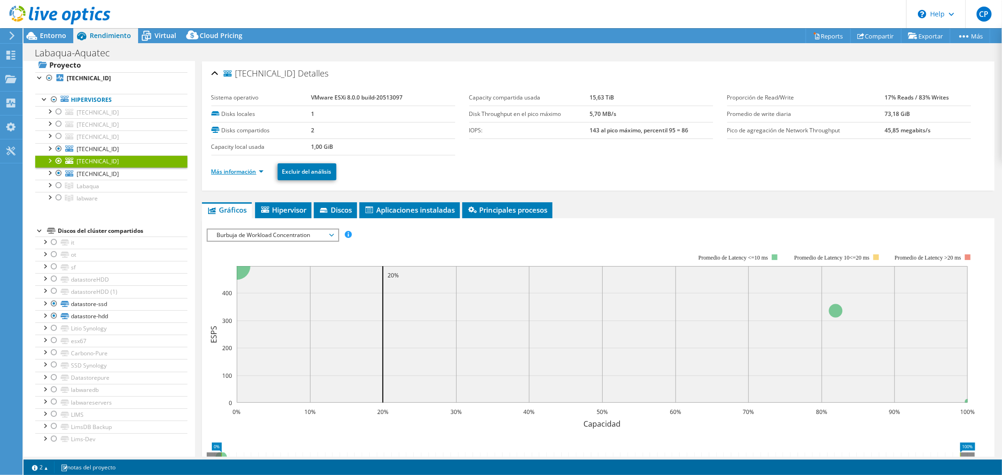
click at [228, 173] on link "Más información" at bounding box center [237, 172] width 52 height 8
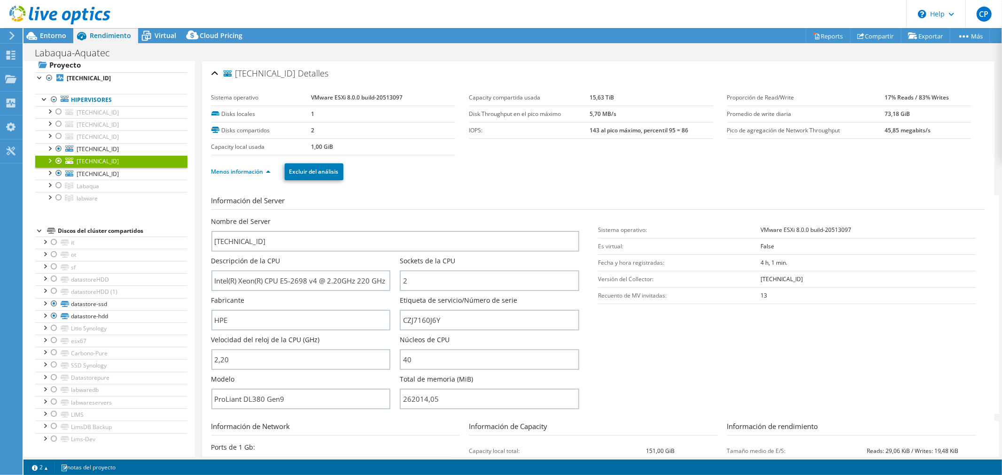
drag, startPoint x: 767, startPoint y: 299, endPoint x: 781, endPoint y: 301, distance: 14.2
click at [781, 301] on tr "Recuento de MV invitadas: 13" at bounding box center [787, 295] width 378 height 16
click at [100, 149] on span "[TECHNICAL_ID]" at bounding box center [98, 149] width 42 height 8
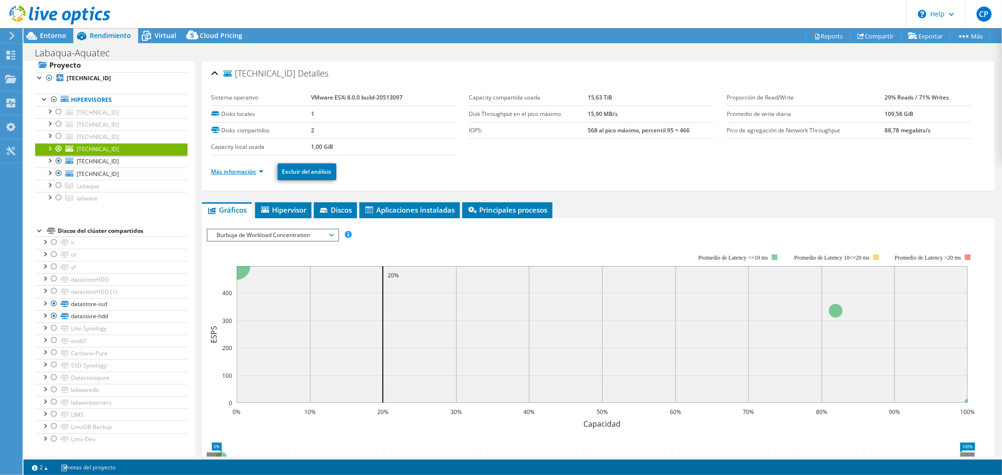
click at [224, 170] on link "Más información" at bounding box center [237, 172] width 52 height 8
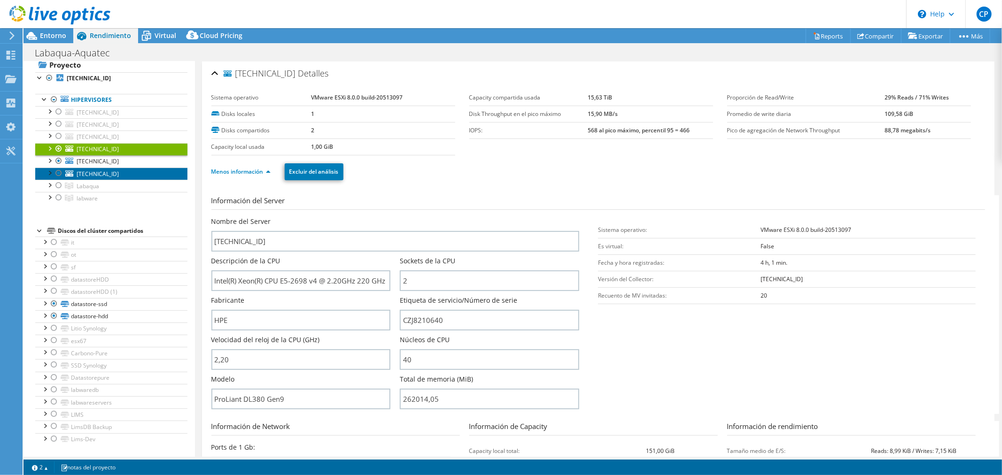
click at [81, 174] on span "[TECHNICAL_ID]" at bounding box center [98, 174] width 42 height 8
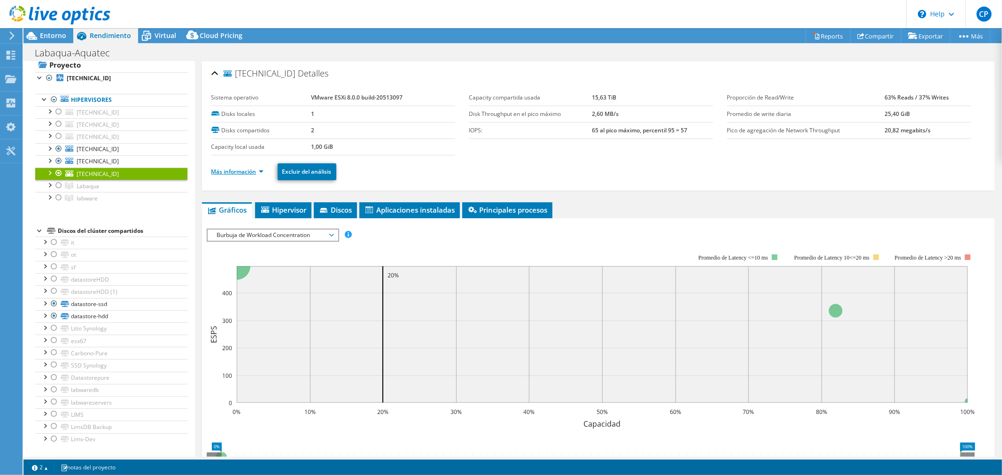
click at [246, 171] on link "Más información" at bounding box center [237, 172] width 52 height 8
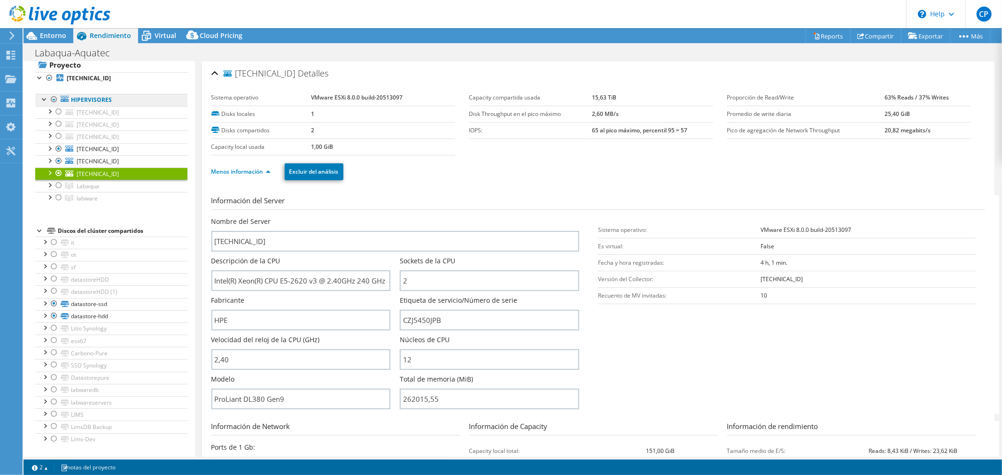
click at [88, 99] on link "Hipervisores" at bounding box center [111, 100] width 152 height 12
click at [101, 99] on link "Hipervisores" at bounding box center [111, 100] width 152 height 12
click at [127, 216] on div "Proyecto [TECHNICAL_ID] Hipervisores [TECHNICAL_ID]" at bounding box center [111, 251] width 152 height 388
click at [52, 148] on div at bounding box center [49, 147] width 9 height 9
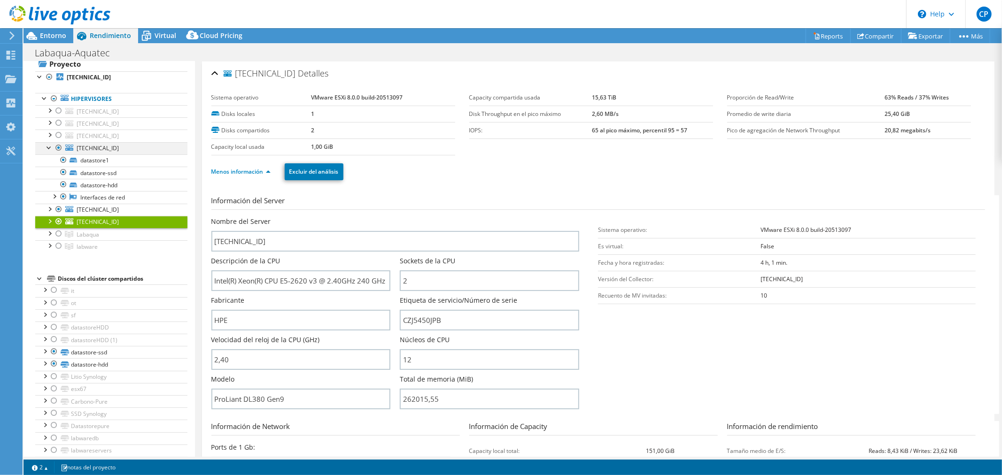
click at [52, 148] on div at bounding box center [49, 146] width 9 height 9
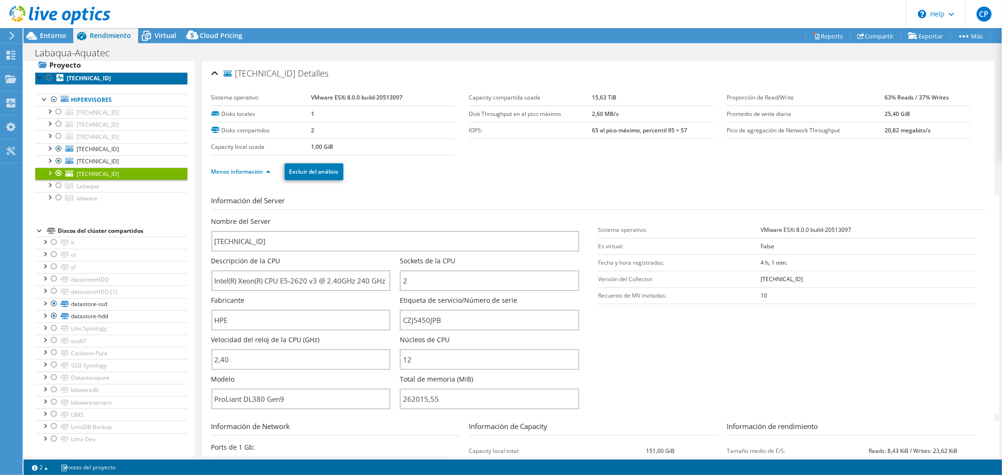
click at [82, 79] on b "[TECHNICAL_ID]" at bounding box center [89, 78] width 44 height 8
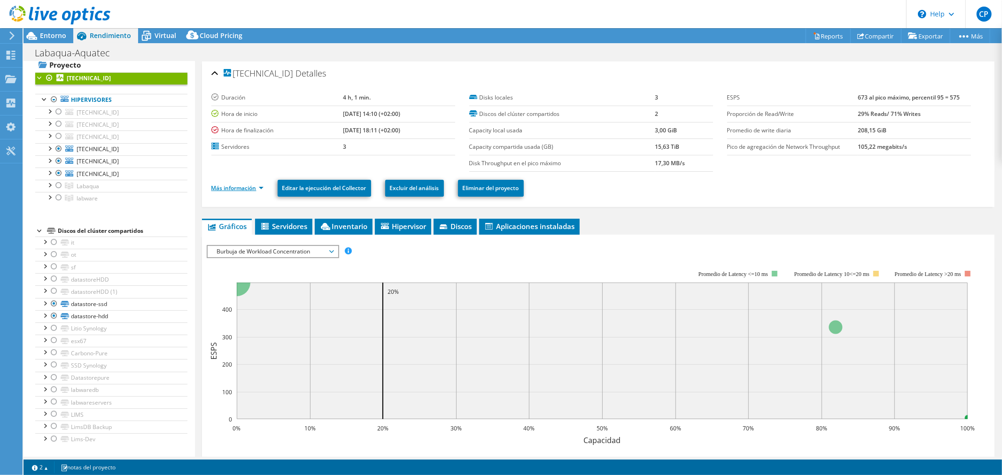
click at [238, 189] on link "Más información" at bounding box center [237, 188] width 52 height 8
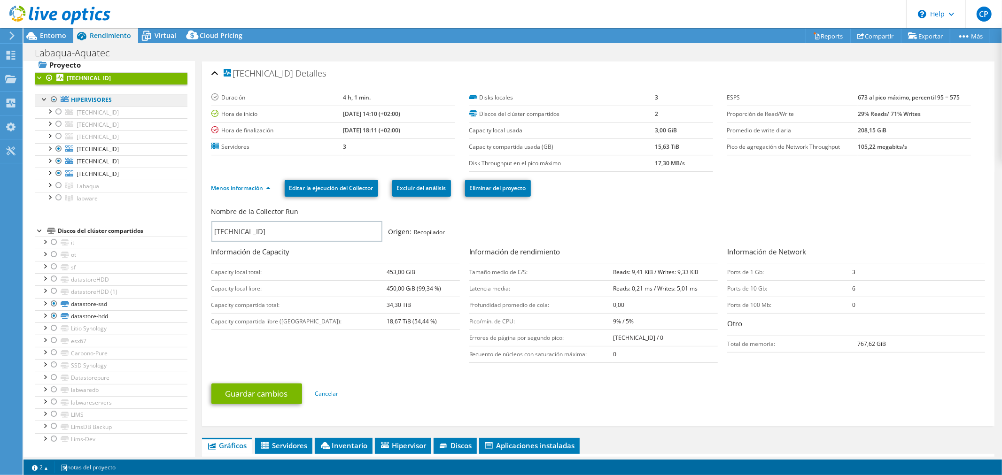
click at [100, 102] on link "Hipervisores" at bounding box center [111, 100] width 152 height 12
click at [106, 99] on link "Hipervisores" at bounding box center [111, 100] width 152 height 12
click at [62, 99] on icon at bounding box center [65, 99] width 8 height 6
click at [105, 170] on span "[TECHNICAL_ID]" at bounding box center [98, 174] width 42 height 8
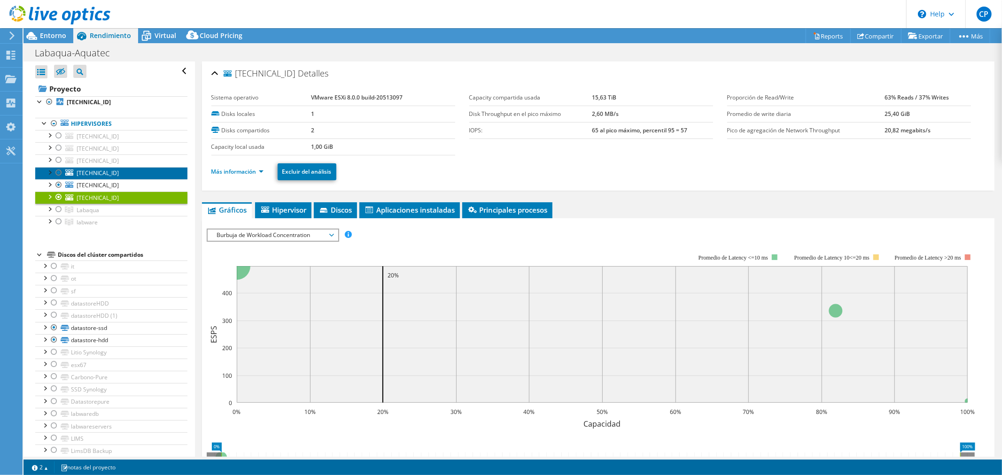
click at [91, 174] on span "[TECHNICAL_ID]" at bounding box center [98, 173] width 42 height 8
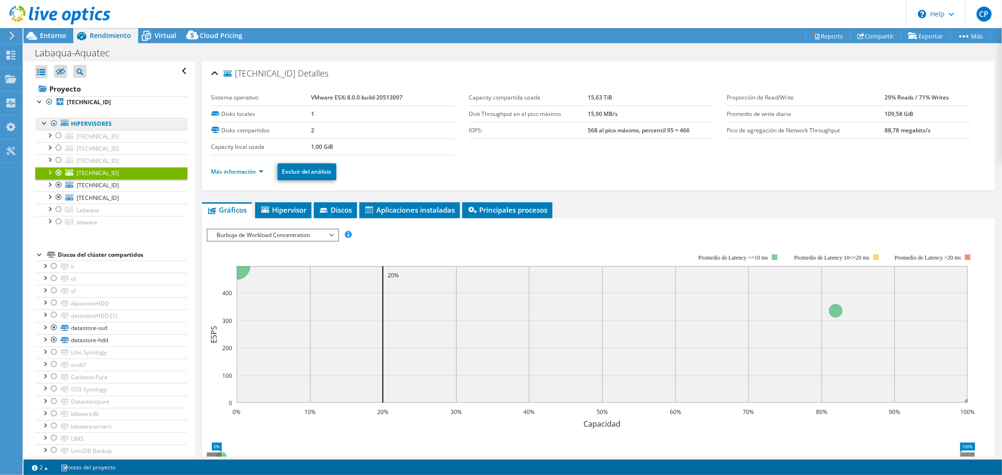
click at [99, 123] on link "Hipervisores" at bounding box center [111, 124] width 152 height 12
click at [110, 127] on link "Hipervisores" at bounding box center [111, 124] width 152 height 12
click at [133, 123] on link "Hipervisores" at bounding box center [111, 124] width 152 height 12
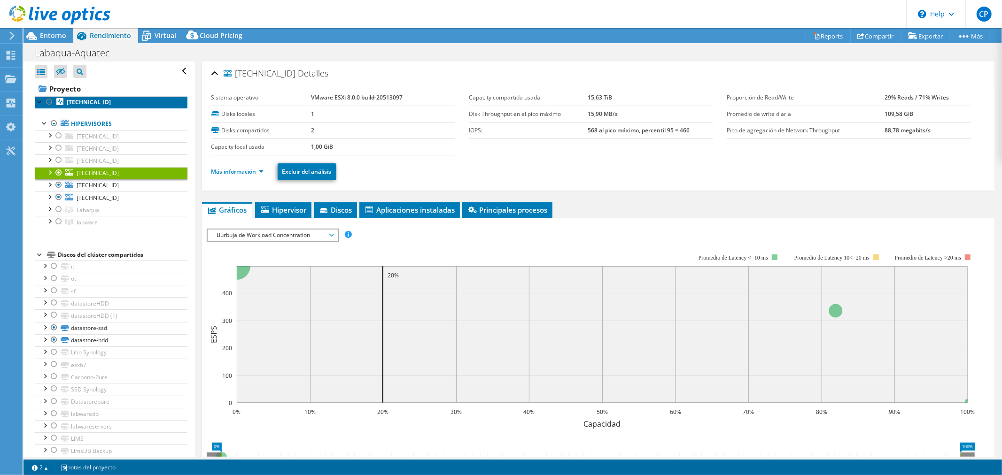
click at [105, 104] on link "[TECHNICAL_ID]" at bounding box center [111, 102] width 152 height 12
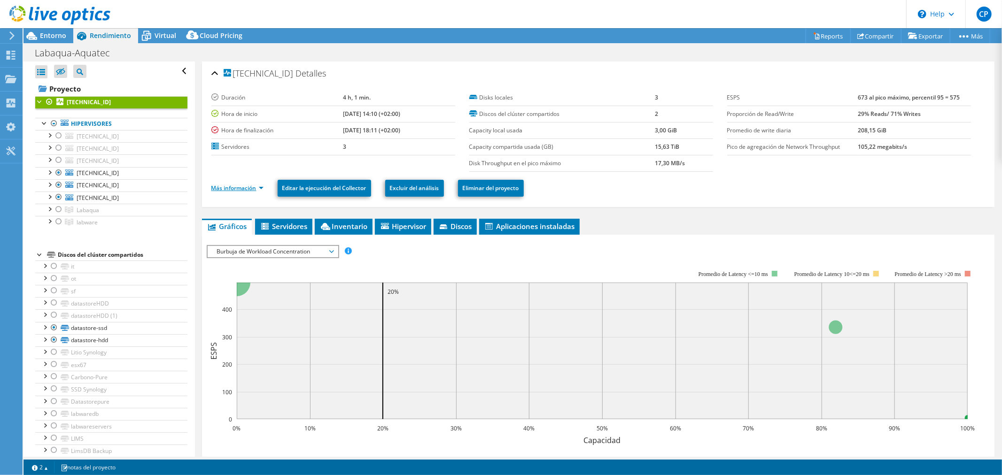
click at [237, 185] on link "Más información" at bounding box center [237, 188] width 52 height 8
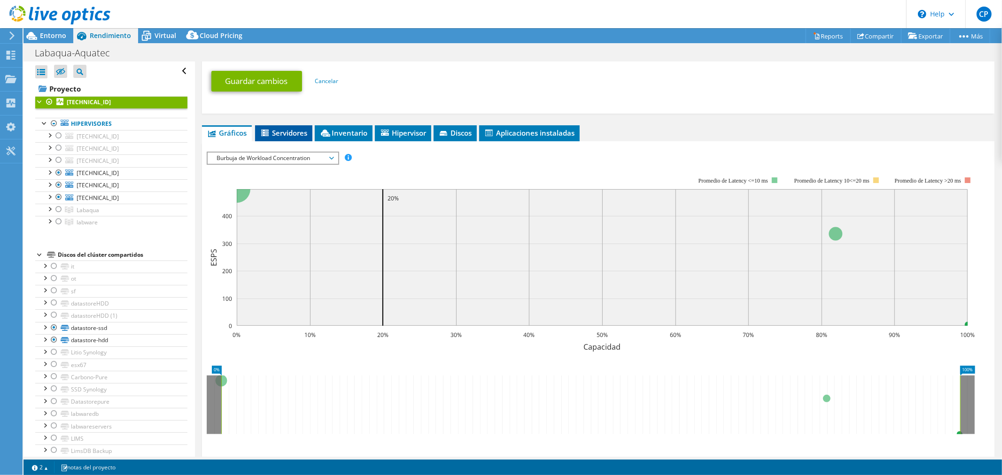
click at [294, 131] on span "Servidores" at bounding box center [284, 132] width 48 height 9
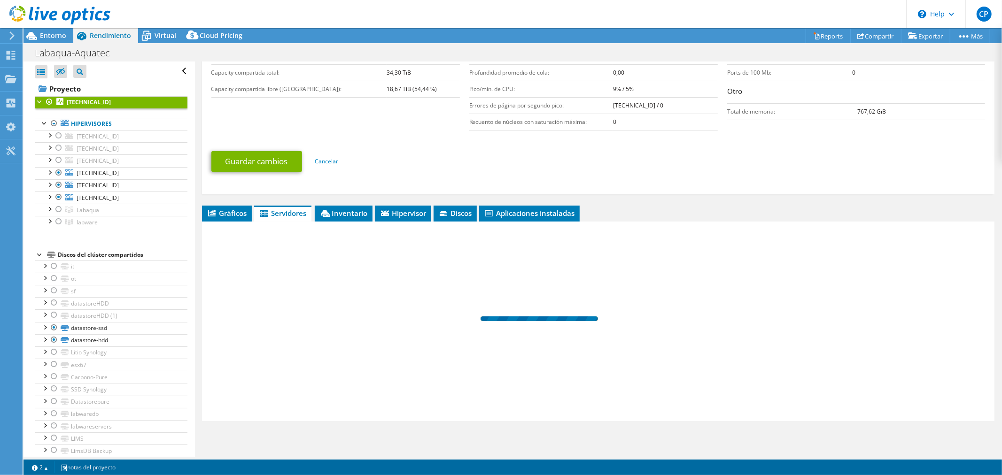
scroll to position [232, 0]
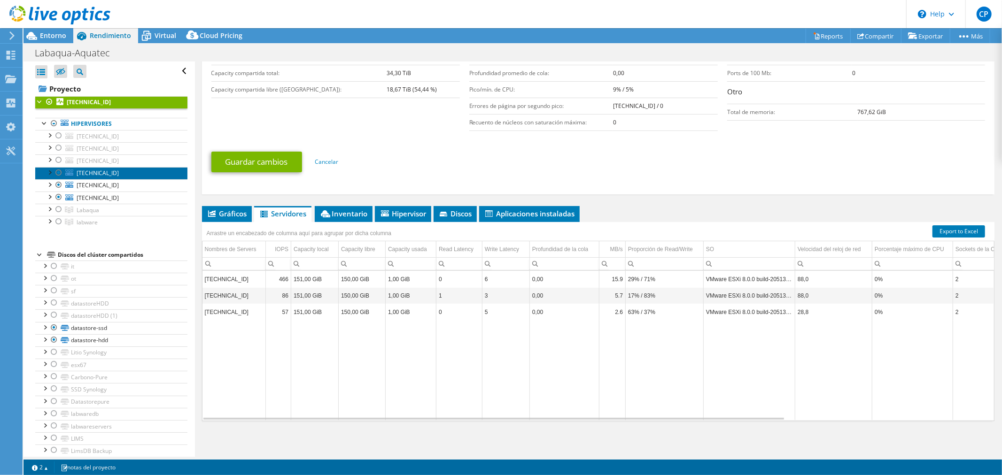
click at [119, 174] on link "[TECHNICAL_ID]" at bounding box center [111, 173] width 152 height 12
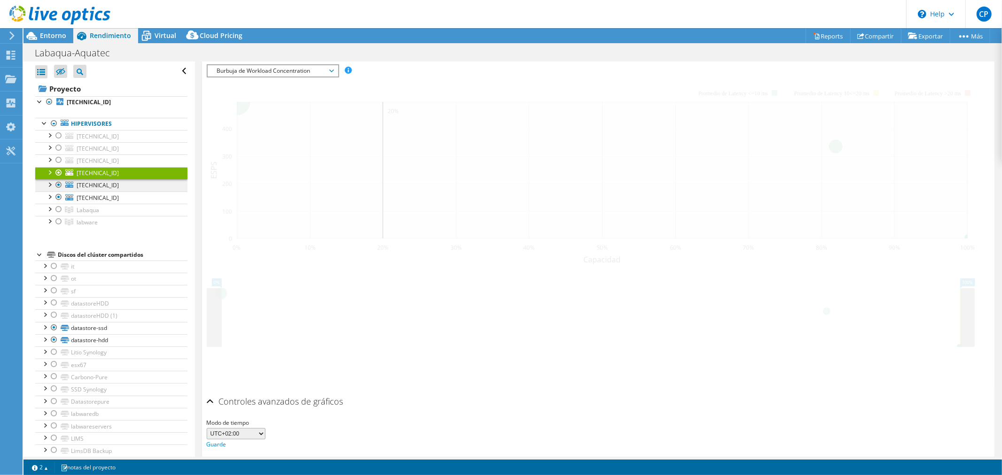
scroll to position [199, 0]
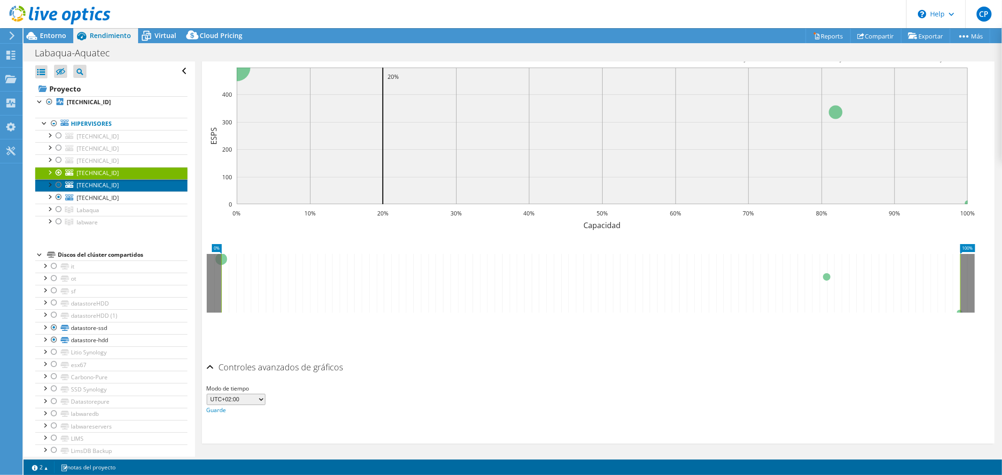
click at [118, 187] on link "[TECHNICAL_ID]" at bounding box center [111, 185] width 152 height 12
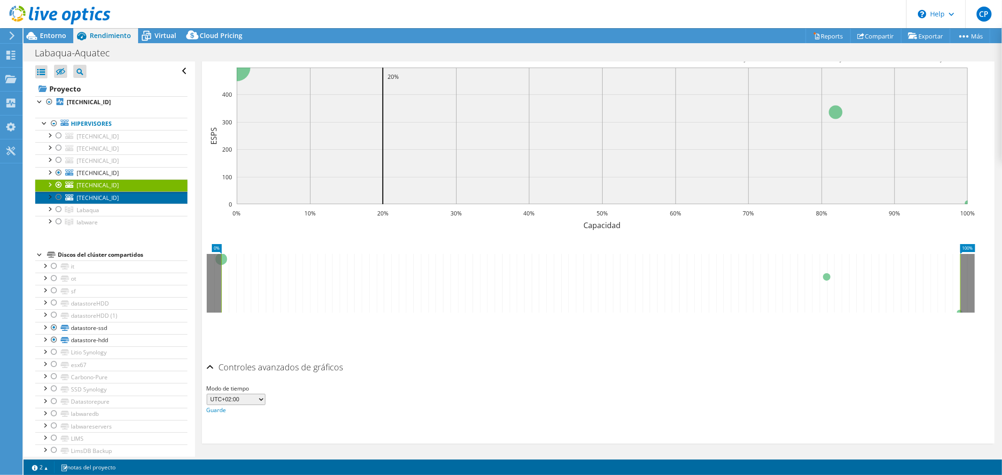
click at [114, 196] on link "[TECHNICAL_ID]" at bounding box center [111, 198] width 152 height 12
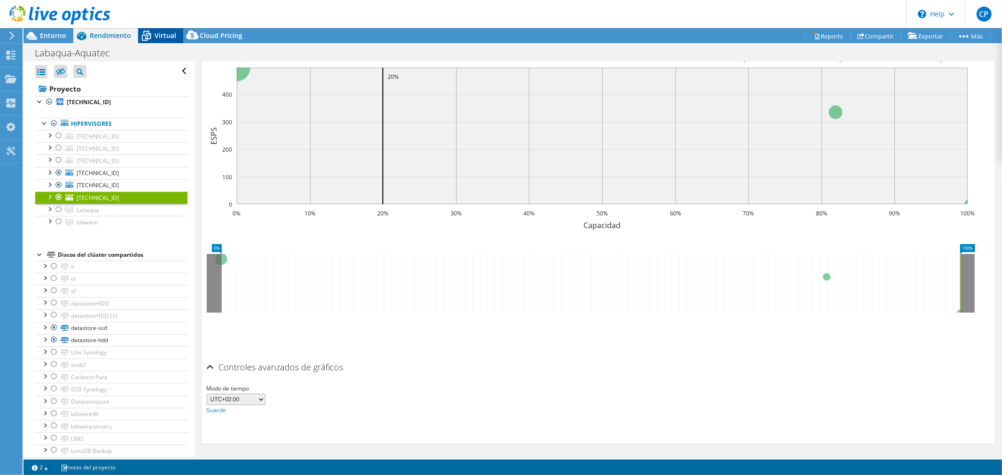
click at [159, 31] on span "Virtual" at bounding box center [165, 35] width 22 height 9
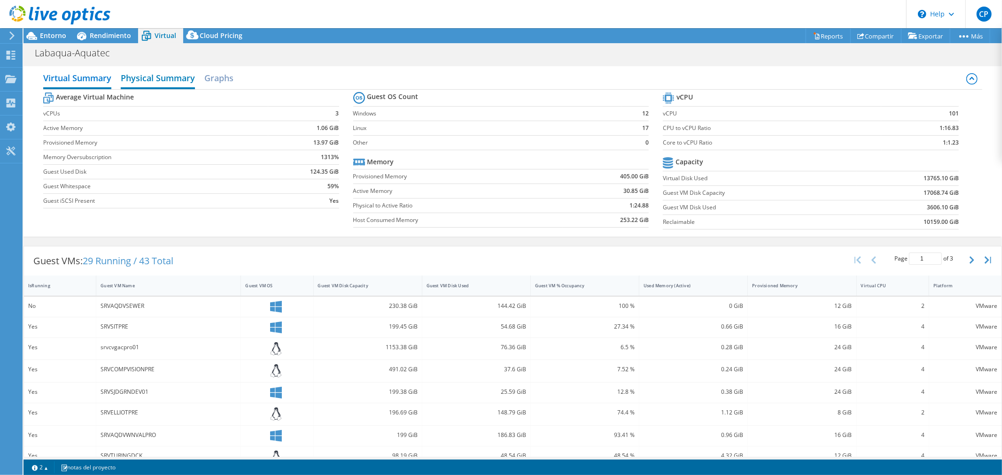
click at [162, 78] on h2 "Physical Summary" at bounding box center [158, 79] width 74 height 21
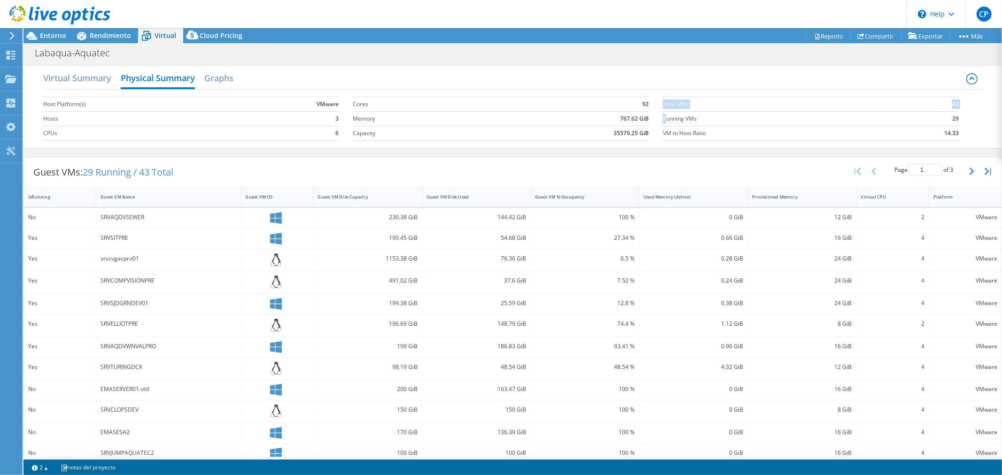
drag, startPoint x: 660, startPoint y: 116, endPoint x: 963, endPoint y: 118, distance: 302.9
click at [963, 118] on section "Total VMs 43 Running VMs 29 VM to Host Ratio 14.33" at bounding box center [818, 119] width 310 height 54
click at [964, 119] on section "Total VMs 43 Running VMs 29 VM to Host Ratio 14.33" at bounding box center [818, 119] width 310 height 54
drag, startPoint x: 959, startPoint y: 116, endPoint x: 921, endPoint y: 116, distance: 38.0
click at [922, 116] on section "Total VMs 43 Running VMs 29 VM to Host Ratio 14.33" at bounding box center [818, 119] width 310 height 54
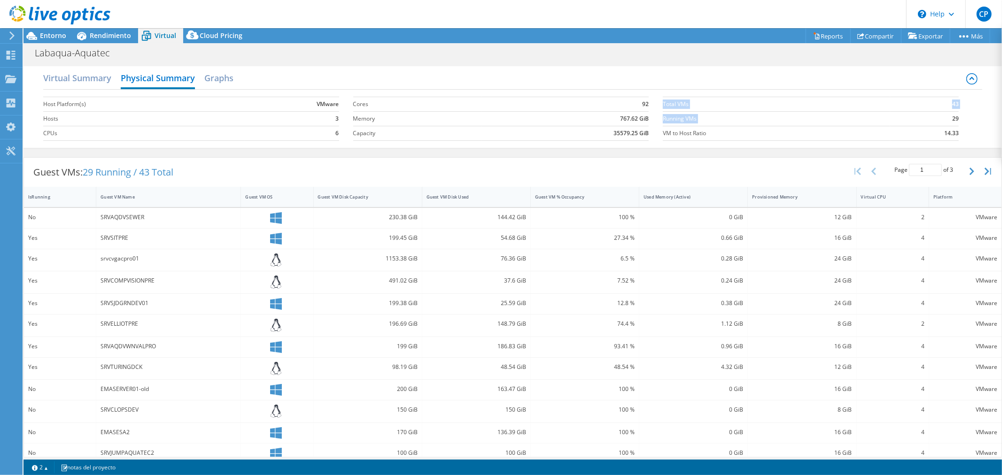
click at [975, 132] on div "Virtual Summary Physical Summary Graphs Host Platform(s) VMware Hosts 3 CPUs 6 …" at bounding box center [512, 107] width 978 height 82
